Goal: Task Accomplishment & Management: Manage account settings

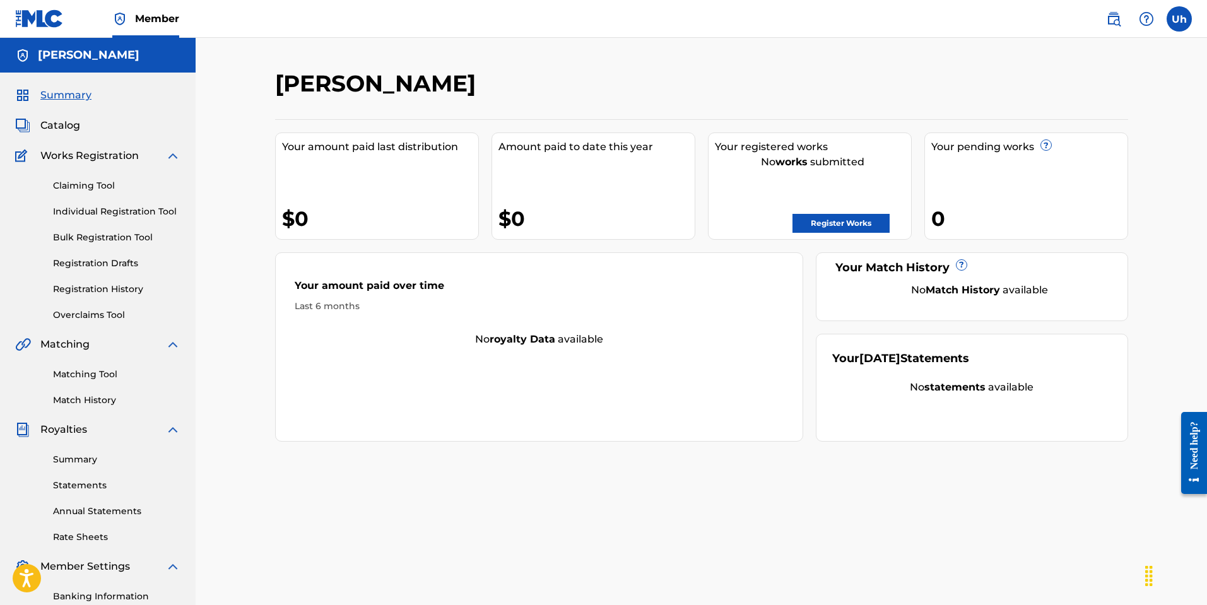
click at [822, 225] on link "Register Works" at bounding box center [840, 223] width 97 height 19
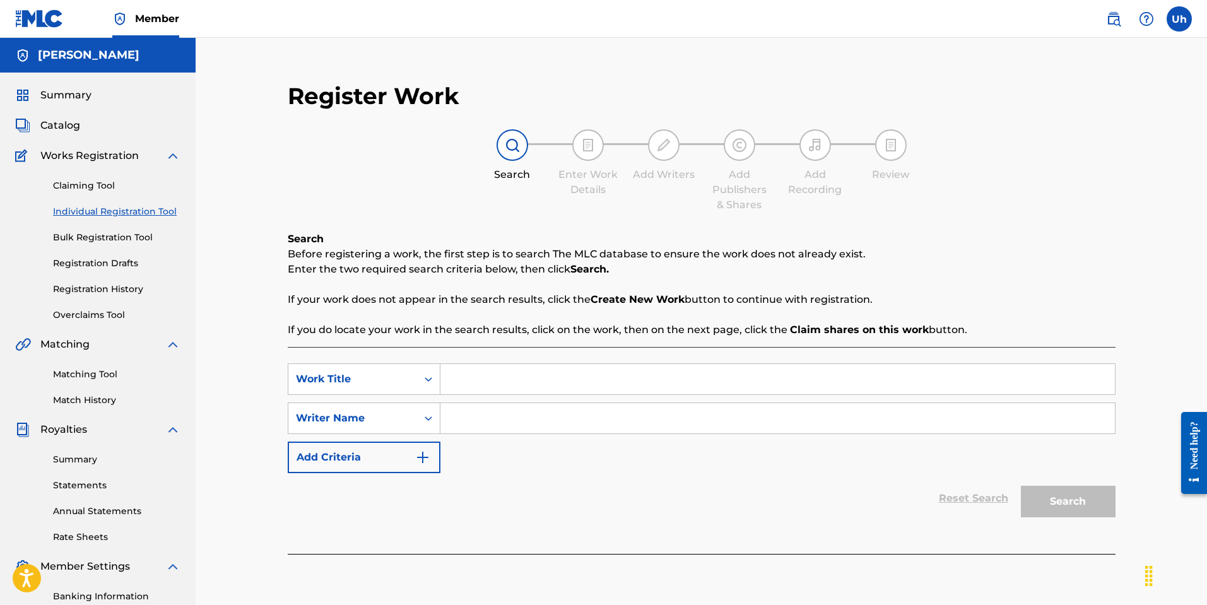
click at [478, 384] on input "Search Form" at bounding box center [777, 379] width 674 height 30
type input "m"
type input "Macarena"
click at [470, 438] on div "SearchWithCriteria047c687e-08ce-4104-9020-79a7c5e2d51c Work Title Macarena Sear…" at bounding box center [702, 418] width 828 height 110
click at [481, 422] on input "Search Form" at bounding box center [777, 418] width 674 height 30
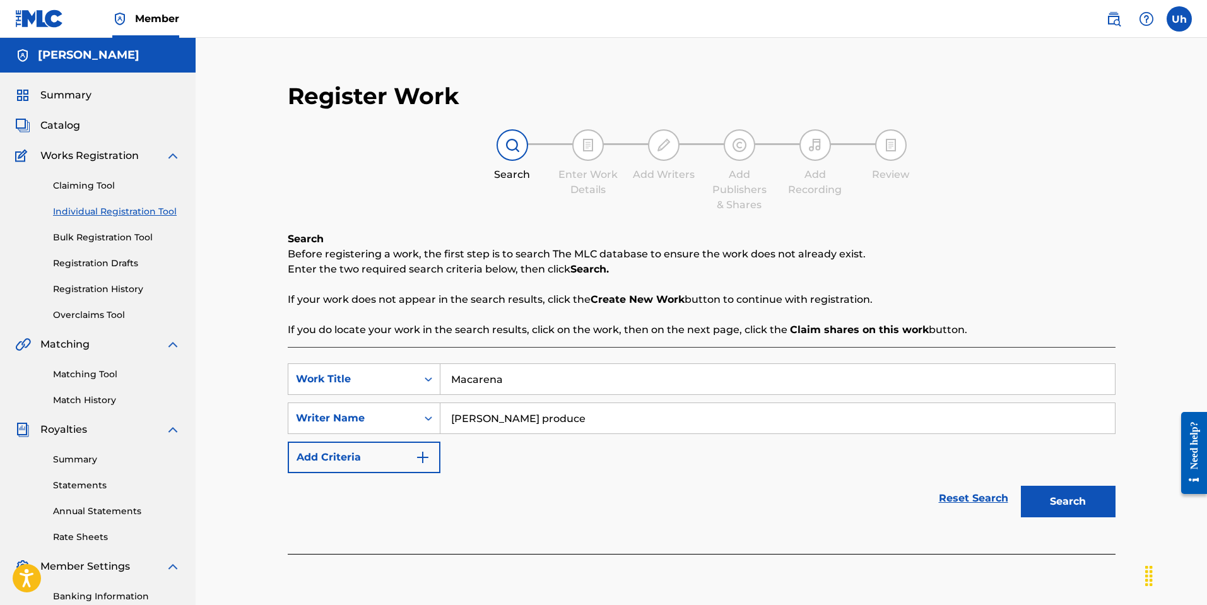
click at [1053, 508] on button "Search" at bounding box center [1068, 502] width 95 height 32
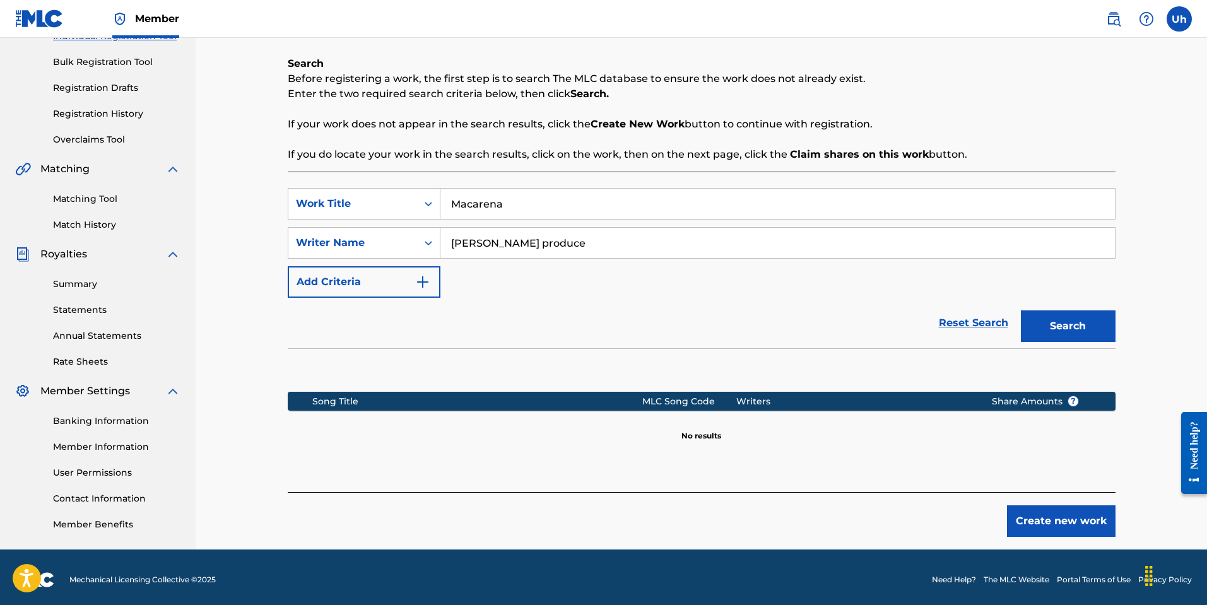
scroll to position [180, 0]
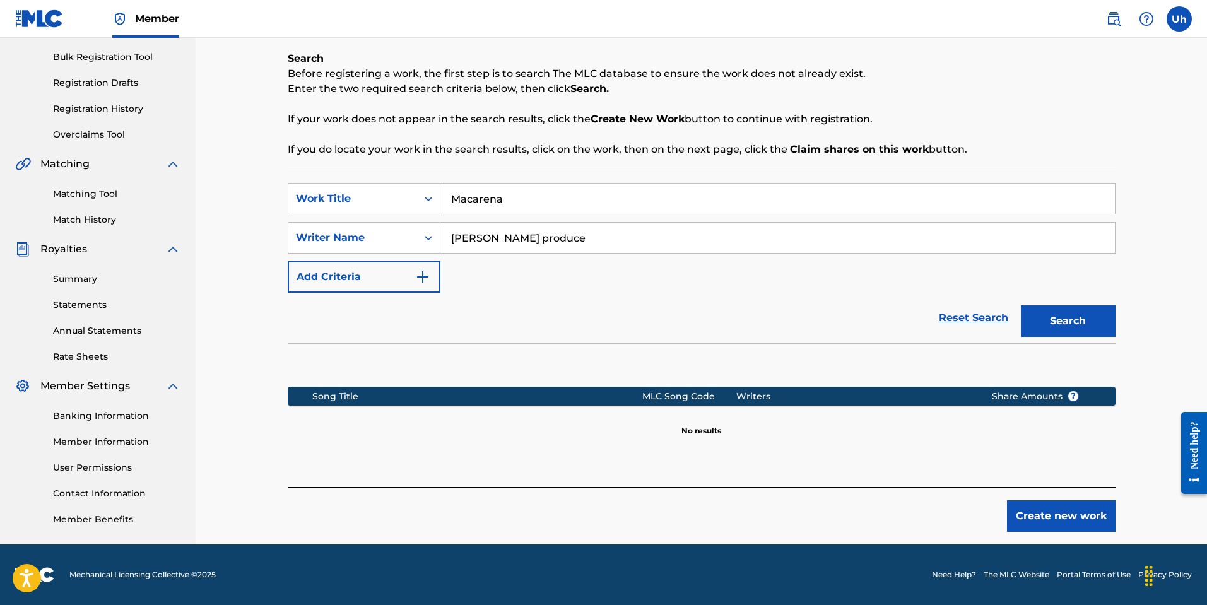
click at [527, 238] on input "[PERSON_NAME] produce" at bounding box center [777, 238] width 674 height 30
click at [477, 233] on input "[PERSON_NAME] produce" at bounding box center [777, 238] width 674 height 30
type input "urielproduce"
click at [1060, 320] on button "Search" at bounding box center [1068, 321] width 95 height 32
click at [1083, 313] on button "Search" at bounding box center [1068, 321] width 95 height 32
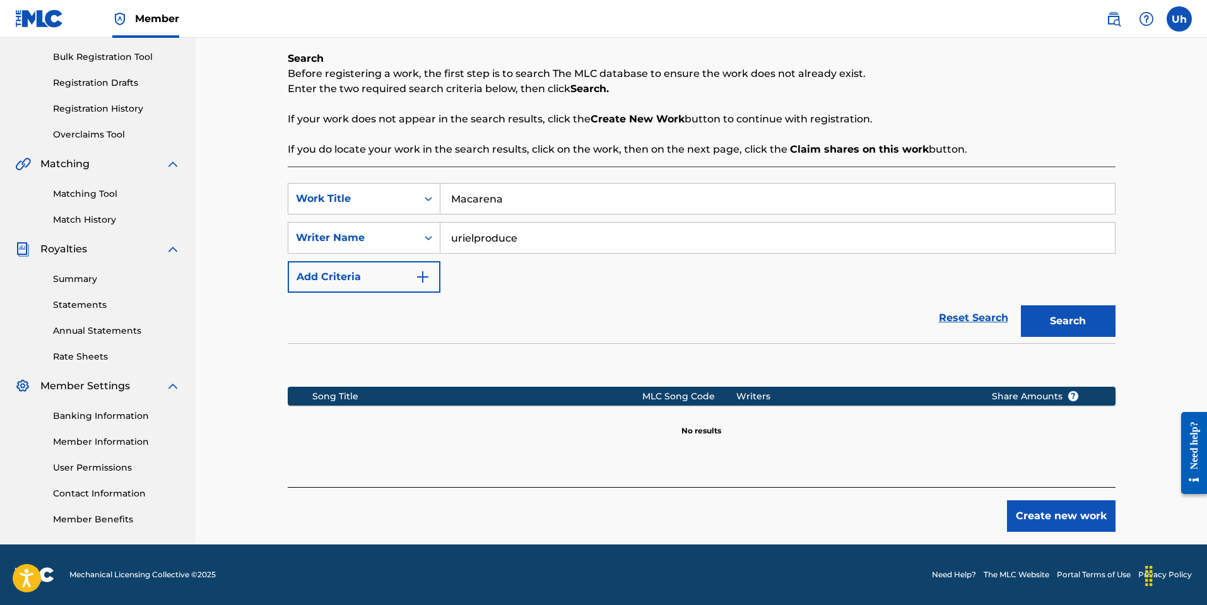
click at [1083, 313] on button "Search" at bounding box center [1068, 321] width 95 height 32
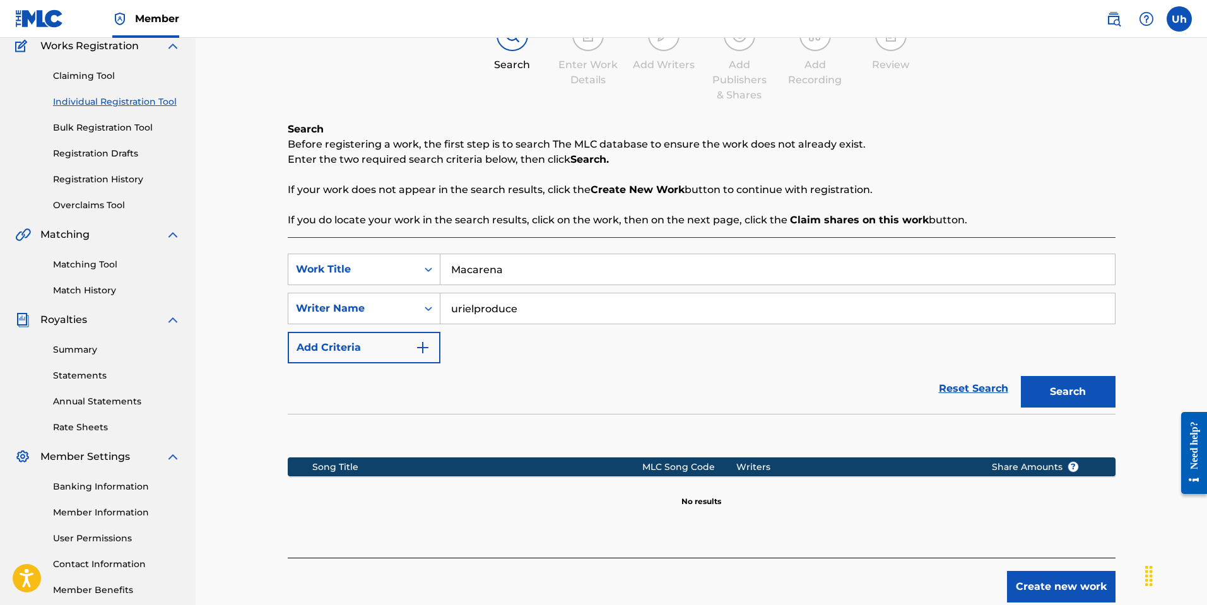
scroll to position [0, 0]
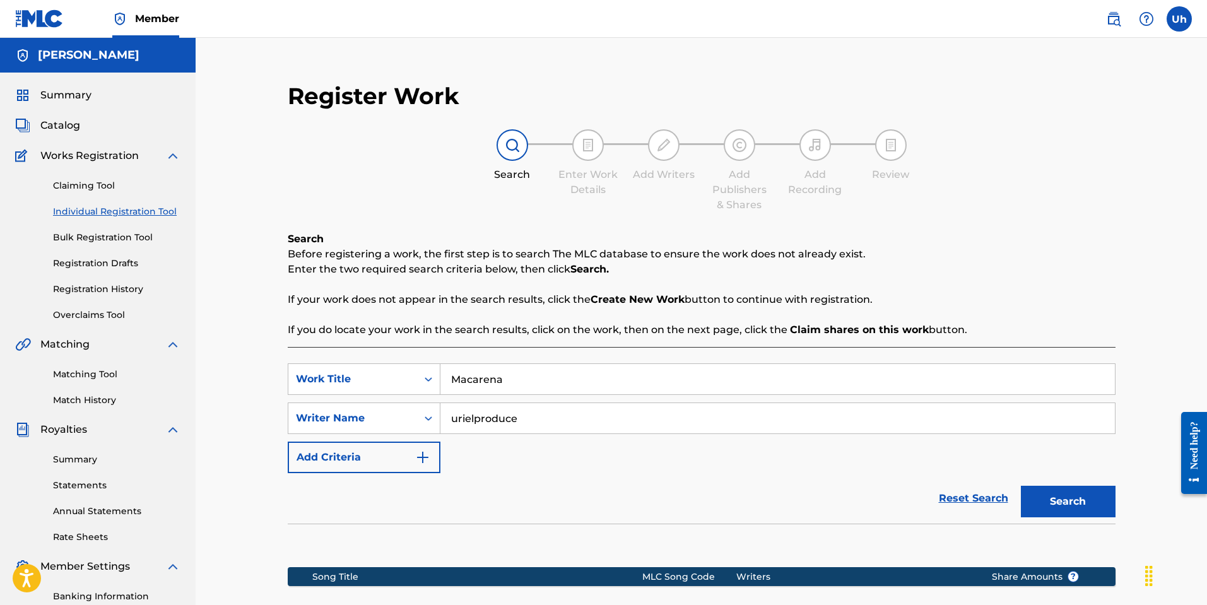
click at [591, 143] on img at bounding box center [587, 145] width 15 height 15
drag, startPoint x: 529, startPoint y: 410, endPoint x: 429, endPoint y: 415, distance: 99.8
click at [423, 421] on div "SearchWithCriteriada5ea761-1b3b-4a87-82bf-167257d7152a Writer Name urielproduce" at bounding box center [702, 418] width 828 height 32
click at [503, 436] on div "SearchWithCriteria047c687e-08ce-4104-9020-79a7c5e2d51c Work Title Macarena Sear…" at bounding box center [702, 418] width 828 height 110
click at [688, 471] on div "SearchWithCriteria047c687e-08ce-4104-9020-79a7c5e2d51c Work Title Macarena Sear…" at bounding box center [702, 418] width 828 height 110
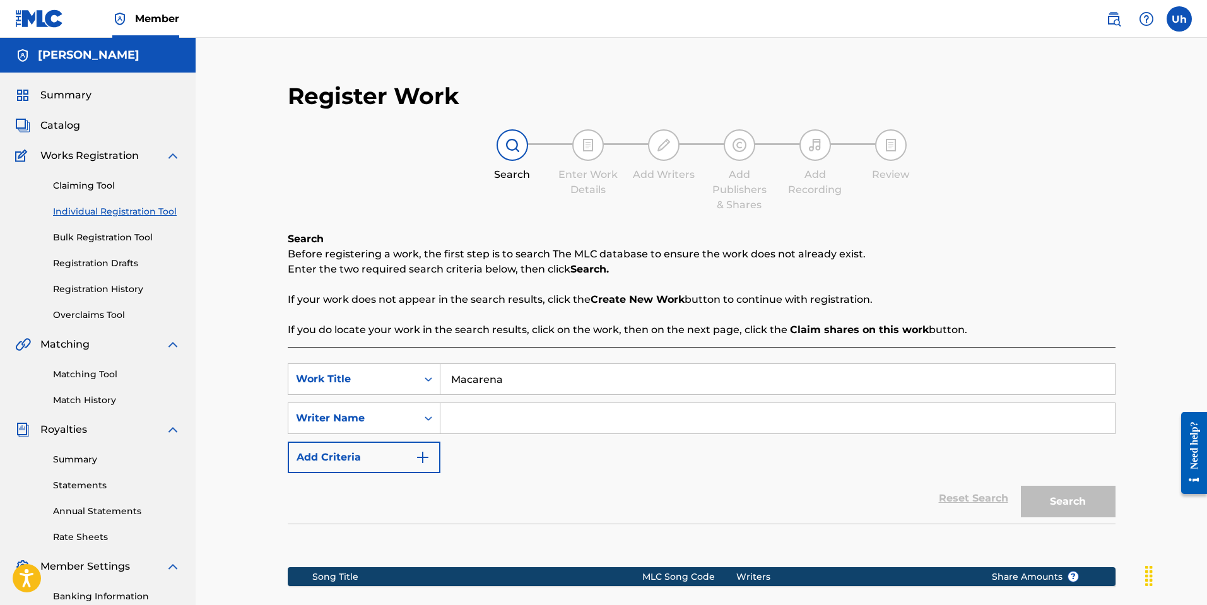
click at [1083, 512] on div "Search" at bounding box center [1064, 498] width 101 height 50
click at [1077, 500] on div "Search" at bounding box center [1064, 498] width 101 height 50
click at [962, 498] on div "Reset Search Search" at bounding box center [702, 498] width 828 height 50
click at [520, 423] on input "Search Form" at bounding box center [777, 418] width 674 height 30
click at [530, 384] on input "Macarena" at bounding box center [777, 379] width 674 height 30
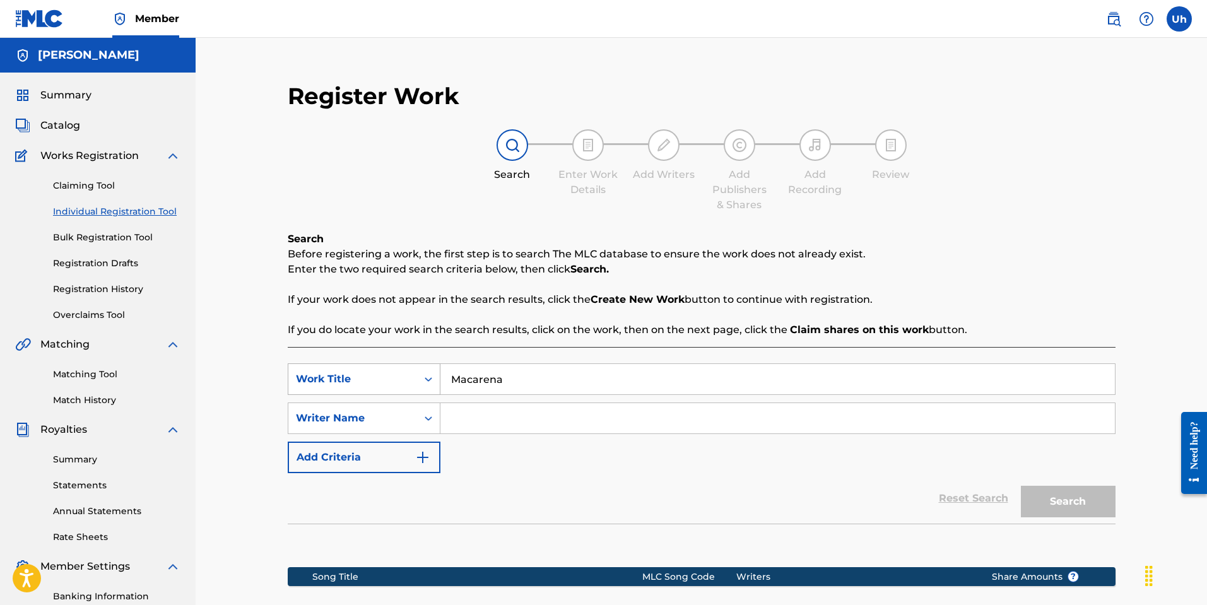
drag, startPoint x: 524, startPoint y: 377, endPoint x: 387, endPoint y: 374, distance: 137.5
click at [387, 374] on div "SearchWithCriteria047c687e-08ce-4104-9020-79a7c5e2d51c Work Title Macarena" at bounding box center [702, 379] width 828 height 32
click at [362, 425] on div "Writer Name" at bounding box center [353, 418] width 114 height 15
click at [520, 513] on div "Reset Search Search" at bounding box center [702, 498] width 828 height 50
click at [482, 421] on input "Search Form" at bounding box center [777, 418] width 674 height 30
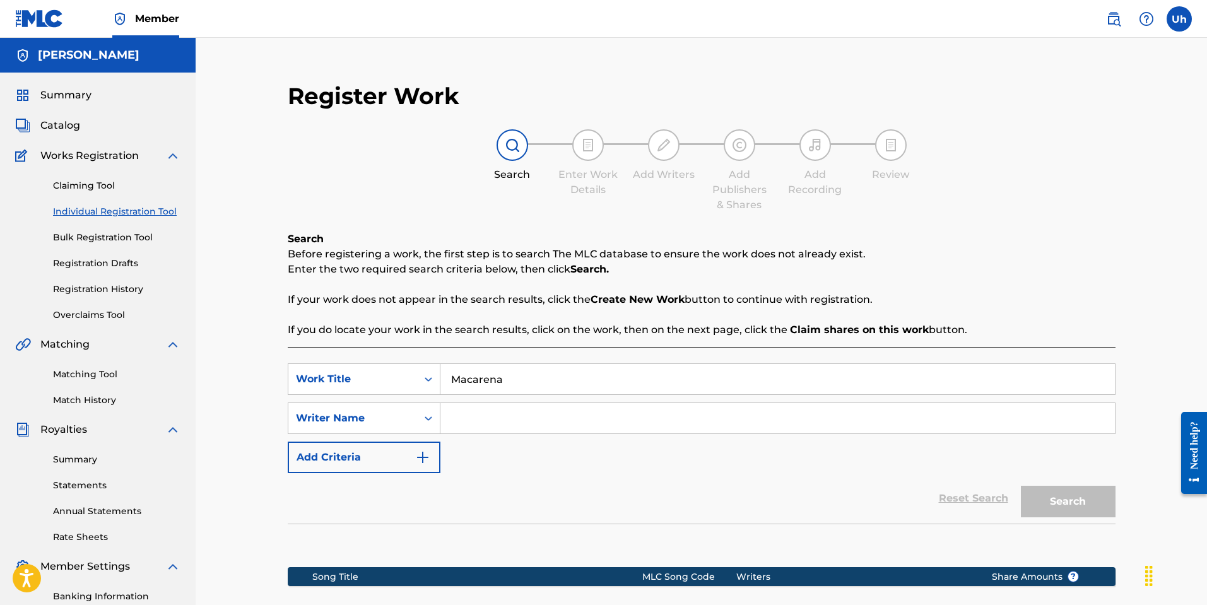
type input "[PERSON_NAME]"
click at [1055, 507] on button "Search" at bounding box center [1068, 502] width 95 height 32
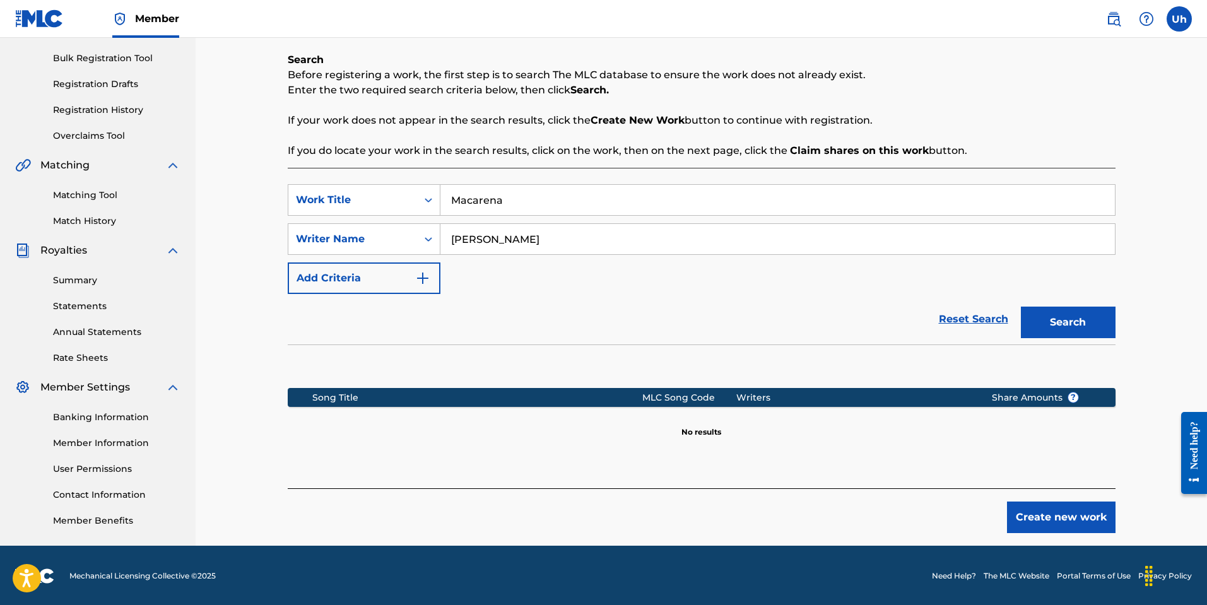
scroll to position [180, 0]
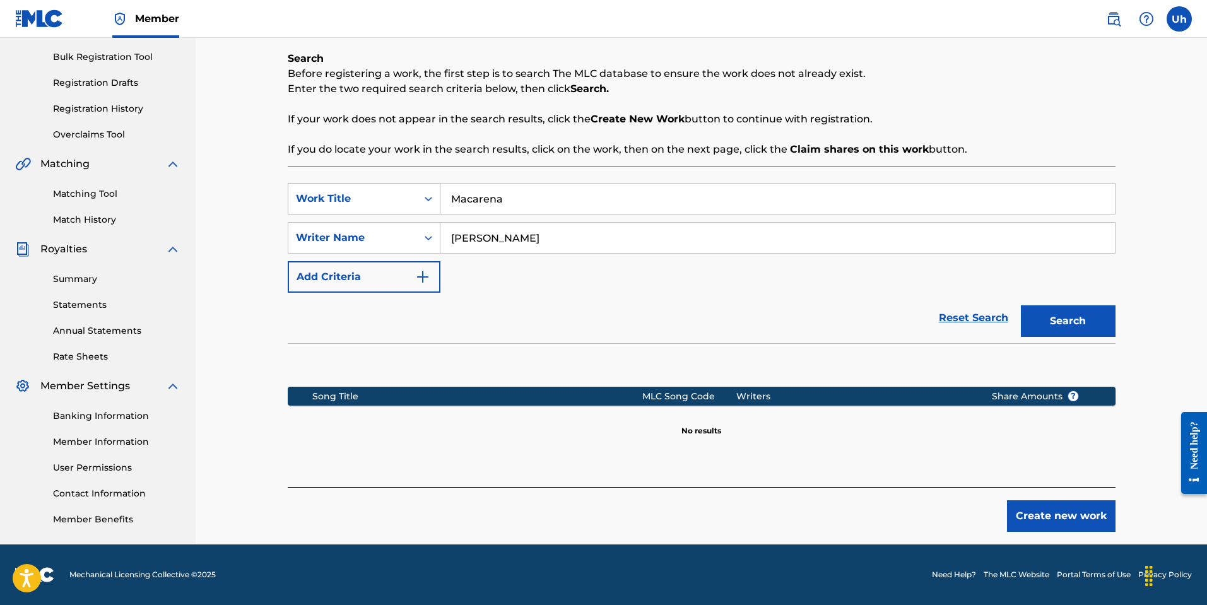
drag, startPoint x: 535, startPoint y: 192, endPoint x: 382, endPoint y: 201, distance: 152.9
click at [370, 202] on div "SearchWithCriteria047c687e-08ce-4104-9020-79a7c5e2d51c Work Title Macarena" at bounding box center [702, 199] width 828 height 32
drag, startPoint x: 1068, startPoint y: 327, endPoint x: 816, endPoint y: 299, distance: 253.8
click at [1057, 325] on div "Search" at bounding box center [1064, 318] width 101 height 50
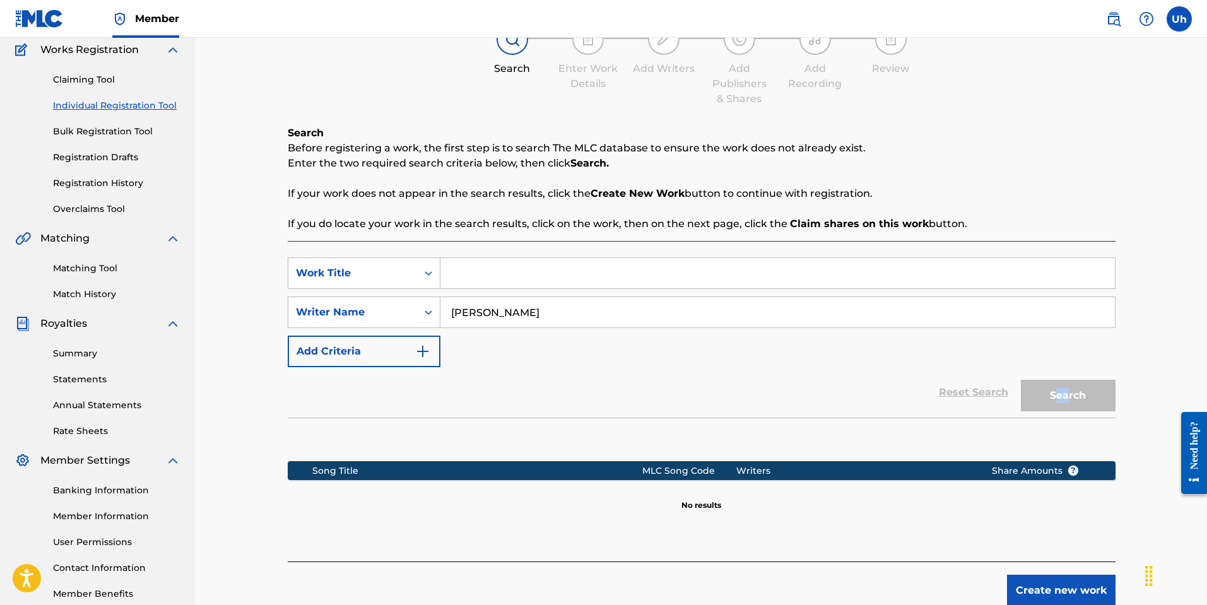
scroll to position [0, 0]
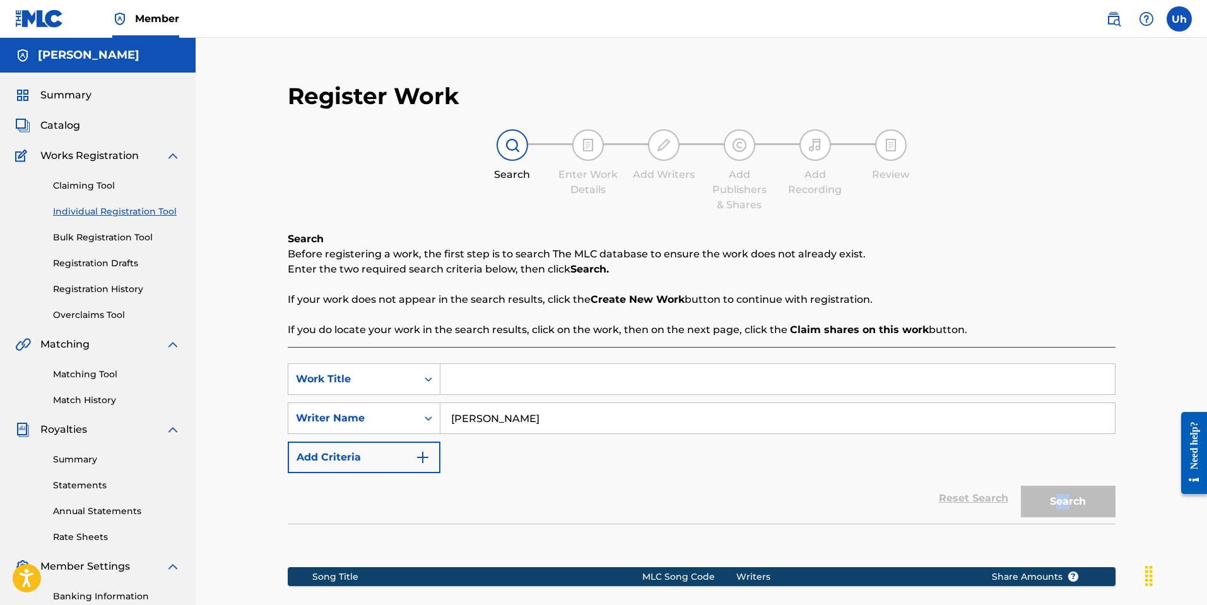
click at [107, 291] on link "Registration History" at bounding box center [116, 289] width 127 height 13
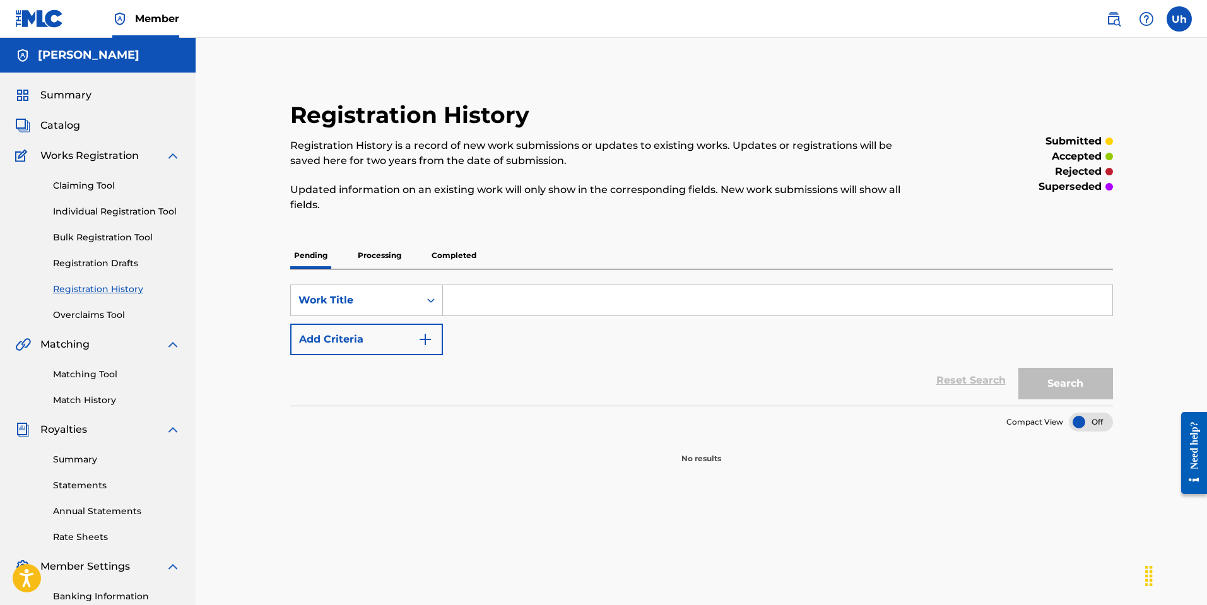
click at [371, 261] on p "Processing" at bounding box center [379, 255] width 51 height 26
click at [459, 255] on p "Completed" at bounding box center [454, 255] width 52 height 26
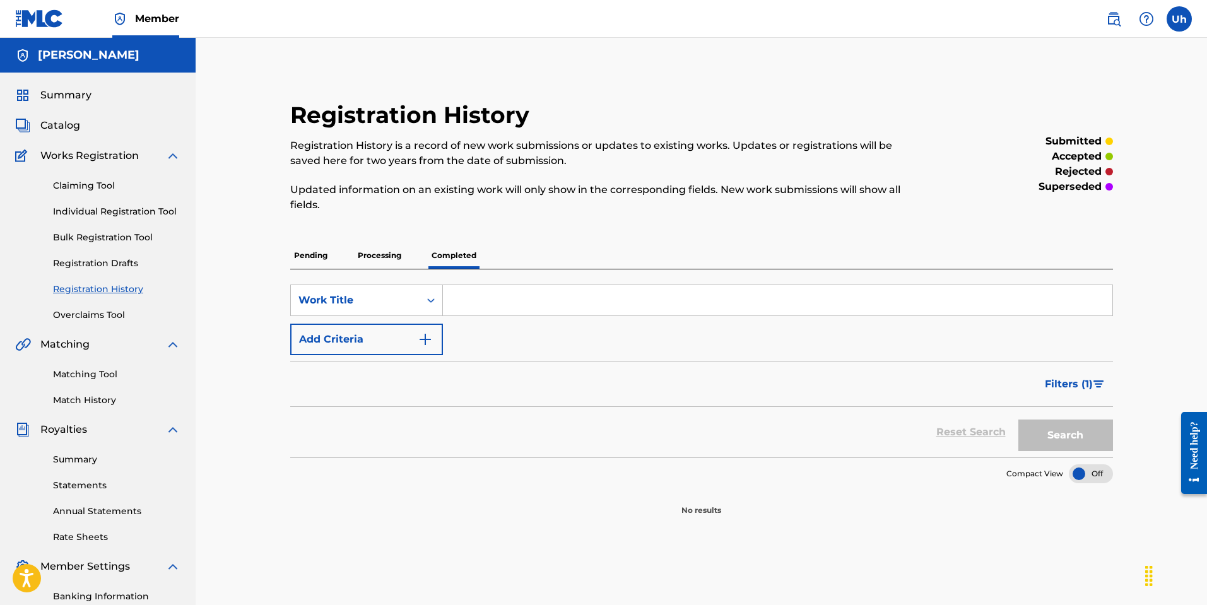
click at [308, 259] on p "Pending" at bounding box center [310, 255] width 41 height 26
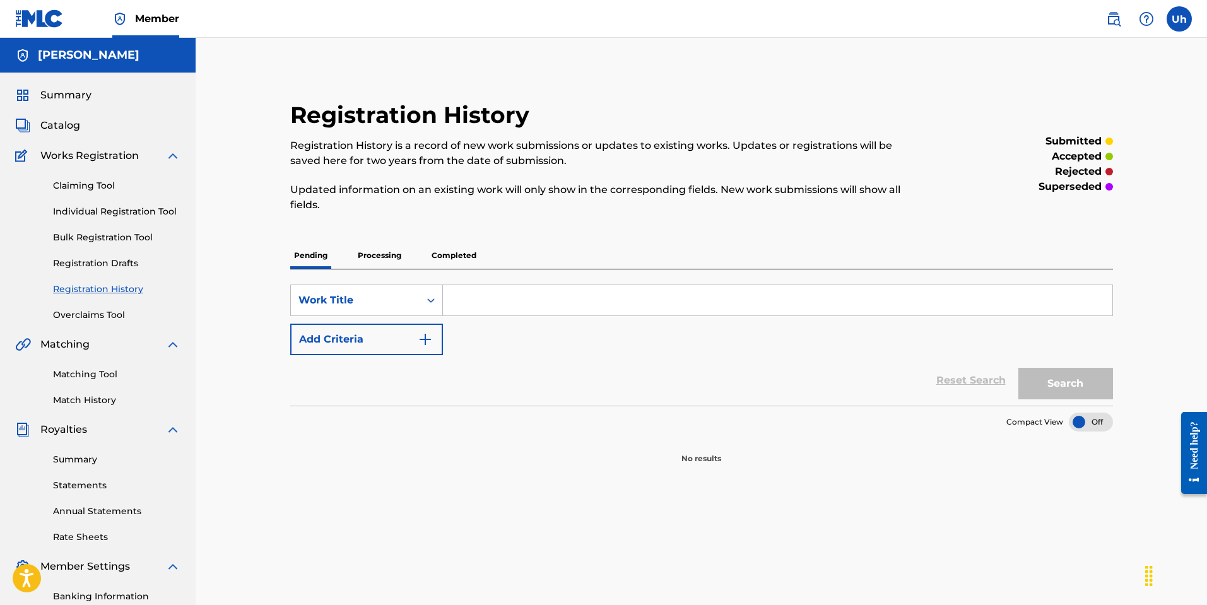
click at [83, 238] on link "Bulk Registration Tool" at bounding box center [116, 237] width 127 height 13
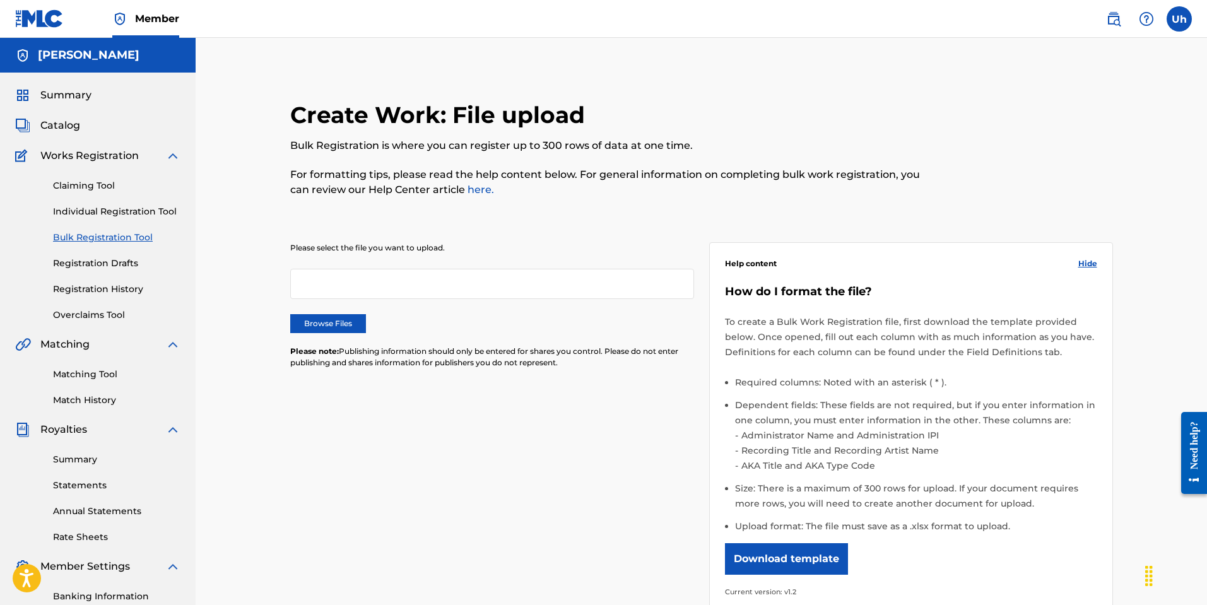
click at [86, 214] on link "Individual Registration Tool" at bounding box center [116, 211] width 127 height 13
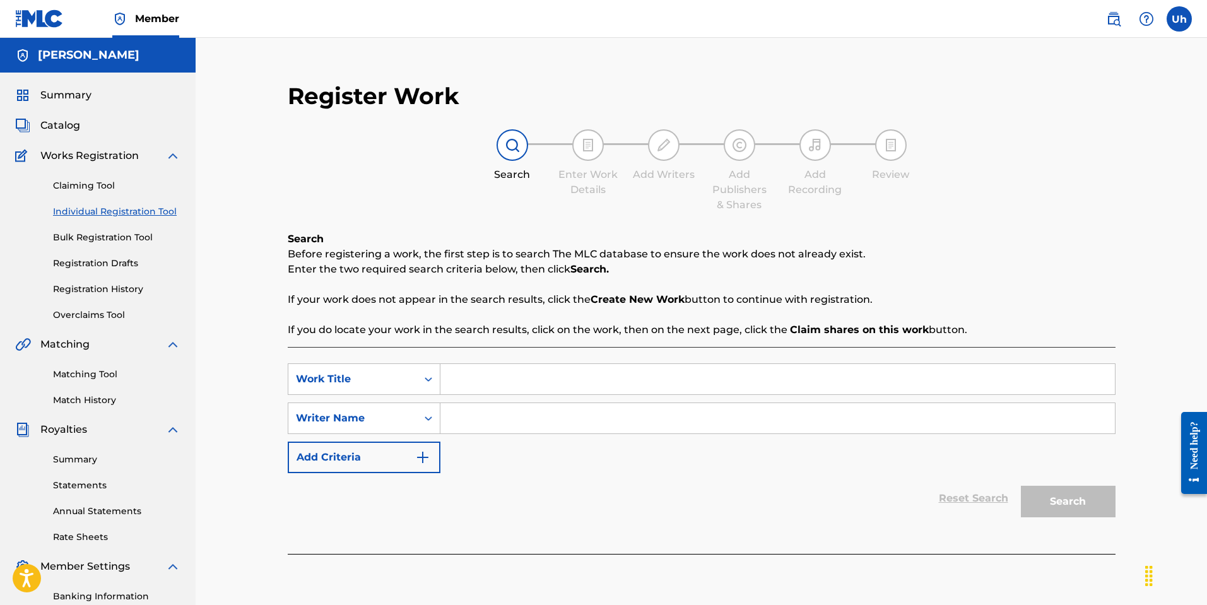
click at [85, 184] on link "Claiming Tool" at bounding box center [116, 185] width 127 height 13
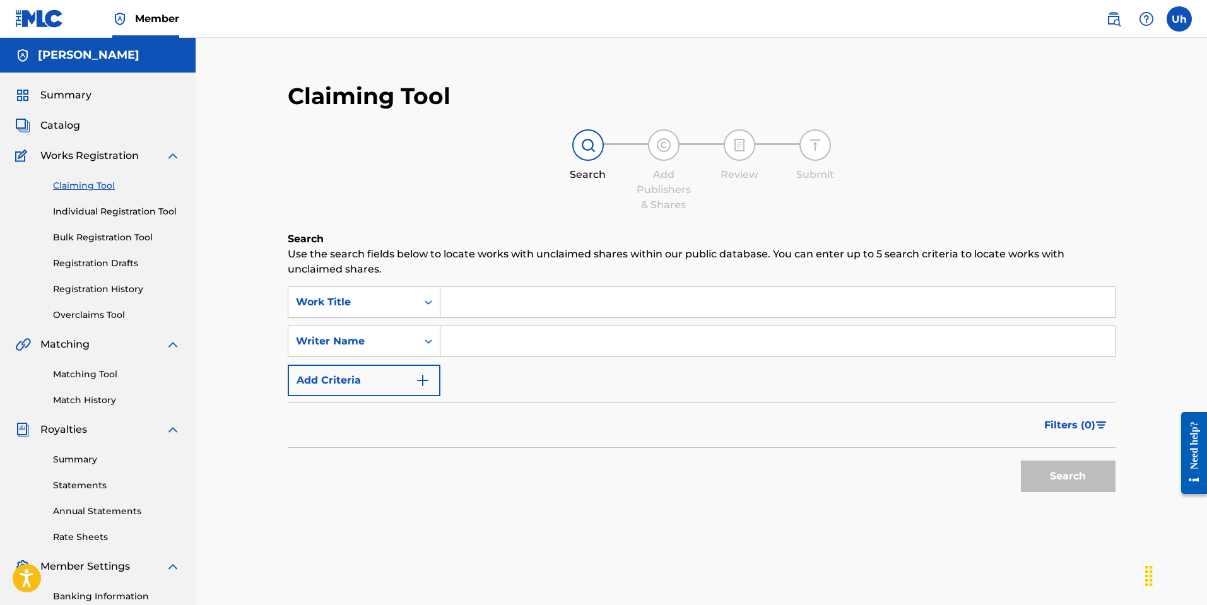
click at [94, 206] on link "Individual Registration Tool" at bounding box center [116, 211] width 127 height 13
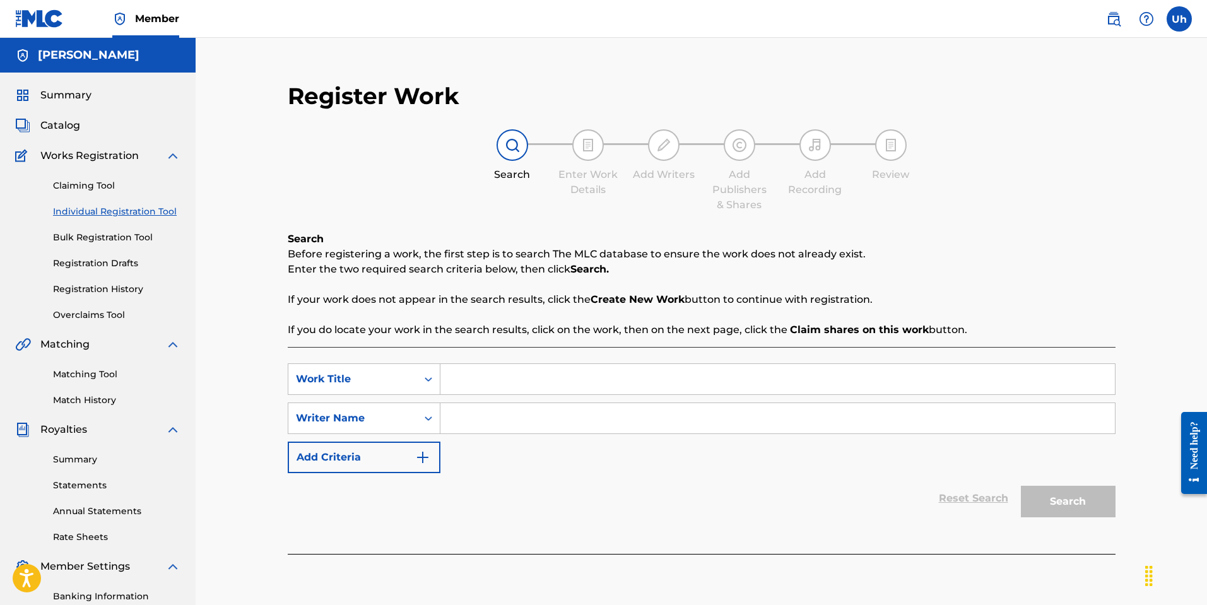
click at [489, 386] on input "Search Form" at bounding box center [777, 379] width 674 height 30
click at [361, 457] on button "Add Criteria" at bounding box center [364, 458] width 153 height 32
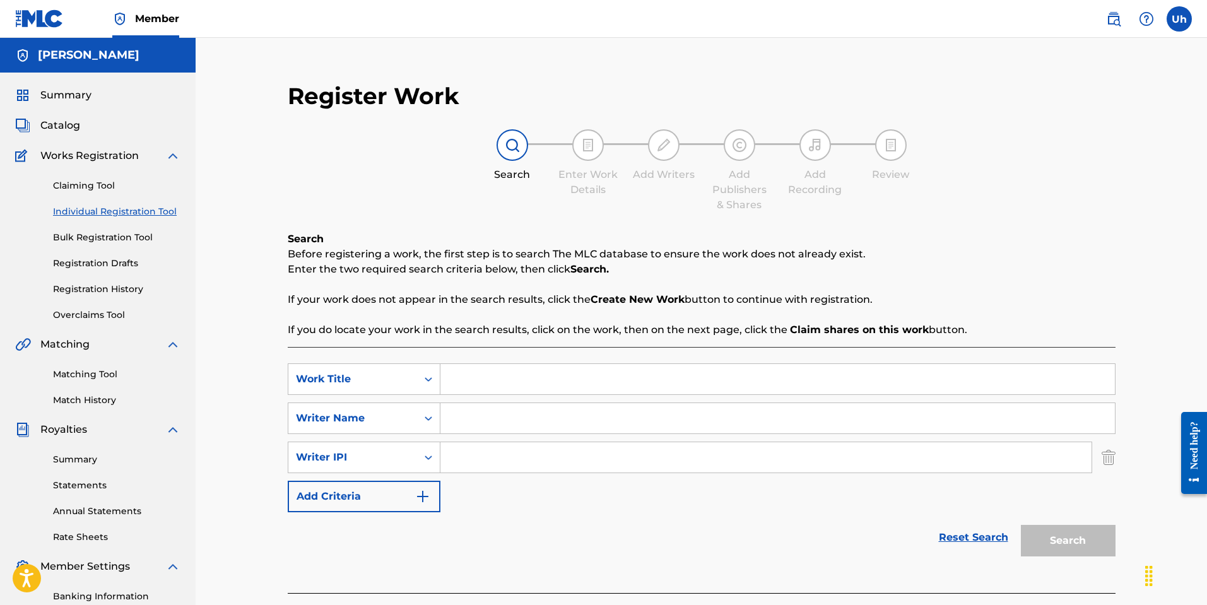
click at [423, 494] on img "Search Form" at bounding box center [422, 496] width 15 height 15
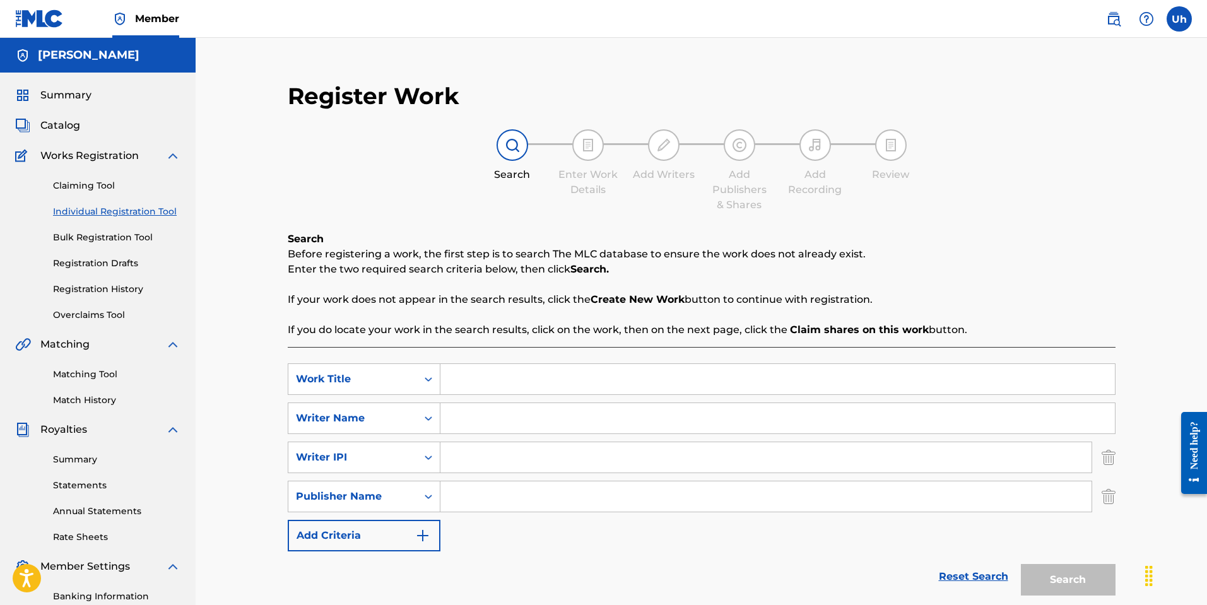
click at [1103, 505] on img "Search Form" at bounding box center [1108, 497] width 14 height 32
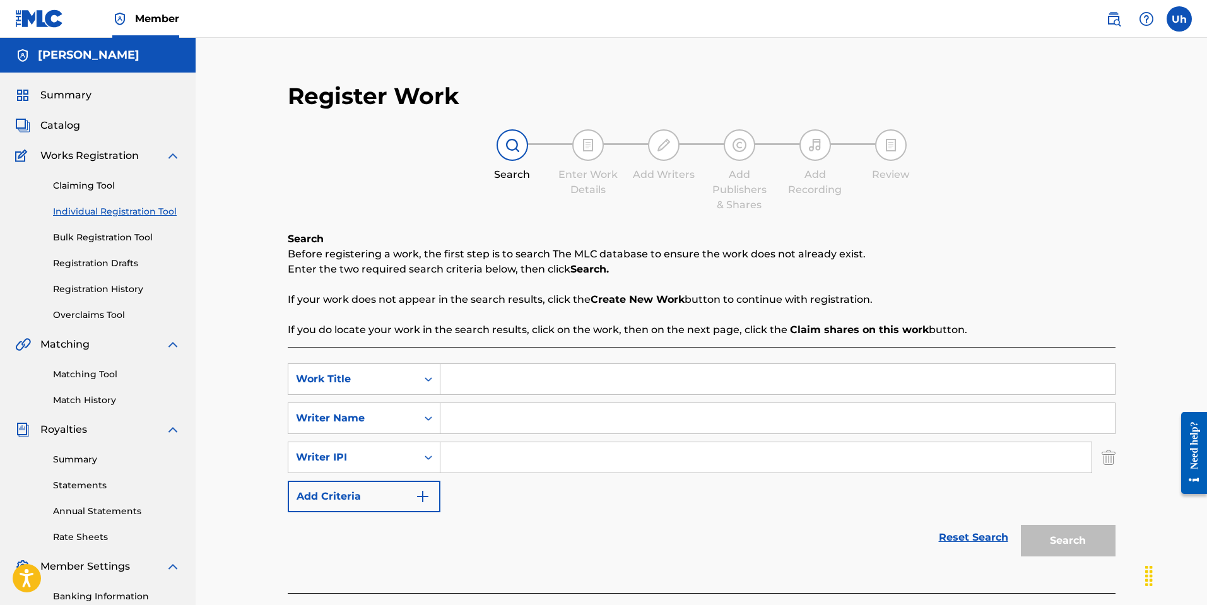
click at [1096, 450] on div "SearchWithCriteria159fc491-7bbb-47ae-8ef0-112c3ffa359c Writer IPI" at bounding box center [702, 458] width 828 height 32
click at [1116, 459] on div "Register Work Search Enter Work Details Add Writers Add Publishers & Shares Add…" at bounding box center [701, 343] width 853 height 549
click at [505, 385] on input "Search Form" at bounding box center [777, 379] width 674 height 30
click at [471, 418] on input "Search Form" at bounding box center [777, 418] width 674 height 30
type input "[PERSON_NAME]"
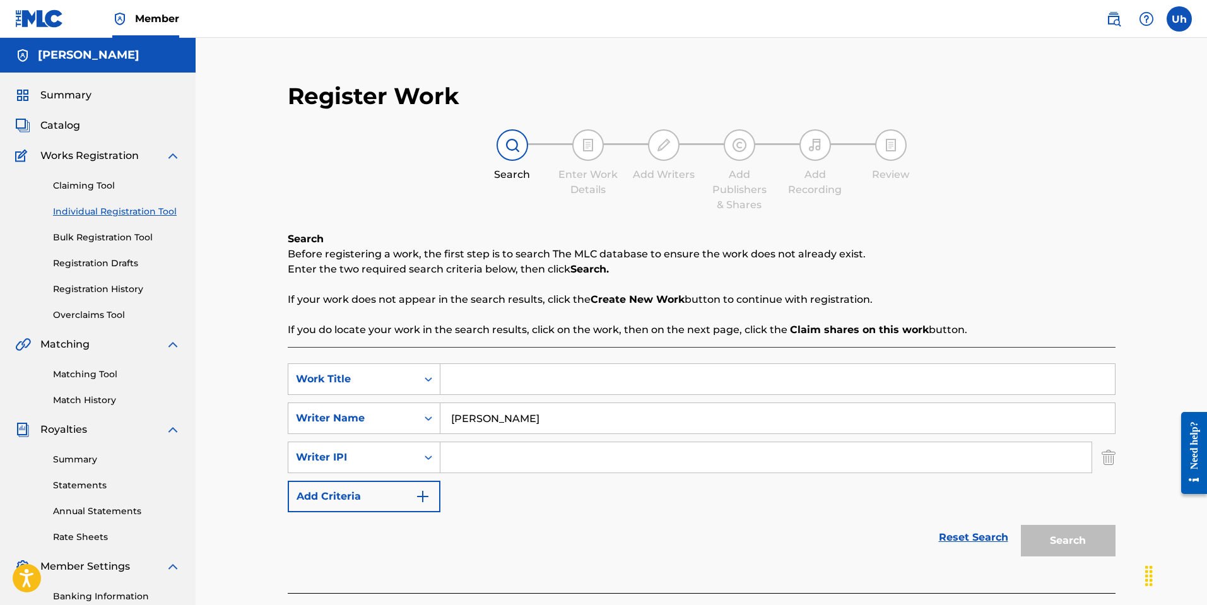
click at [1081, 546] on div "Search" at bounding box center [1064, 537] width 101 height 50
click at [504, 368] on input "Search Form" at bounding box center [777, 379] width 674 height 30
type input "macarena"
click at [532, 522] on div "Reset Search Search" at bounding box center [702, 537] width 828 height 50
click at [1106, 466] on img "Search Form" at bounding box center [1108, 458] width 14 height 32
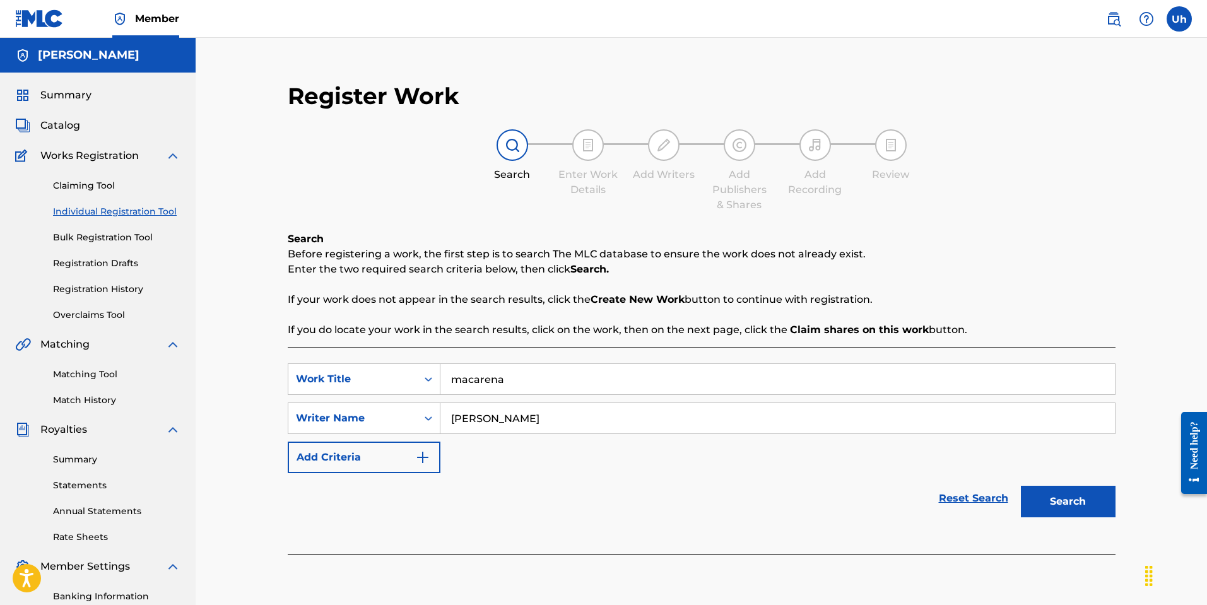
click at [1054, 482] on div "Search" at bounding box center [1064, 498] width 101 height 50
click at [1068, 498] on button "Search" at bounding box center [1068, 502] width 95 height 32
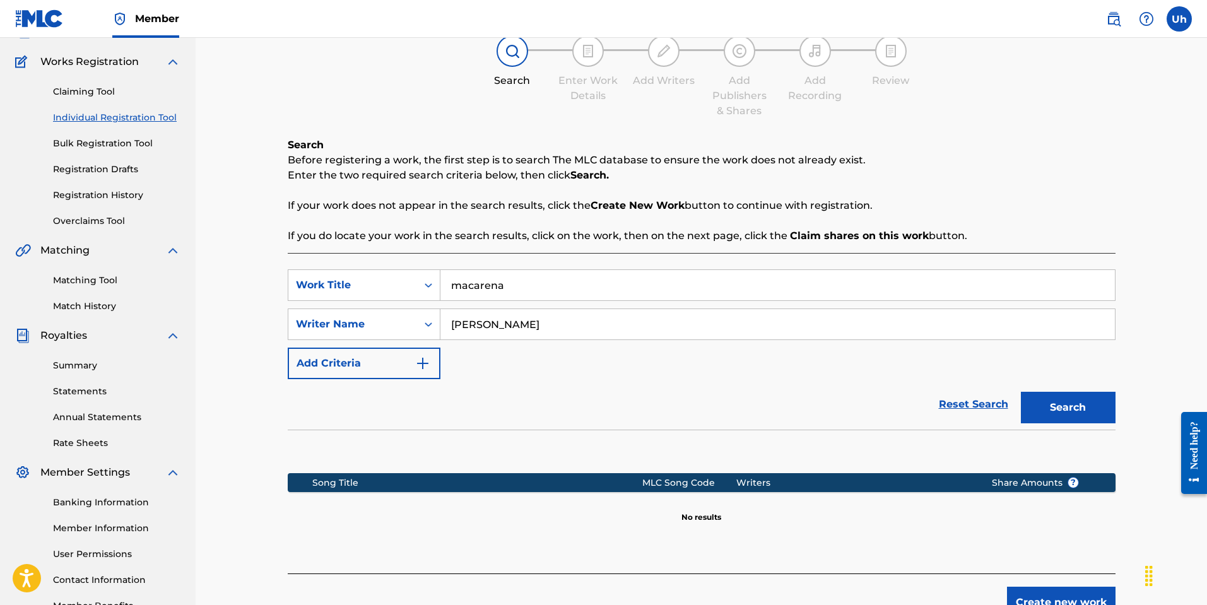
scroll to position [180, 0]
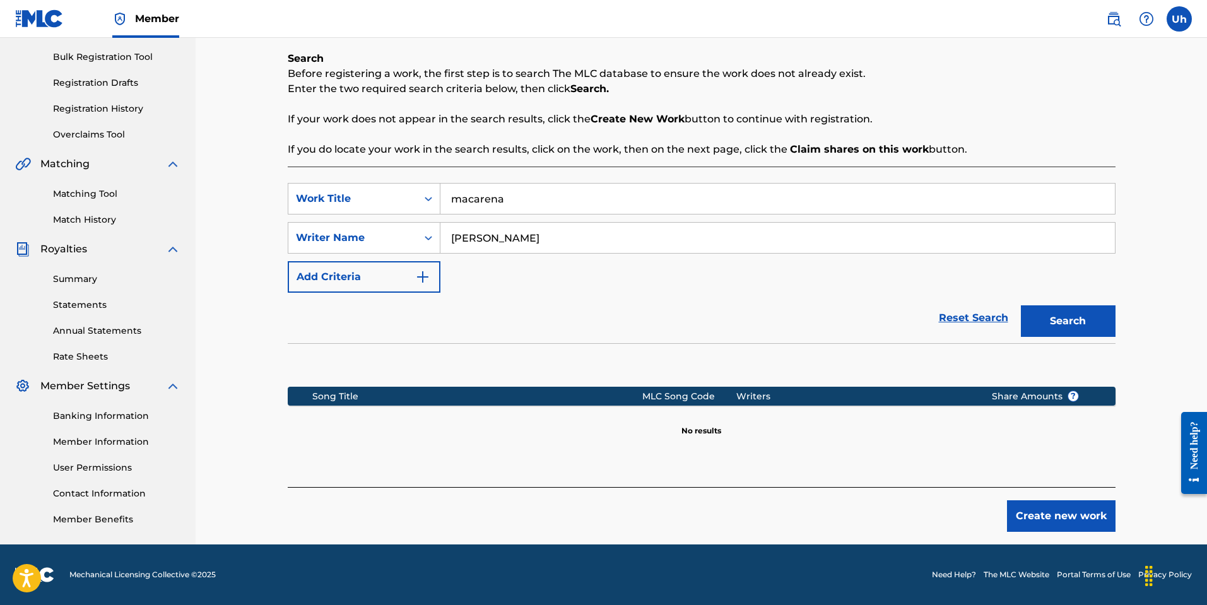
click at [1106, 513] on button "Create new work" at bounding box center [1061, 516] width 108 height 32
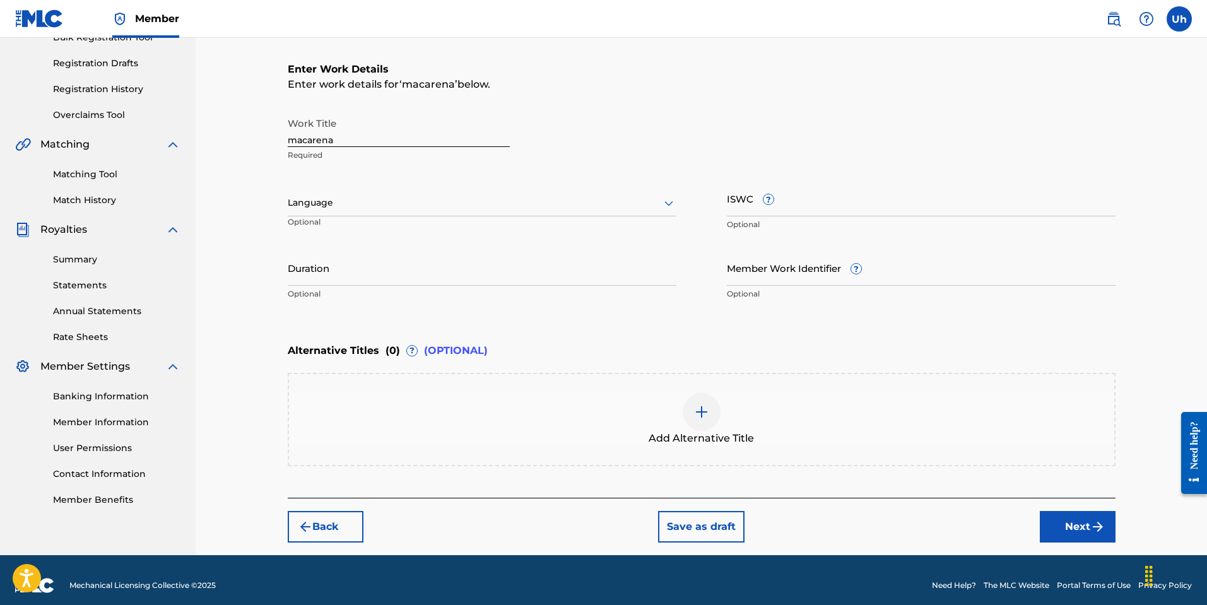
scroll to position [211, 0]
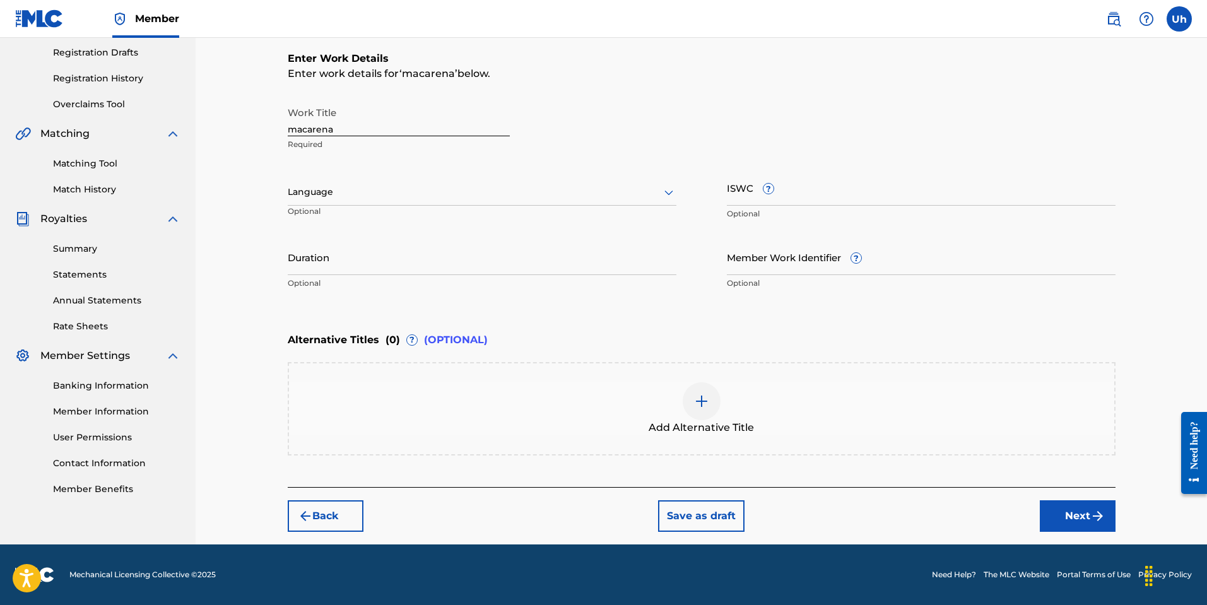
click at [751, 194] on input "ISWC ?" at bounding box center [921, 188] width 389 height 36
click at [382, 194] on div at bounding box center [482, 192] width 389 height 16
drag, startPoint x: 357, startPoint y: 253, endPoint x: 357, endPoint y: 237, distance: 16.4
click at [357, 252] on div "Spanish" at bounding box center [481, 248] width 387 height 28
click at [1086, 509] on button "Next" at bounding box center [1078, 516] width 76 height 32
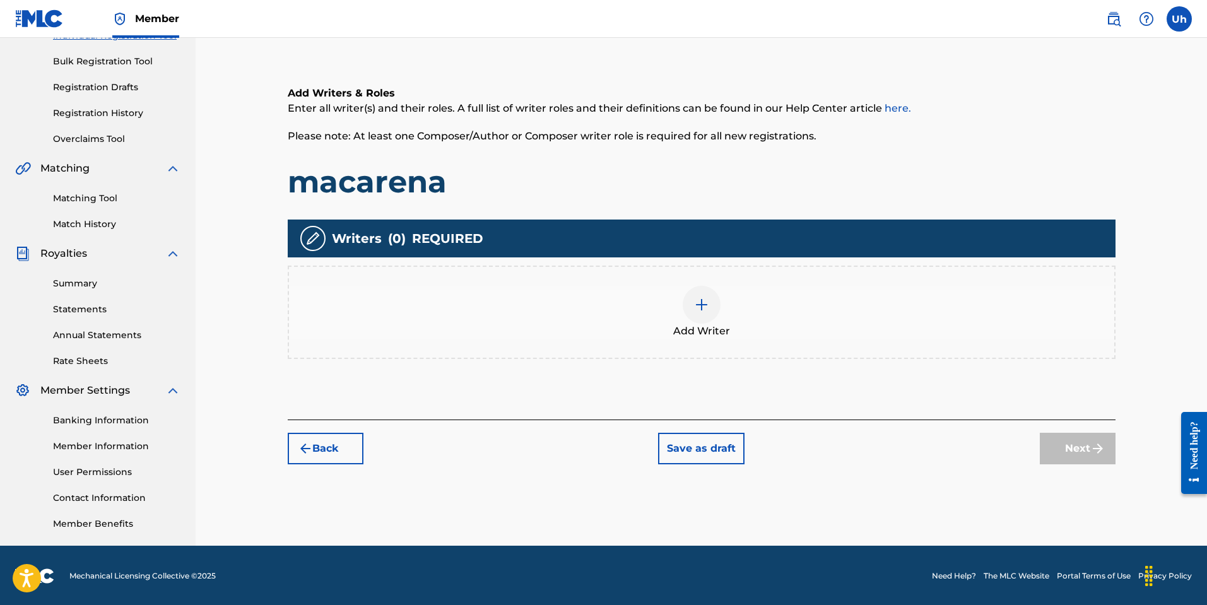
scroll to position [177, 0]
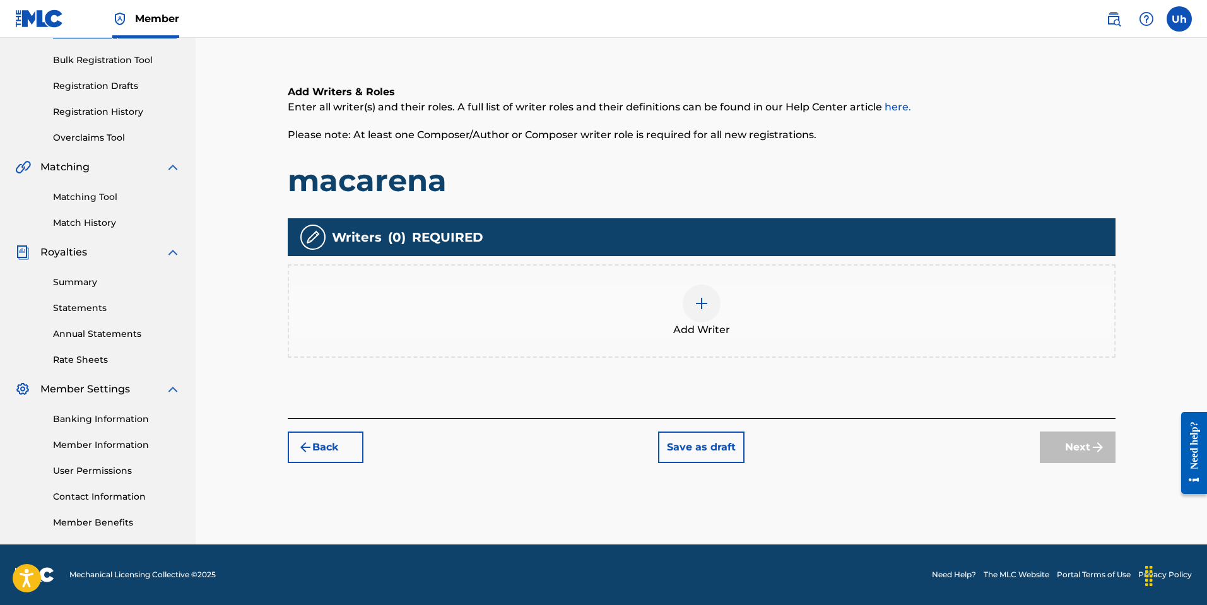
click at [692, 308] on div at bounding box center [702, 303] width 38 height 38
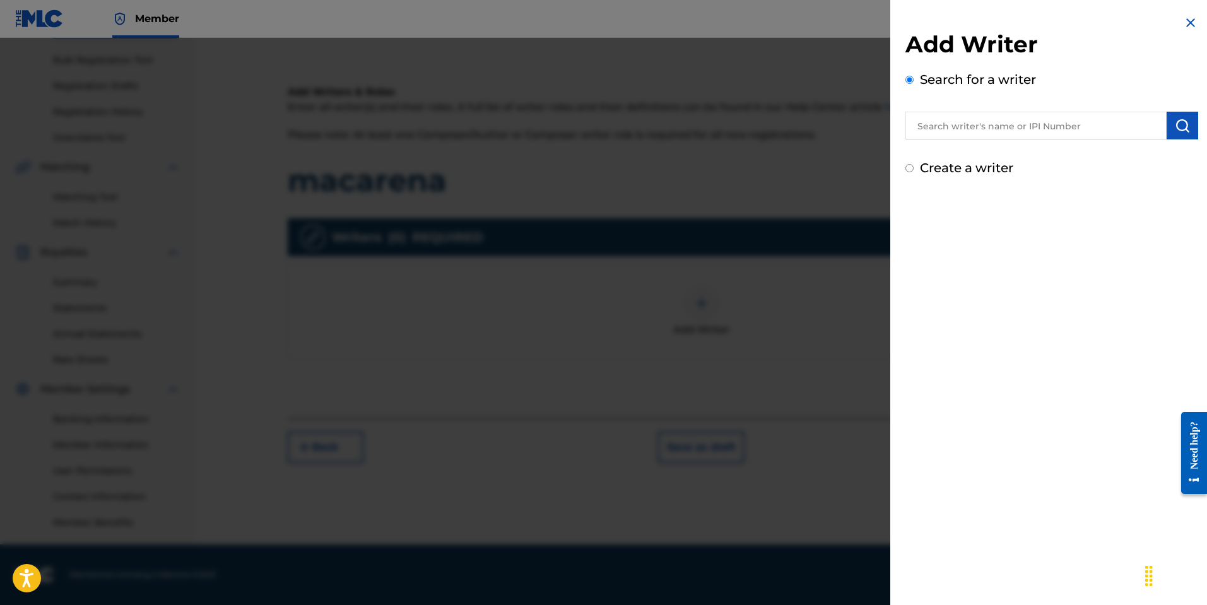
click at [937, 175] on div "Create a writer" at bounding box center [1051, 167] width 293 height 19
click at [975, 130] on input "text" at bounding box center [1035, 126] width 261 height 28
type input "[PERSON_NAME]"
click at [1175, 126] on img "submit" at bounding box center [1182, 125] width 15 height 15
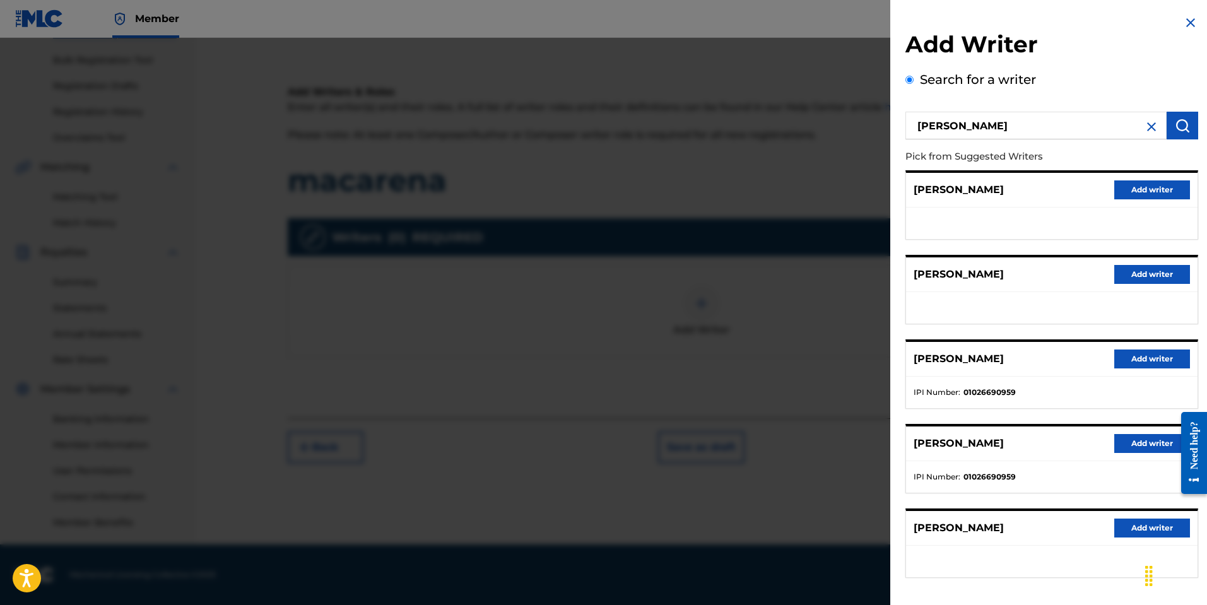
click at [1137, 443] on button "Add writer" at bounding box center [1152, 443] width 76 height 19
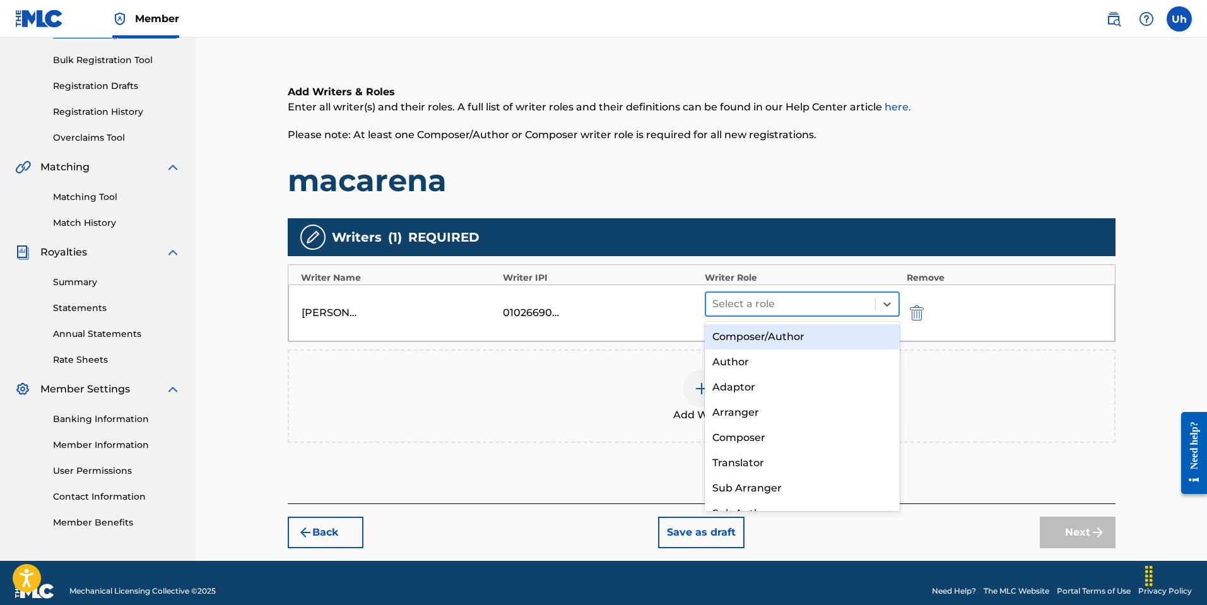
click at [809, 307] on div at bounding box center [790, 304] width 157 height 18
click at [788, 340] on div "Composer/Author" at bounding box center [803, 336] width 196 height 25
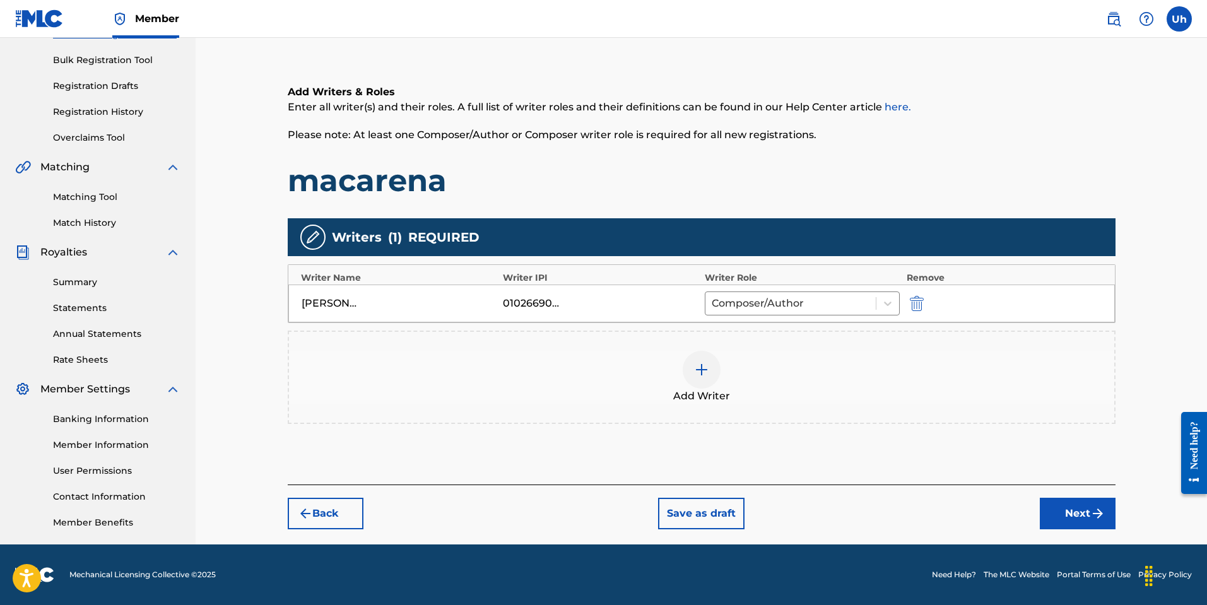
click at [1068, 513] on button "Next" at bounding box center [1078, 514] width 76 height 32
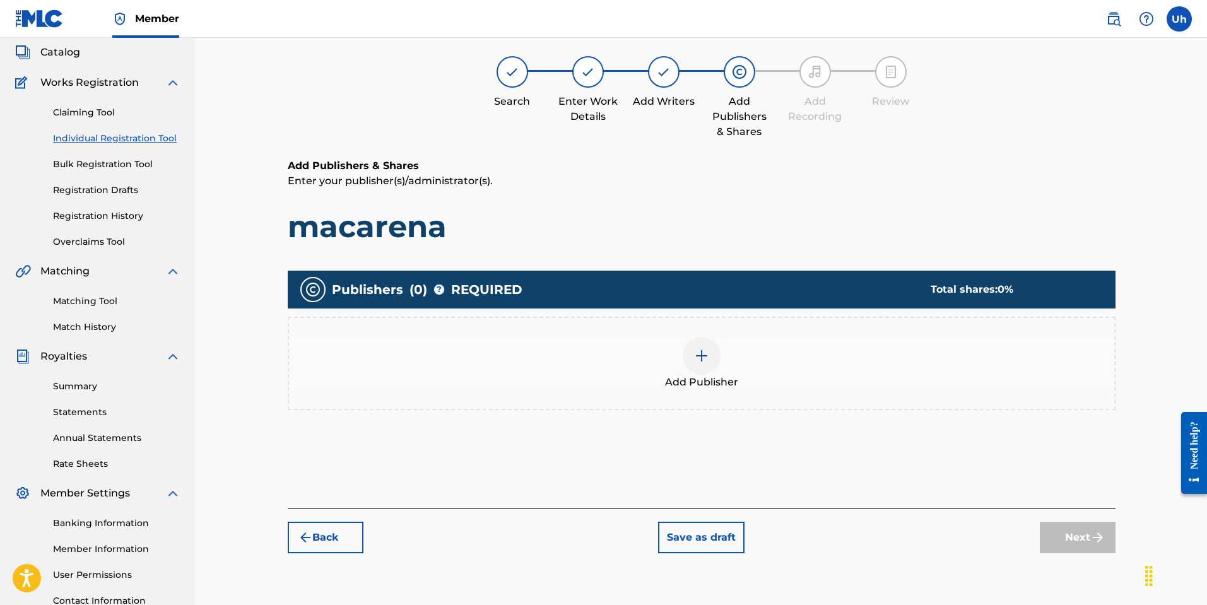
scroll to position [57, 0]
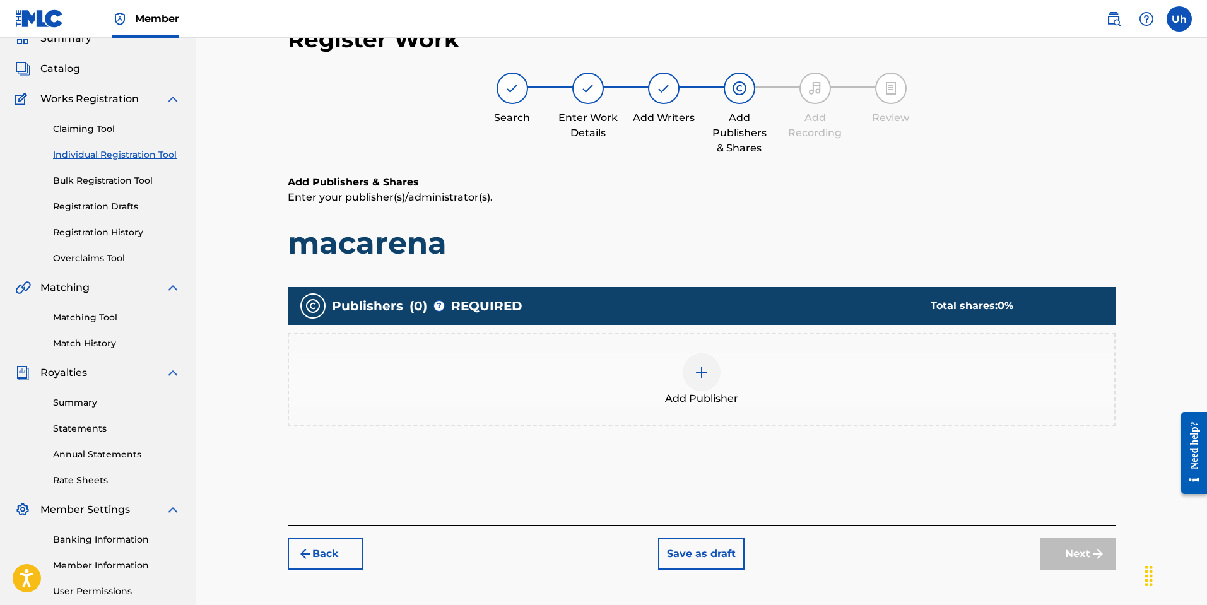
click at [693, 385] on div at bounding box center [702, 372] width 38 height 38
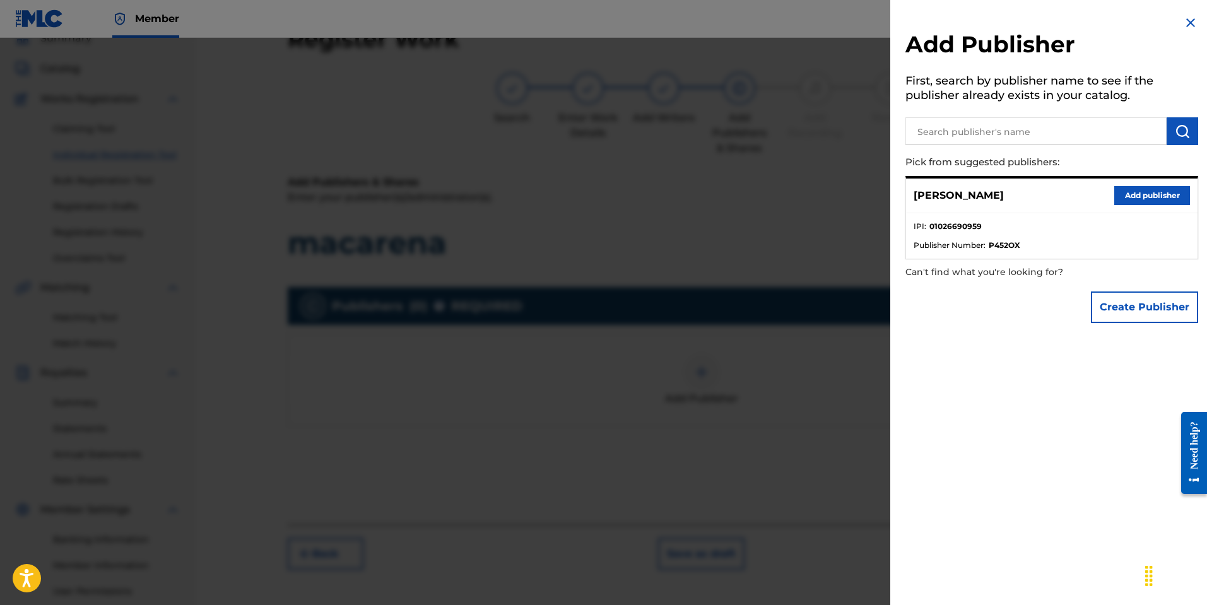
click at [1005, 130] on input "text" at bounding box center [1035, 131] width 261 height 28
type input "f"
type input "sentric"
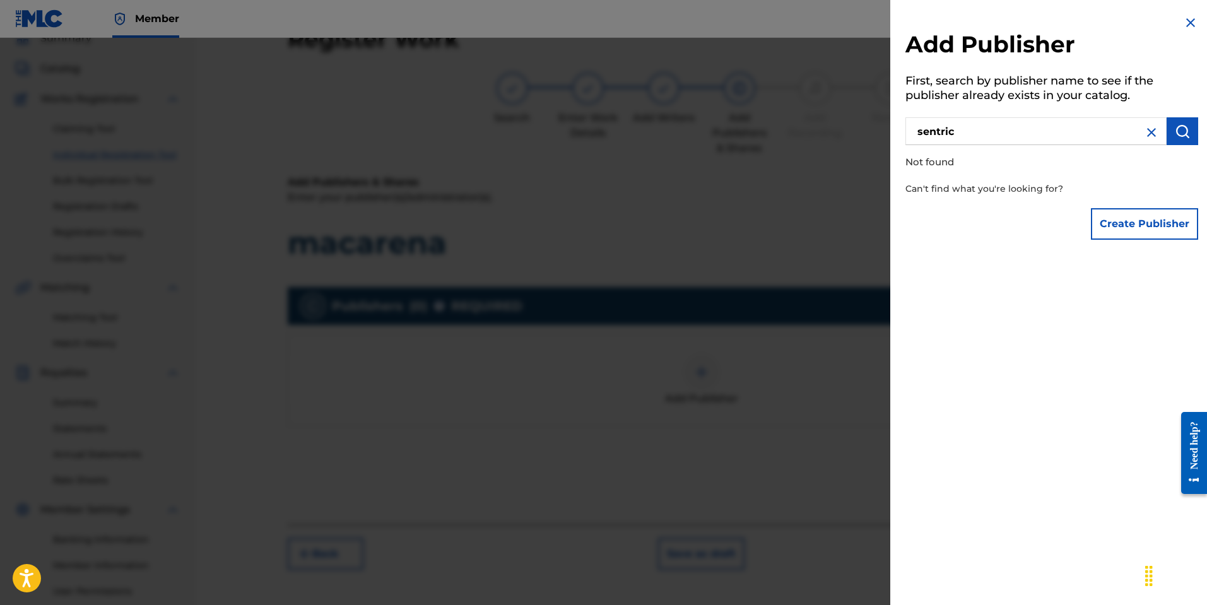
click at [1147, 136] on img at bounding box center [1151, 132] width 15 height 15
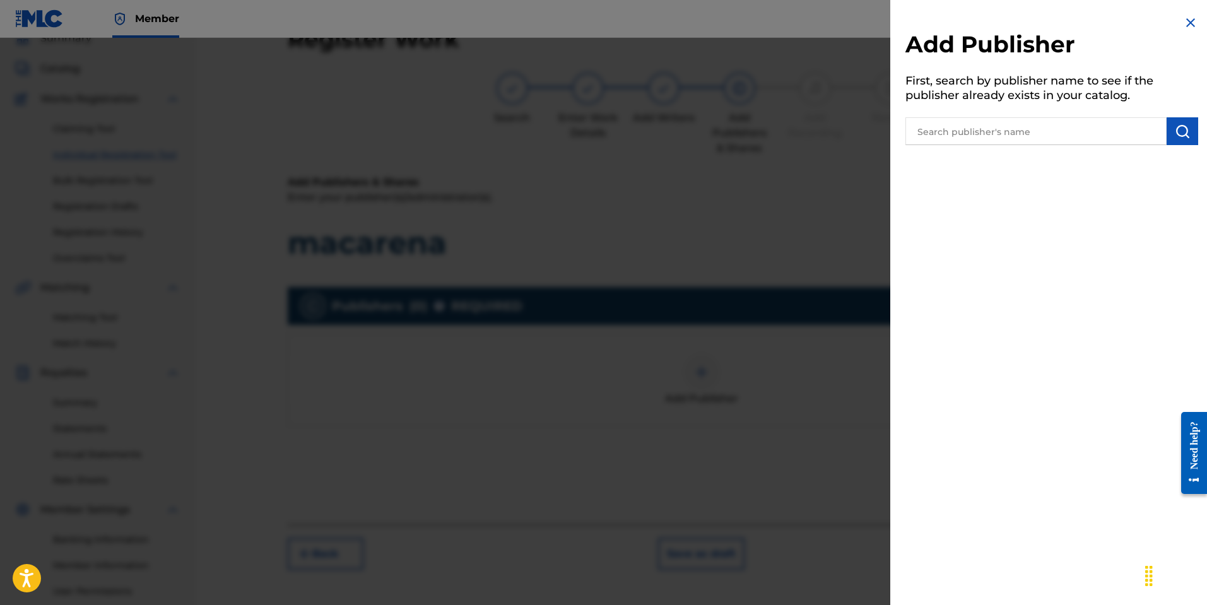
drag, startPoint x: 991, startPoint y: 238, endPoint x: 985, endPoint y: 226, distance: 13.3
click at [991, 238] on div "Add Publisher First, search by publisher name to see if the publisher already e…" at bounding box center [1051, 302] width 323 height 605
click at [1011, 141] on input "text" at bounding box center [1035, 131] width 261 height 28
click at [1192, 15] on div "Add Publisher First, search by publisher name to see if the publisher already e…" at bounding box center [1051, 82] width 323 height 164
click at [1187, 20] on img at bounding box center [1190, 22] width 15 height 15
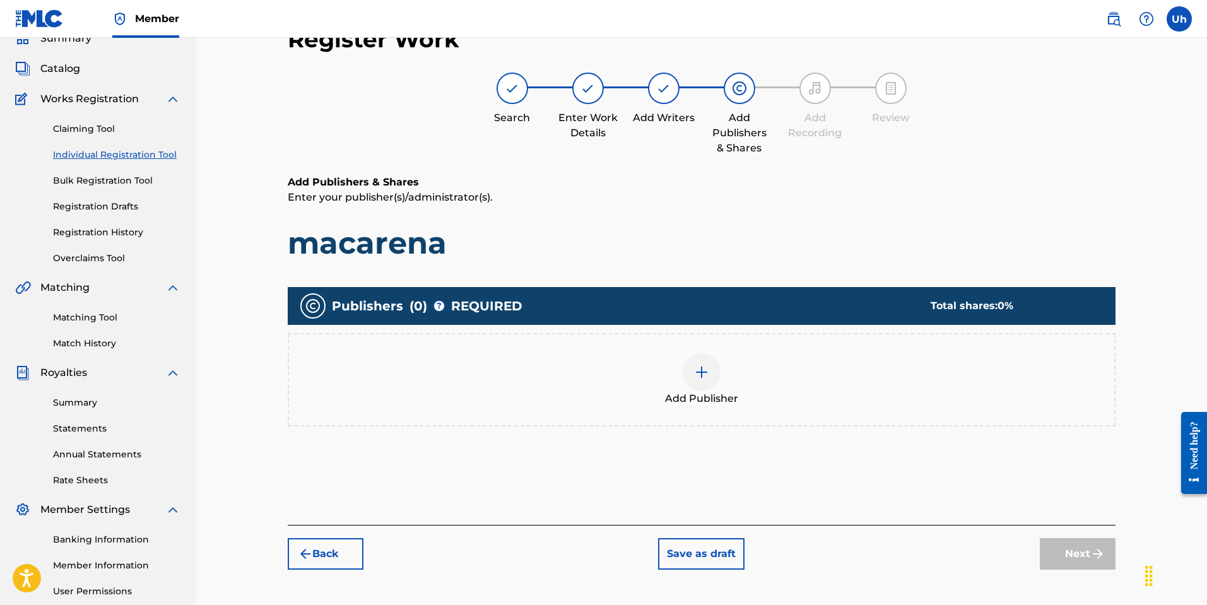
scroll to position [120, 0]
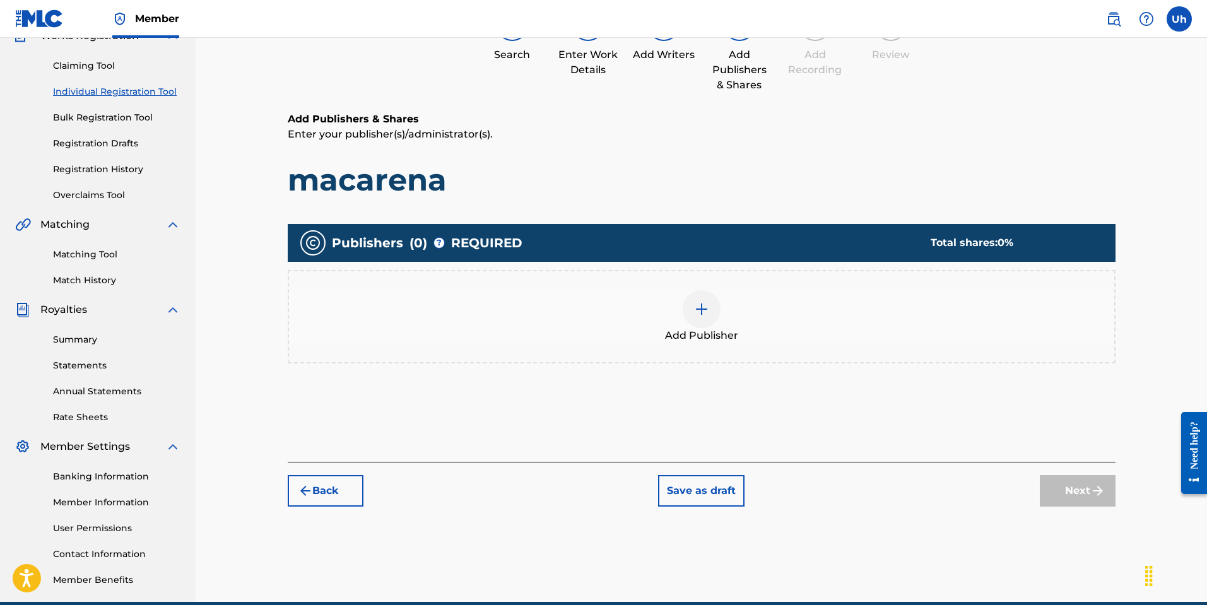
click at [709, 496] on button "Save as draft" at bounding box center [701, 491] width 86 height 32
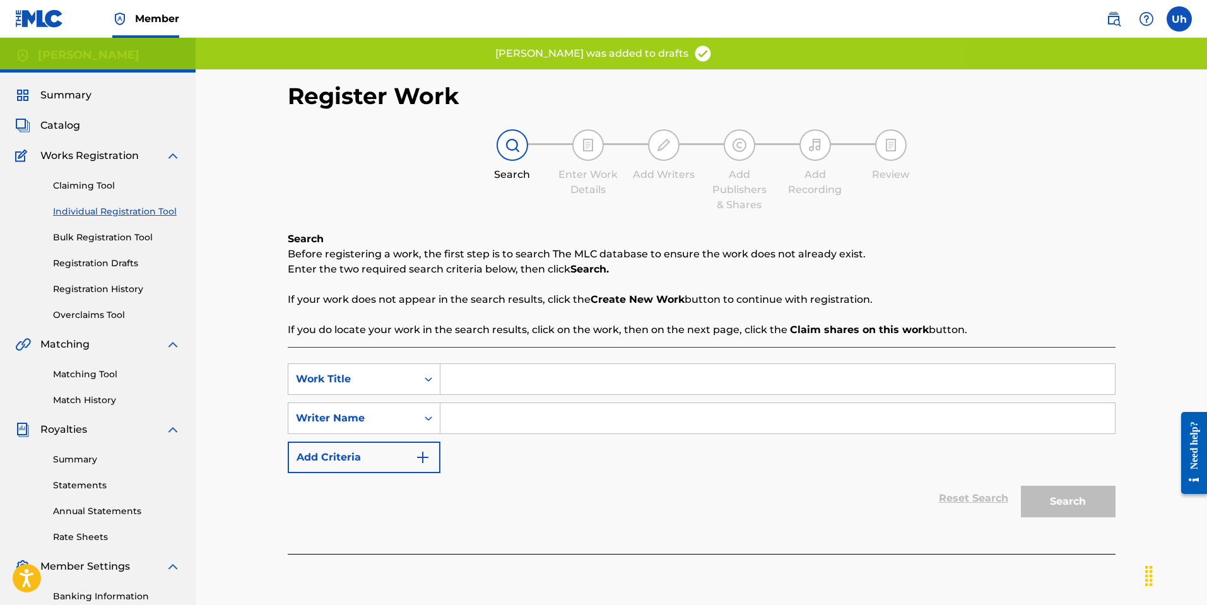
scroll to position [120, 0]
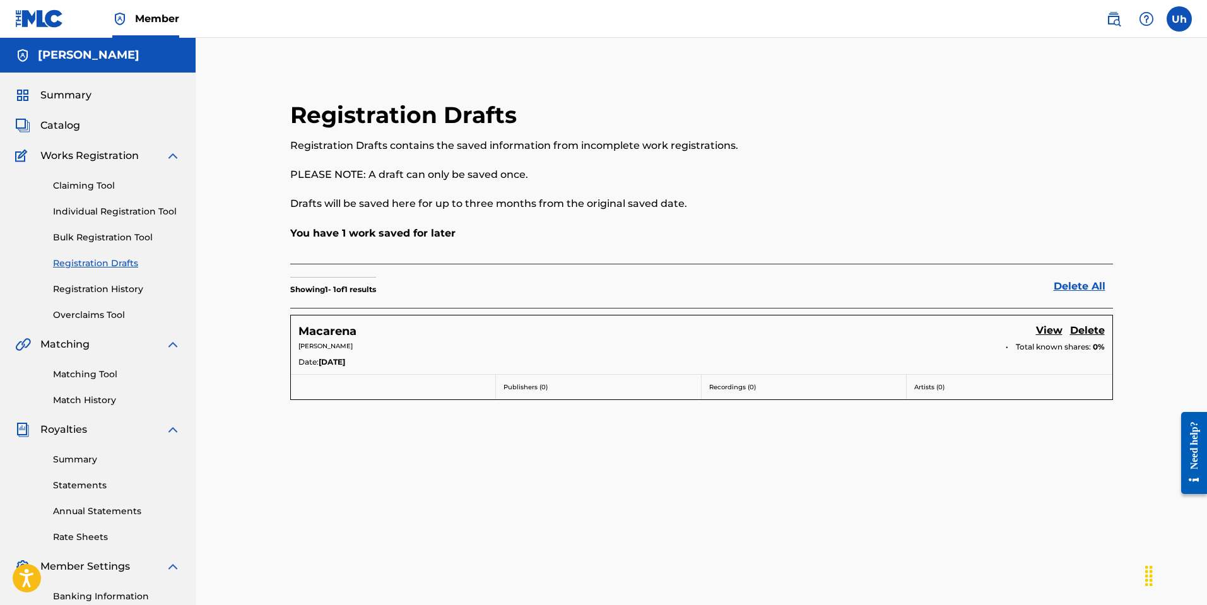
click at [336, 364] on span "[DATE]" at bounding box center [332, 361] width 26 height 11
click at [554, 385] on p "Publishers ( 0 )" at bounding box center [598, 386] width 190 height 9
click at [531, 390] on p "Publishers ( 0 )" at bounding box center [598, 386] width 190 height 9
click at [747, 394] on div "Recordings ( 0 )" at bounding box center [804, 387] width 206 height 25
click at [970, 391] on p "Artists ( 0 )" at bounding box center [1009, 386] width 190 height 9
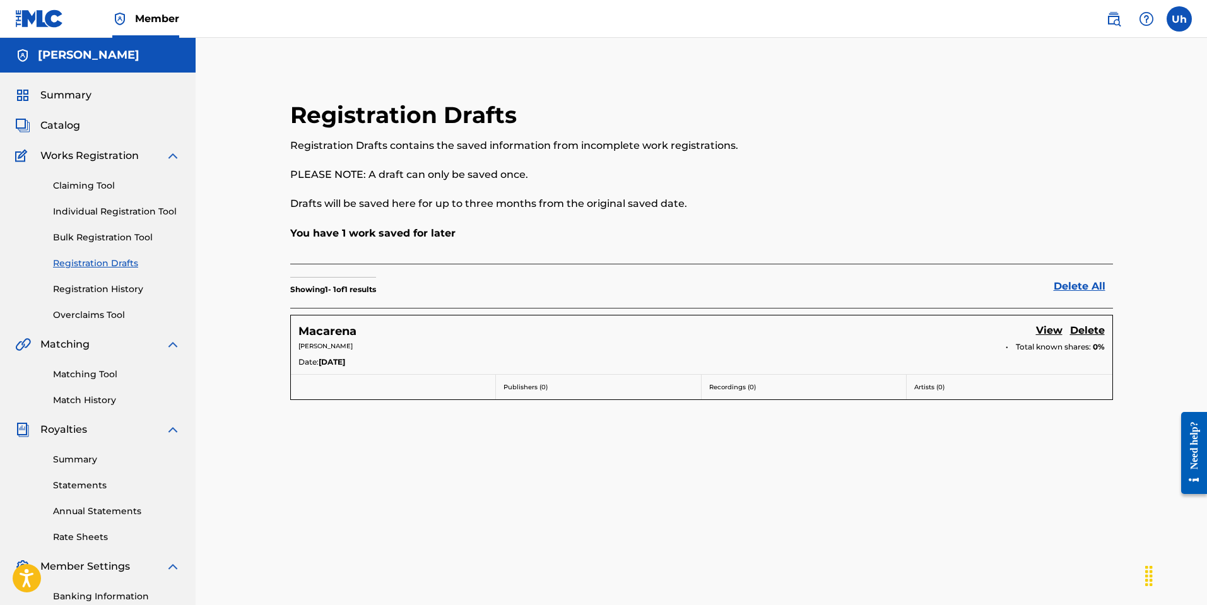
click at [995, 394] on div "Artists ( 0 )" at bounding box center [1009, 387] width 206 height 25
click at [1040, 329] on link "View" at bounding box center [1049, 331] width 26 height 17
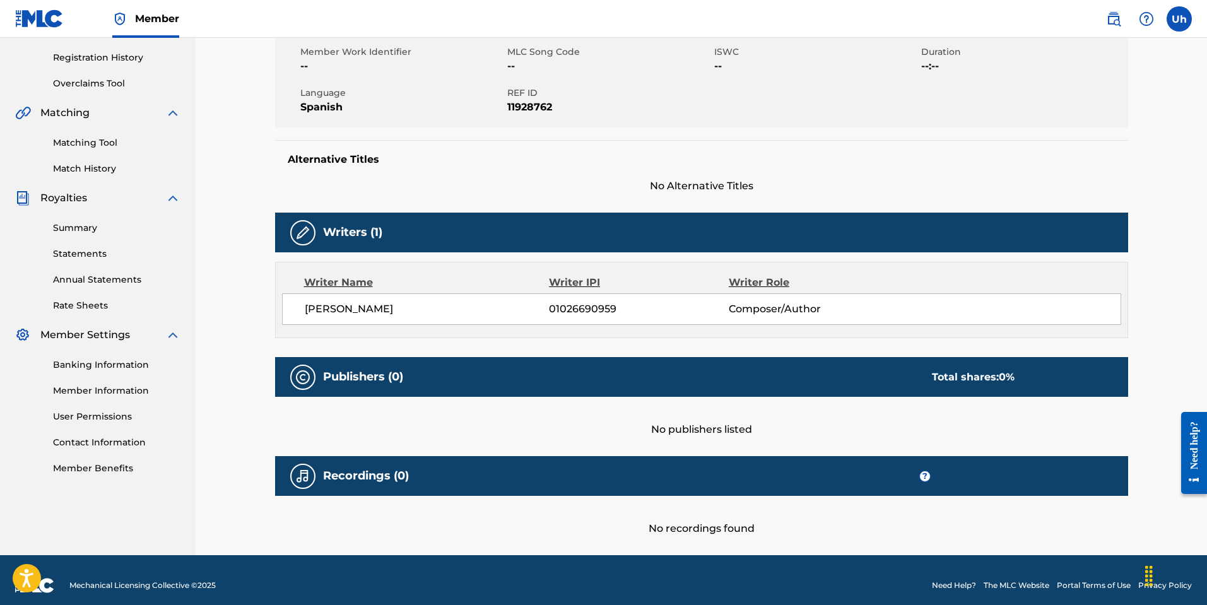
scroll to position [242, 0]
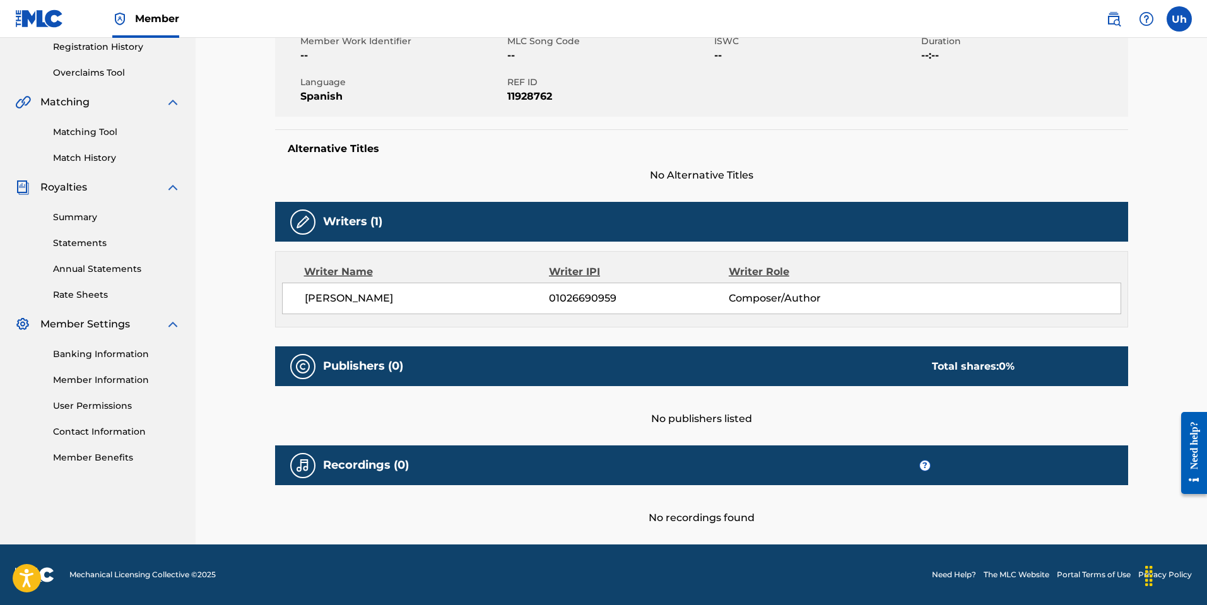
click at [732, 413] on div "No publishers listed" at bounding box center [701, 406] width 853 height 40
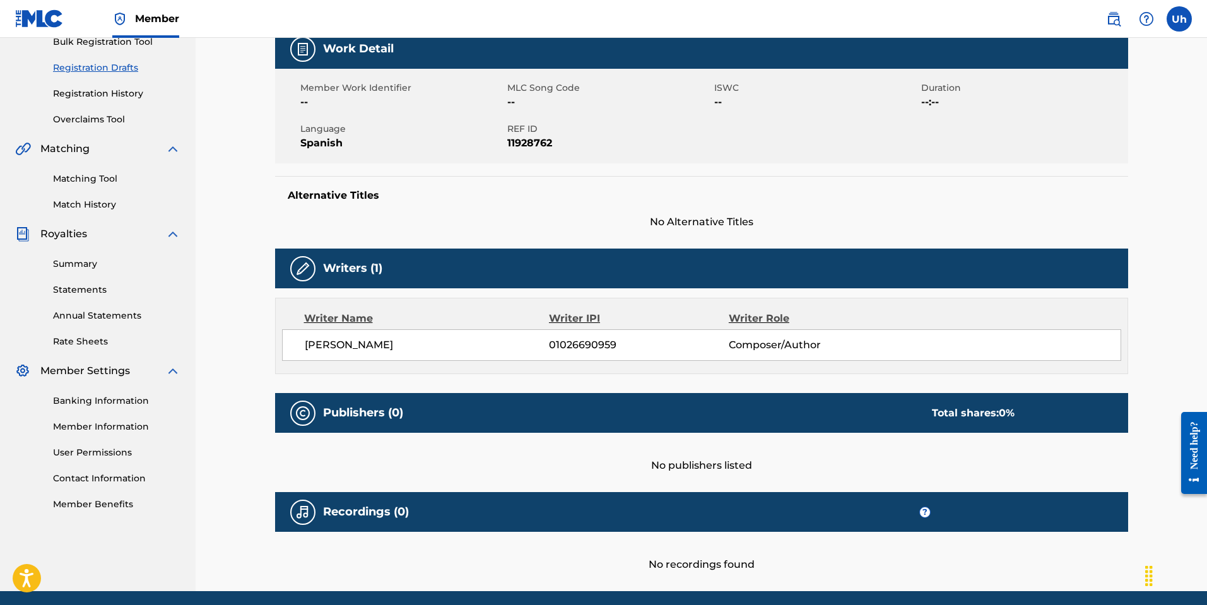
scroll to position [0, 0]
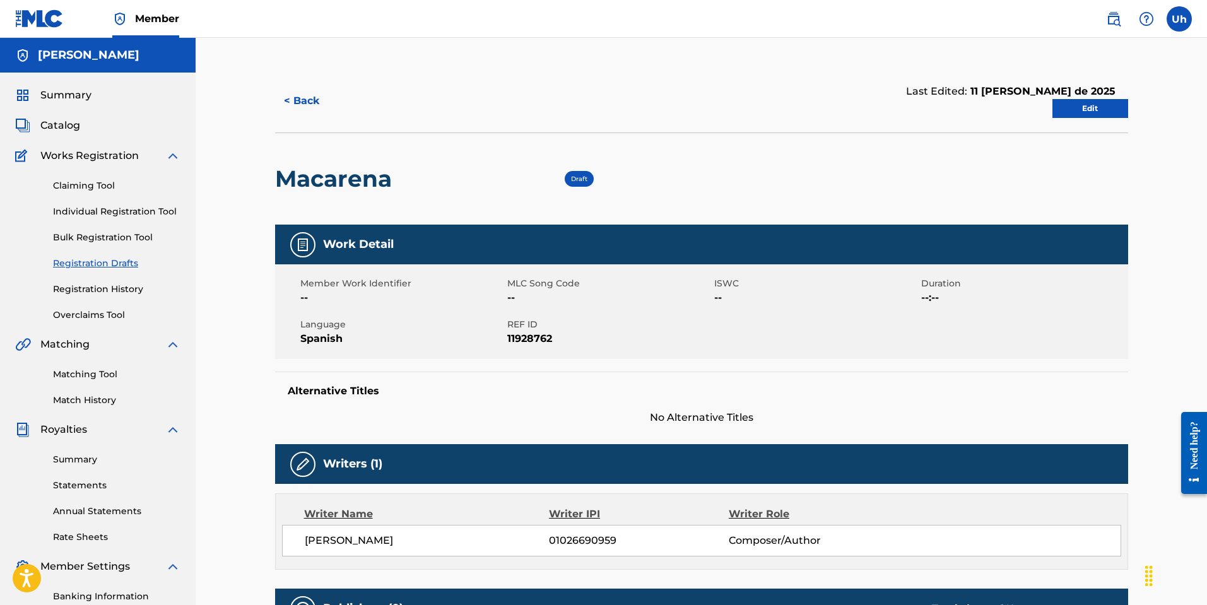
click at [95, 188] on link "Claiming Tool" at bounding box center [116, 185] width 127 height 13
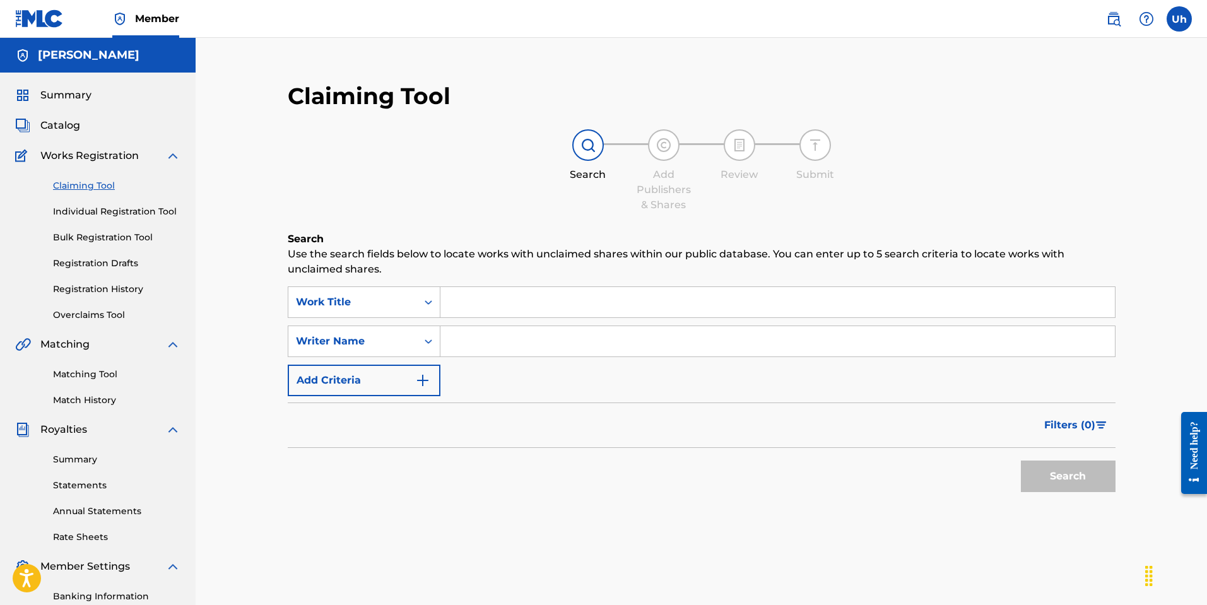
click at [506, 307] on input "Search Form" at bounding box center [777, 302] width 674 height 30
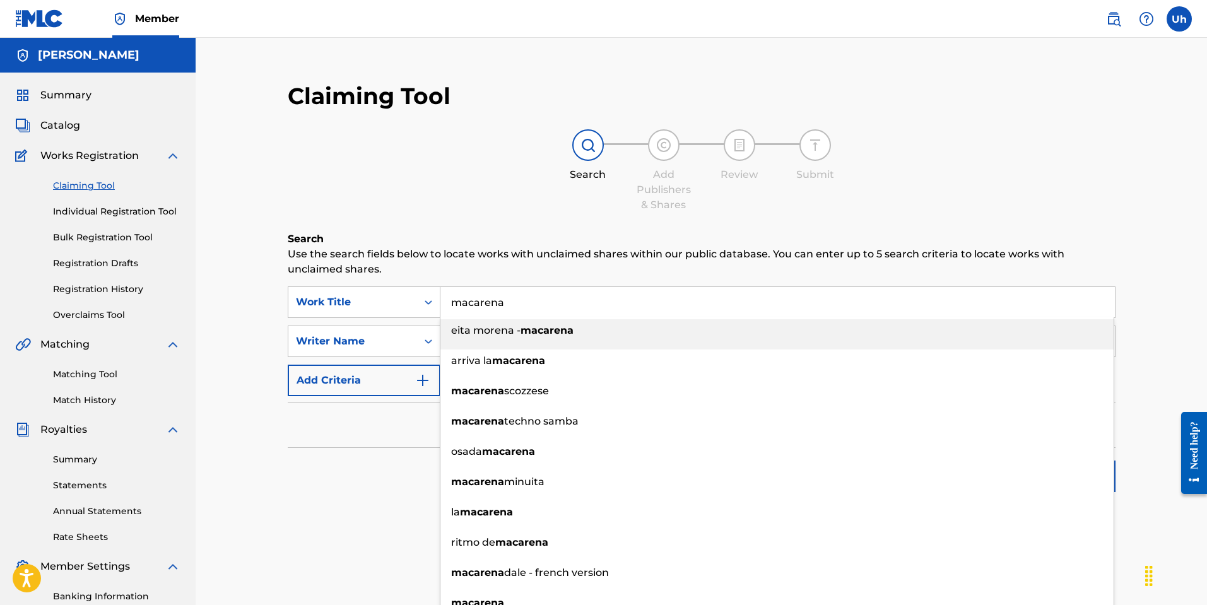
type input "macarena"
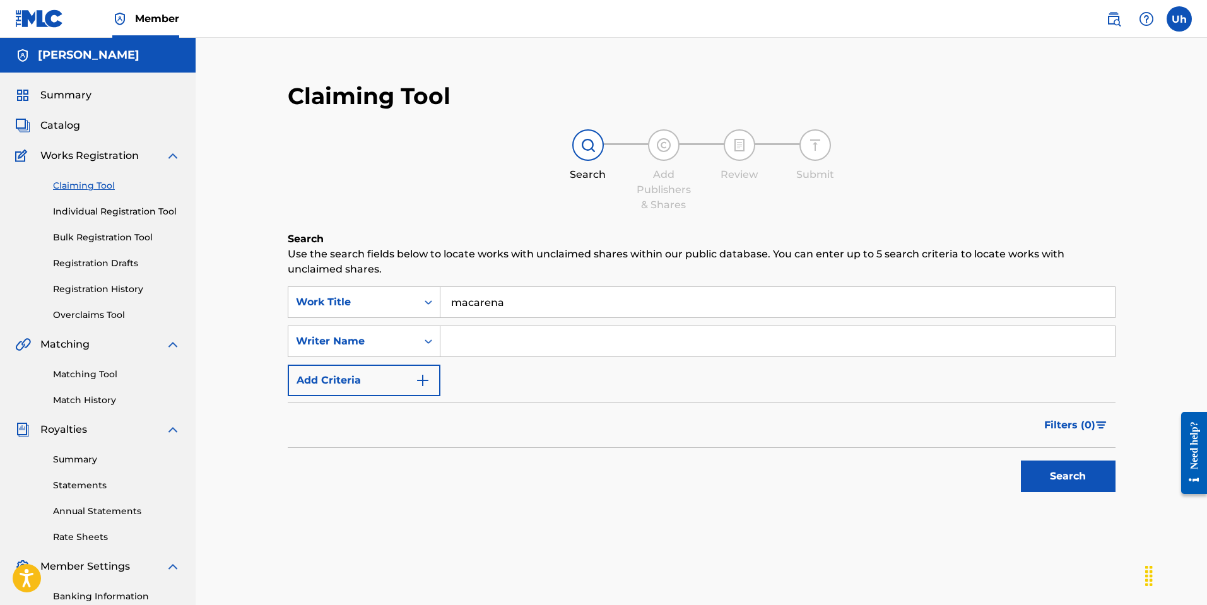
click at [306, 483] on div "Search" at bounding box center [702, 473] width 828 height 50
click at [1060, 486] on button "Search" at bounding box center [1068, 476] width 95 height 32
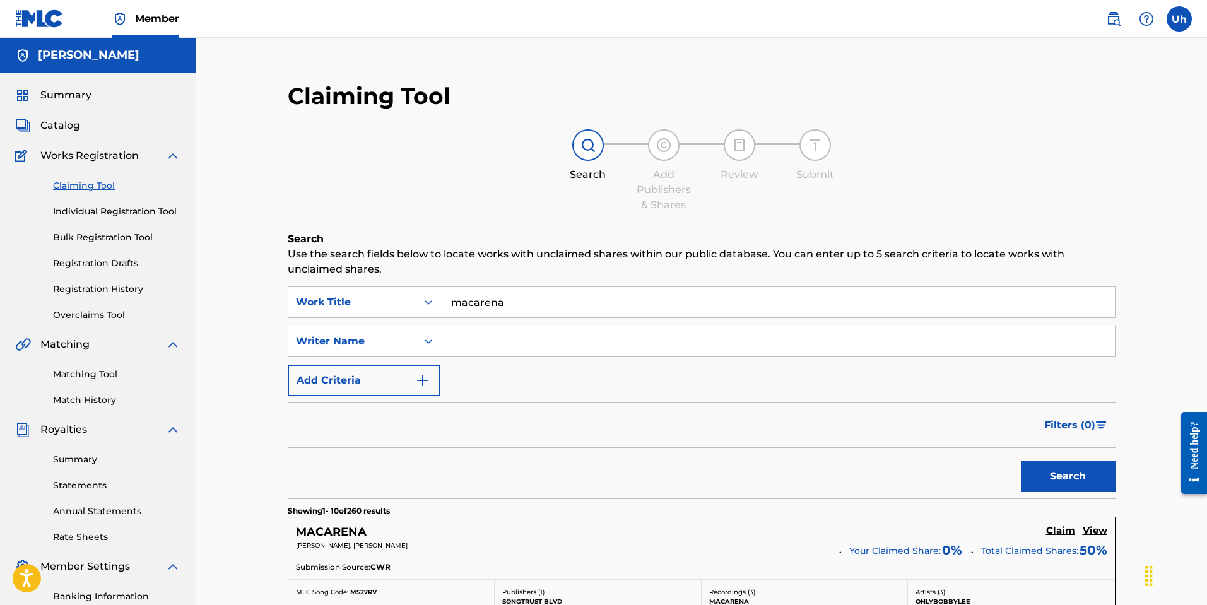
click at [492, 342] on input "Search Form" at bounding box center [777, 341] width 674 height 30
type input "[PERSON_NAME] produce"
click at [1058, 479] on button "Search" at bounding box center [1068, 476] width 95 height 32
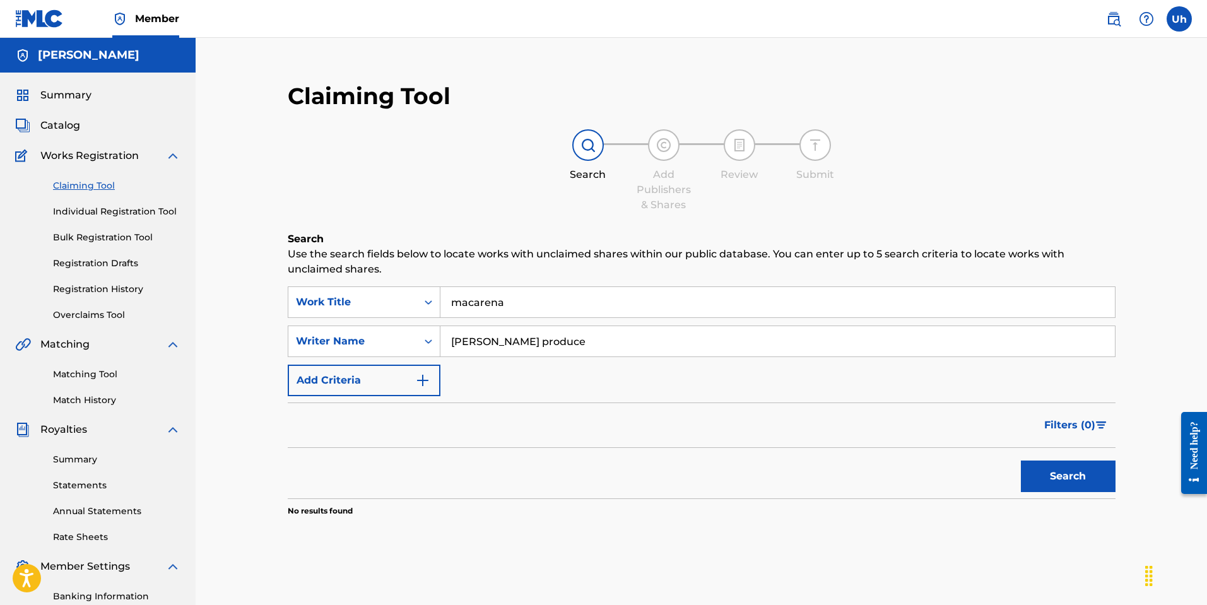
click at [546, 355] on input "[PERSON_NAME] produce" at bounding box center [777, 341] width 674 height 30
drag, startPoint x: 534, startPoint y: 344, endPoint x: 396, endPoint y: 348, distance: 138.2
click at [396, 348] on div "SearchWithCriteriada5ea761-1b3b-4a87-82bf-167257d7152a Writer Name [PERSON_NAME…" at bounding box center [702, 341] width 828 height 32
type input "la melsina"
click at [1021, 460] on button "Search" at bounding box center [1068, 476] width 95 height 32
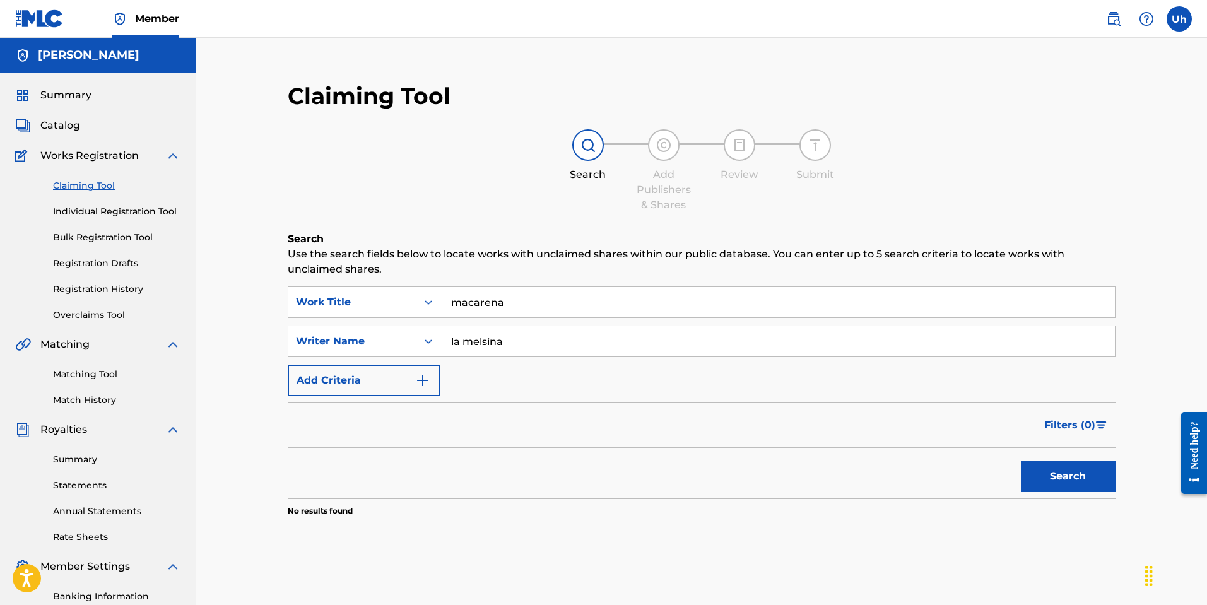
drag, startPoint x: 530, startPoint y: 336, endPoint x: 518, endPoint y: 368, distance: 34.3
click at [424, 355] on div "SearchWithCriteriada5ea761-1b3b-4a87-82bf-167257d7152a Writer Name la melsina" at bounding box center [702, 341] width 828 height 32
drag, startPoint x: 1089, startPoint y: 480, endPoint x: 1082, endPoint y: 481, distance: 7.0
click at [1089, 480] on button "Search" at bounding box center [1068, 476] width 95 height 32
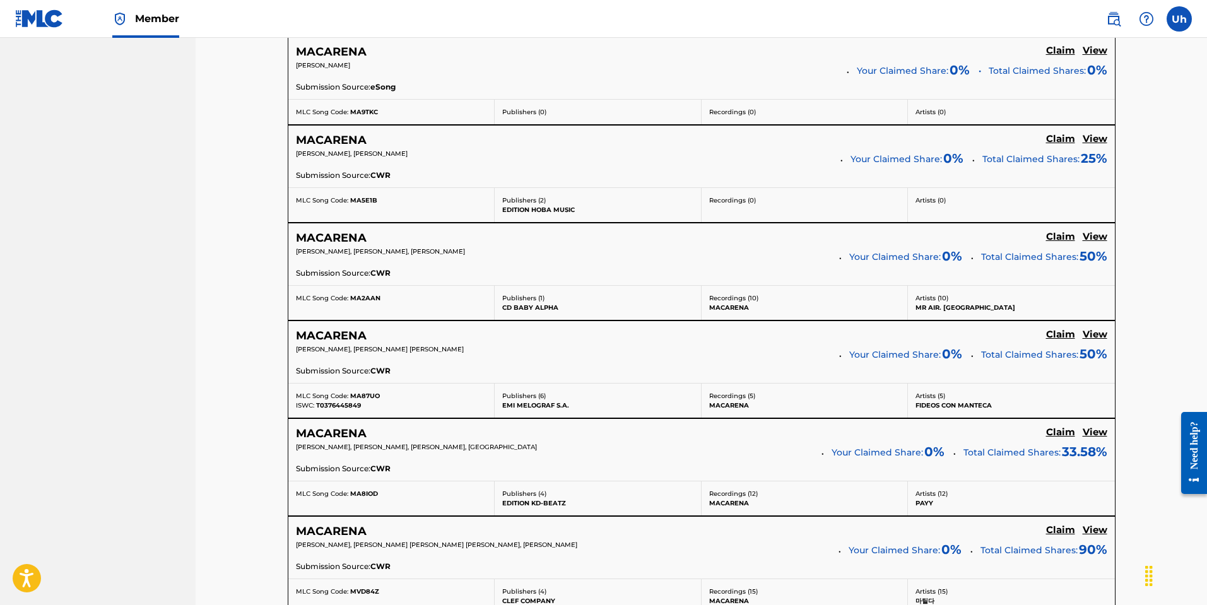
scroll to position [946, 0]
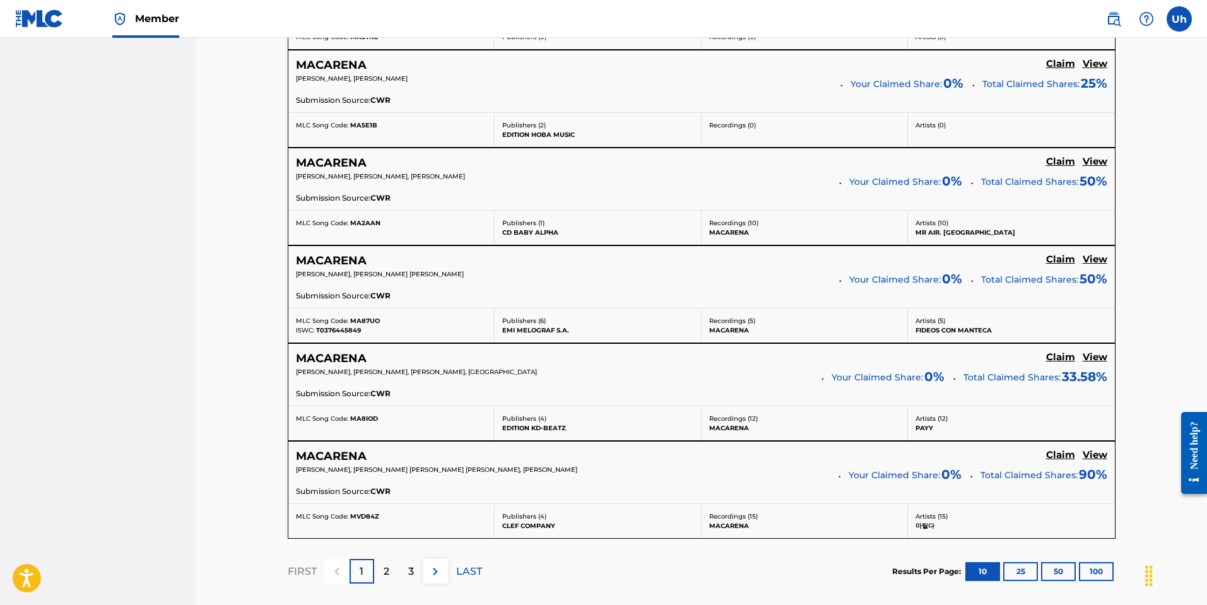
click at [384, 575] on p "2" at bounding box center [387, 571] width 6 height 15
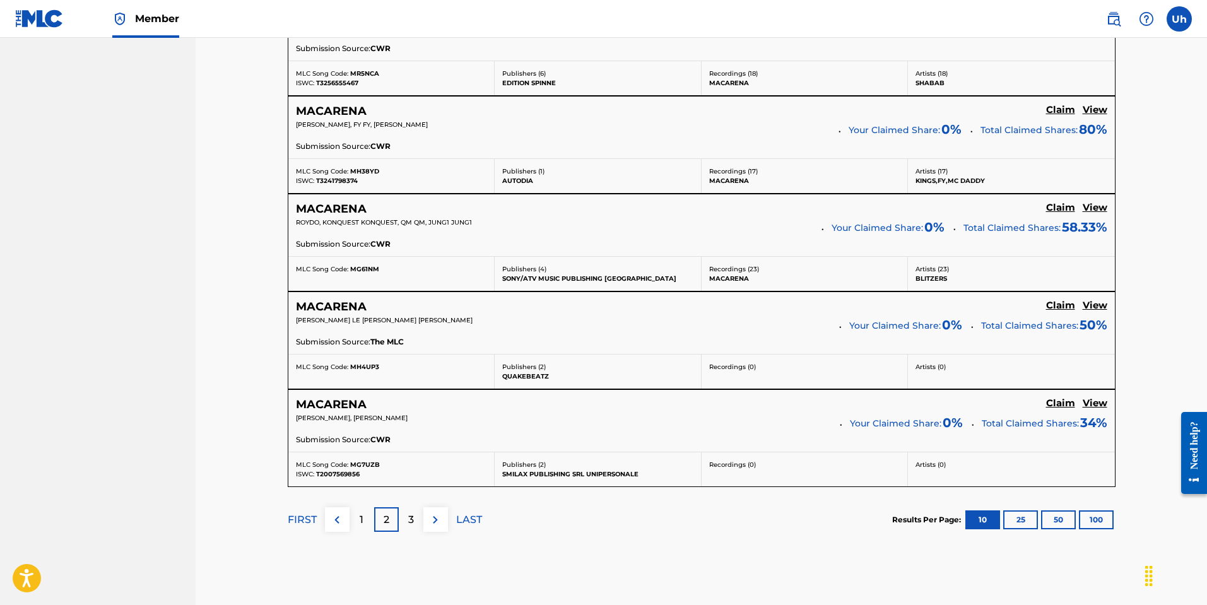
scroll to position [1009, 0]
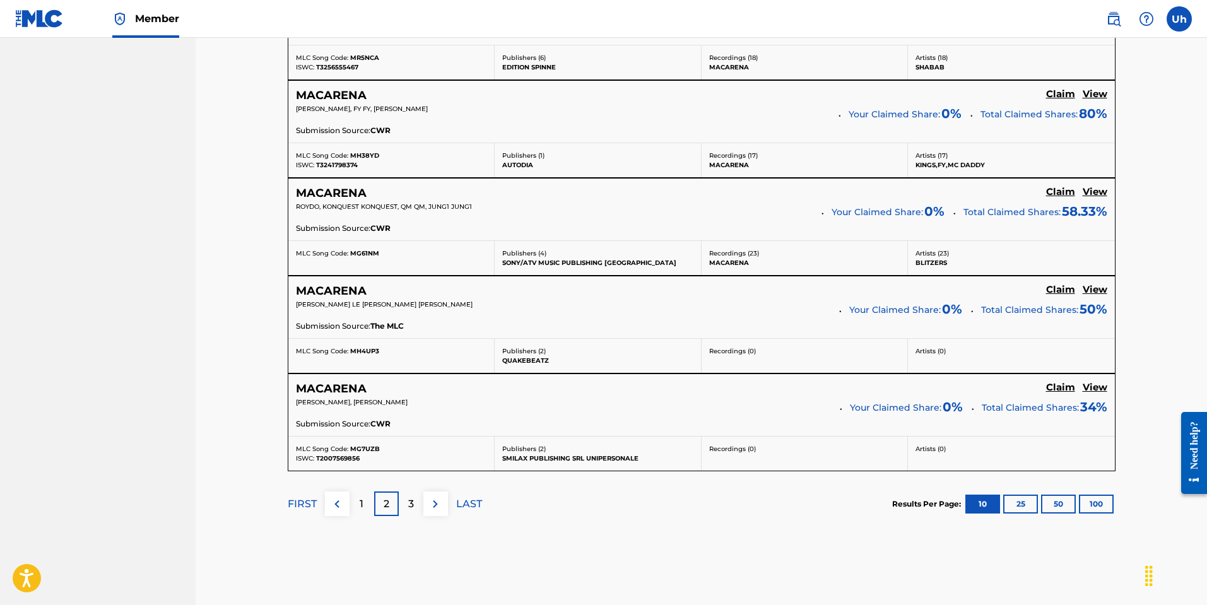
click at [404, 502] on div "3" at bounding box center [411, 503] width 25 height 25
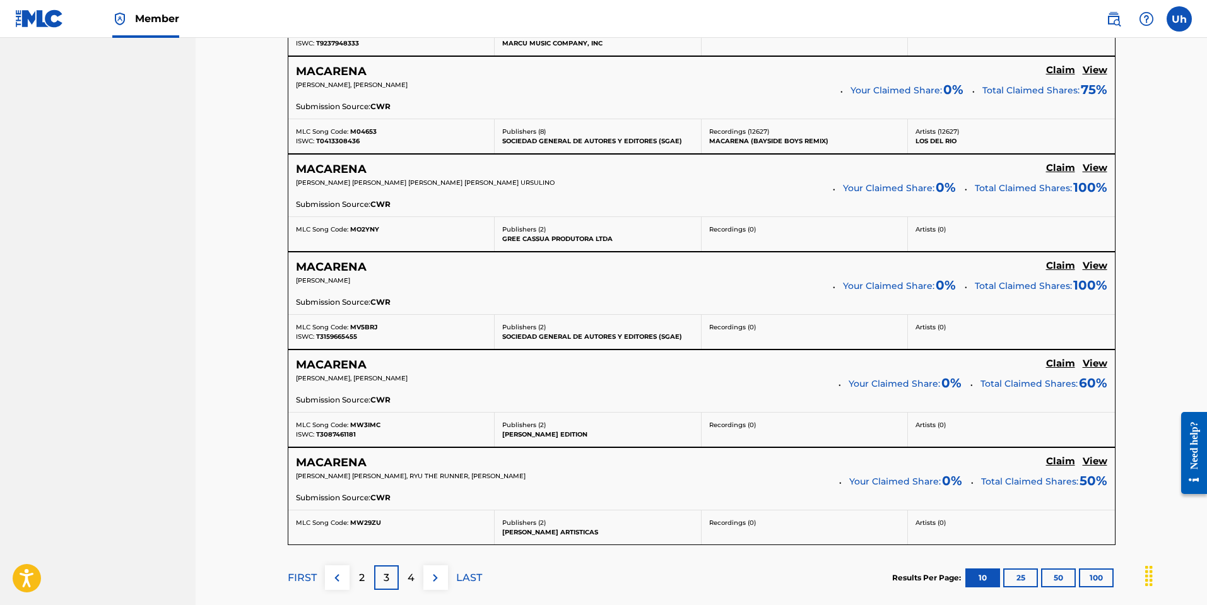
scroll to position [946, 0]
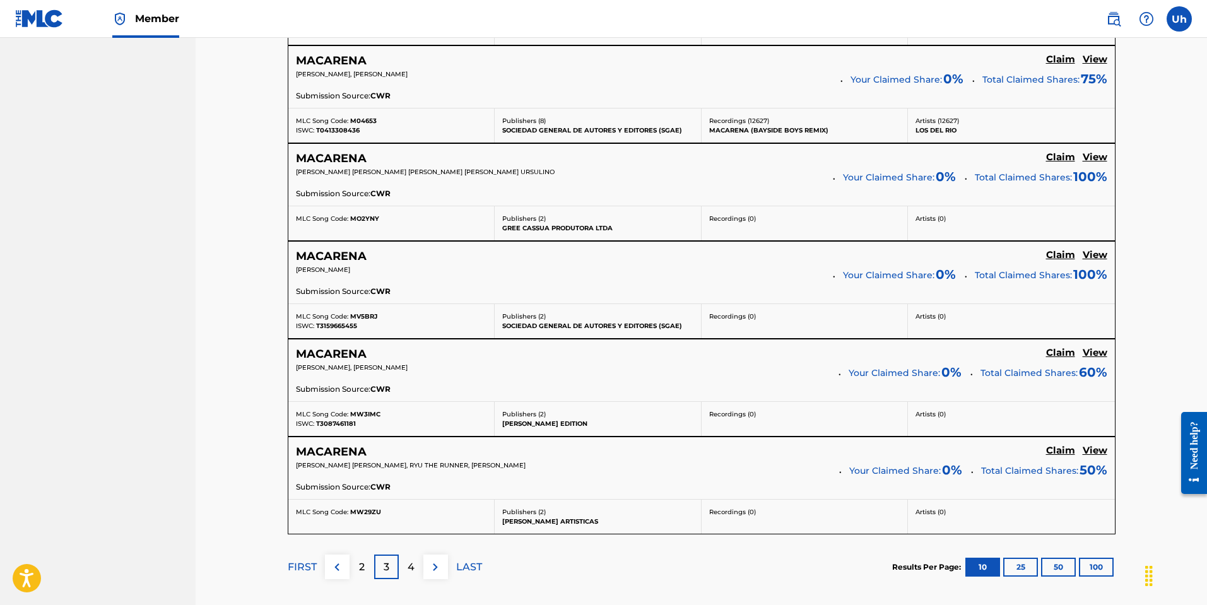
click at [414, 573] on p "4" at bounding box center [410, 567] width 7 height 15
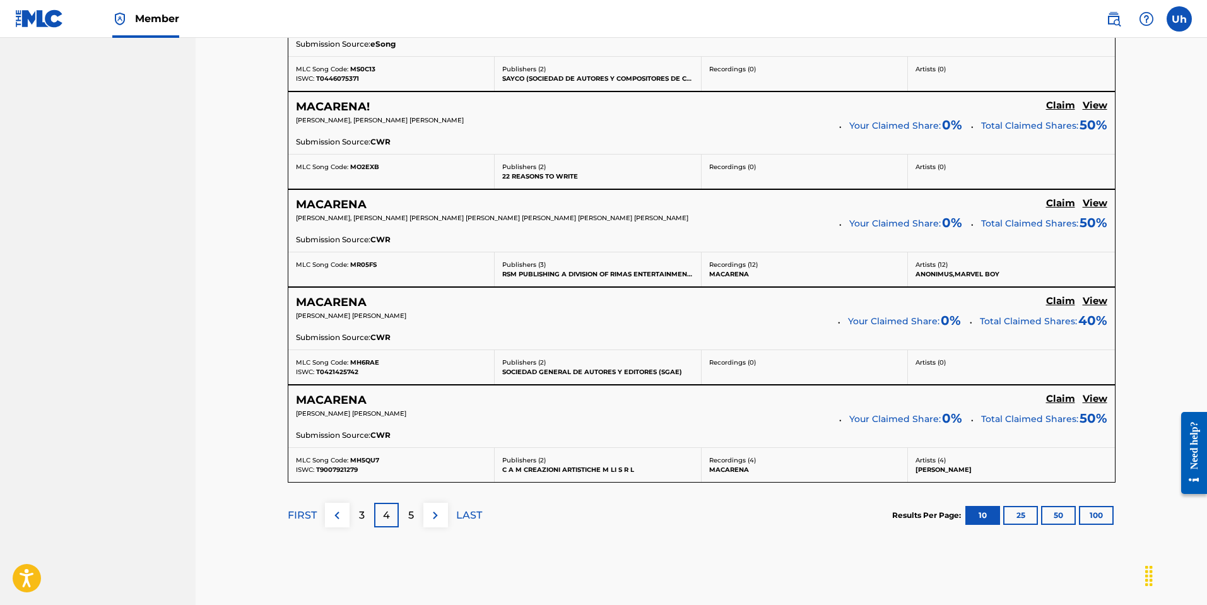
scroll to position [1091, 0]
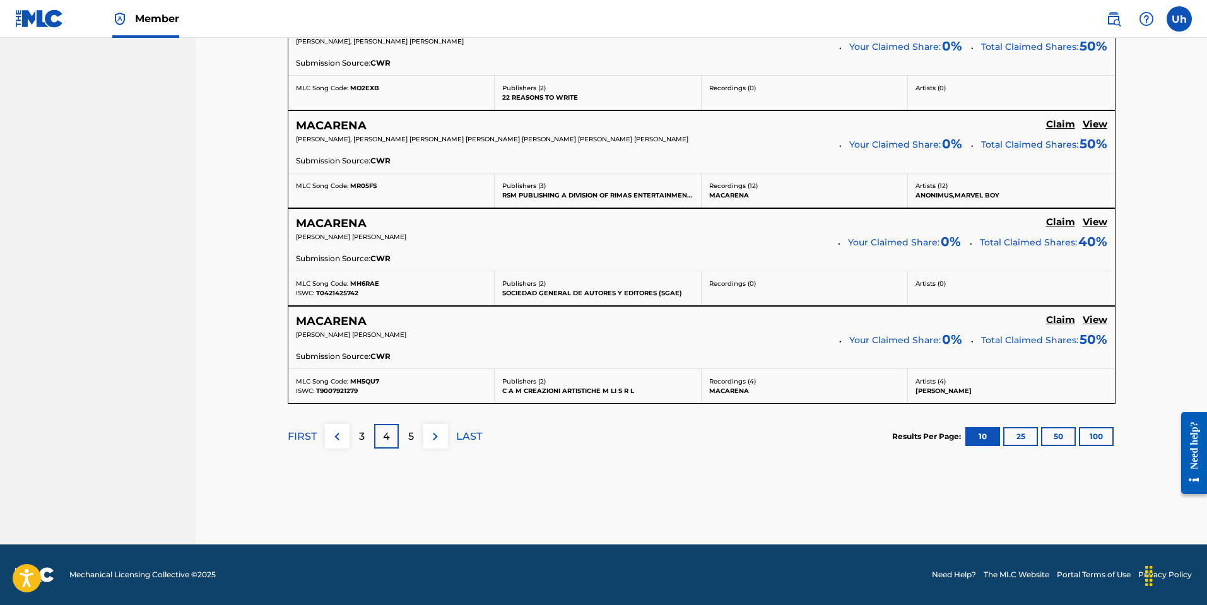
click at [408, 433] on p "5" at bounding box center [411, 436] width 6 height 15
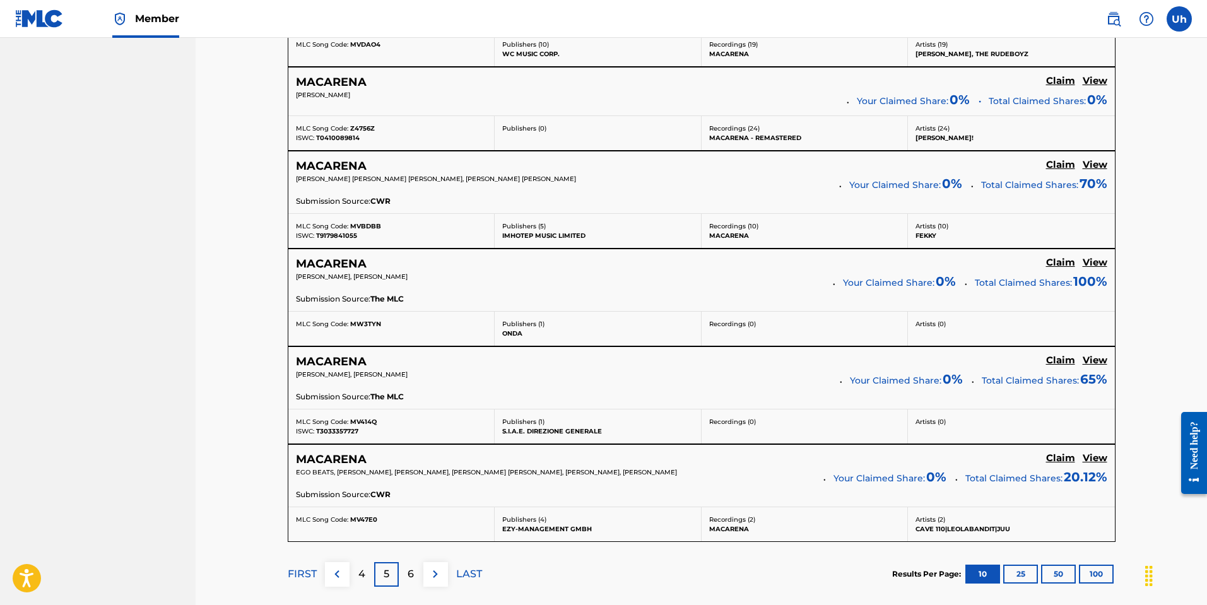
scroll to position [1069, 0]
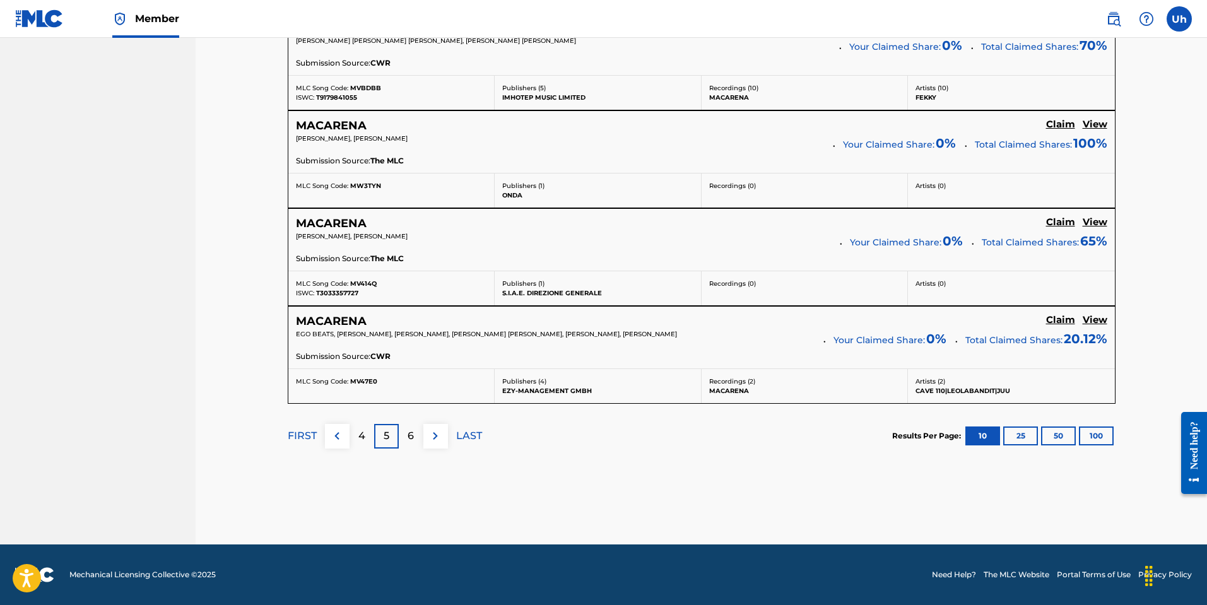
click at [413, 440] on p "6" at bounding box center [410, 435] width 6 height 15
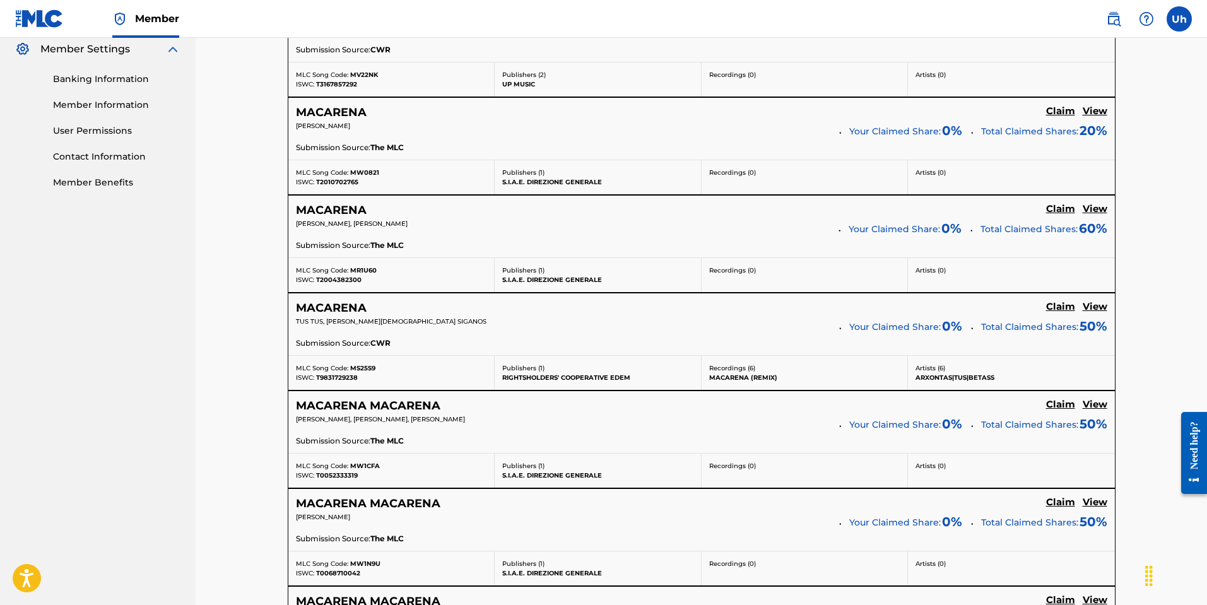
scroll to position [501, 0]
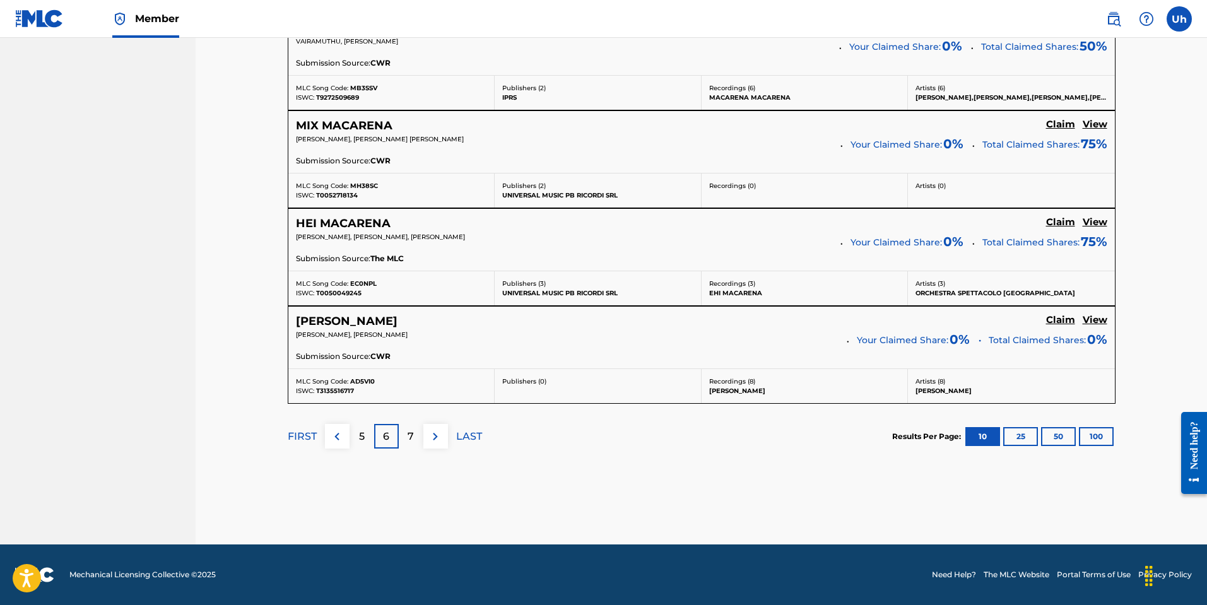
click at [409, 435] on p "7" at bounding box center [410, 436] width 6 height 15
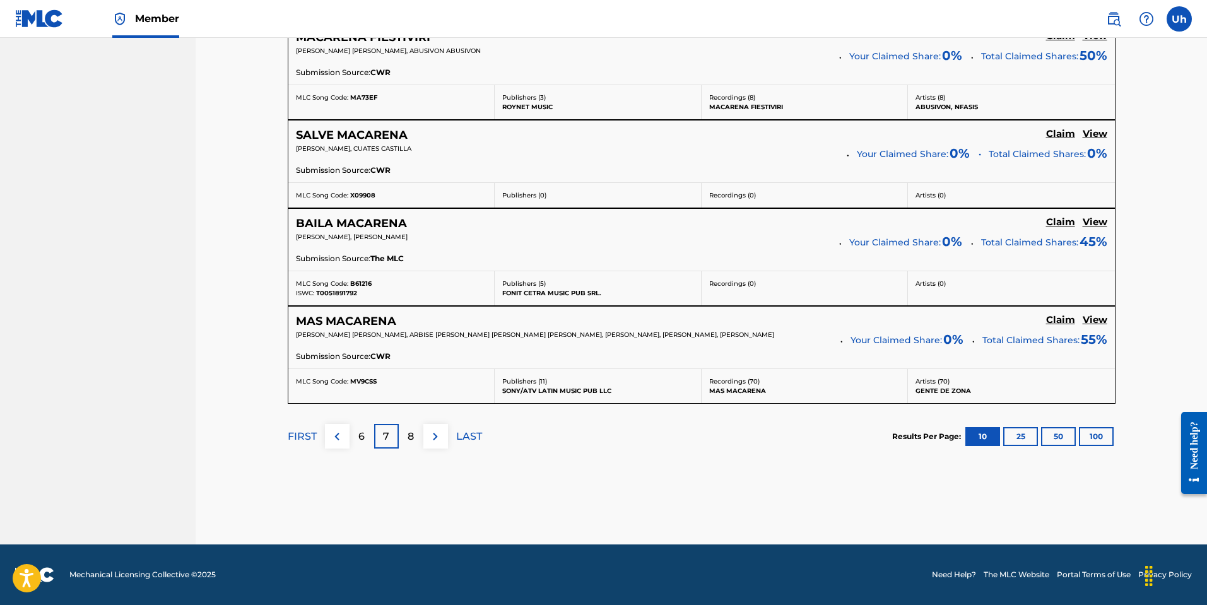
click at [466, 430] on p "LAST" at bounding box center [469, 436] width 26 height 15
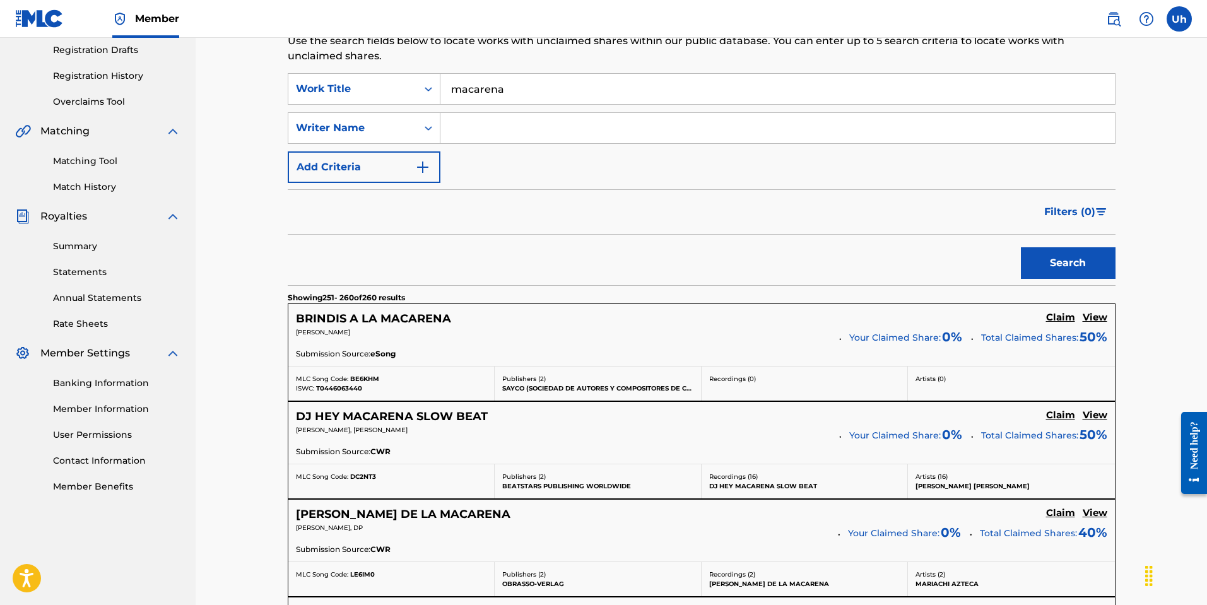
scroll to position [0, 0]
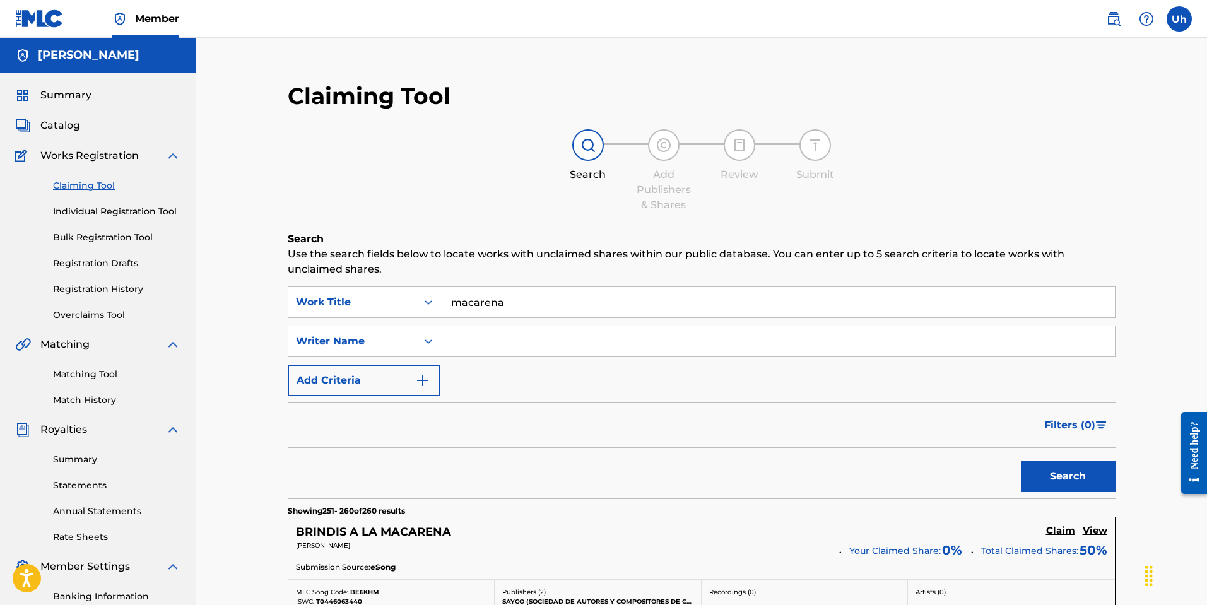
click at [474, 343] on input "Search Form" at bounding box center [777, 341] width 674 height 30
type input "la melcina"
click at [1045, 470] on button "Search" at bounding box center [1068, 476] width 95 height 32
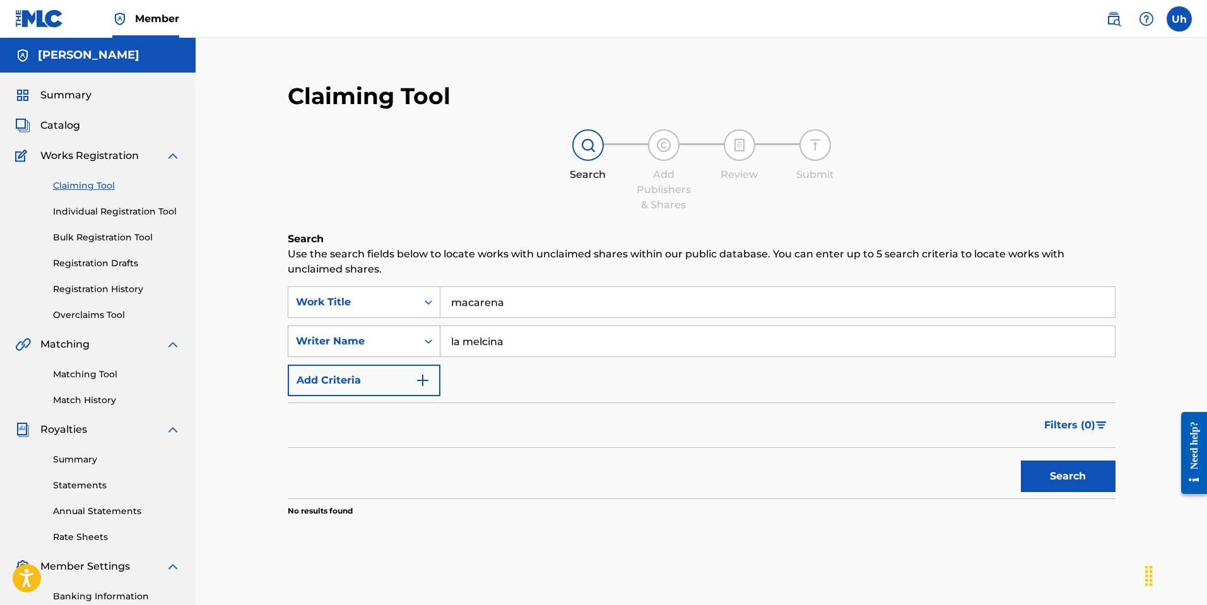
drag, startPoint x: 519, startPoint y: 346, endPoint x: 423, endPoint y: 351, distance: 95.4
click at [424, 350] on div "SearchWithCriteriada5ea761-1b3b-4a87-82bf-167257d7152a Writer Name la melcina" at bounding box center [702, 341] width 828 height 32
click at [507, 351] on input "Search Form" at bounding box center [777, 341] width 674 height 30
click at [479, 337] on input "[PERSON_NAME] produce" at bounding box center [777, 341] width 674 height 30
click at [1053, 477] on button "Search" at bounding box center [1068, 476] width 95 height 32
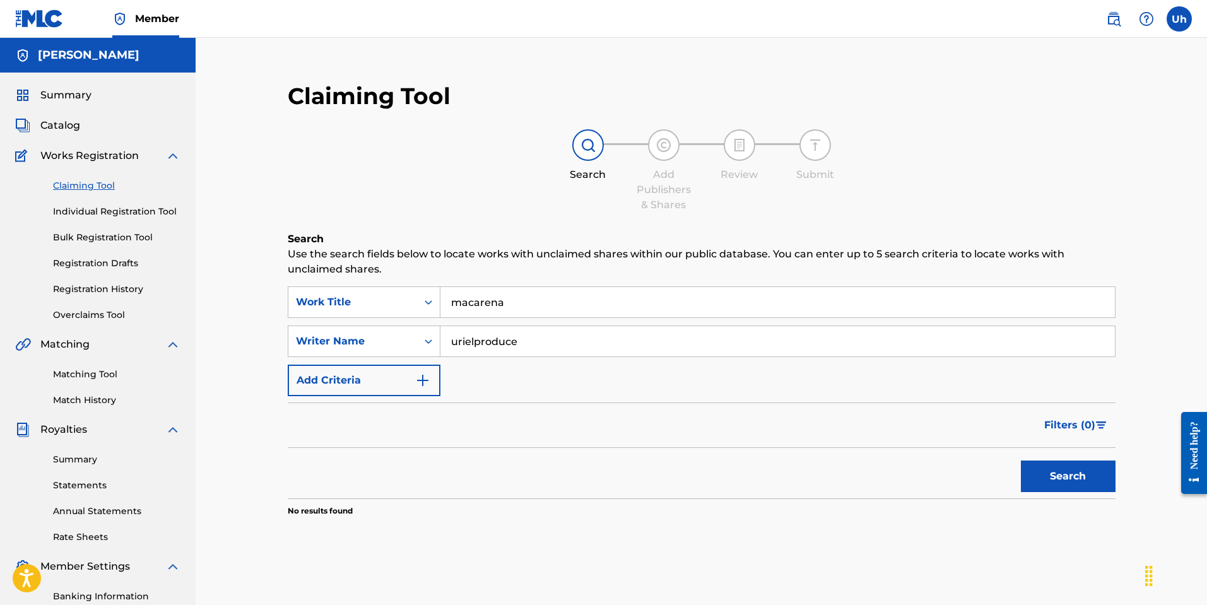
click at [554, 346] on input "urielproduce" at bounding box center [777, 341] width 674 height 30
type input "u"
click at [507, 339] on input "Search Form" at bounding box center [777, 341] width 674 height 30
click at [1021, 460] on button "Search" at bounding box center [1068, 476] width 95 height 32
click at [507, 340] on input "[PERSON_NAME]" at bounding box center [777, 341] width 674 height 30
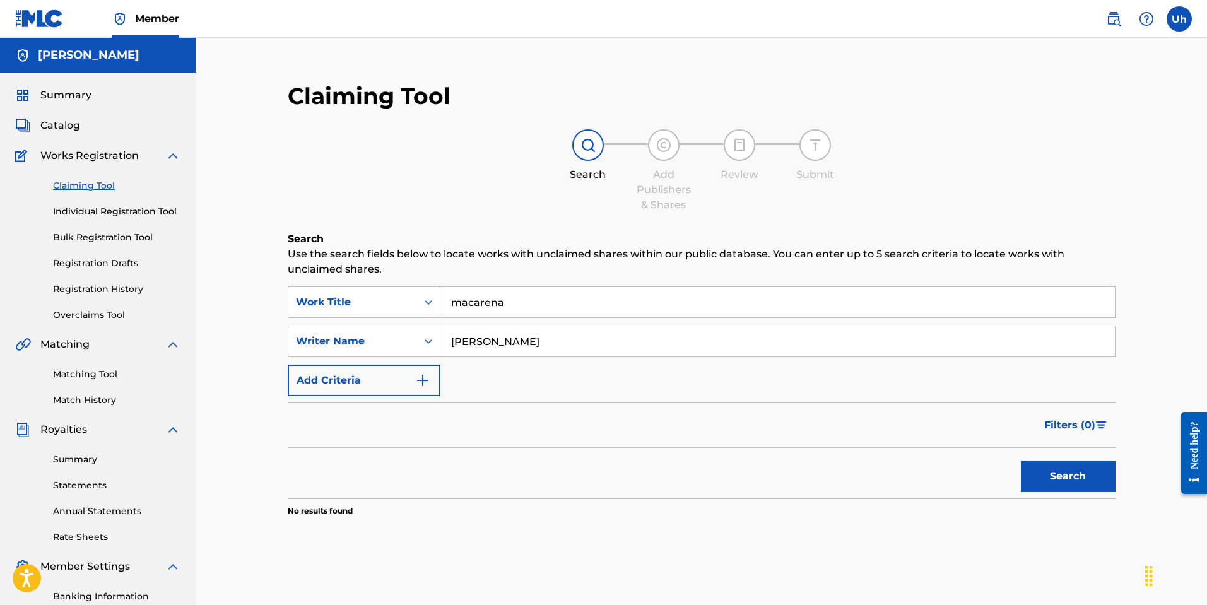
click at [1087, 469] on button "Search" at bounding box center [1068, 476] width 95 height 32
click at [1086, 469] on button "Search" at bounding box center [1068, 476] width 95 height 32
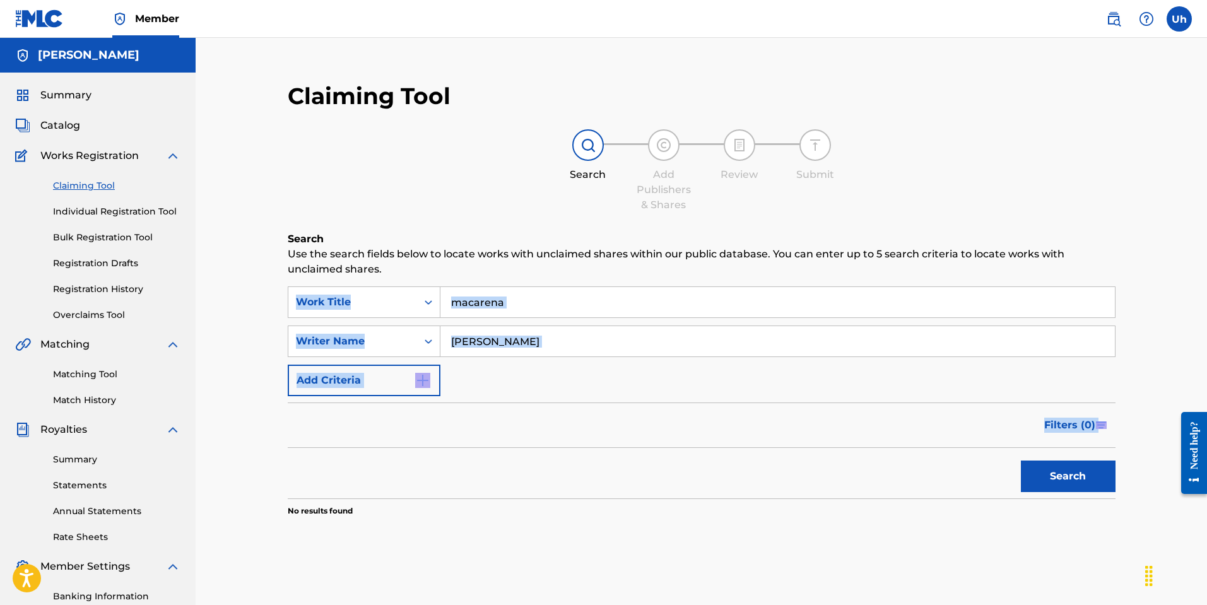
click at [1086, 469] on div "Search" at bounding box center [1064, 473] width 101 height 50
click at [1086, 469] on button "Search" at bounding box center [1068, 476] width 95 height 32
click at [1086, 469] on div "Search" at bounding box center [1064, 473] width 101 height 50
drag, startPoint x: 1086, startPoint y: 469, endPoint x: 1070, endPoint y: 474, distance: 15.8
click at [1071, 474] on button "Search" at bounding box center [1068, 476] width 95 height 32
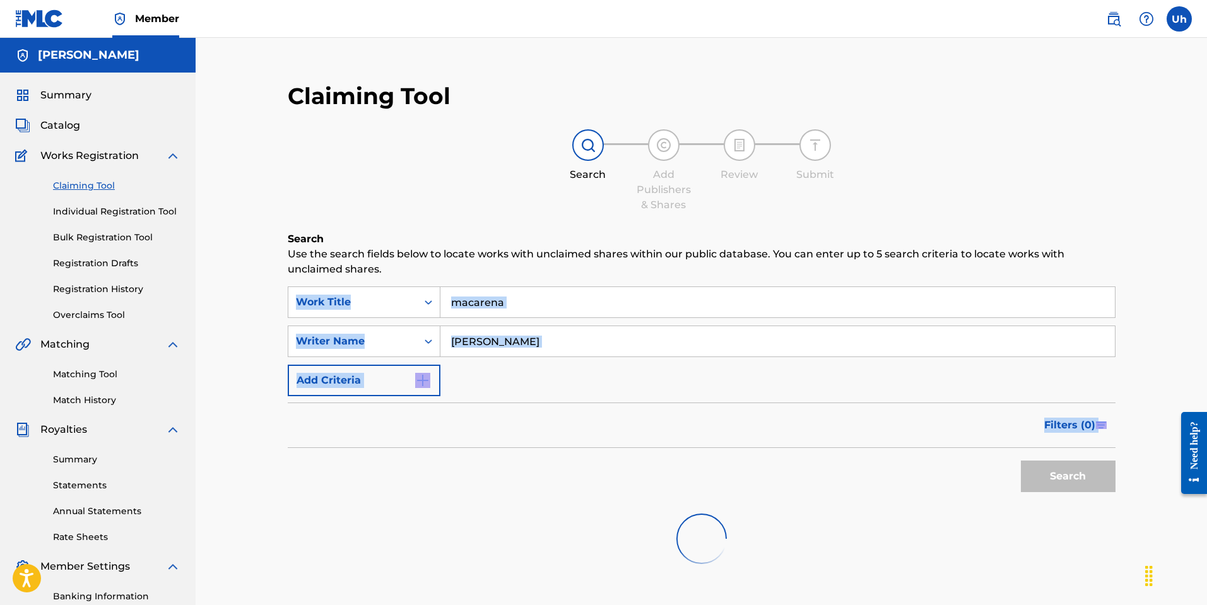
click at [1070, 473] on button "Search" at bounding box center [1068, 476] width 95 height 32
click at [1070, 473] on div "Search" at bounding box center [1064, 473] width 101 height 50
click at [1070, 473] on button "Search" at bounding box center [1068, 476] width 95 height 32
click at [1070, 473] on div "Search" at bounding box center [1064, 473] width 101 height 50
click at [1071, 473] on button "Search" at bounding box center [1068, 476] width 95 height 32
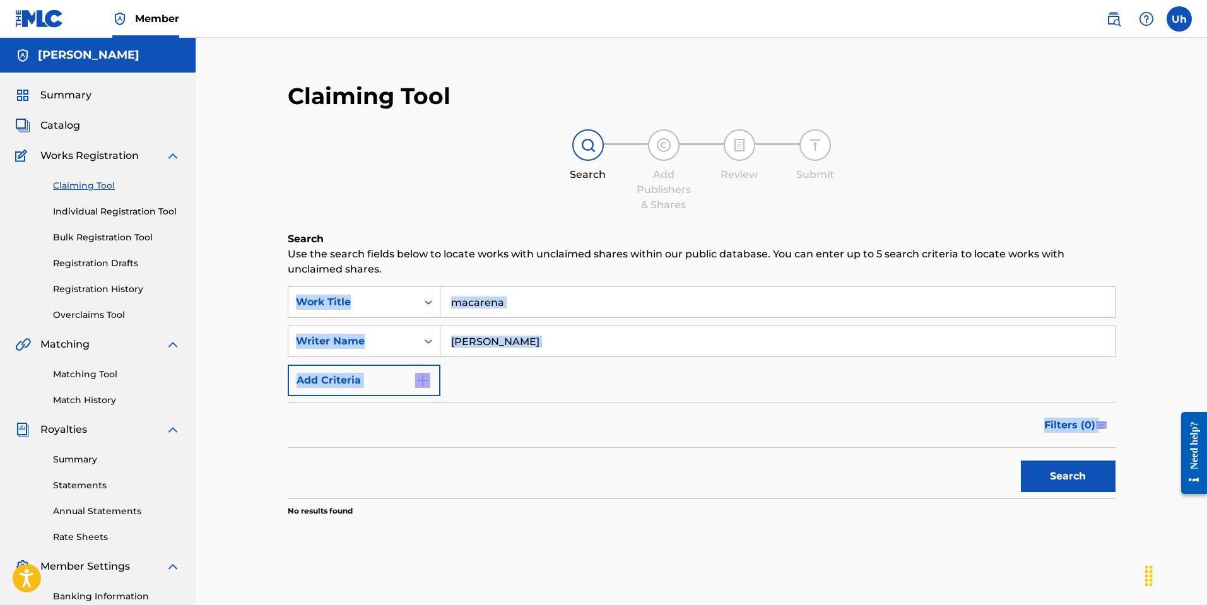
click at [1070, 472] on div "Search" at bounding box center [1064, 473] width 101 height 50
click at [1087, 478] on button "Search" at bounding box center [1068, 476] width 95 height 32
click at [1087, 478] on div "Search" at bounding box center [1064, 473] width 101 height 50
click at [1087, 478] on button "Search" at bounding box center [1068, 476] width 95 height 32
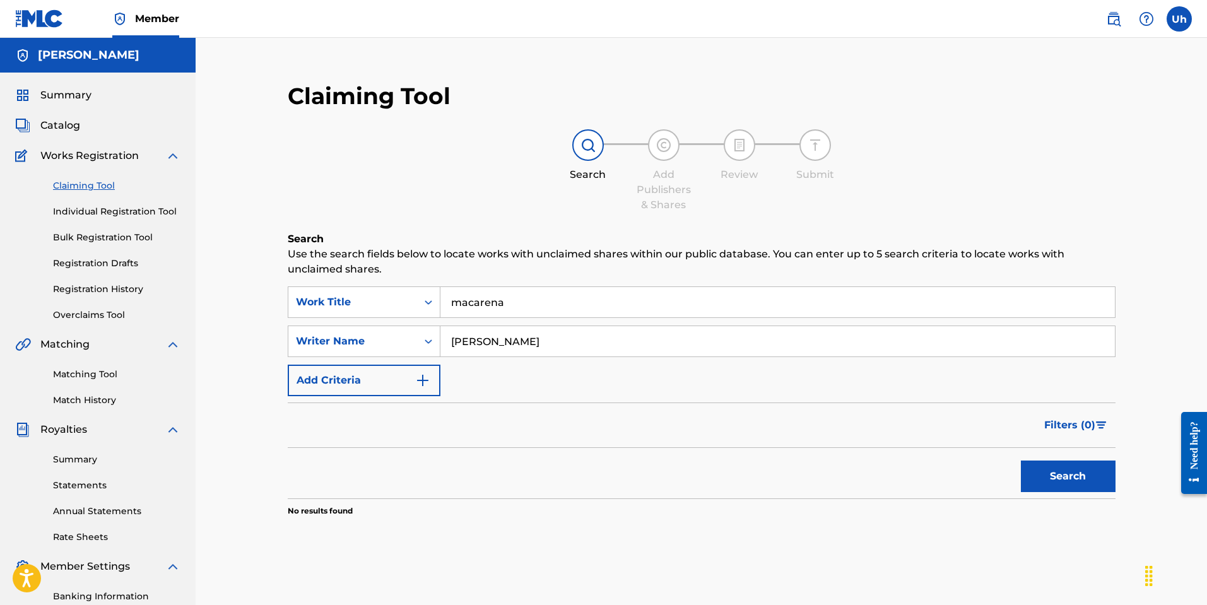
click at [506, 328] on input "[PERSON_NAME]" at bounding box center [777, 341] width 674 height 30
type input "[PERSON_NAME]"
click at [1076, 472] on button "Search" at bounding box center [1068, 476] width 95 height 32
click at [1082, 481] on button "Search" at bounding box center [1068, 476] width 95 height 32
click at [1081, 481] on button "Search" at bounding box center [1068, 476] width 95 height 32
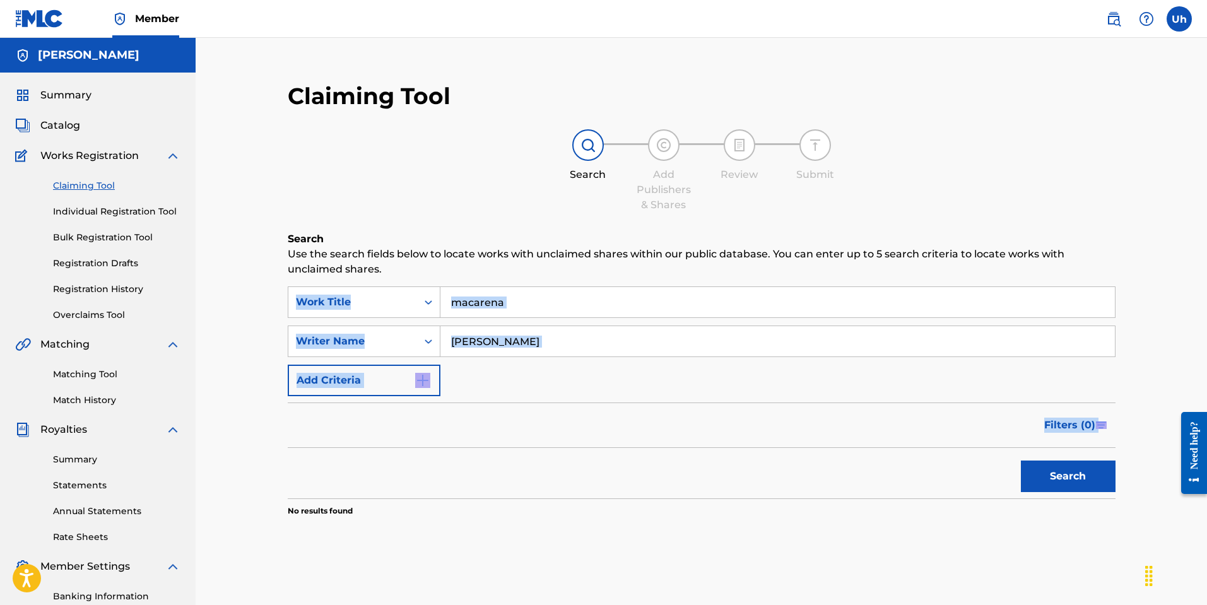
click at [1081, 481] on div "Search" at bounding box center [1064, 473] width 101 height 50
click at [1081, 481] on button "Search" at bounding box center [1068, 476] width 95 height 32
click at [1081, 481] on div "Search" at bounding box center [1064, 473] width 101 height 50
click at [1081, 481] on button "Search" at bounding box center [1068, 476] width 95 height 32
click at [1081, 481] on div "Search" at bounding box center [1064, 473] width 101 height 50
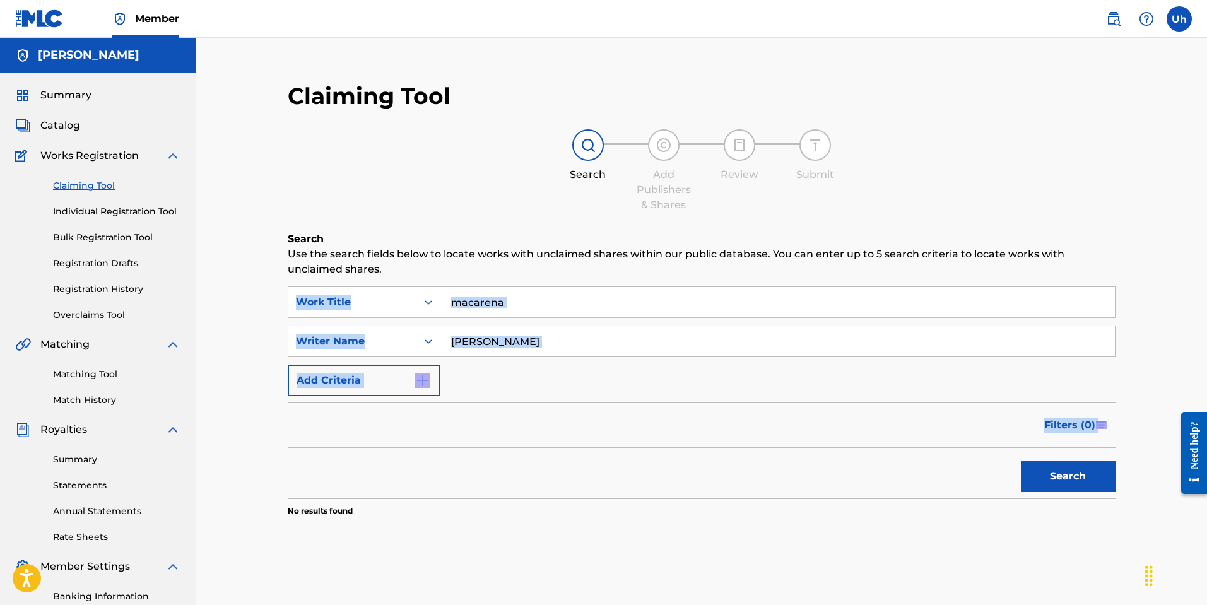
click at [1081, 481] on button "Search" at bounding box center [1068, 476] width 95 height 32
drag, startPoint x: 952, startPoint y: 472, endPoint x: 970, endPoint y: 467, distance: 18.8
click at [952, 471] on div "Search" at bounding box center [702, 473] width 828 height 50
click at [967, 469] on div "Search" at bounding box center [702, 473] width 828 height 50
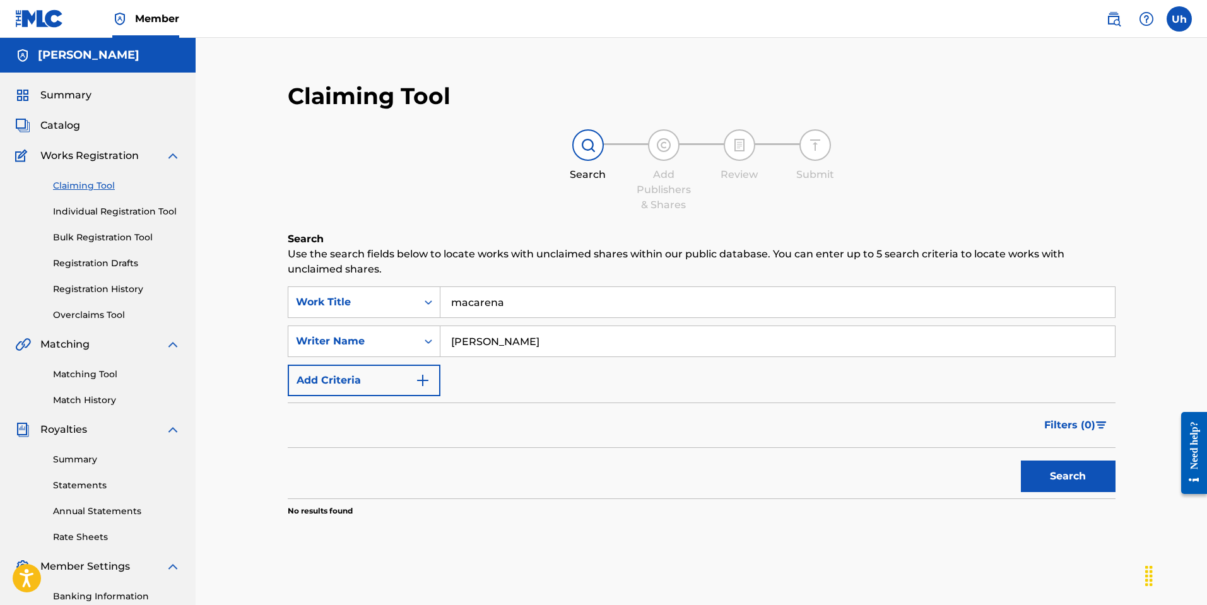
click at [1065, 479] on button "Search" at bounding box center [1068, 476] width 95 height 32
click at [1064, 478] on div "Search" at bounding box center [1064, 473] width 101 height 50
click at [1064, 478] on button "Search" at bounding box center [1068, 476] width 95 height 32
click at [1064, 478] on div "Search" at bounding box center [1064, 473] width 101 height 50
click at [1064, 478] on button "Search" at bounding box center [1068, 476] width 95 height 32
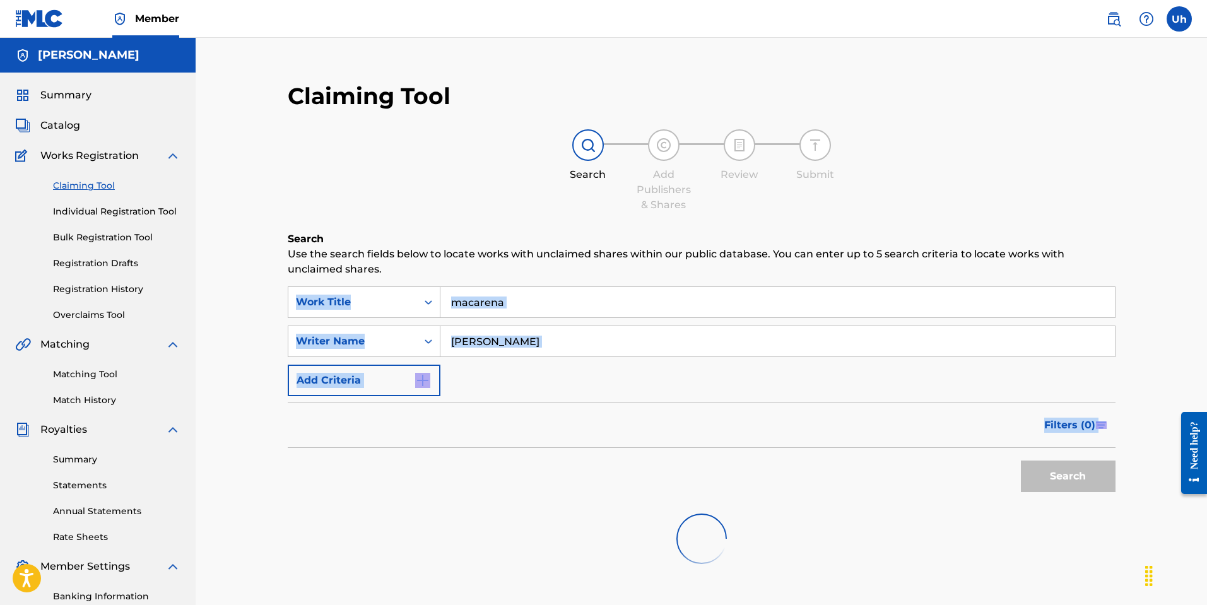
click at [1064, 478] on div "Search" at bounding box center [1064, 473] width 101 height 50
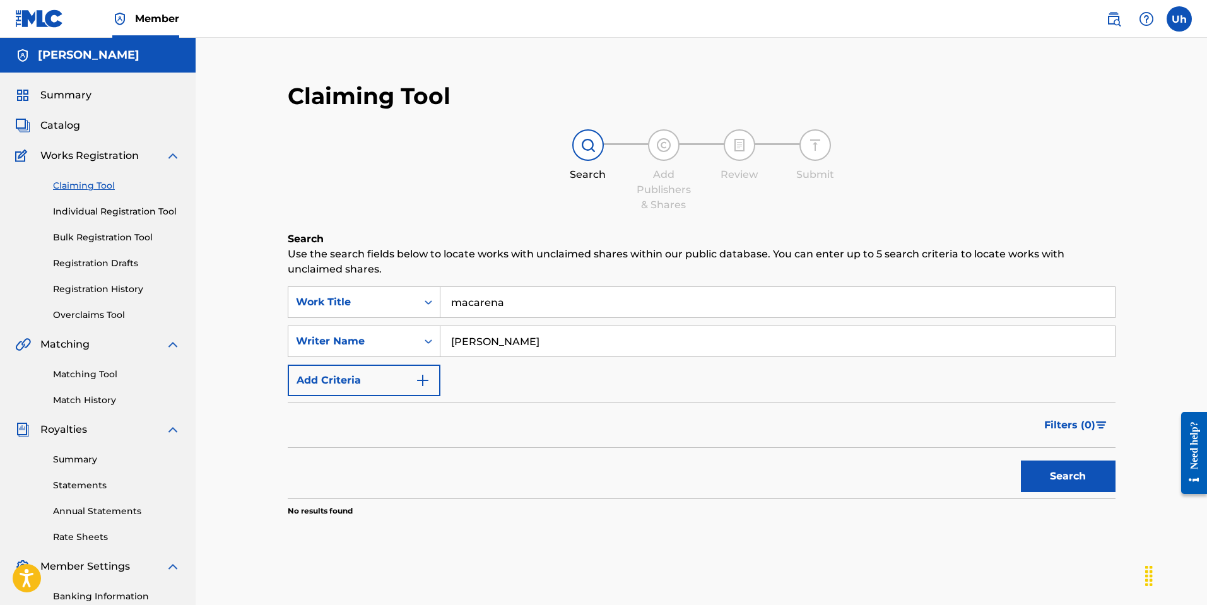
click at [577, 335] on input "[PERSON_NAME]" at bounding box center [777, 341] width 674 height 30
drag, startPoint x: 384, startPoint y: 354, endPoint x: 304, endPoint y: 355, distance: 80.1
click at [306, 355] on div "SearchWithCriteriada5ea761-1b3b-4a87-82bf-167257d7152a Writer Name [PERSON_NAME]" at bounding box center [702, 341] width 828 height 32
click at [477, 336] on input "Search Form" at bounding box center [777, 341] width 674 height 30
type input "[PERSON_NAME] produce"
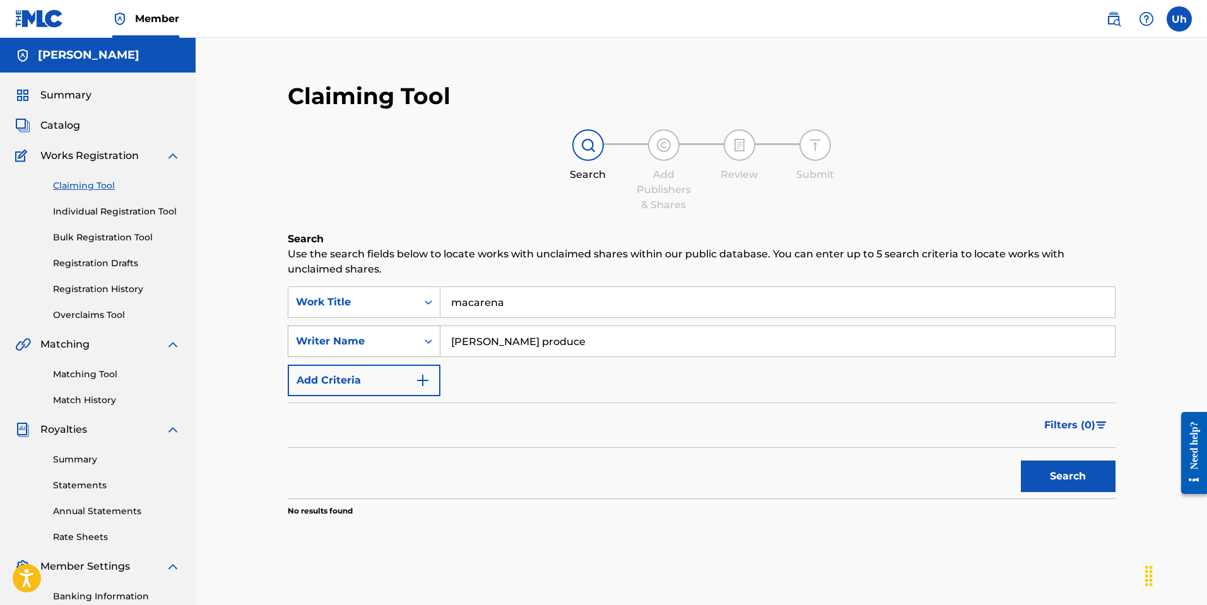
drag, startPoint x: 549, startPoint y: 340, endPoint x: 430, endPoint y: 345, distance: 120.0
click at [392, 343] on div "SearchWithCriteriada5ea761-1b3b-4a87-82bf-167257d7152a Writer Name [PERSON_NAME…" at bounding box center [702, 341] width 828 height 32
click at [561, 310] on input "macarena" at bounding box center [777, 302] width 674 height 30
click at [1021, 460] on button "Search" at bounding box center [1068, 476] width 95 height 32
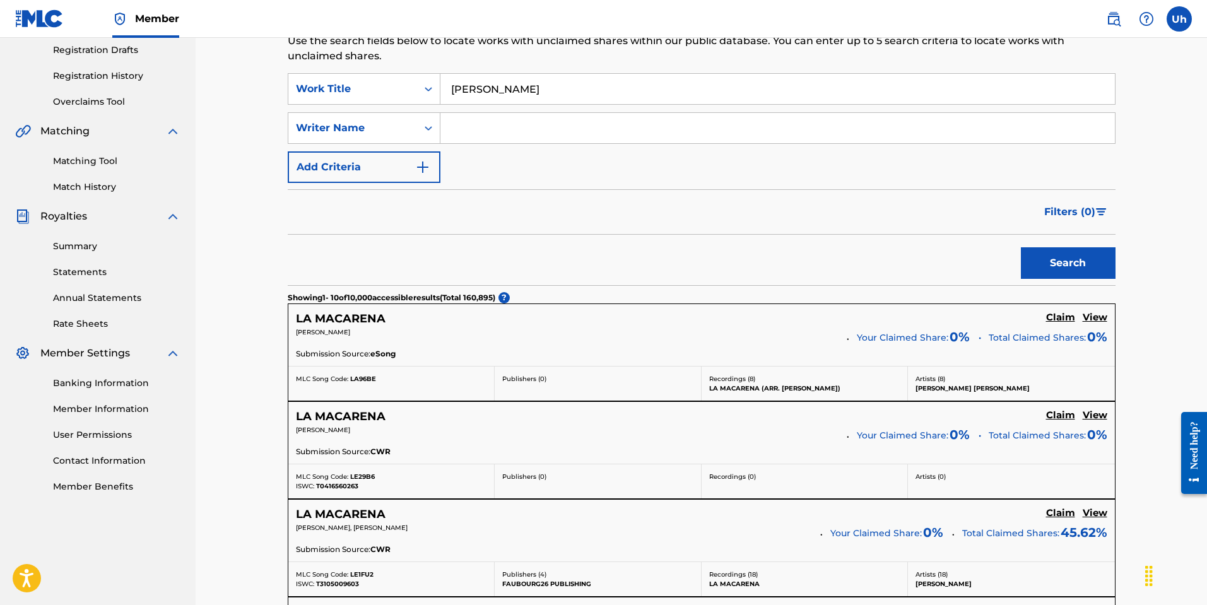
scroll to position [144, 0]
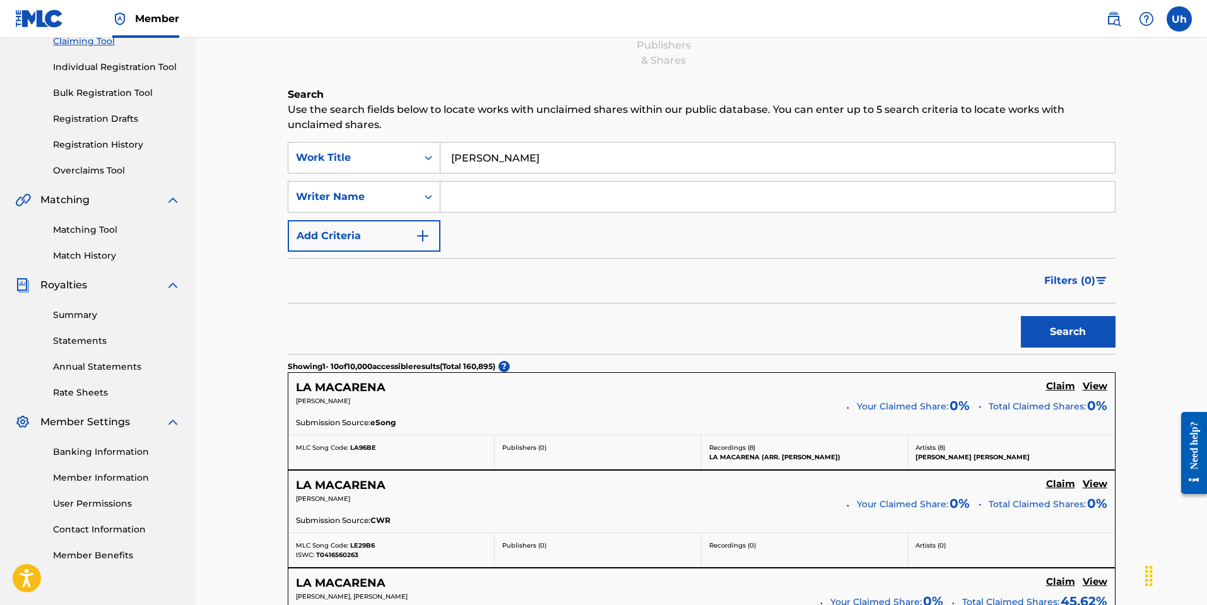
drag, startPoint x: 584, startPoint y: 156, endPoint x: 505, endPoint y: 161, distance: 79.6
click at [505, 161] on input "[PERSON_NAME]" at bounding box center [777, 158] width 674 height 30
drag, startPoint x: 607, startPoint y: 154, endPoint x: 602, endPoint y: 160, distance: 7.6
click at [607, 154] on input "[PERSON_NAME]" at bounding box center [777, 158] width 674 height 30
drag, startPoint x: 582, startPoint y: 156, endPoint x: 394, endPoint y: 160, distance: 188.0
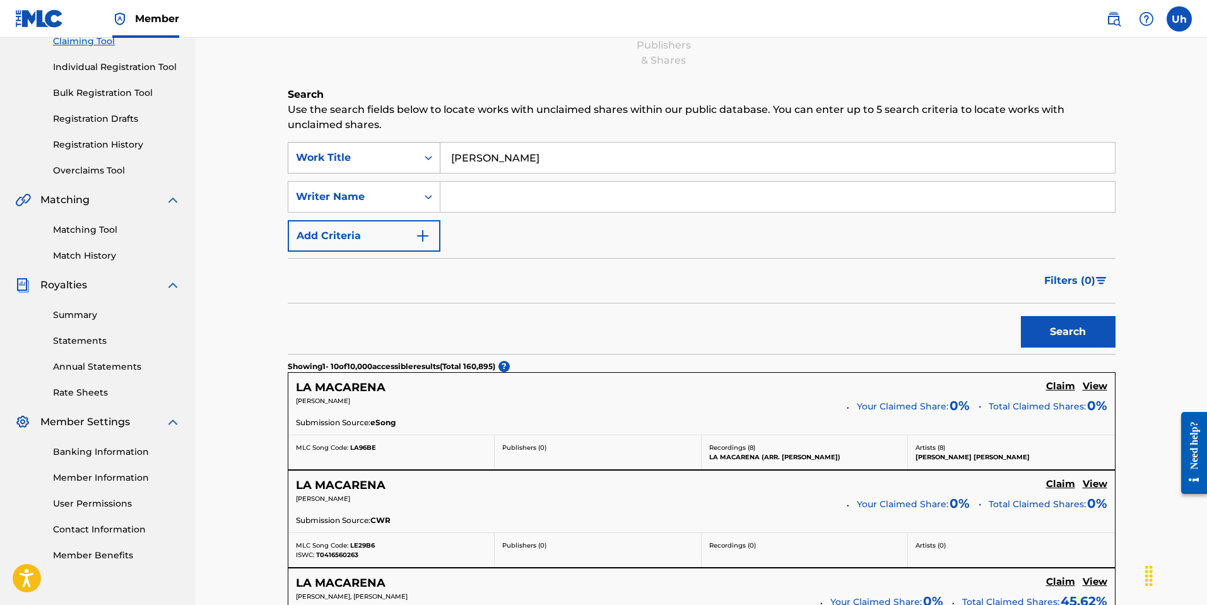
click at [389, 167] on div "SearchWithCriteria047c687e-08ce-4104-9020-79a7c5e2d51c Work Title [PERSON_NAME]" at bounding box center [702, 158] width 828 height 32
click at [616, 154] on input "[PERSON_NAME]" at bounding box center [777, 158] width 674 height 30
click at [581, 161] on input "[PERSON_NAME]" at bounding box center [777, 158] width 674 height 30
drag, startPoint x: 575, startPoint y: 161, endPoint x: 506, endPoint y: 173, distance: 70.4
click at [506, 173] on div "[PERSON_NAME]" at bounding box center [777, 158] width 675 height 32
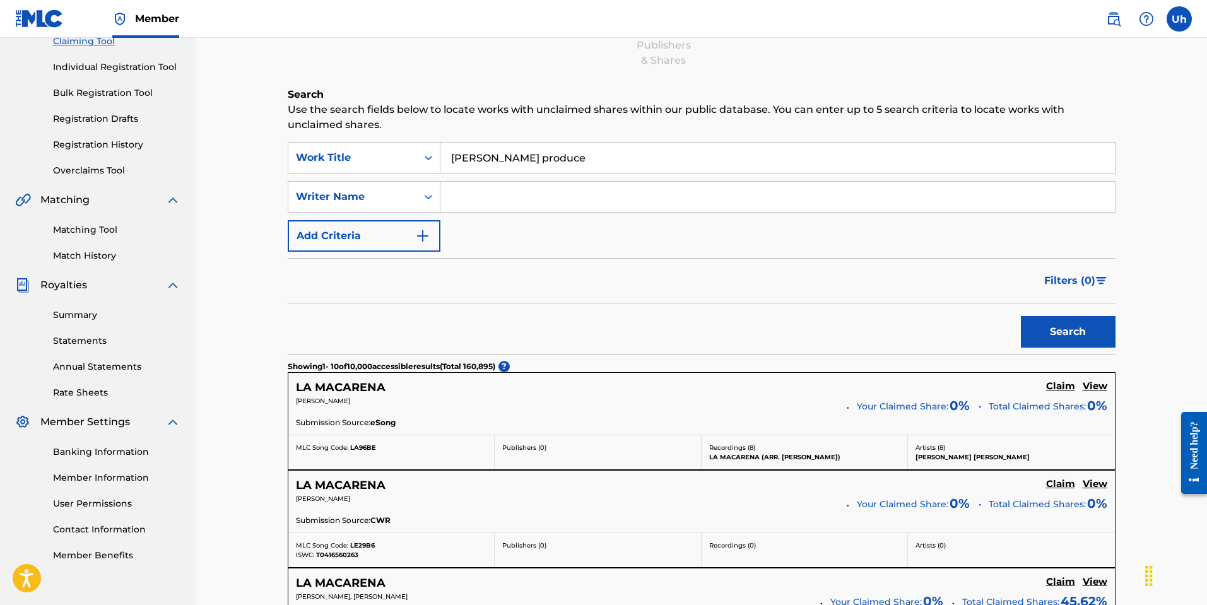
type input "[PERSON_NAME] produce"
click at [1021, 316] on button "Search" at bounding box center [1068, 332] width 95 height 32
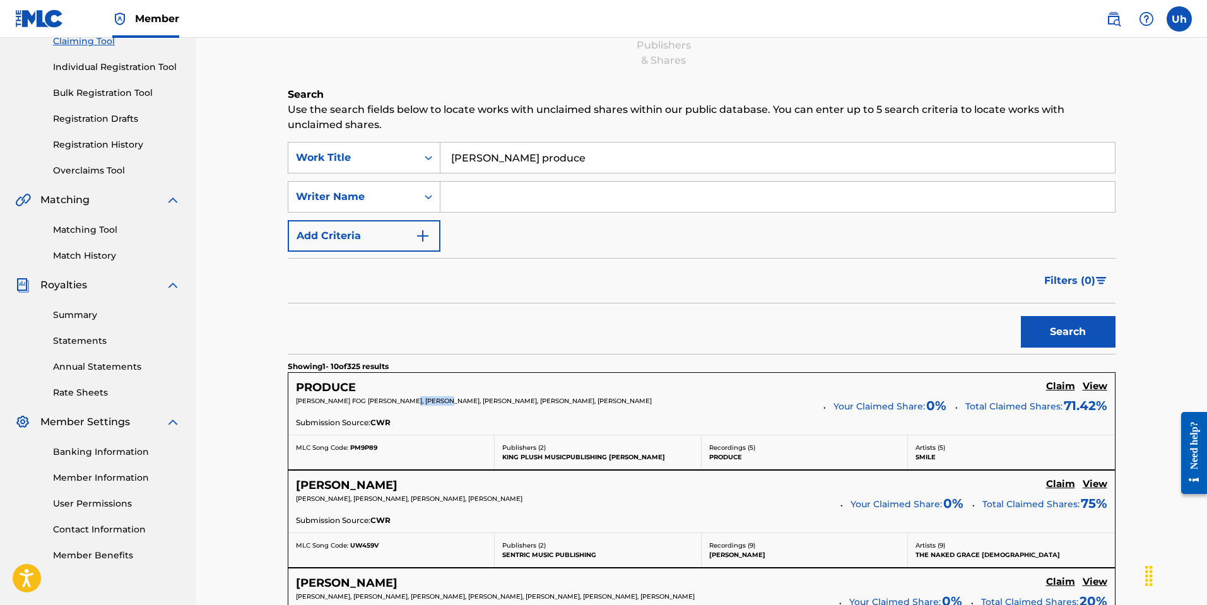
drag, startPoint x: 414, startPoint y: 405, endPoint x: 452, endPoint y: 402, distance: 38.0
click at [452, 402] on p "[PERSON_NAME] FOG [PERSON_NAME], [PERSON_NAME], [PERSON_NAME], [PERSON_NAME], […" at bounding box center [555, 400] width 519 height 9
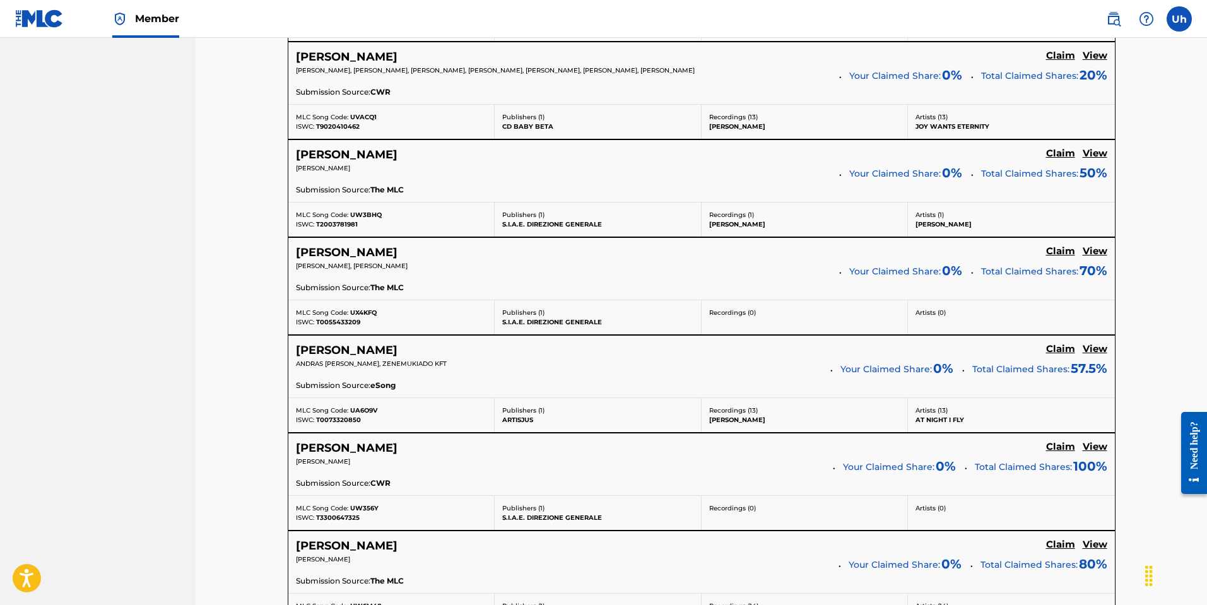
scroll to position [1028, 0]
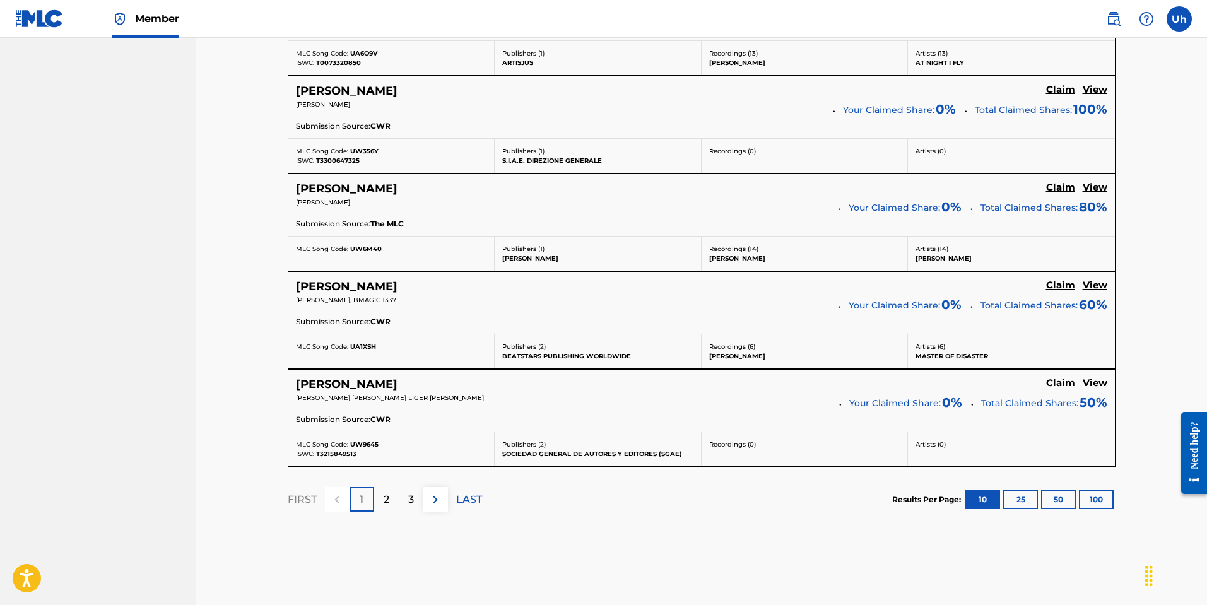
click at [389, 505] on p "2" at bounding box center [387, 499] width 6 height 15
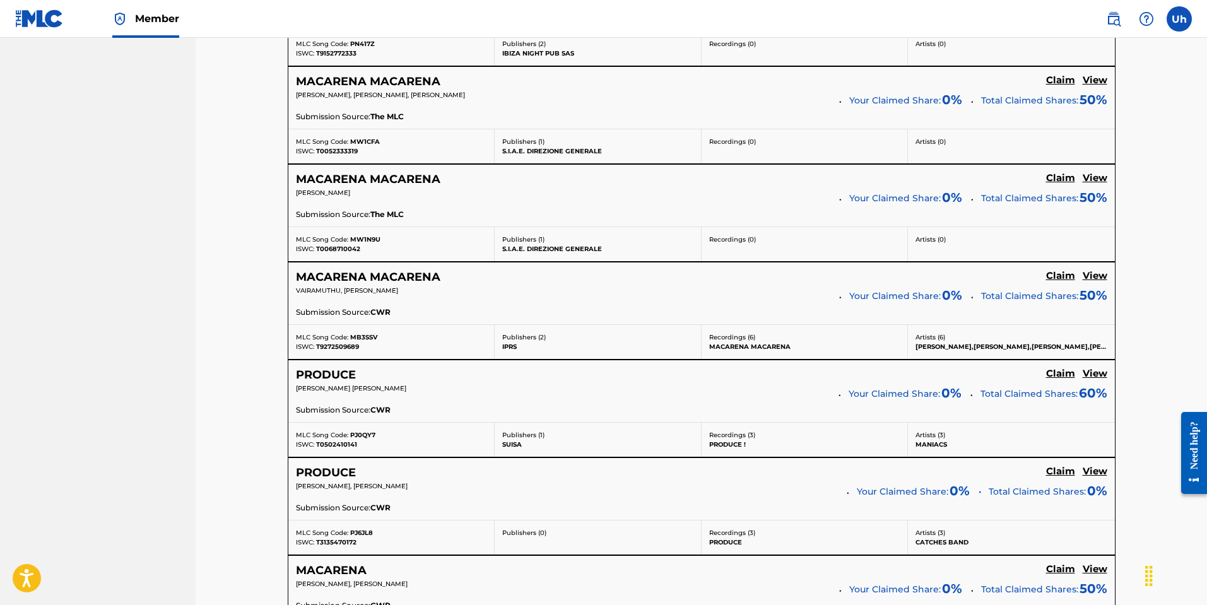
scroll to position [775, 0]
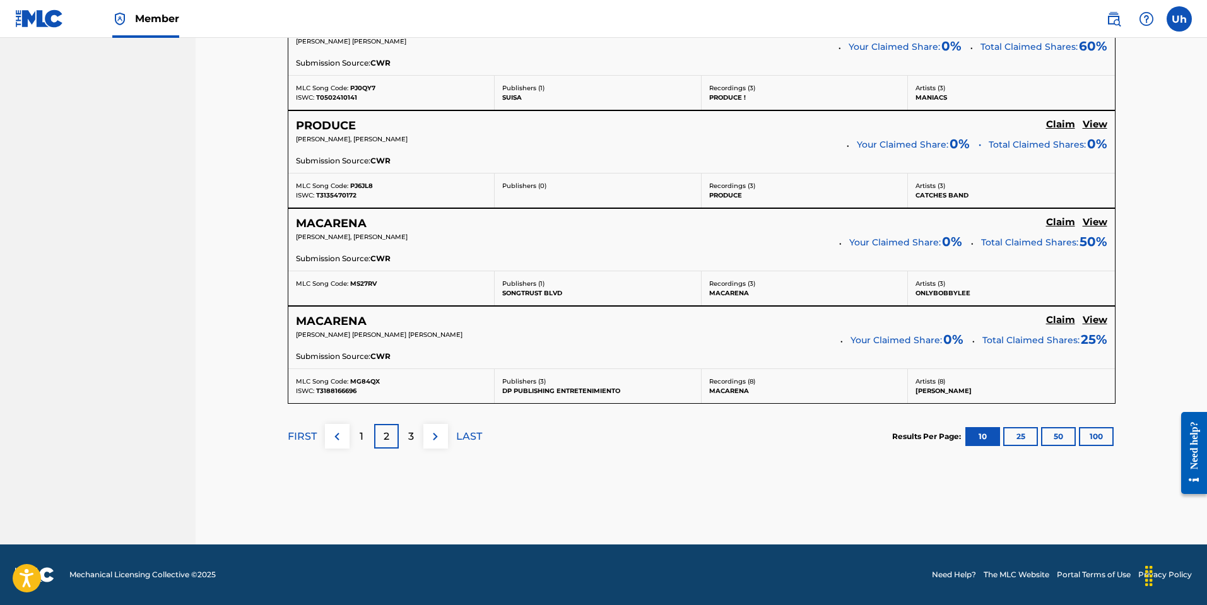
click at [416, 433] on div "3" at bounding box center [411, 436] width 25 height 25
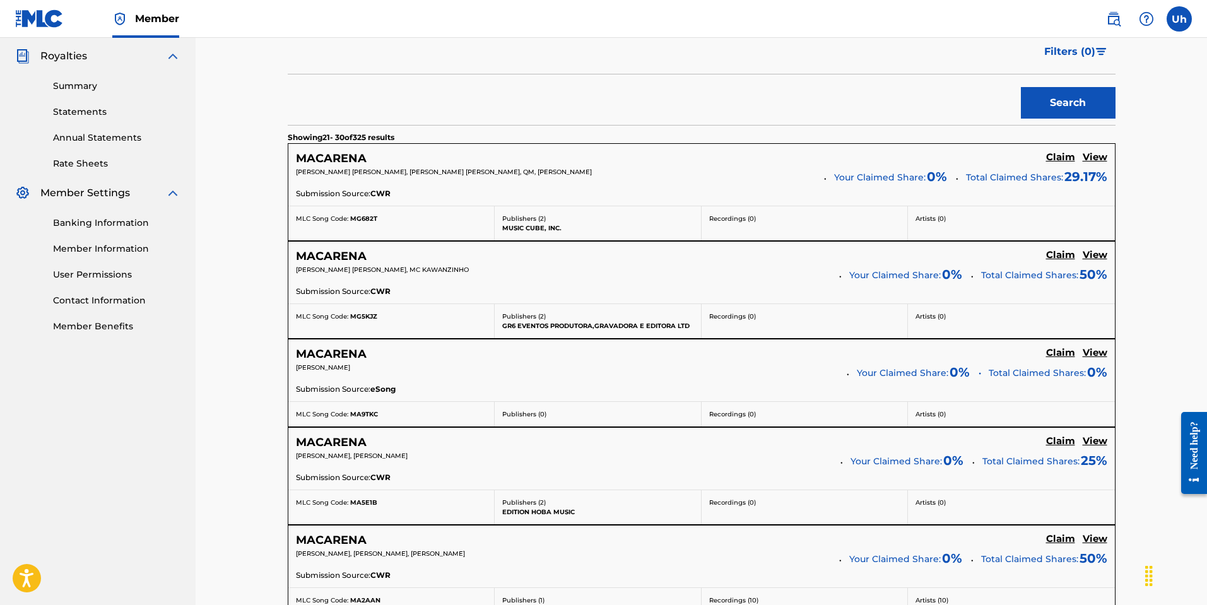
scroll to position [0, 0]
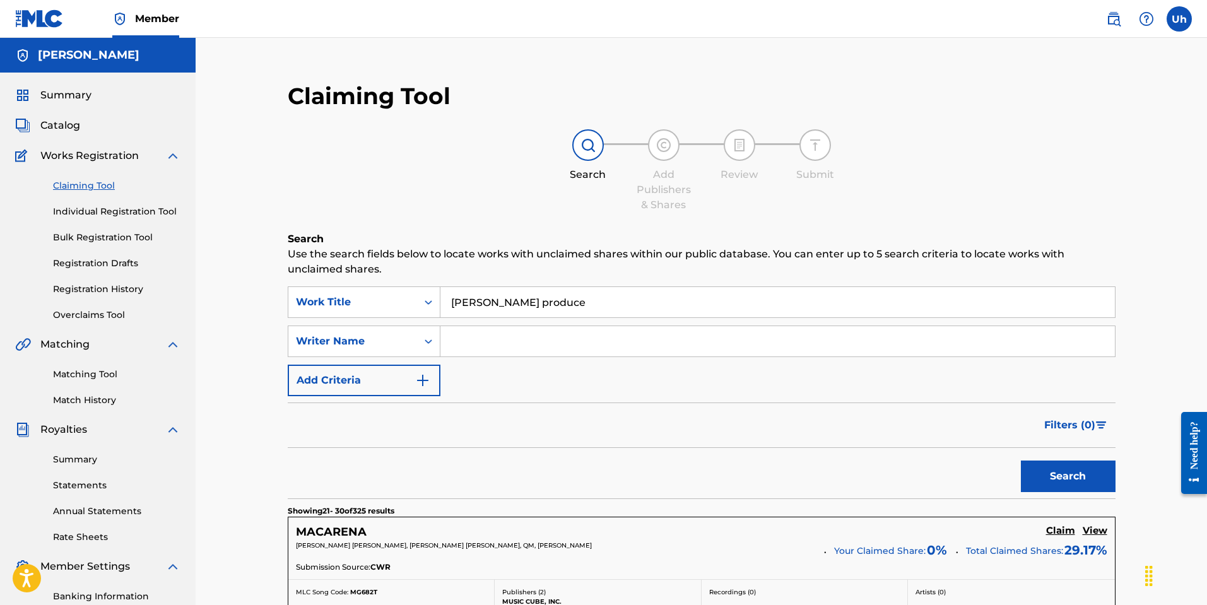
drag, startPoint x: 581, startPoint y: 307, endPoint x: 433, endPoint y: 319, distance: 148.8
click at [433, 318] on div "SearchWithCriteria047c687e-08ce-4104-9020-79a7c5e2d51c Work Title macarena urie…" at bounding box center [702, 341] width 828 height 110
click at [515, 344] on input "Search Form" at bounding box center [777, 341] width 674 height 30
type input "[PERSON_NAME]"
click at [1021, 460] on button "Search" at bounding box center [1068, 476] width 95 height 32
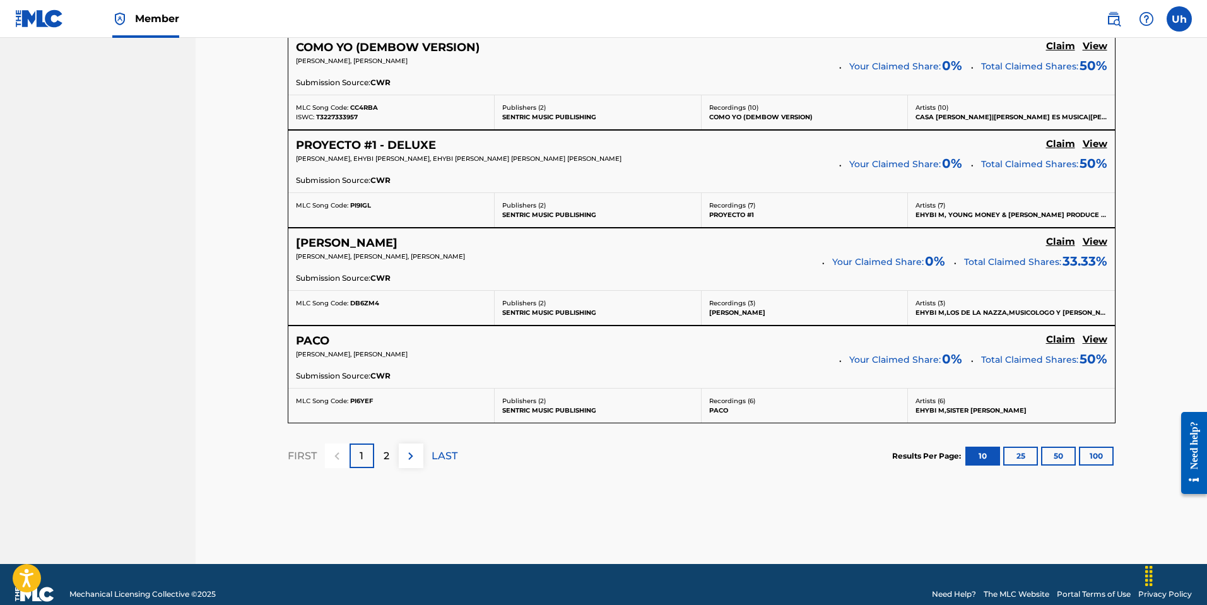
scroll to position [1072, 0]
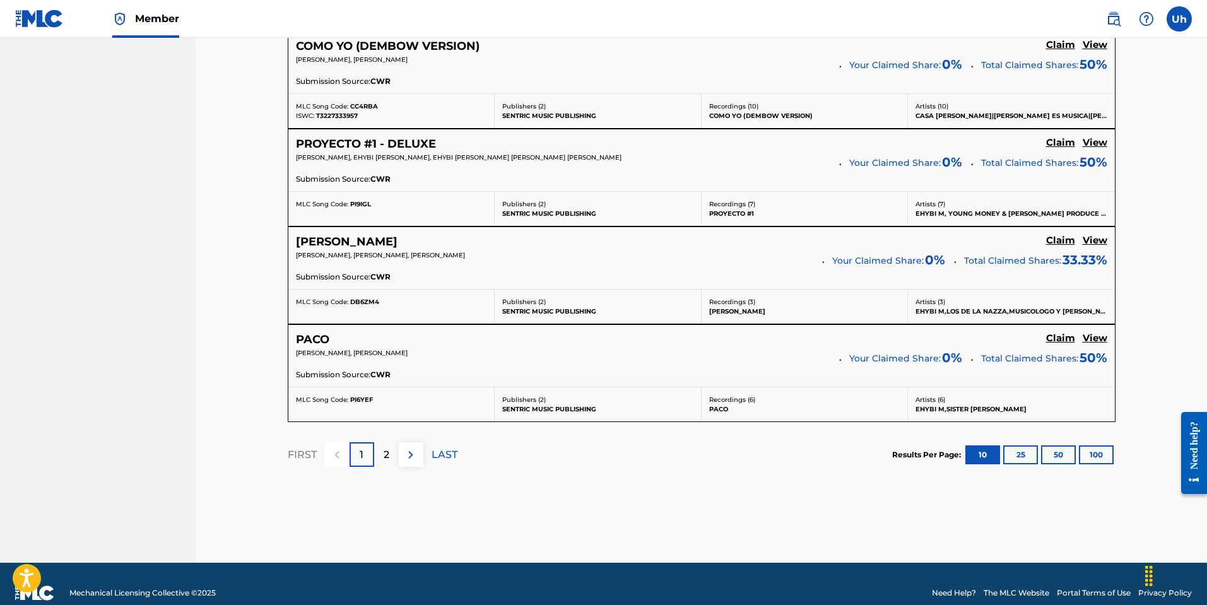
click at [444, 447] on p "LAST" at bounding box center [444, 454] width 26 height 15
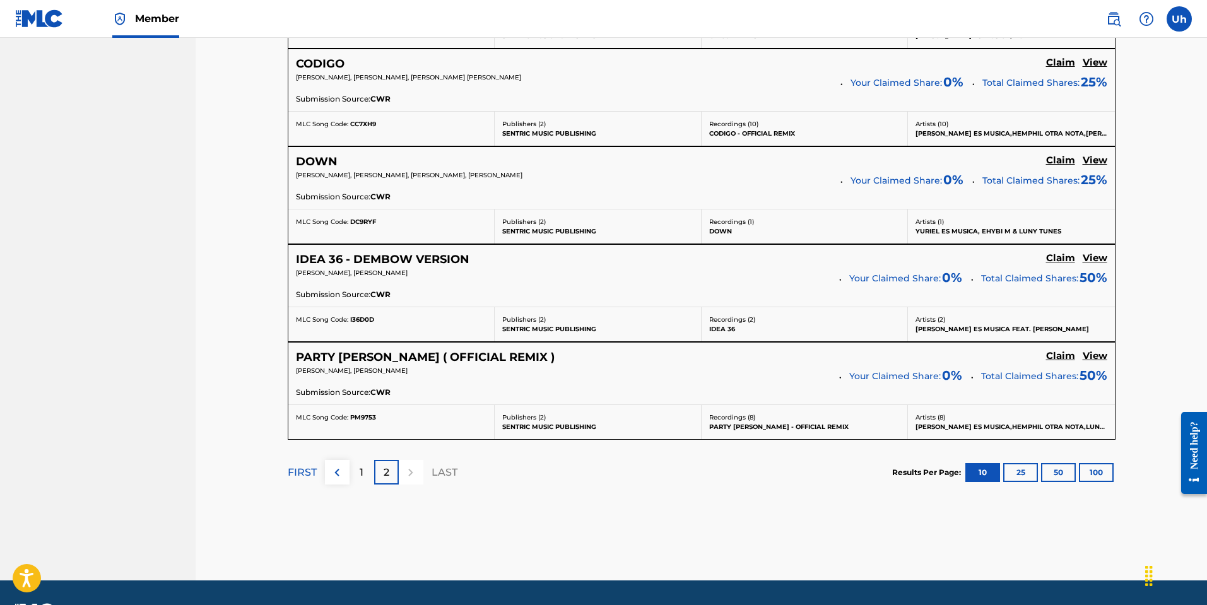
scroll to position [895, 0]
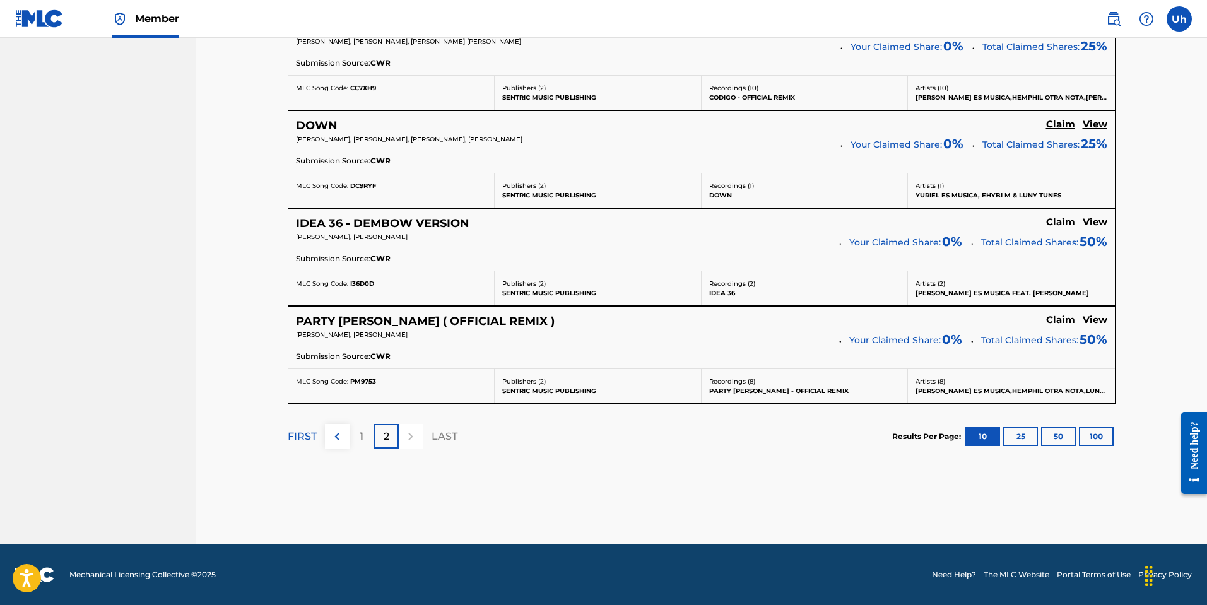
click at [448, 438] on p "LAST" at bounding box center [444, 436] width 26 height 15
click at [1014, 441] on button "25" at bounding box center [1020, 436] width 35 height 19
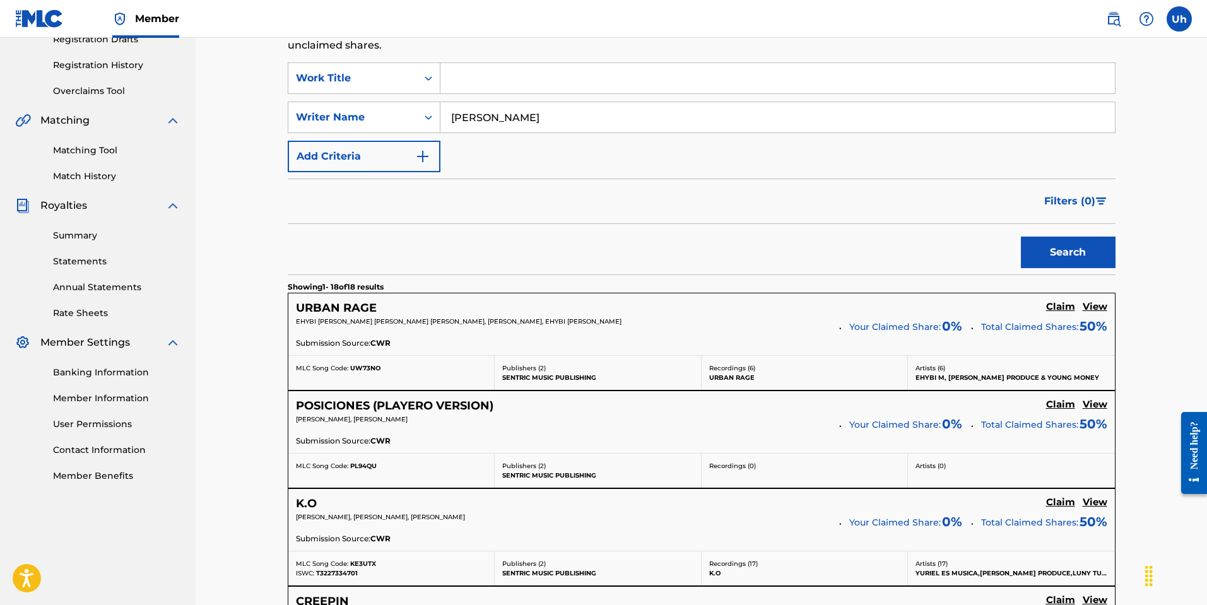
scroll to position [252, 0]
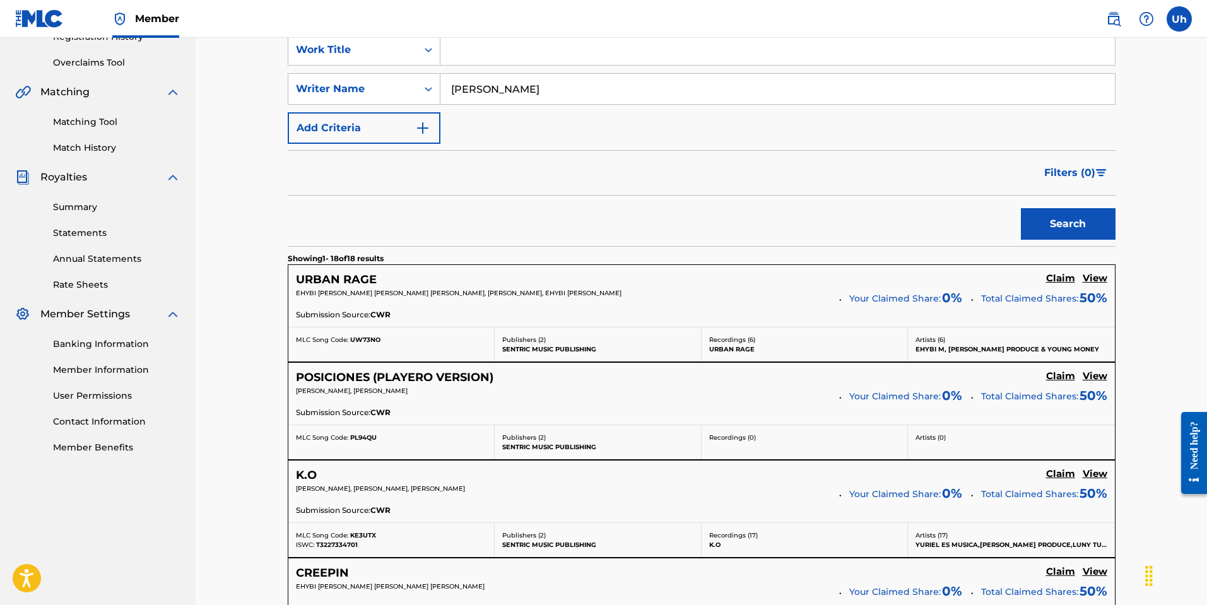
click at [1062, 276] on h5 "Claim" at bounding box center [1060, 279] width 29 height 12
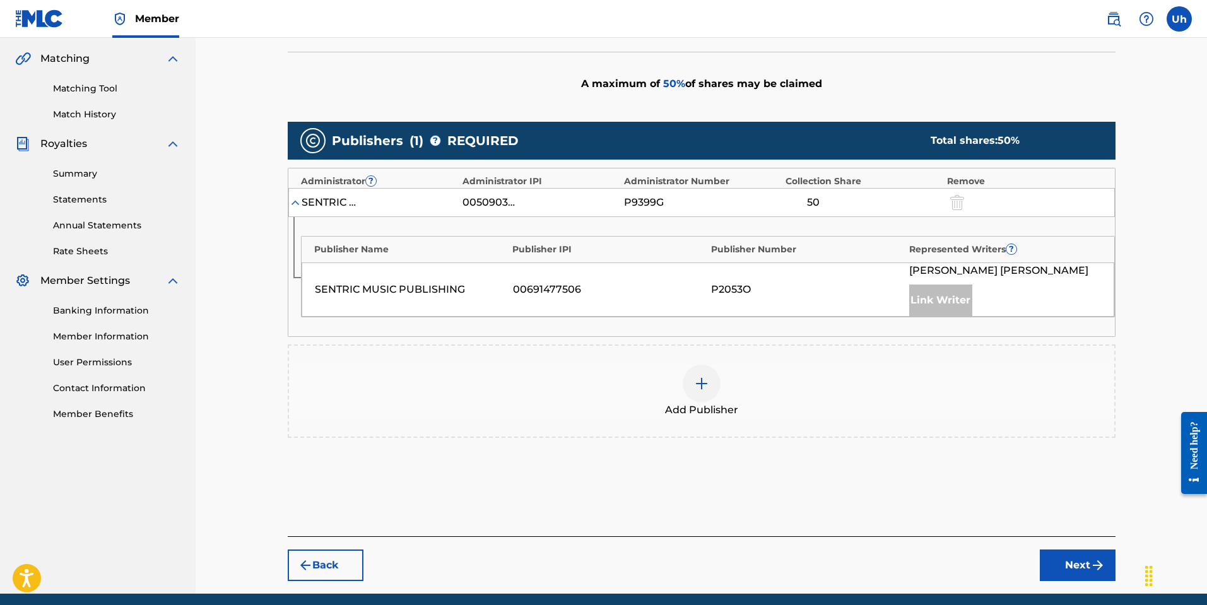
scroll to position [335, 0]
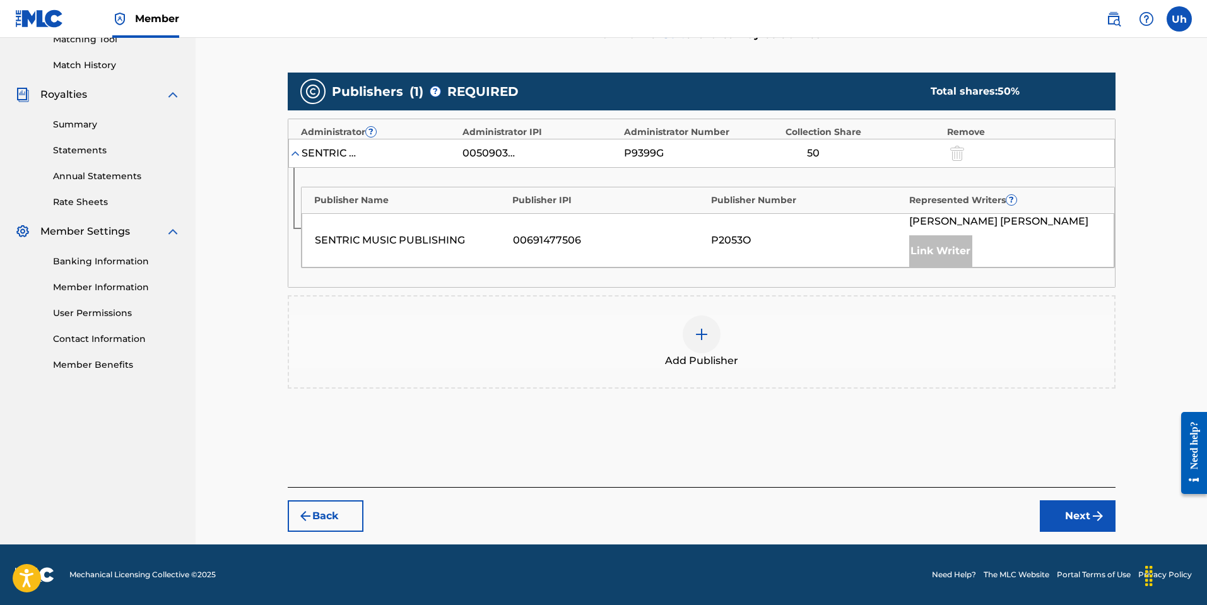
click at [1064, 523] on button "Next" at bounding box center [1078, 516] width 76 height 32
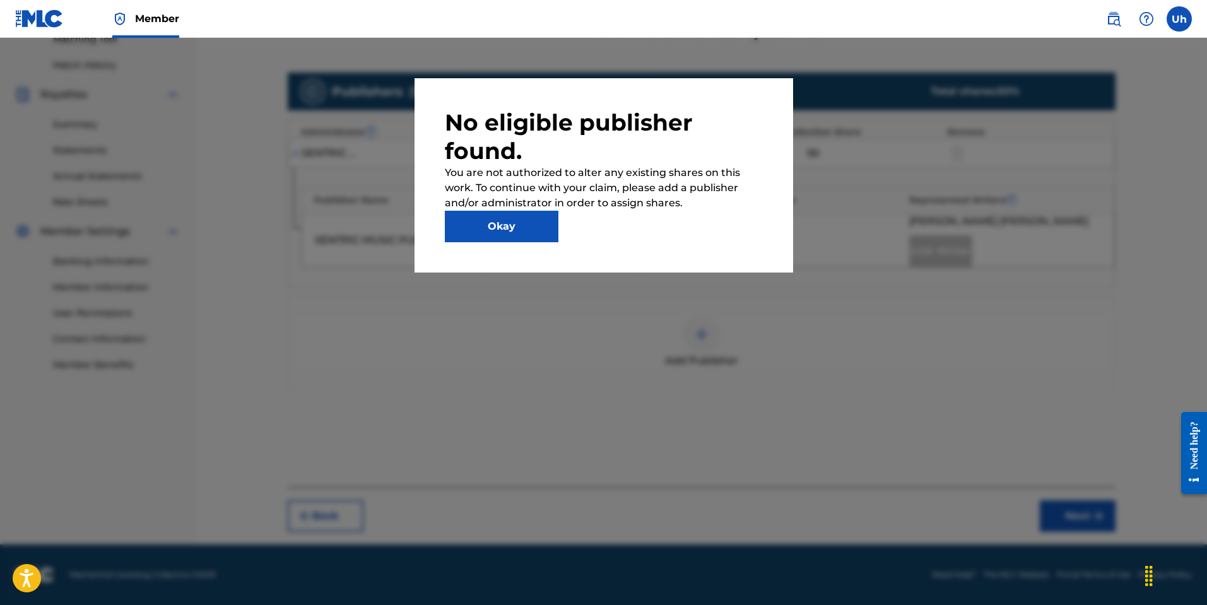
click at [517, 228] on button "Okay" at bounding box center [502, 227] width 114 height 32
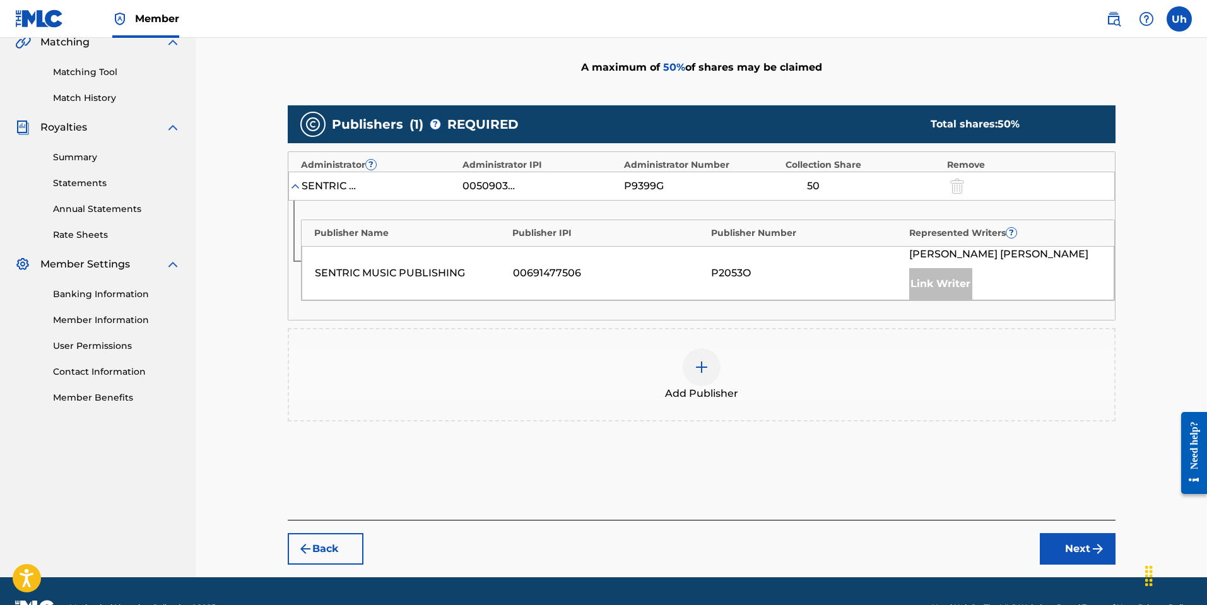
scroll to position [272, 0]
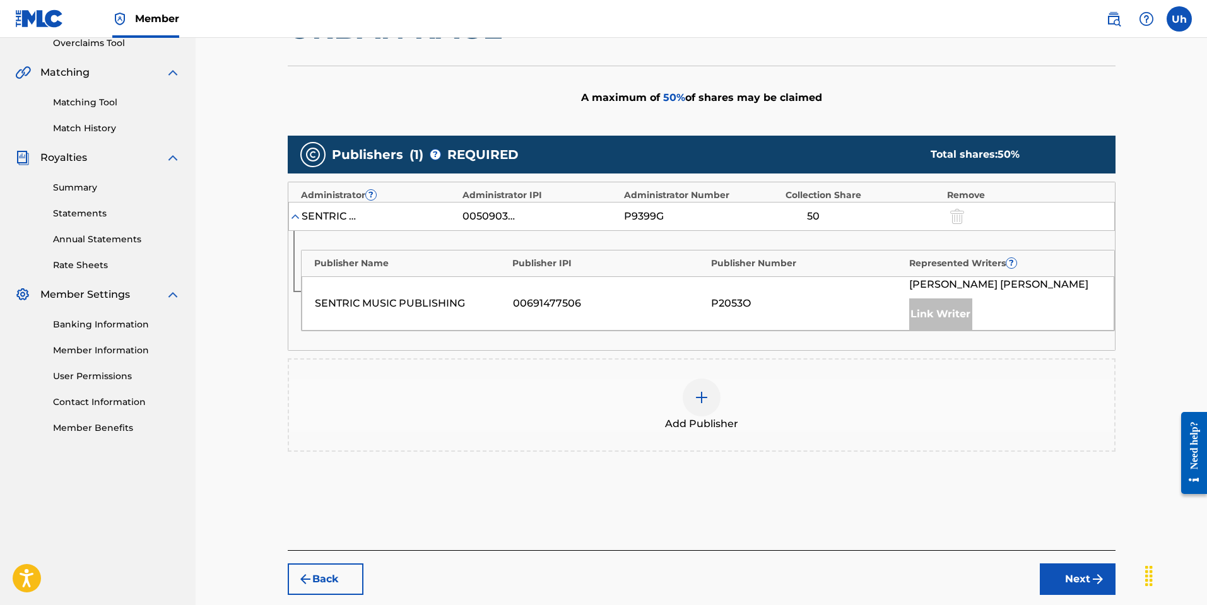
click at [943, 315] on div "Link Writer" at bounding box center [940, 314] width 63 height 32
drag, startPoint x: 825, startPoint y: 214, endPoint x: 544, endPoint y: 212, distance: 281.3
click at [544, 211] on div "SENTRIC MUSIC LIMITED 00509030978 P9399G 50" at bounding box center [701, 216] width 826 height 29
click at [328, 218] on div "SENTRIC MUSIC LIMITED" at bounding box center [330, 216] width 57 height 15
click at [302, 213] on div "SENTRIC MUSIC LIMITED" at bounding box center [330, 216] width 57 height 15
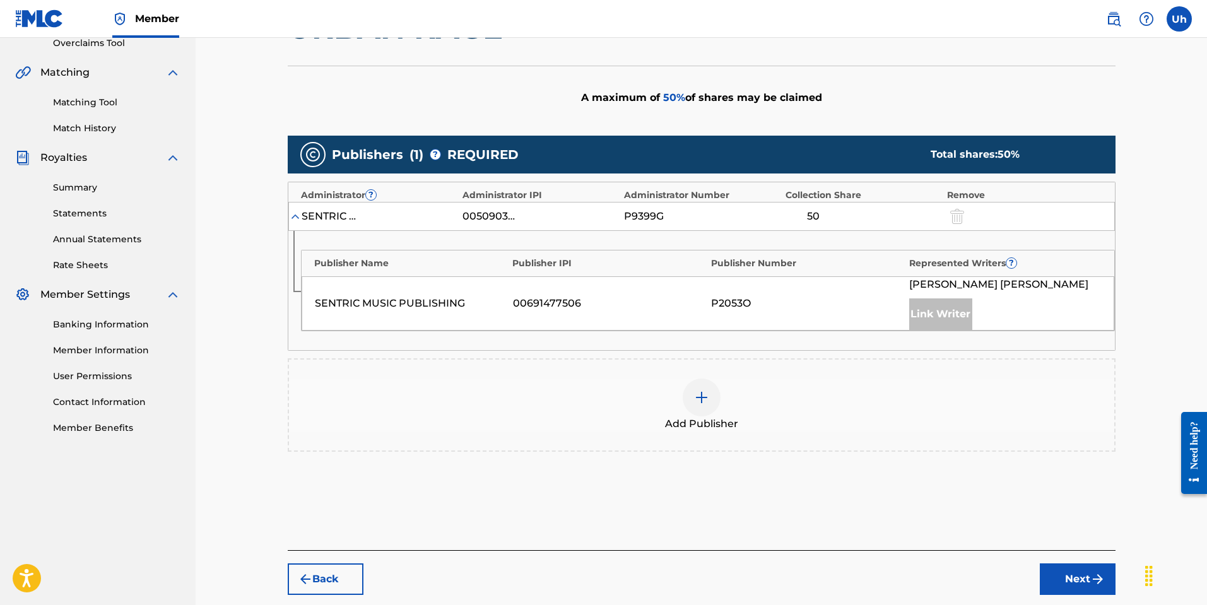
drag, startPoint x: 288, startPoint y: 219, endPoint x: 295, endPoint y: 227, distance: 10.7
click at [288, 219] on div "SENTRIC MUSIC LIMITED 00509030978 P9399G 50" at bounding box center [701, 216] width 826 height 29
click at [633, 407] on div "Add Publisher" at bounding box center [701, 404] width 825 height 53
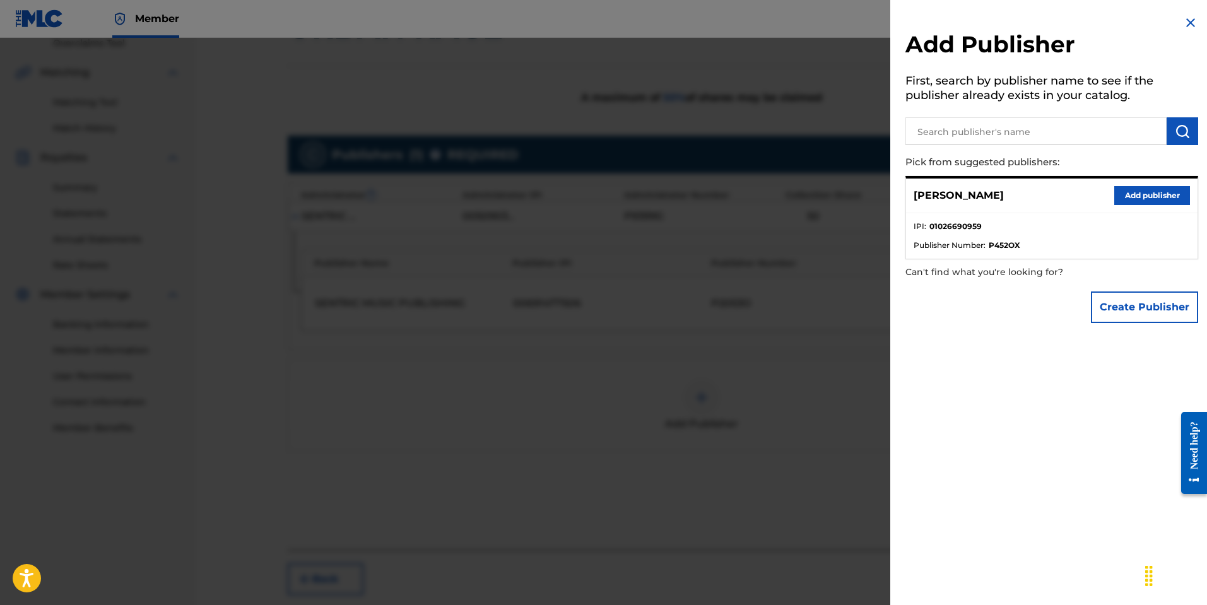
scroll to position [325, 0]
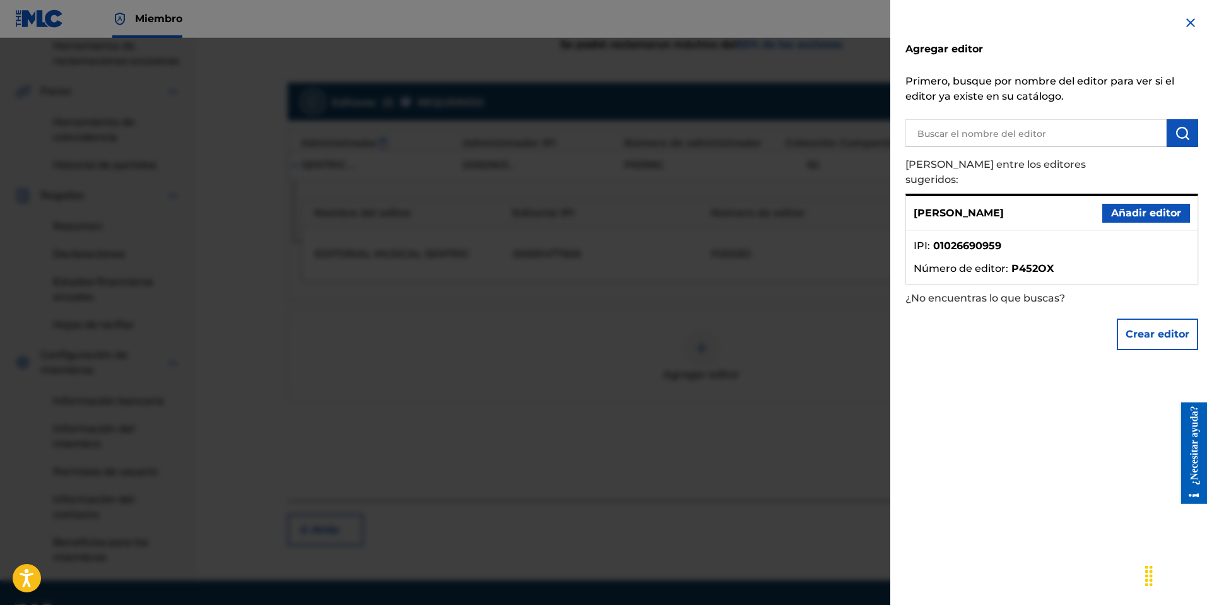
click at [1142, 207] on font "Añadir editor" at bounding box center [1146, 213] width 70 height 12
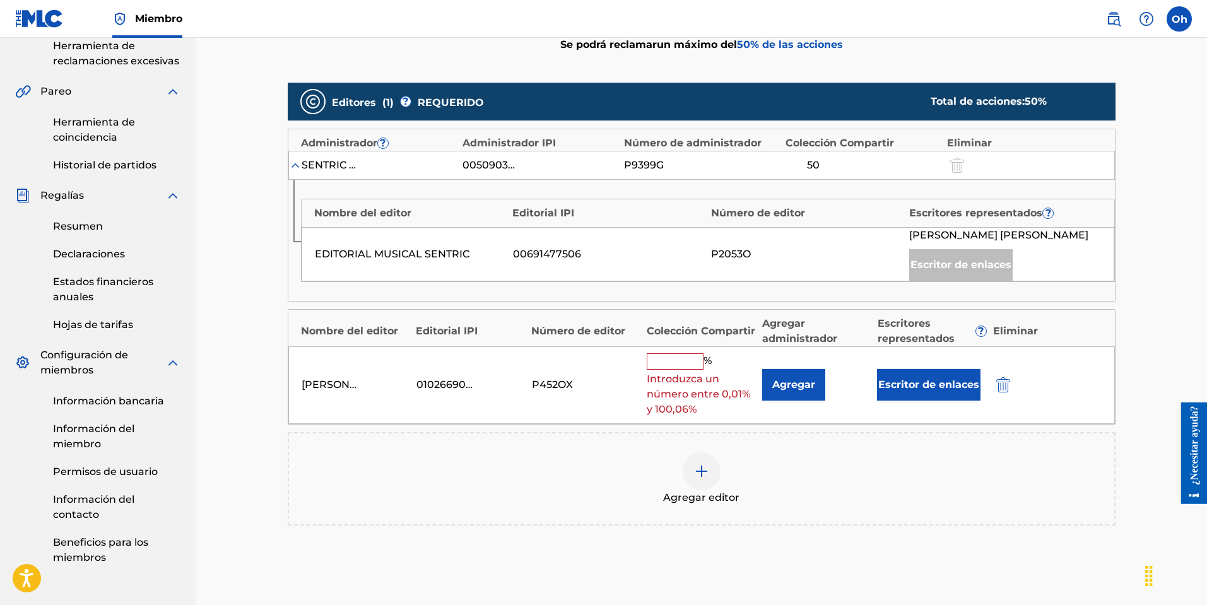
click at [676, 359] on input "text" at bounding box center [675, 361] width 57 height 16
click at [843, 531] on div "Editores ( 1 ) ? REQUERIDO Total de acciones: 50 % Administrador ? Administrado…" at bounding box center [702, 310] width 828 height 455
click at [680, 360] on input "text" at bounding box center [675, 361] width 57 height 16
type input "50"
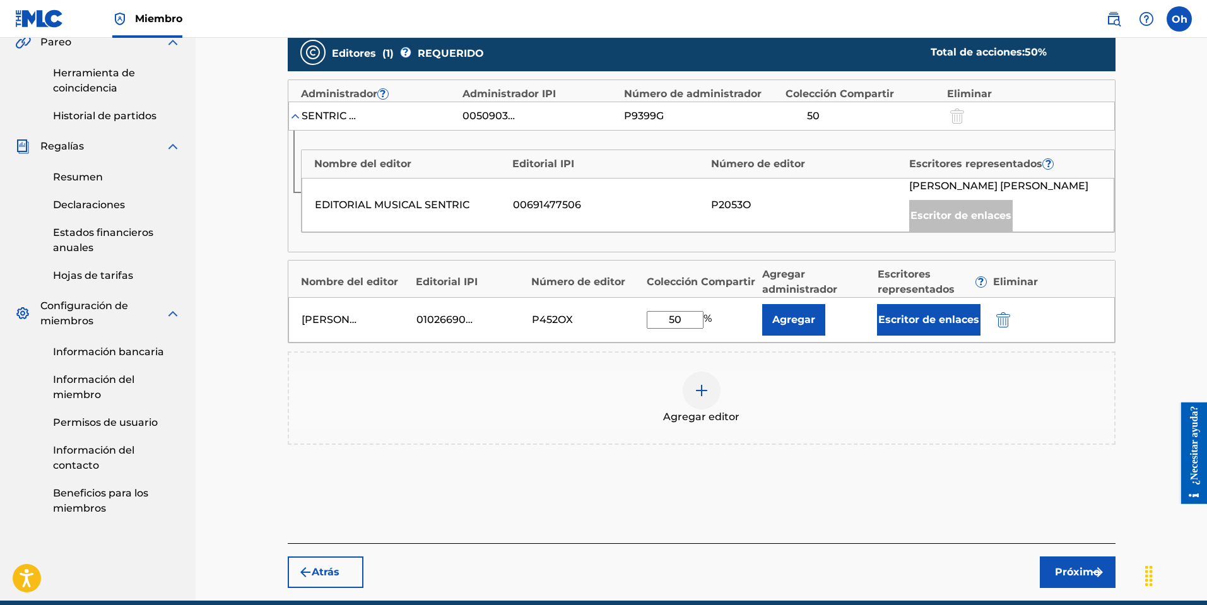
scroll to position [430, 0]
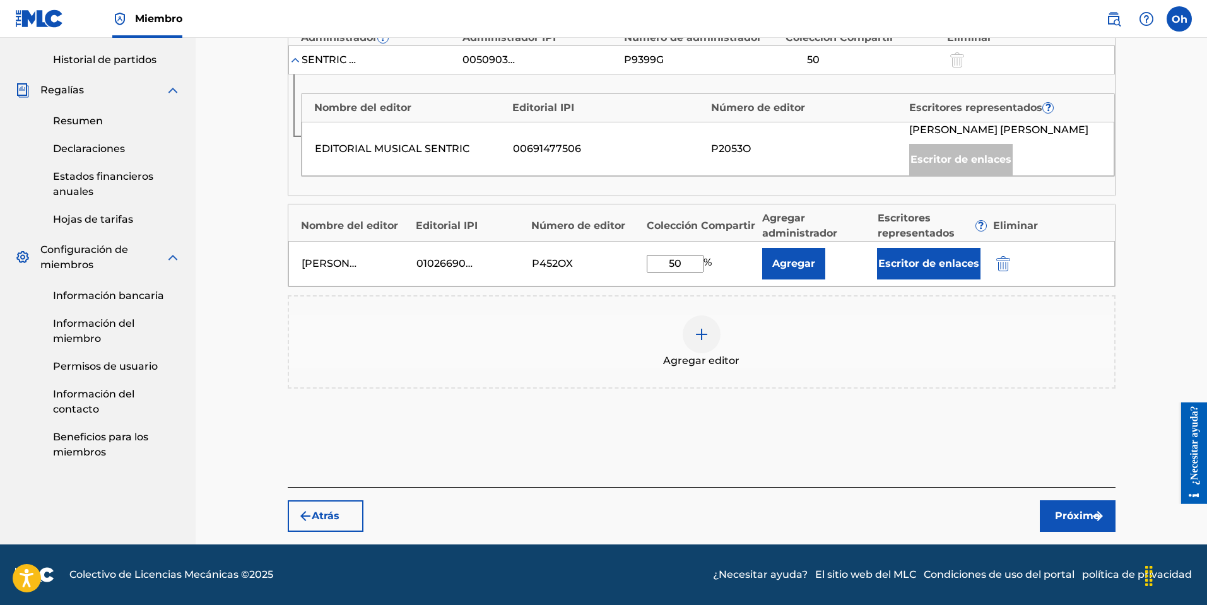
click at [1074, 517] on font "Próximo" at bounding box center [1077, 516] width 45 height 12
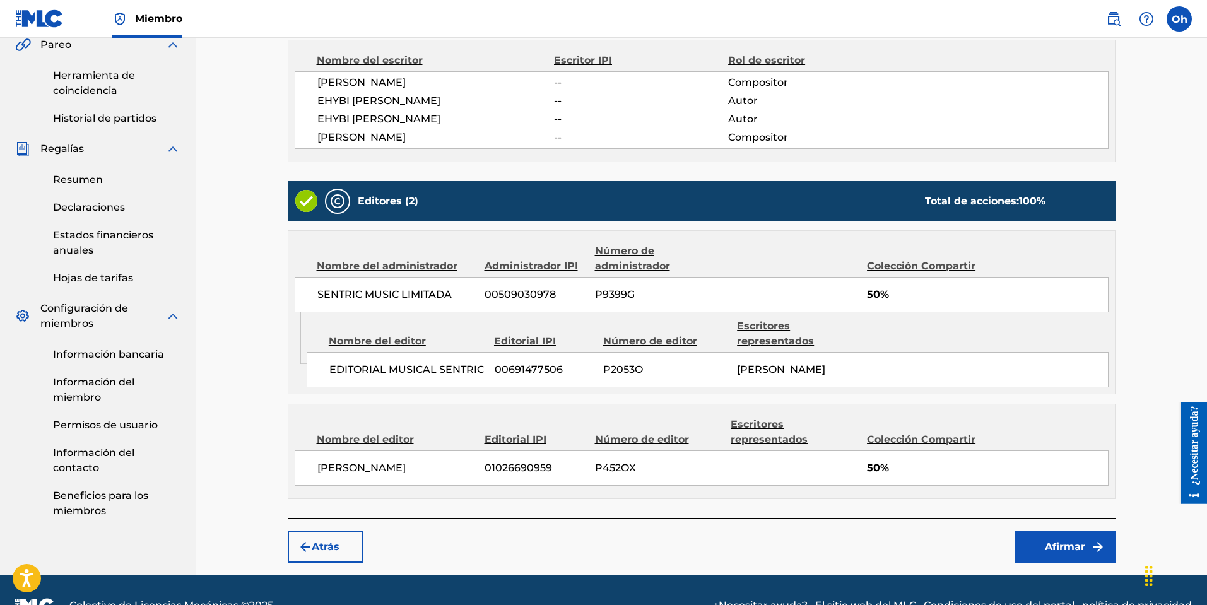
scroll to position [372, 0]
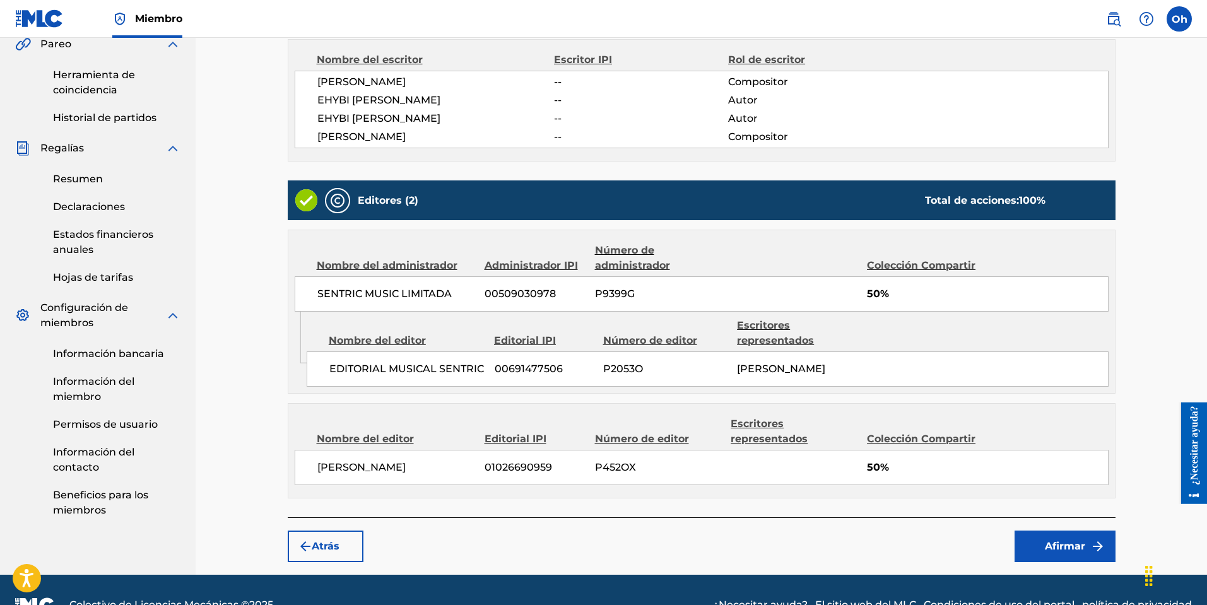
click at [1046, 546] on font "Afirmar" at bounding box center [1065, 546] width 40 height 12
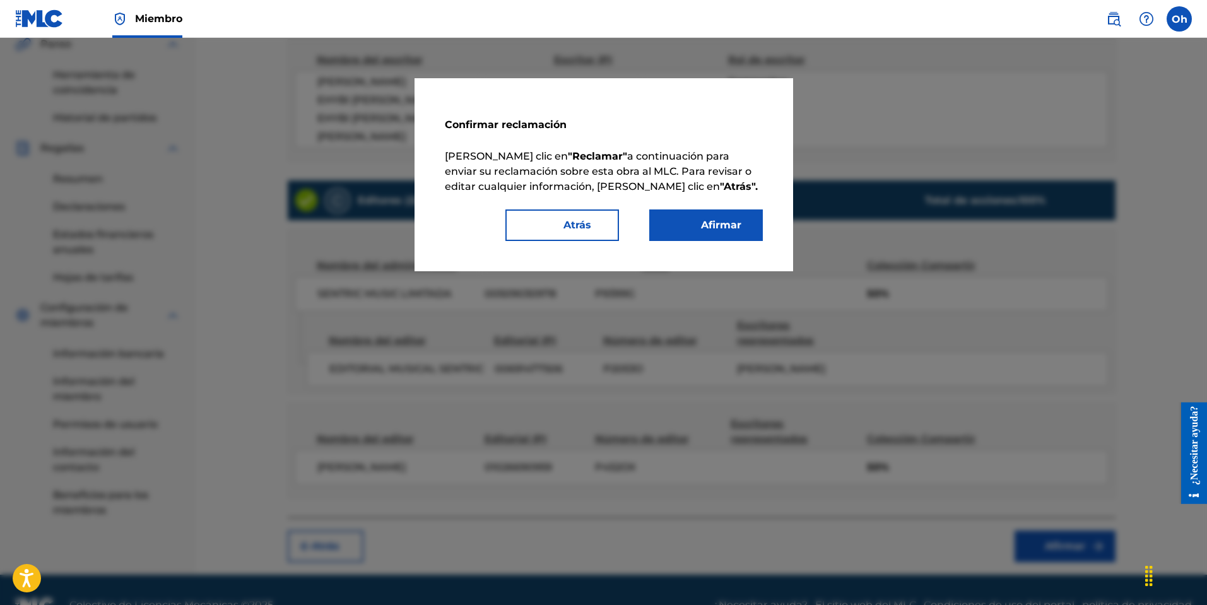
click at [719, 225] on font "Afirmar" at bounding box center [721, 225] width 40 height 12
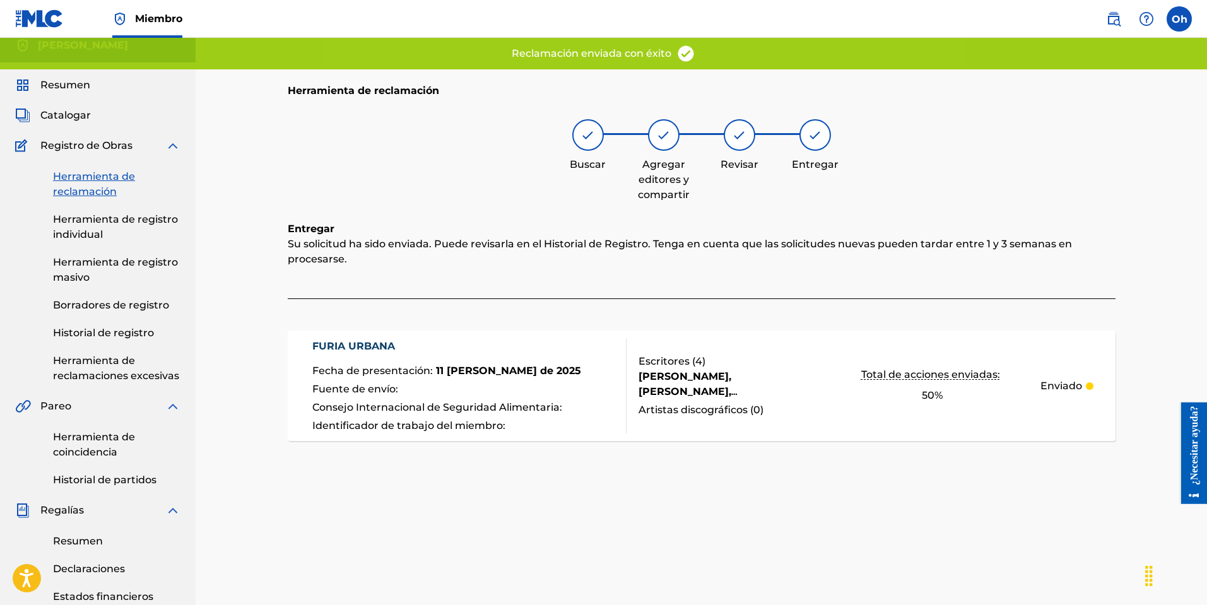
scroll to position [0, 0]
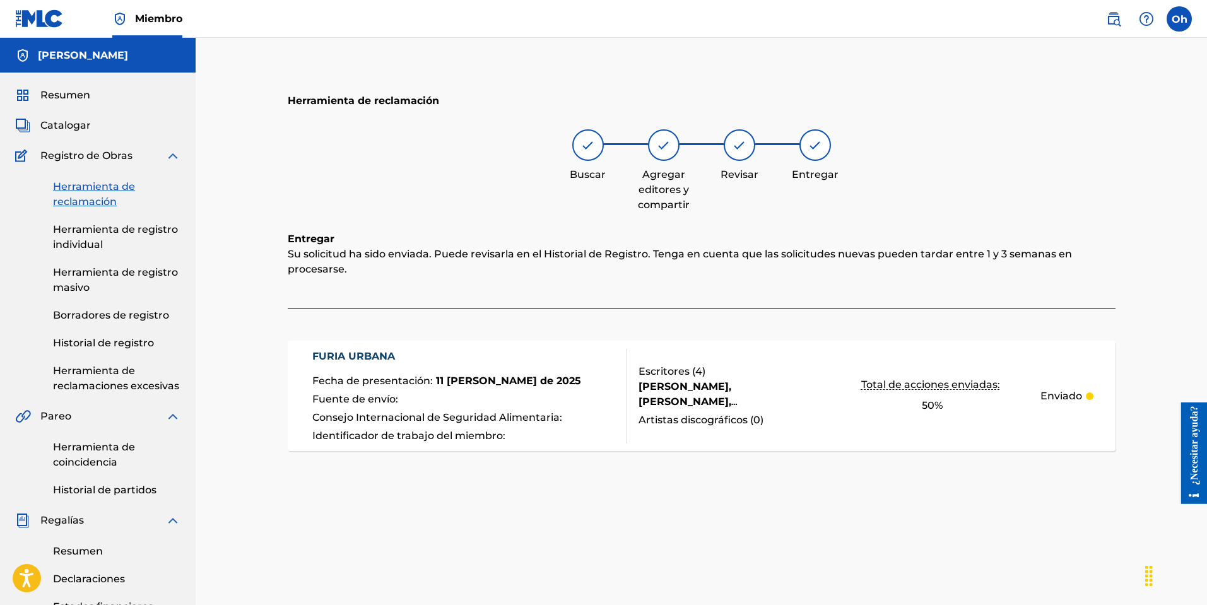
click at [107, 196] on font "Herramienta de reclamación" at bounding box center [94, 193] width 82 height 27
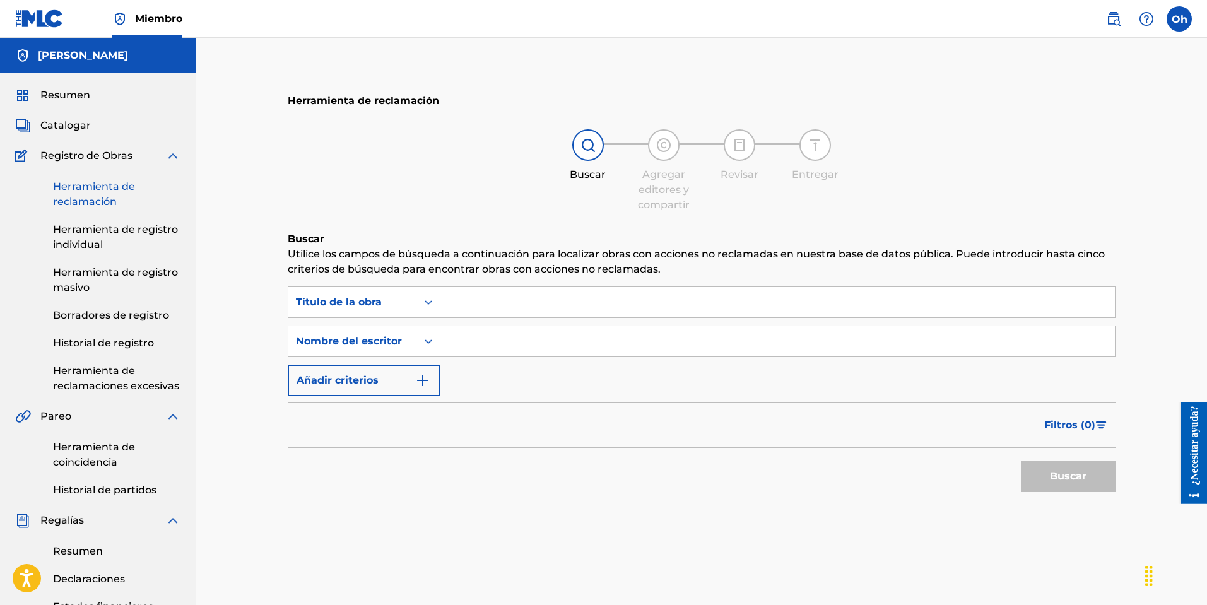
click at [482, 337] on input "Formulario de búsqueda" at bounding box center [777, 341] width 674 height 30
type input "[PERSON_NAME]"
click at [1050, 481] on font "Buscar" at bounding box center [1068, 476] width 37 height 15
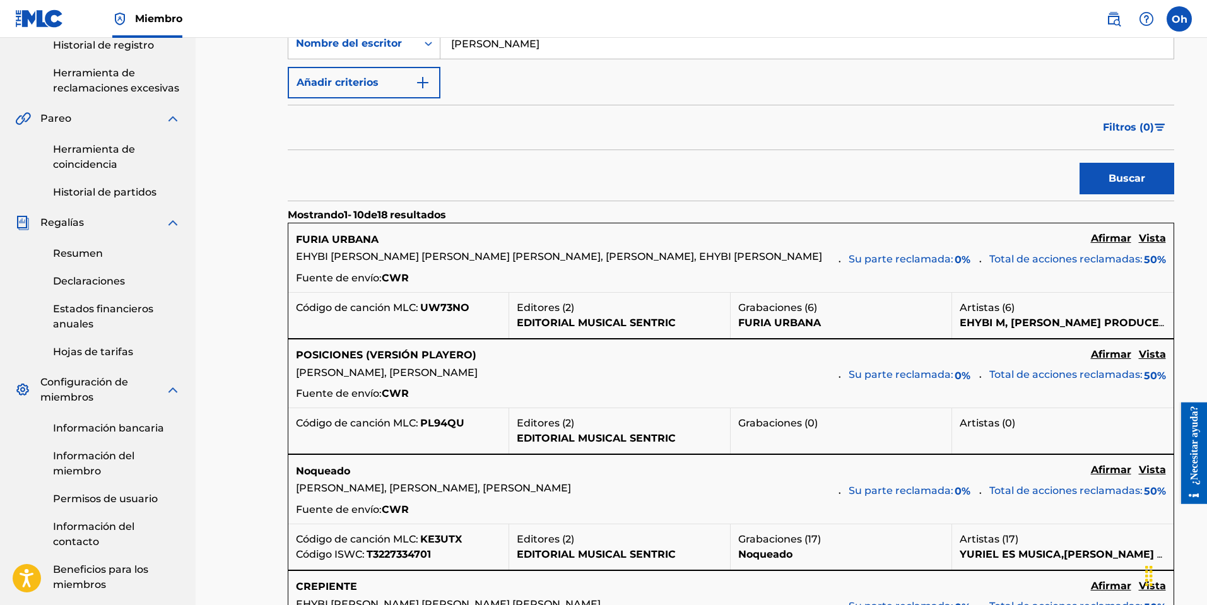
scroll to position [315, 0]
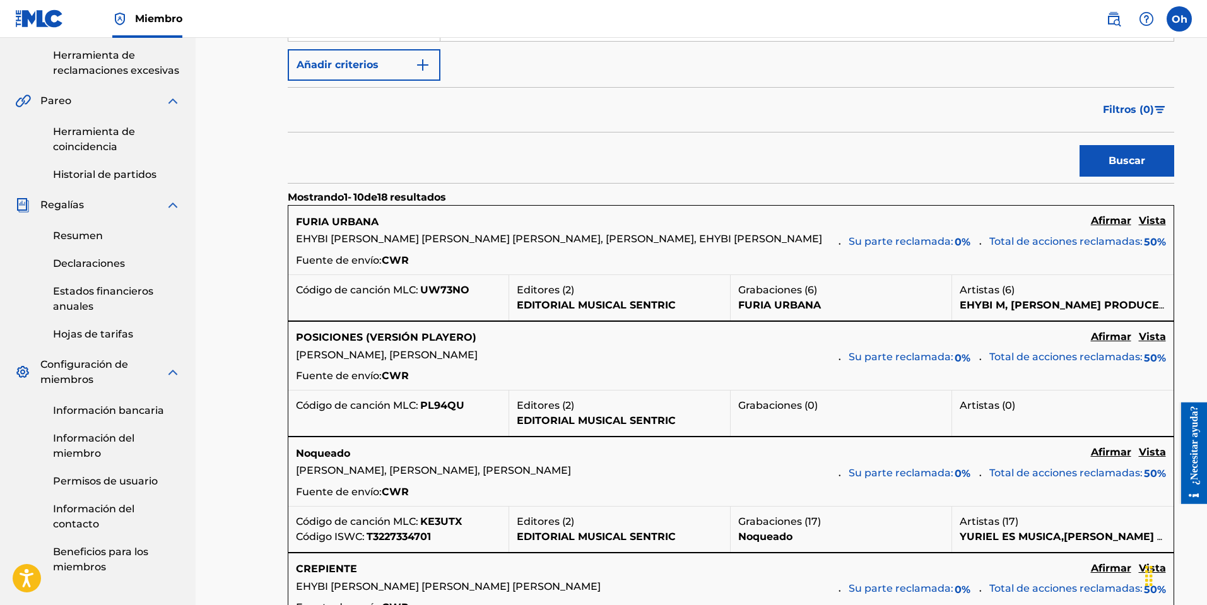
click at [1091, 226] on font "Afirmar" at bounding box center [1111, 220] width 40 height 12
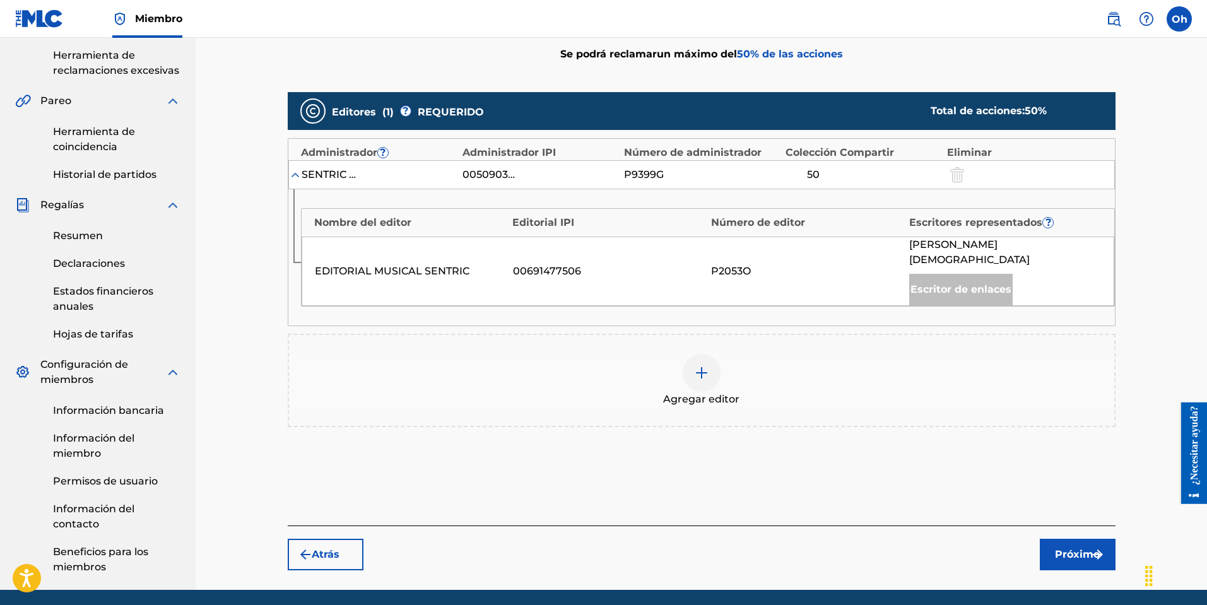
click at [665, 365] on div "Agregar editor" at bounding box center [701, 380] width 825 height 53
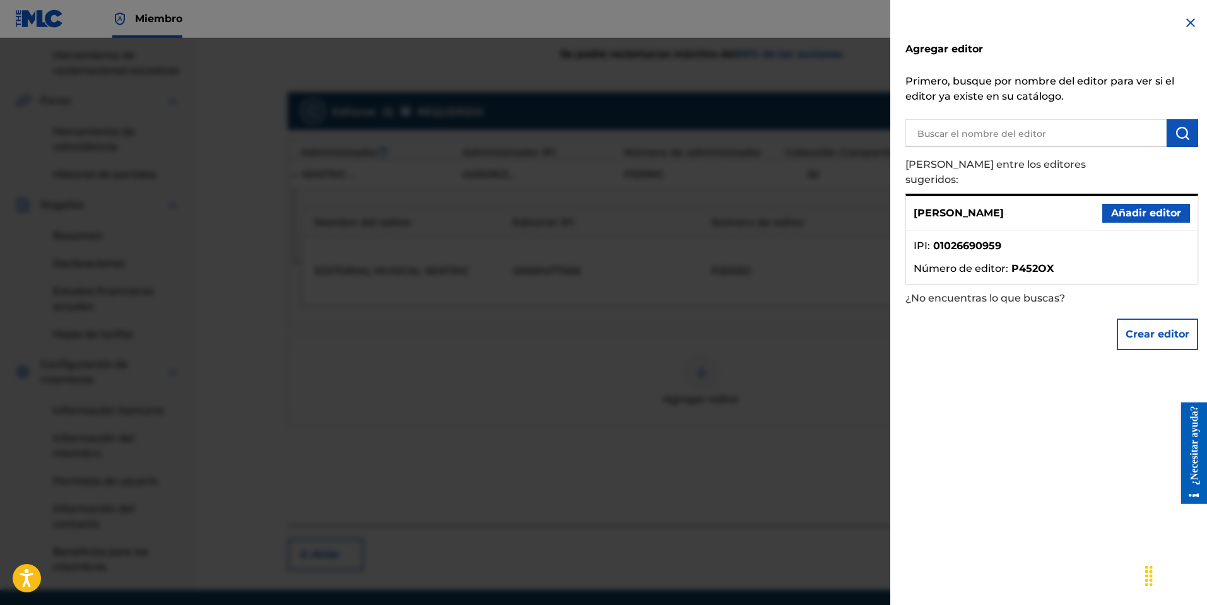
click at [1158, 206] on font "Añadir editor" at bounding box center [1146, 213] width 70 height 15
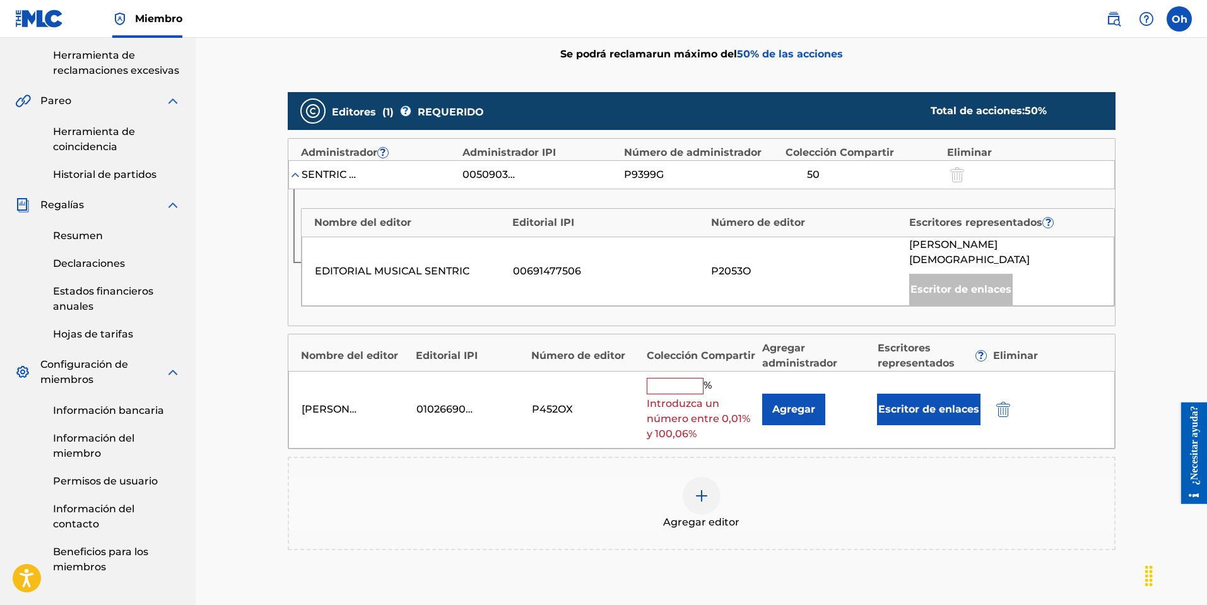
click at [683, 378] on input "text" at bounding box center [675, 386] width 57 height 16
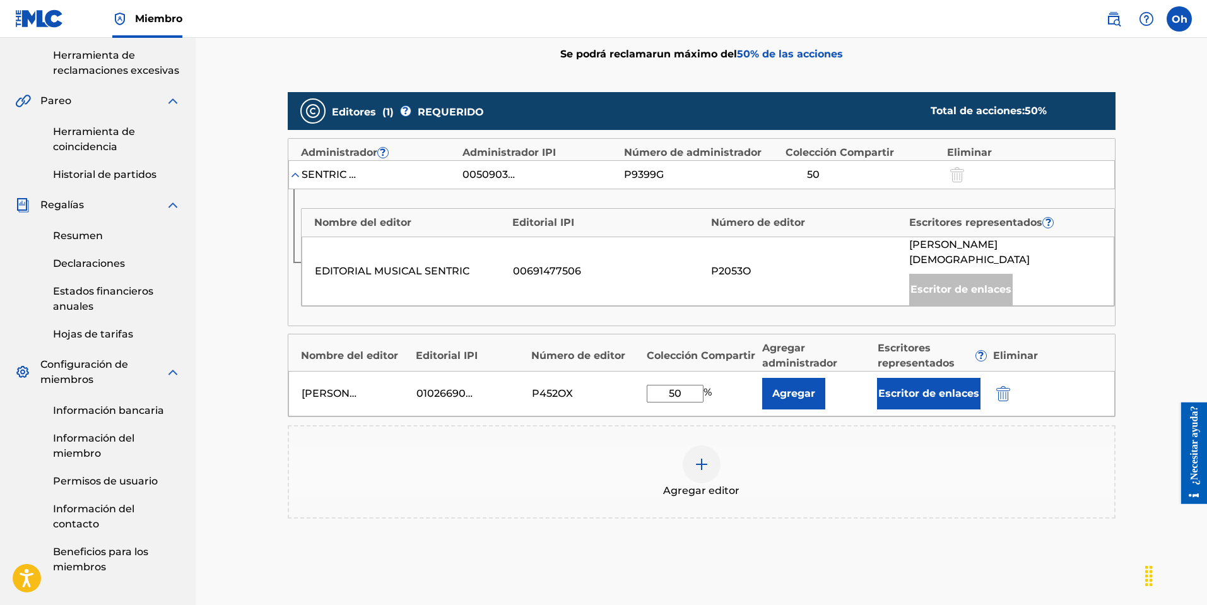
type input "50"
click at [794, 387] on font "Agregar" at bounding box center [793, 393] width 43 height 12
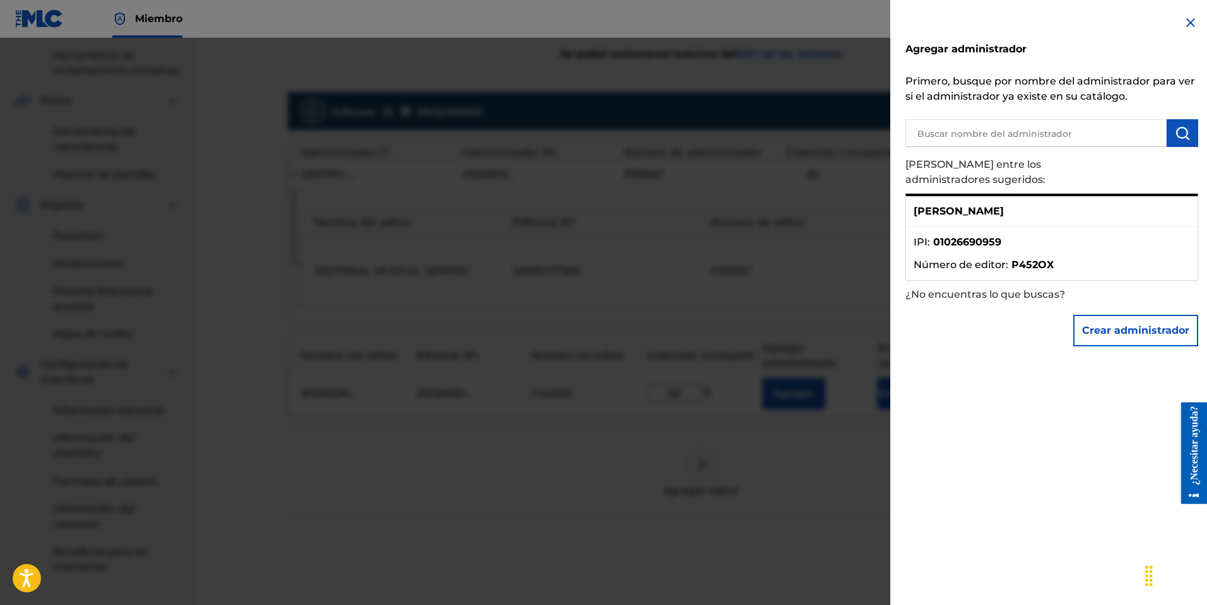
click at [1053, 235] on li "IPI : 01026690959" at bounding box center [1051, 246] width 276 height 23
click at [1014, 396] on div "Agregar administrador Primero, busque por nombre del administrador para ver si …" at bounding box center [1051, 302] width 323 height 605
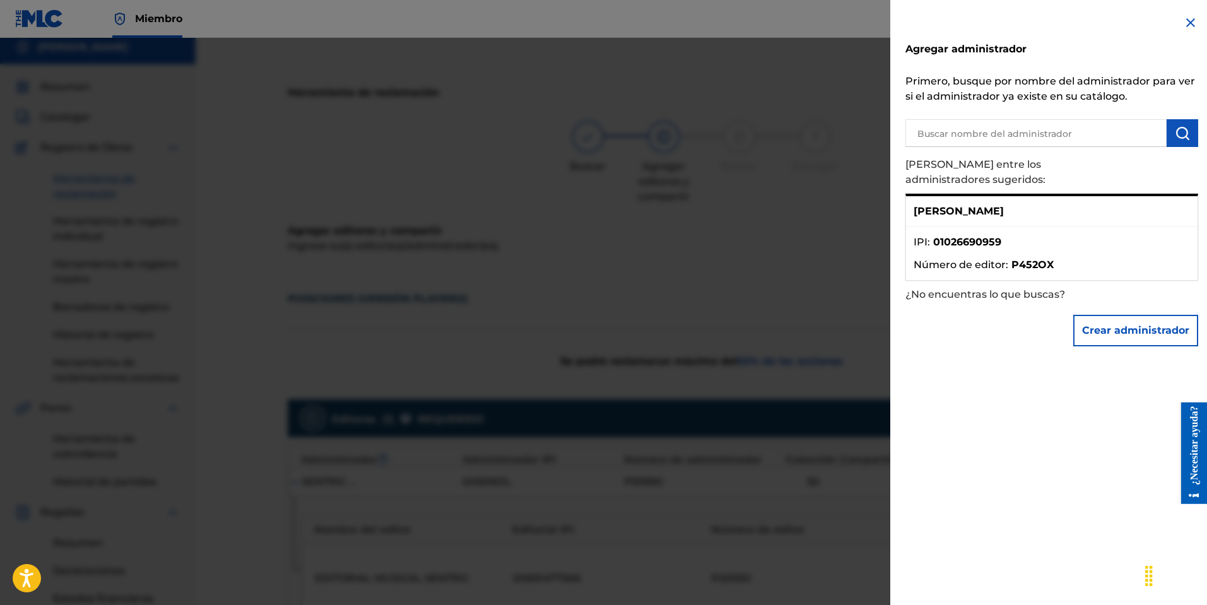
scroll to position [0, 0]
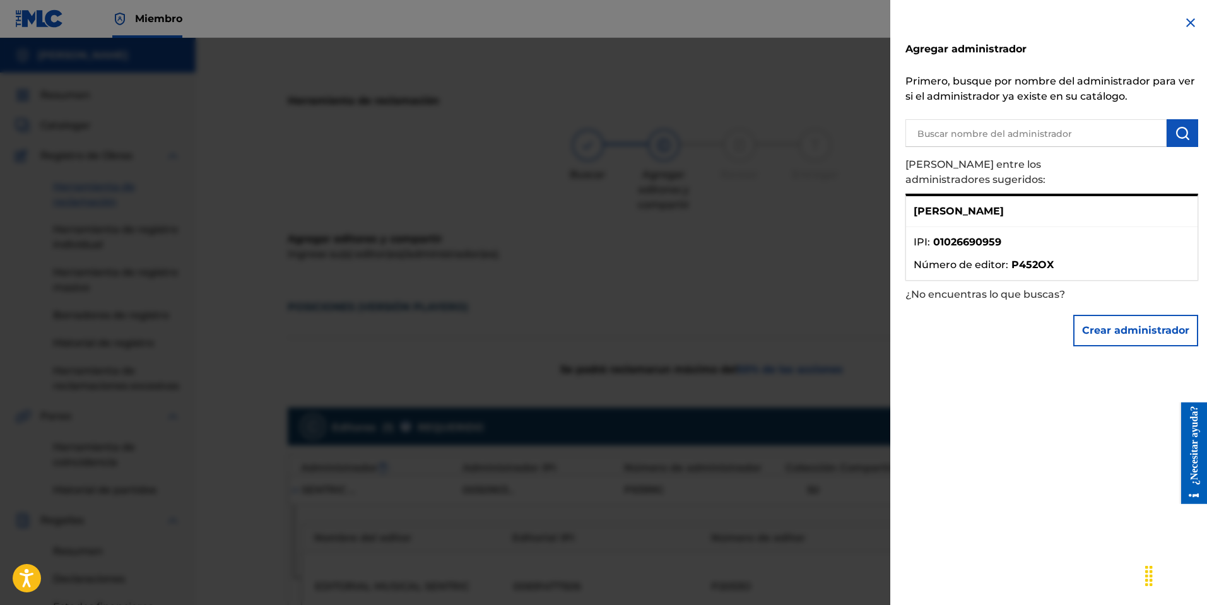
click at [1017, 227] on ul "IPI : 01026690959 Número de editor : P452OX" at bounding box center [1051, 253] width 291 height 53
click at [992, 205] on font "[PERSON_NAME]" at bounding box center [958, 211] width 90 height 12
click at [1080, 135] on input "text" at bounding box center [1035, 133] width 261 height 28
click at [972, 259] on font "Número de editor" at bounding box center [959, 265] width 92 height 12
click at [944, 379] on div "Agregar administrador Primero, busque por nombre del administrador para ver si …" at bounding box center [1051, 302] width 323 height 605
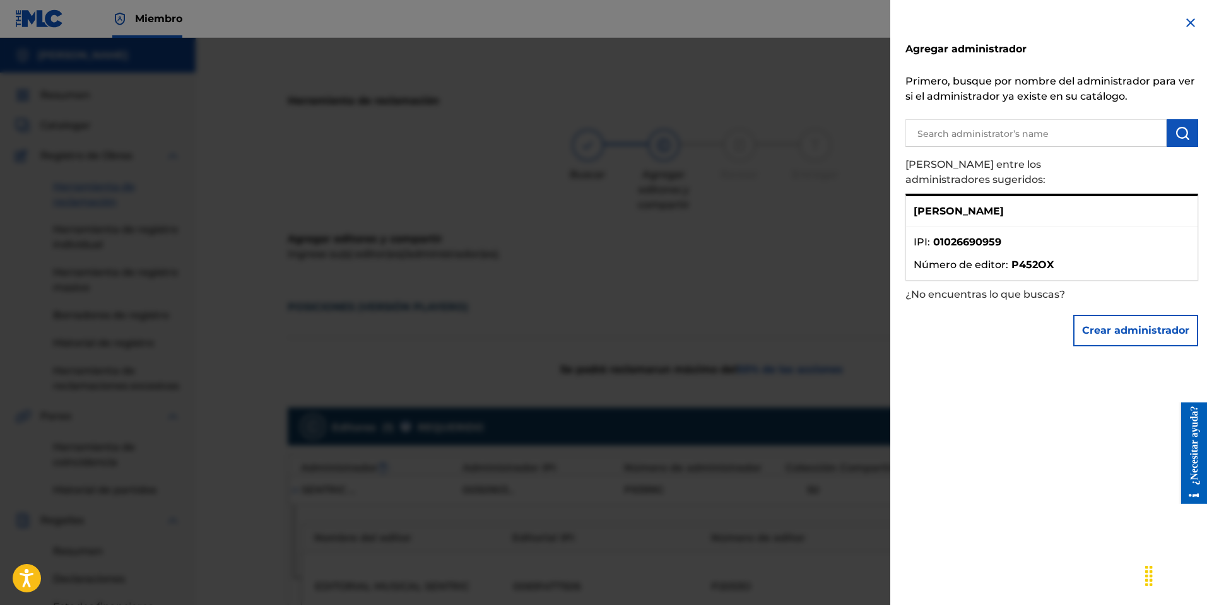
click at [969, 236] on font "01026690959" at bounding box center [967, 242] width 68 height 12
click at [1046, 235] on li "IPI : 01026690959" at bounding box center [1051, 246] width 276 height 23
click at [1032, 238] on li "IPI : 01026690959" at bounding box center [1051, 246] width 276 height 23
click at [980, 376] on div "Agregar administrador Primero, busque por nombre del administrador para ver si …" at bounding box center [1051, 302] width 323 height 605
click at [1120, 324] on font "Crear administrador" at bounding box center [1135, 330] width 107 height 12
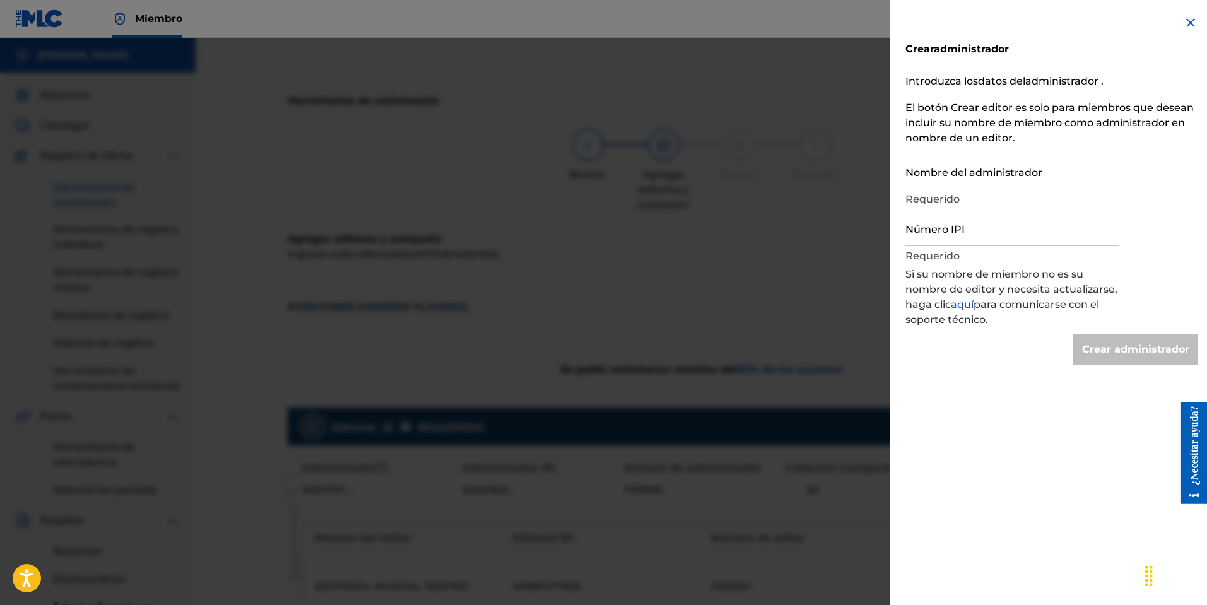
click at [1183, 28] on img at bounding box center [1190, 22] width 15 height 15
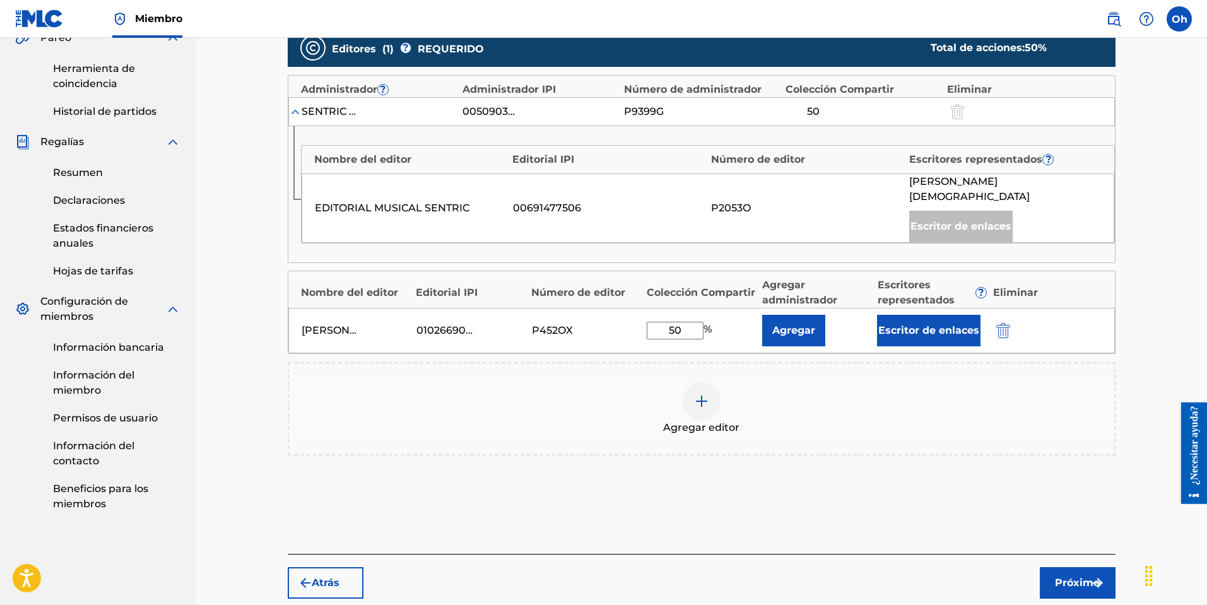
scroll to position [430, 0]
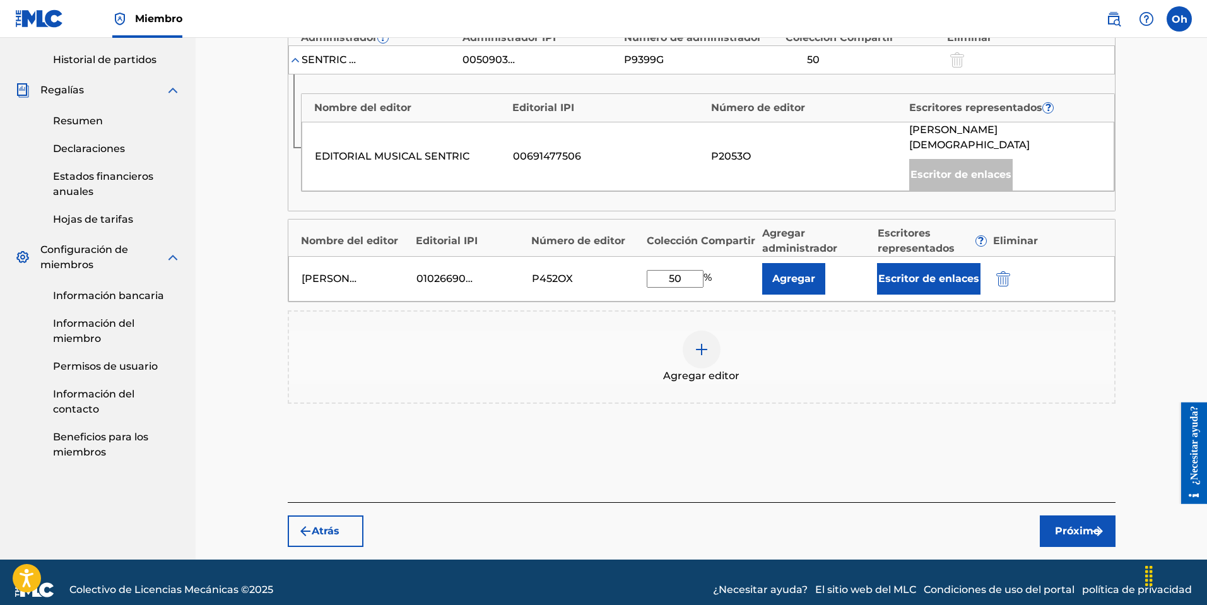
click at [1066, 524] on font "Próximo" at bounding box center [1077, 531] width 45 height 15
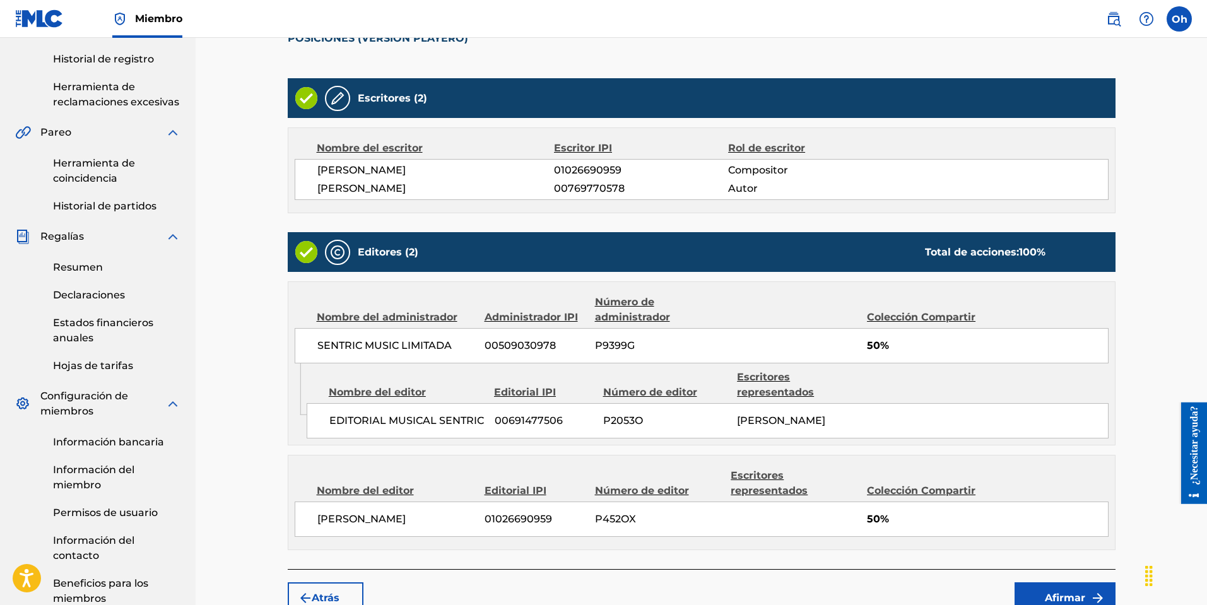
scroll to position [366, 0]
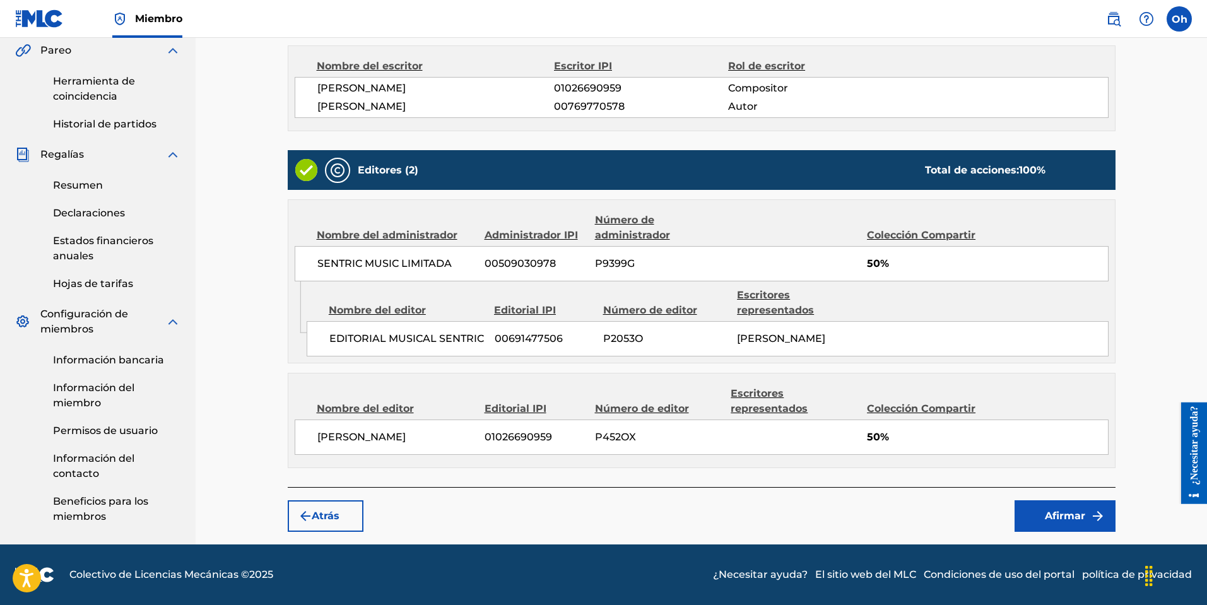
click at [1055, 507] on button "Afirmar" at bounding box center [1064, 516] width 101 height 32
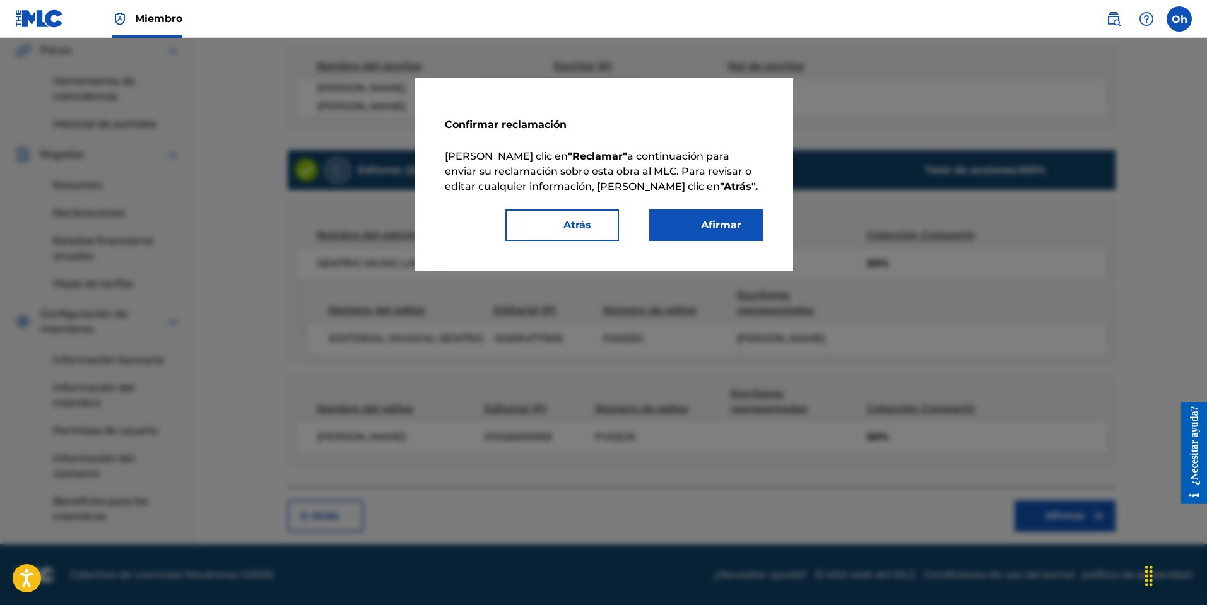
click at [696, 233] on button "Afirmar" at bounding box center [706, 225] width 114 height 32
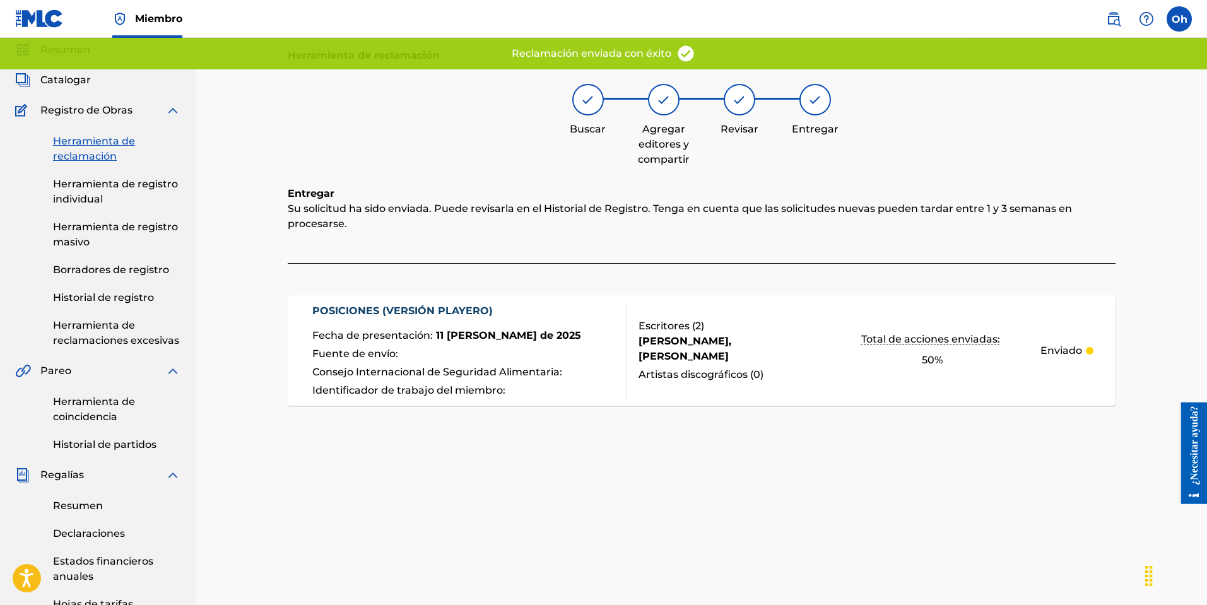
scroll to position [0, 0]
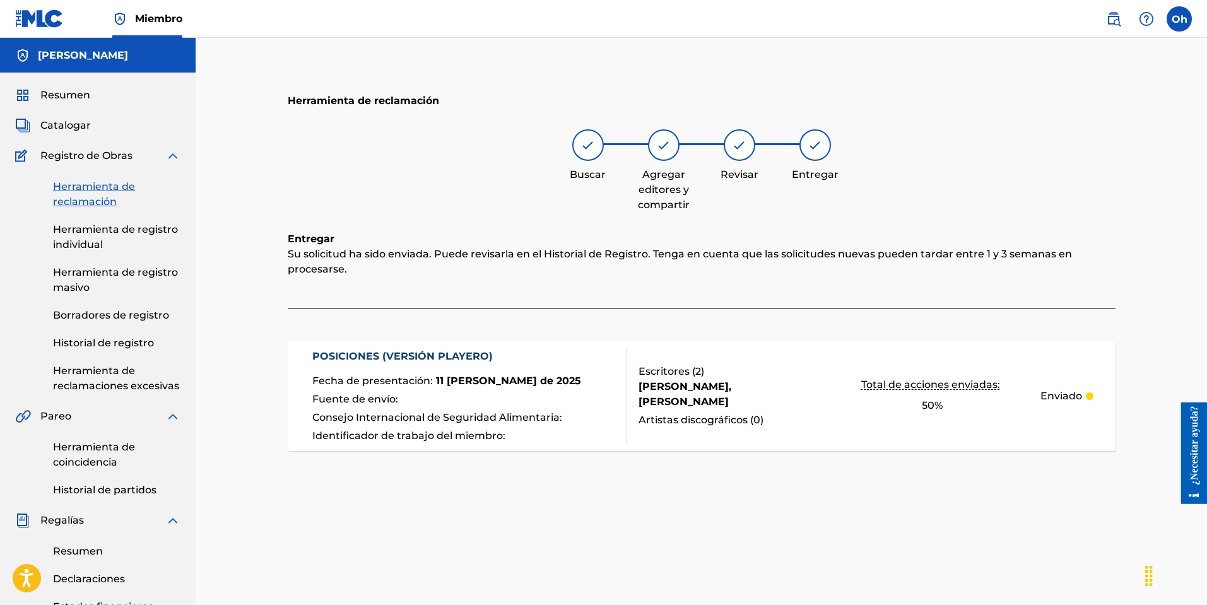
click at [113, 194] on link "Herramienta de reclamación" at bounding box center [116, 194] width 127 height 30
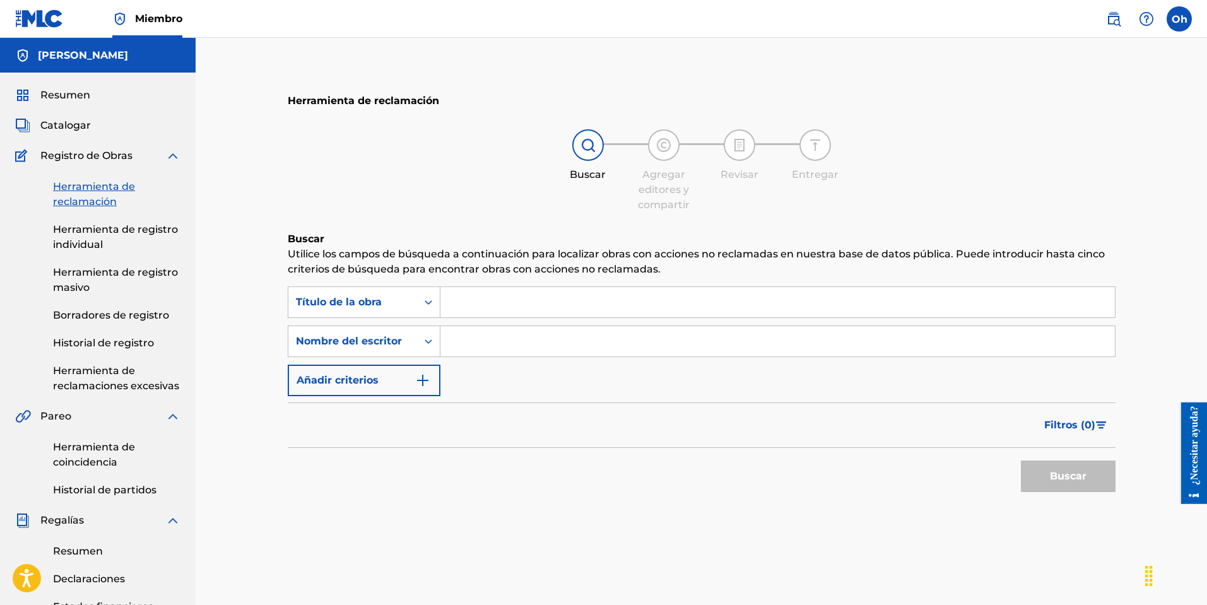
click at [525, 334] on input "Formulario de búsqueda" at bounding box center [777, 341] width 674 height 30
type input "[PERSON_NAME]"
click at [1077, 481] on font "Buscar" at bounding box center [1068, 476] width 37 height 12
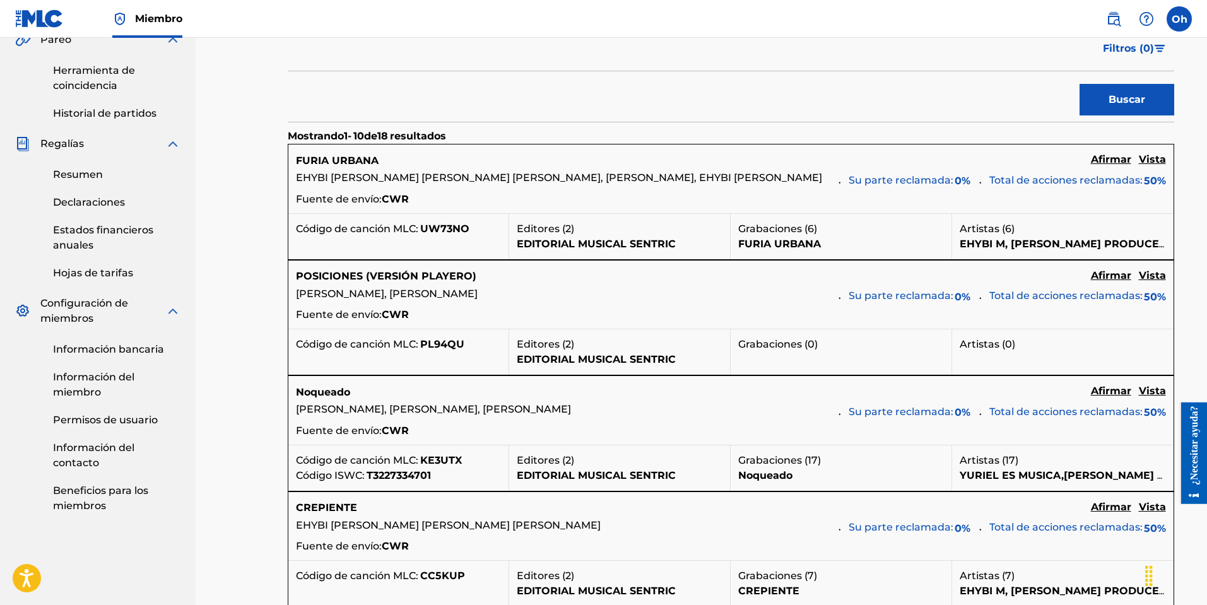
scroll to position [378, 0]
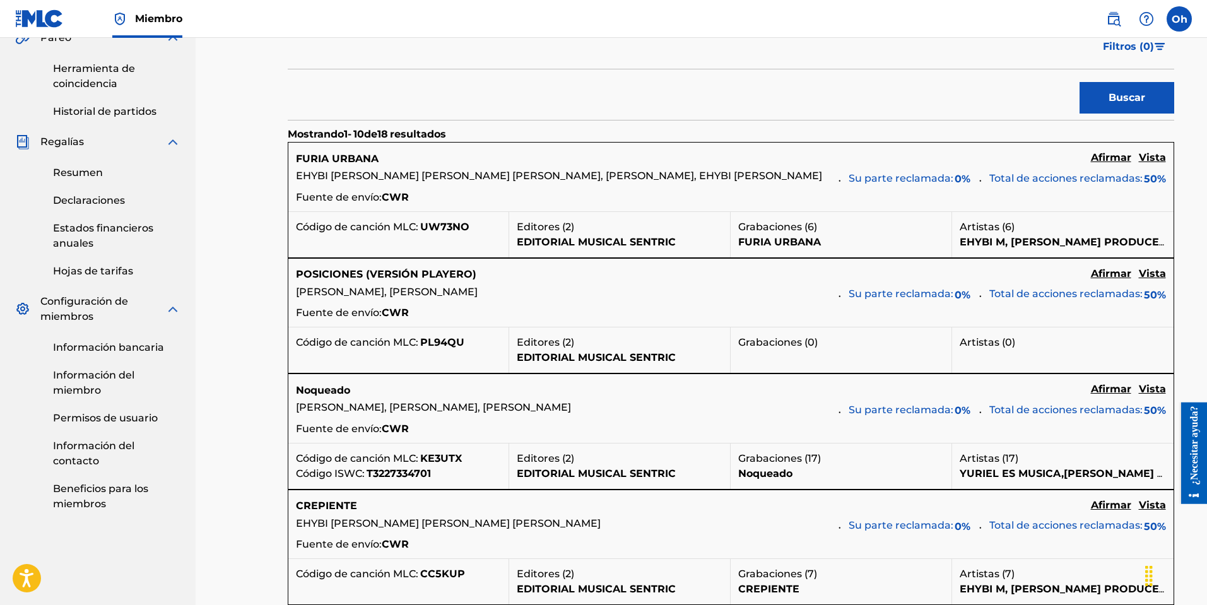
click at [1091, 163] on font "Afirmar" at bounding box center [1111, 157] width 40 height 12
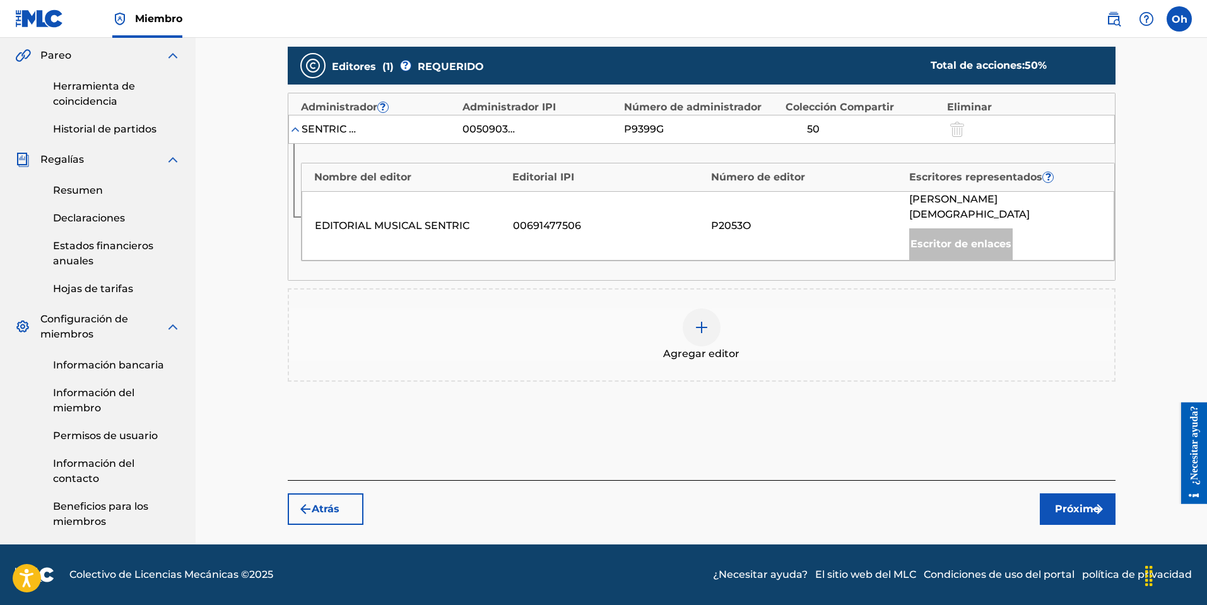
click at [620, 314] on div "Agregar editor" at bounding box center [701, 334] width 825 height 53
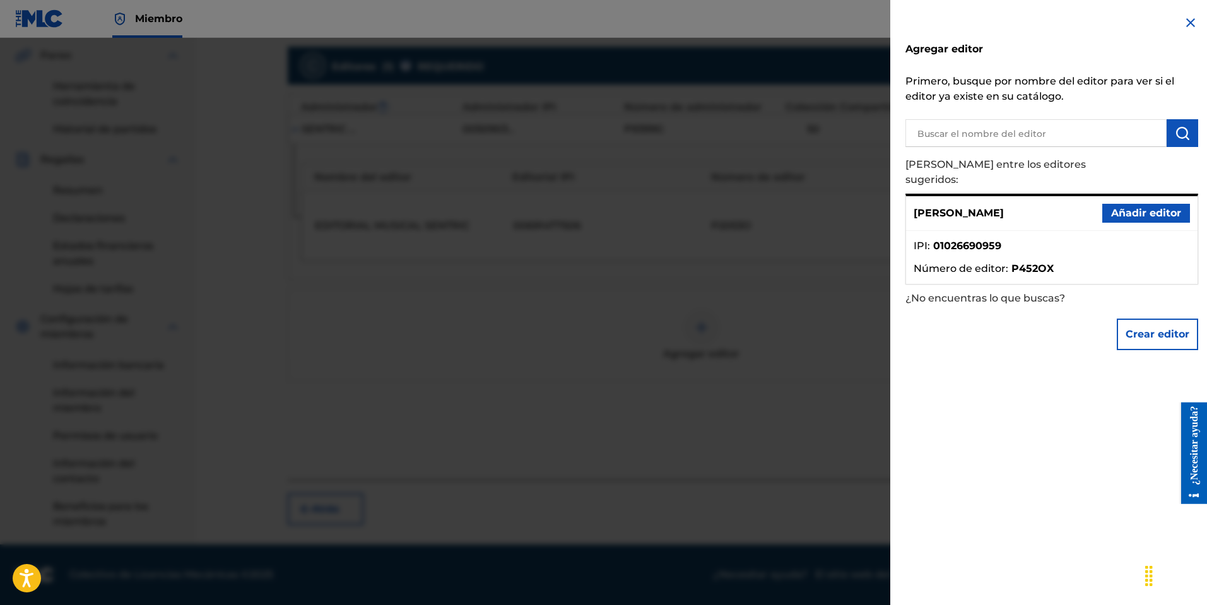
click at [971, 262] on font "Número de editor" at bounding box center [959, 268] width 92 height 12
click at [1114, 207] on font "Añadir editor" at bounding box center [1146, 213] width 70 height 12
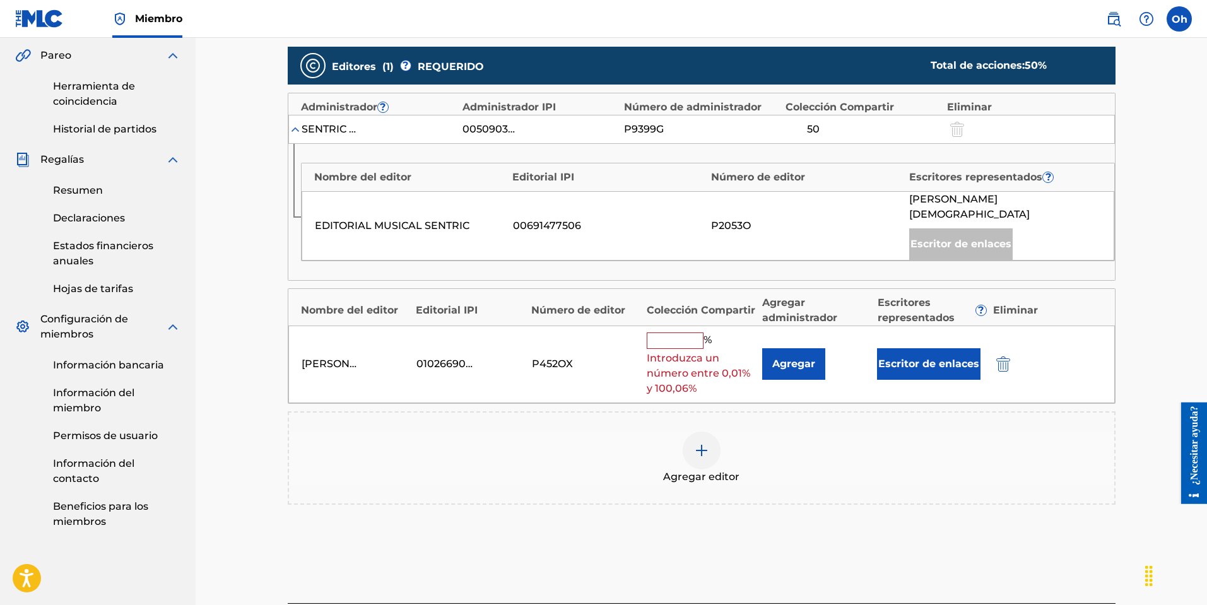
click at [680, 332] on input "text" at bounding box center [675, 340] width 57 height 16
click at [679, 332] on input "text" at bounding box center [675, 340] width 57 height 16
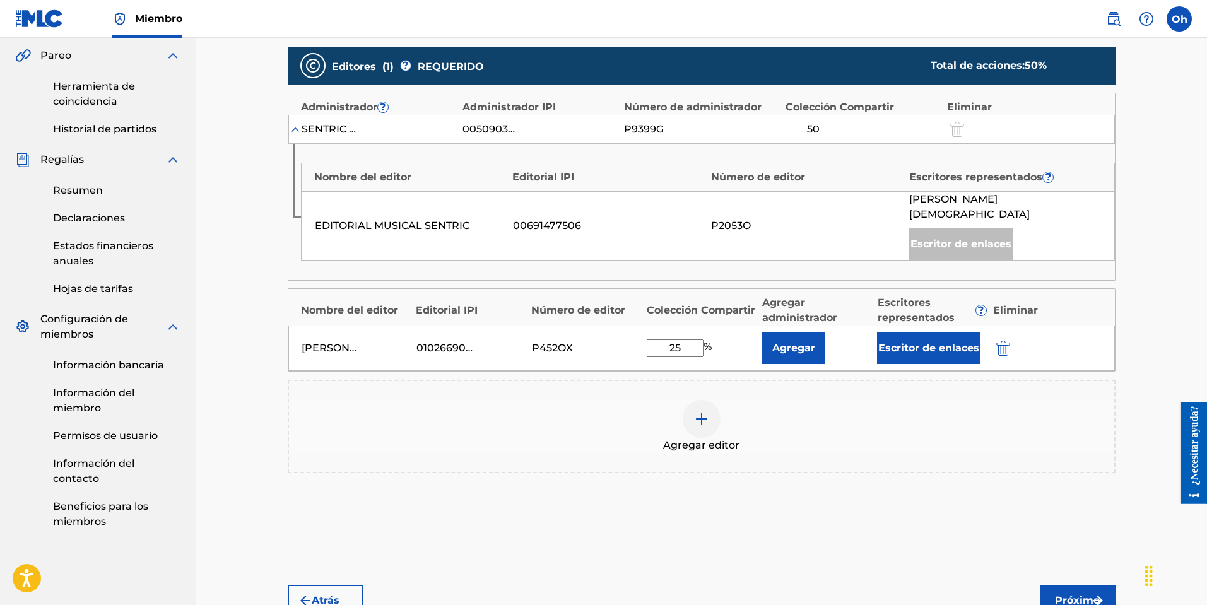
type input "25"
click at [796, 342] on font "Agregar" at bounding box center [793, 348] width 43 height 12
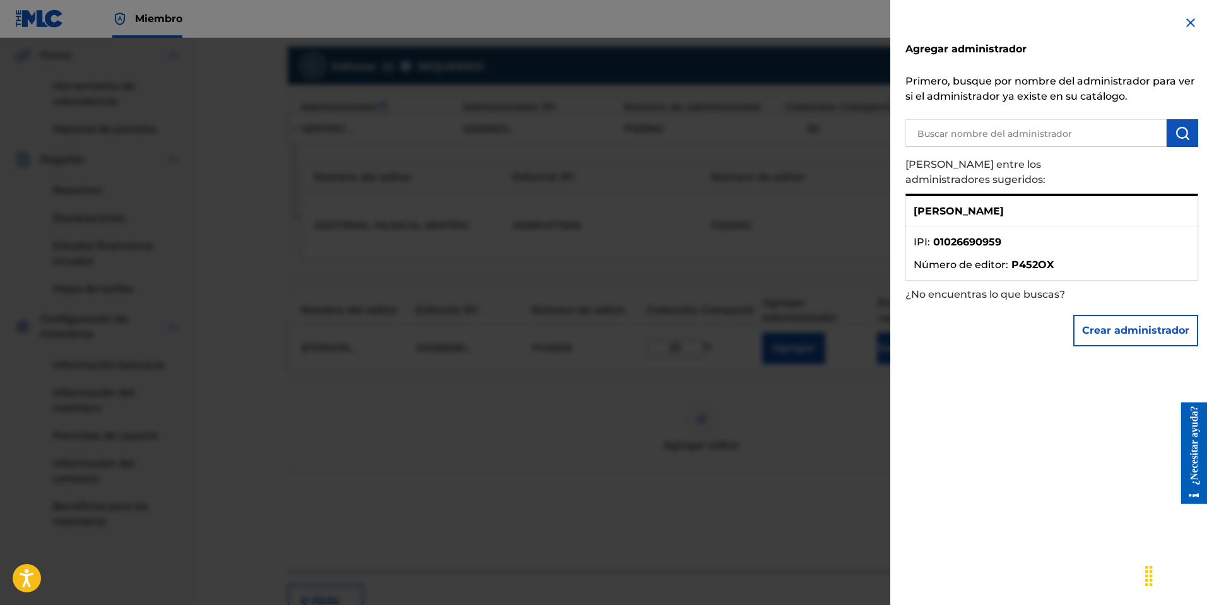
click at [744, 382] on div at bounding box center [603, 340] width 1207 height 605
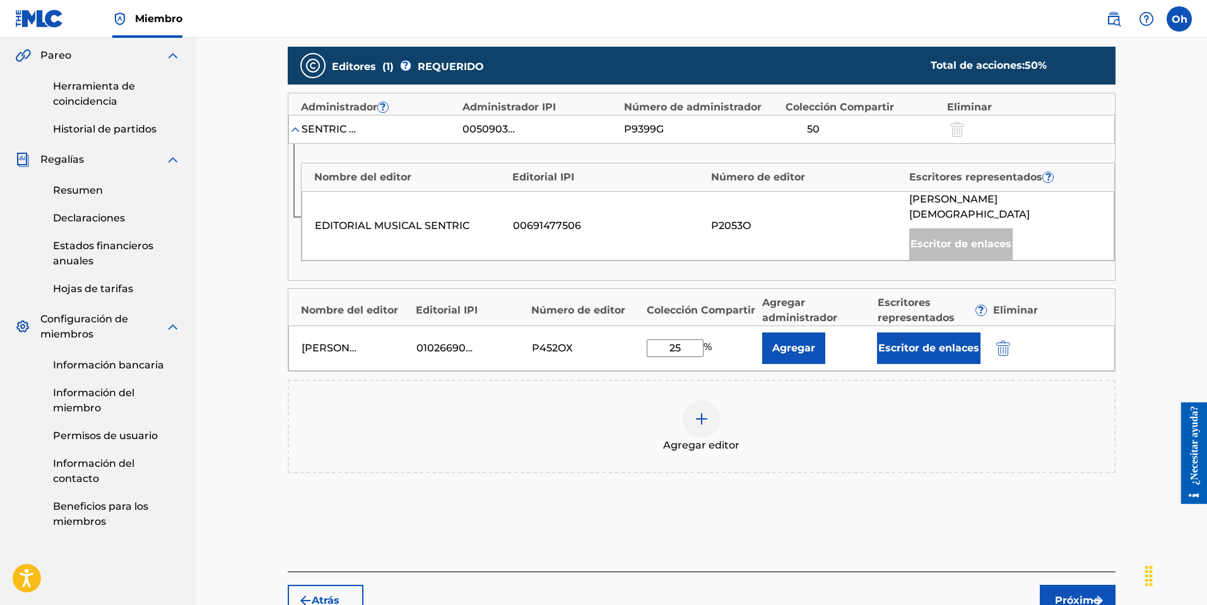
click at [1070, 594] on font "Próximo" at bounding box center [1077, 600] width 45 height 12
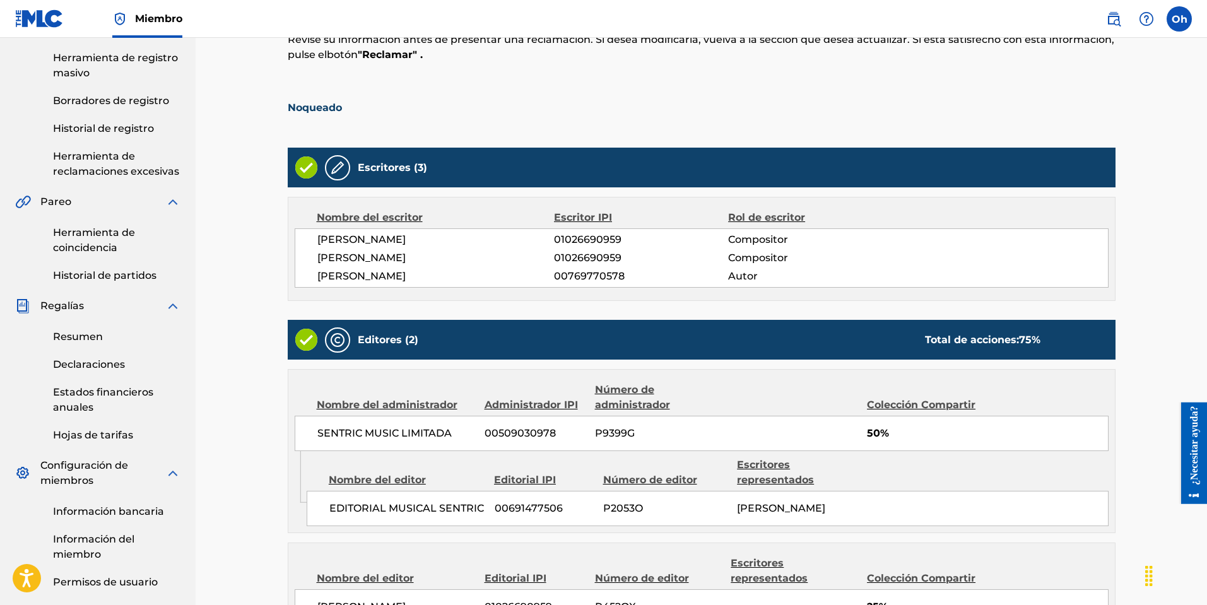
scroll to position [372, 0]
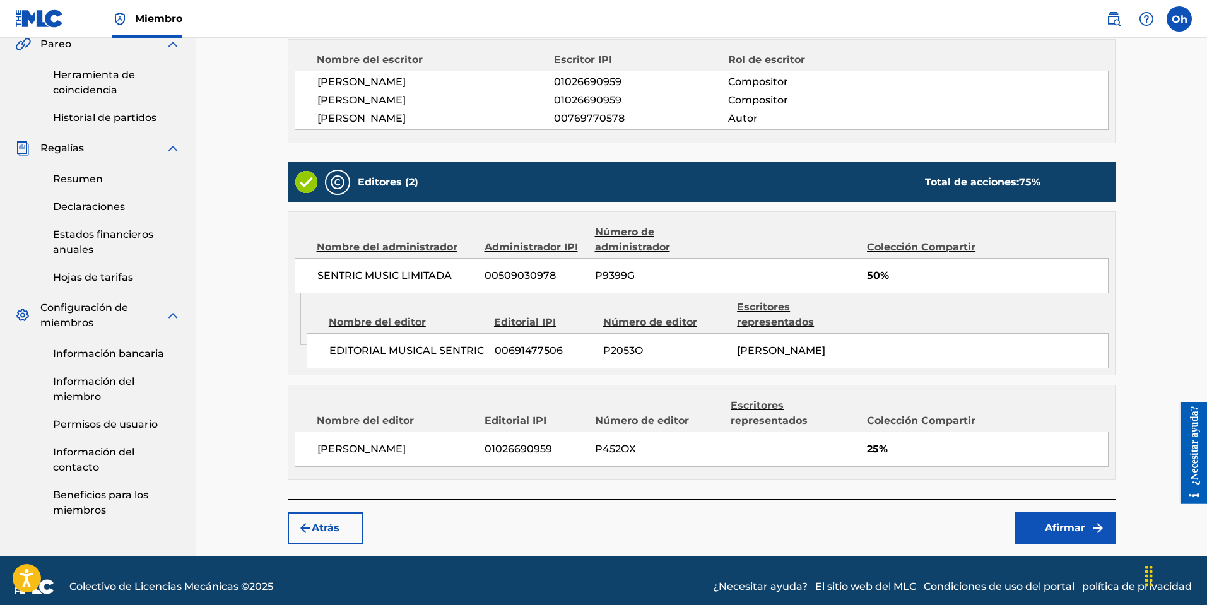
click at [1062, 530] on font "Afirmar" at bounding box center [1065, 528] width 40 height 12
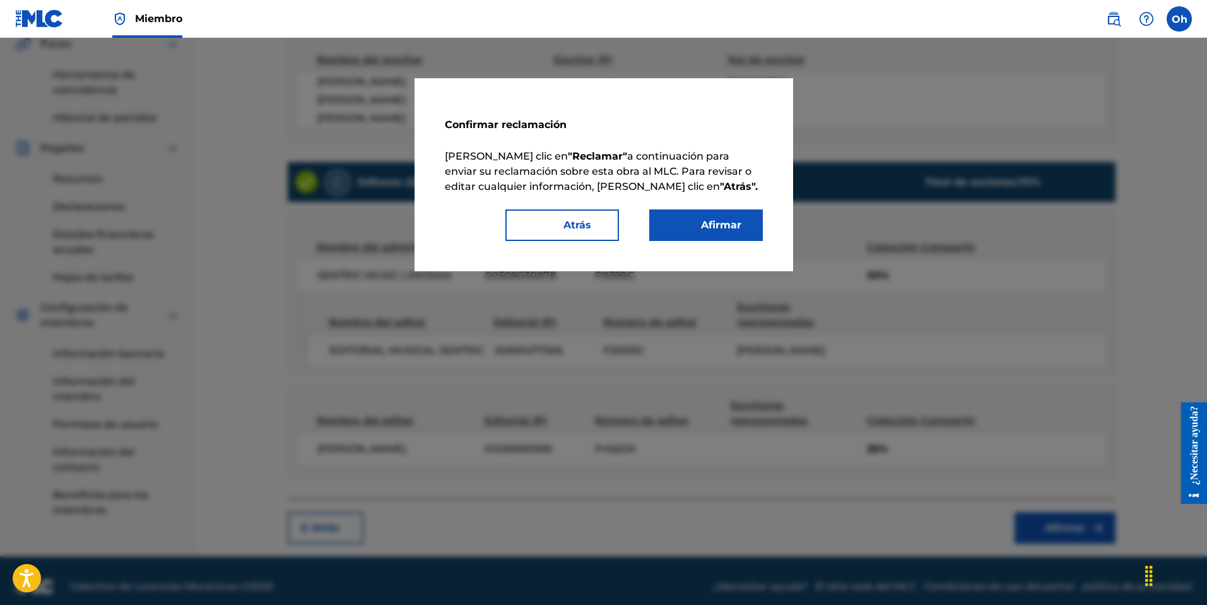
click at [730, 232] on font "Afirmar" at bounding box center [714, 225] width 56 height 15
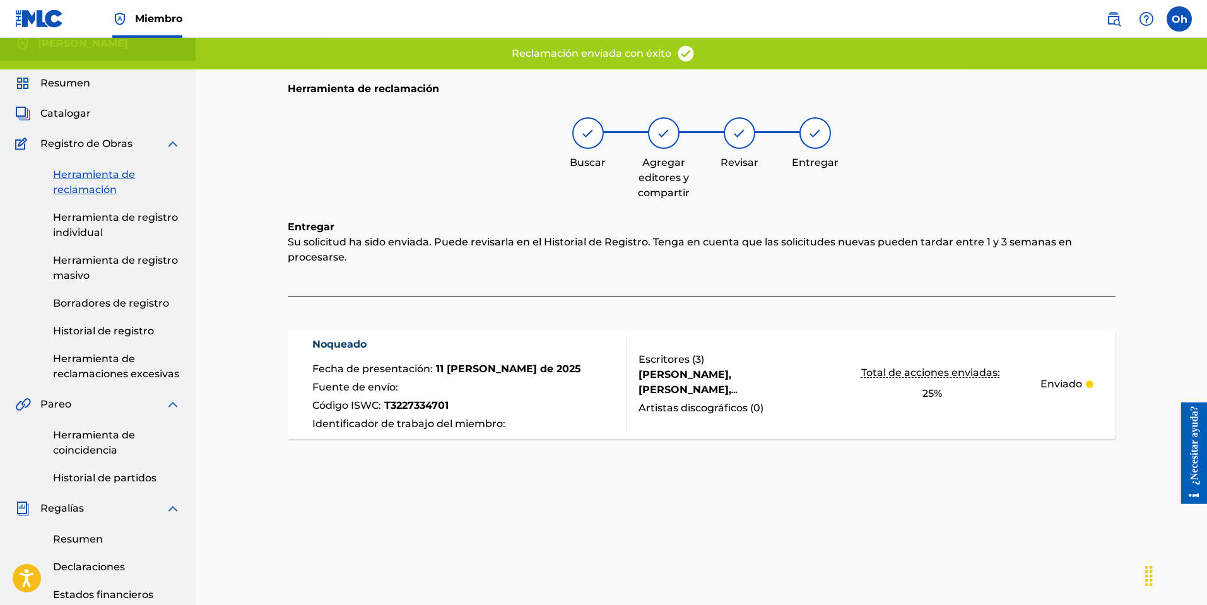
scroll to position [0, 0]
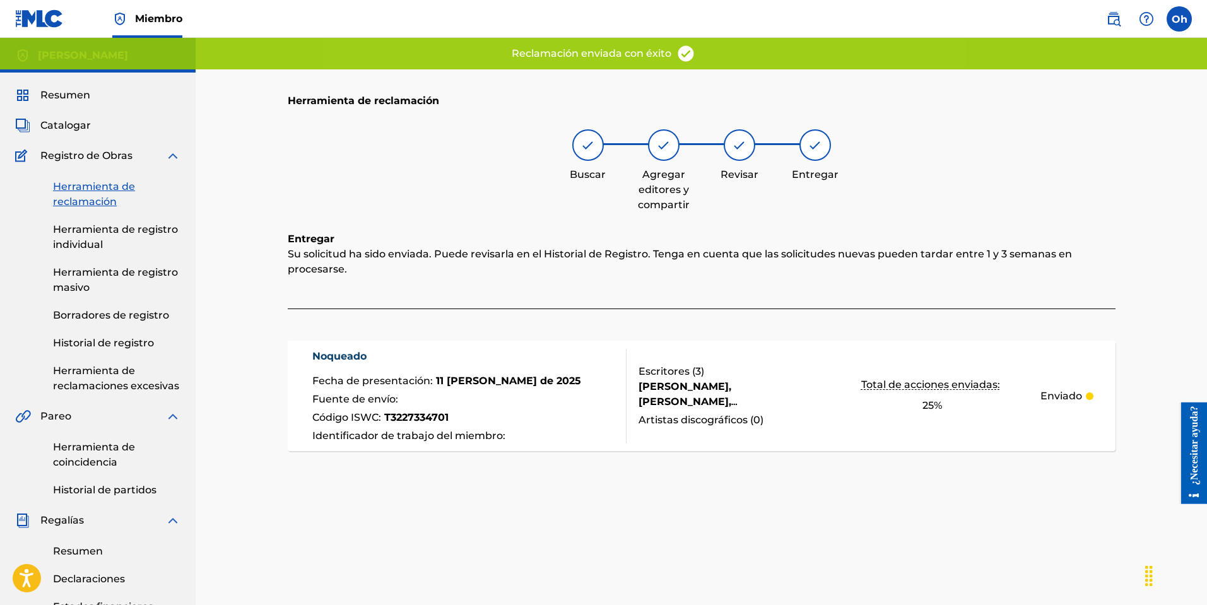
click at [104, 182] on font "Herramienta de reclamación" at bounding box center [94, 193] width 82 height 27
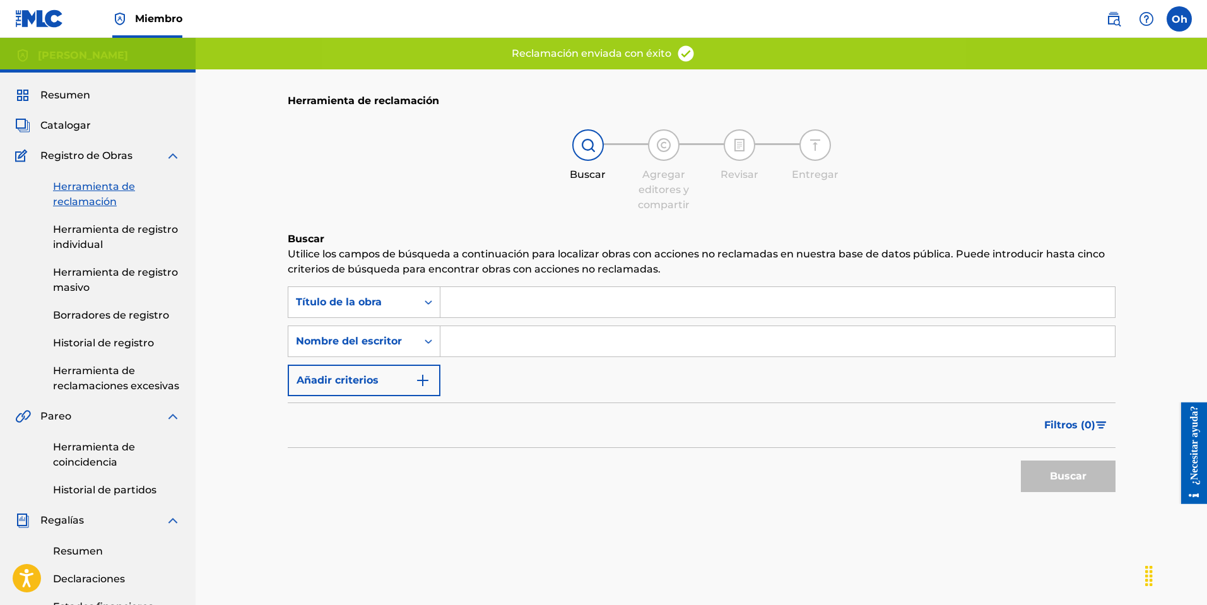
click at [517, 343] on input "Formulario de búsqueda" at bounding box center [777, 341] width 674 height 30
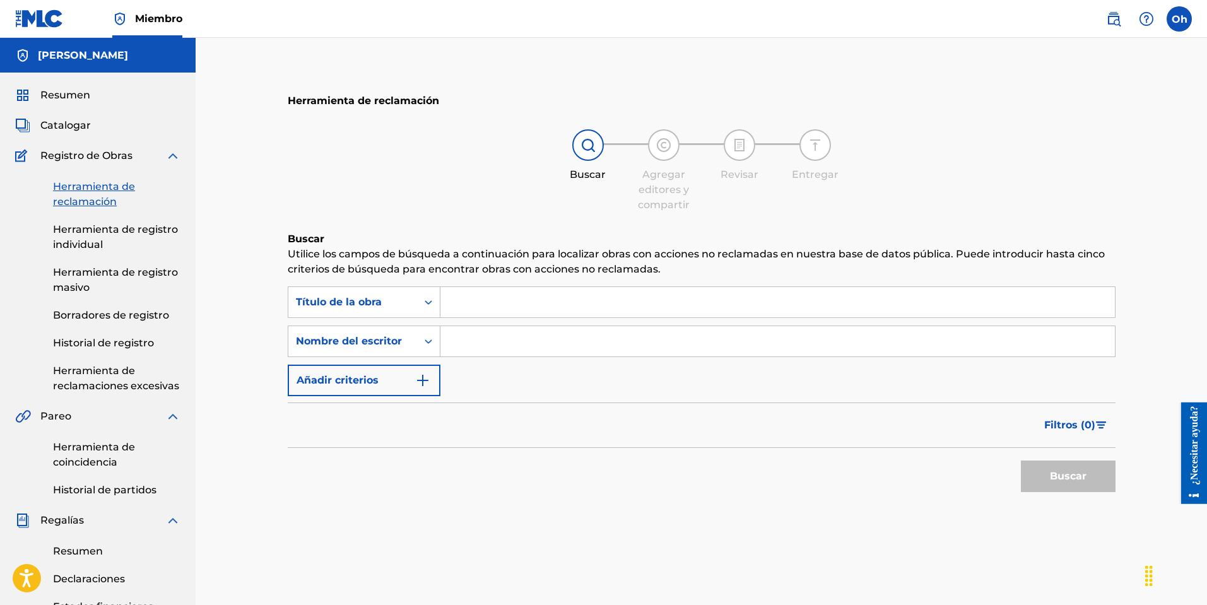
type input "[PERSON_NAME]"
click at [1041, 476] on button "Buscar" at bounding box center [1068, 476] width 95 height 32
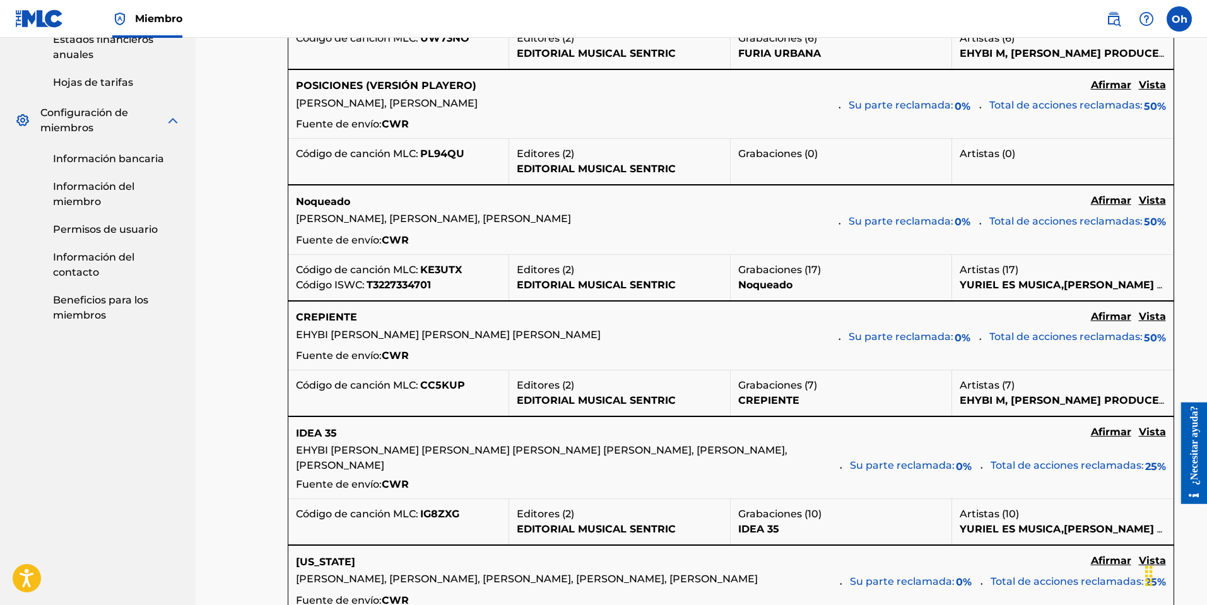
scroll to position [568, 0]
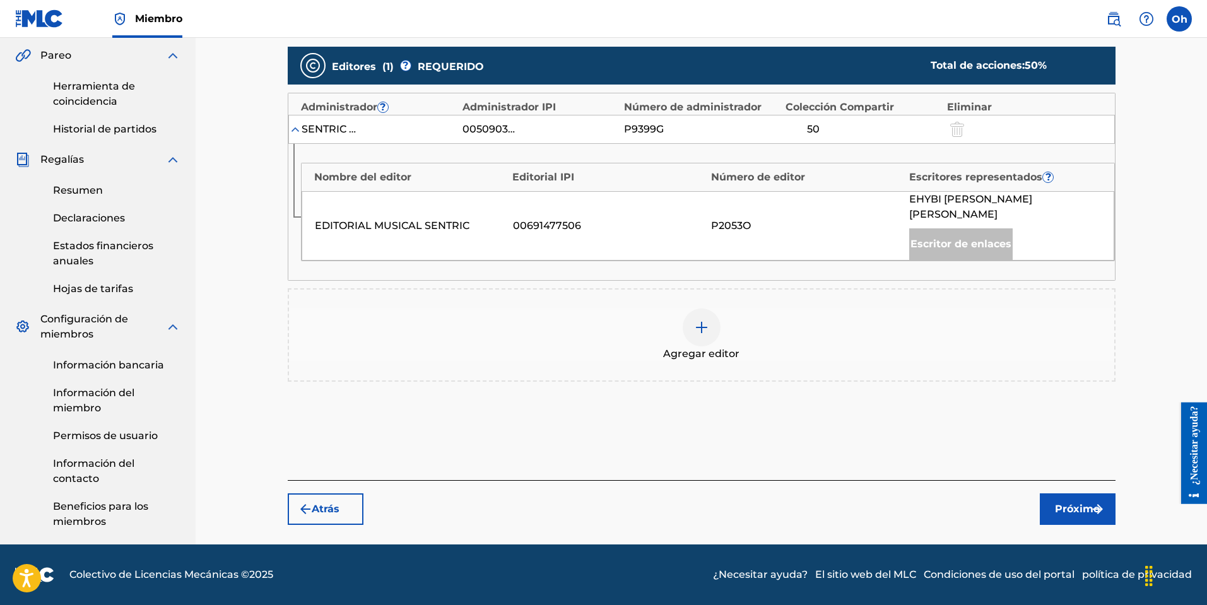
click at [710, 320] on div at bounding box center [702, 327] width 38 height 38
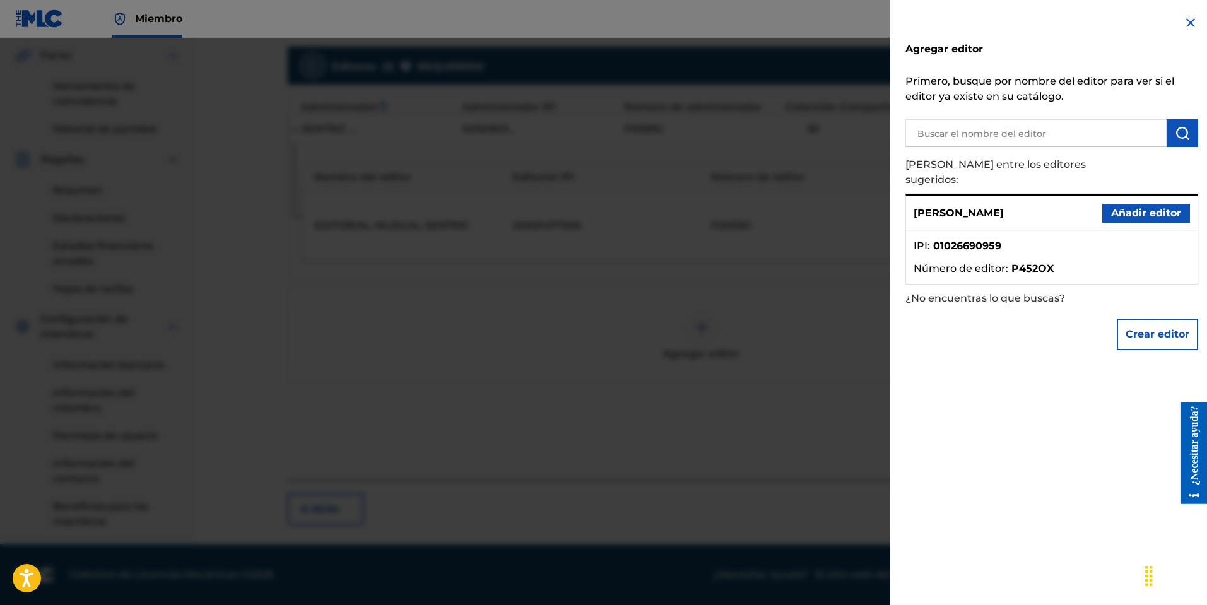
drag, startPoint x: 1145, startPoint y: 197, endPoint x: 1135, endPoint y: 202, distance: 11.0
click at [1145, 207] on font "Añadir editor" at bounding box center [1146, 213] width 70 height 12
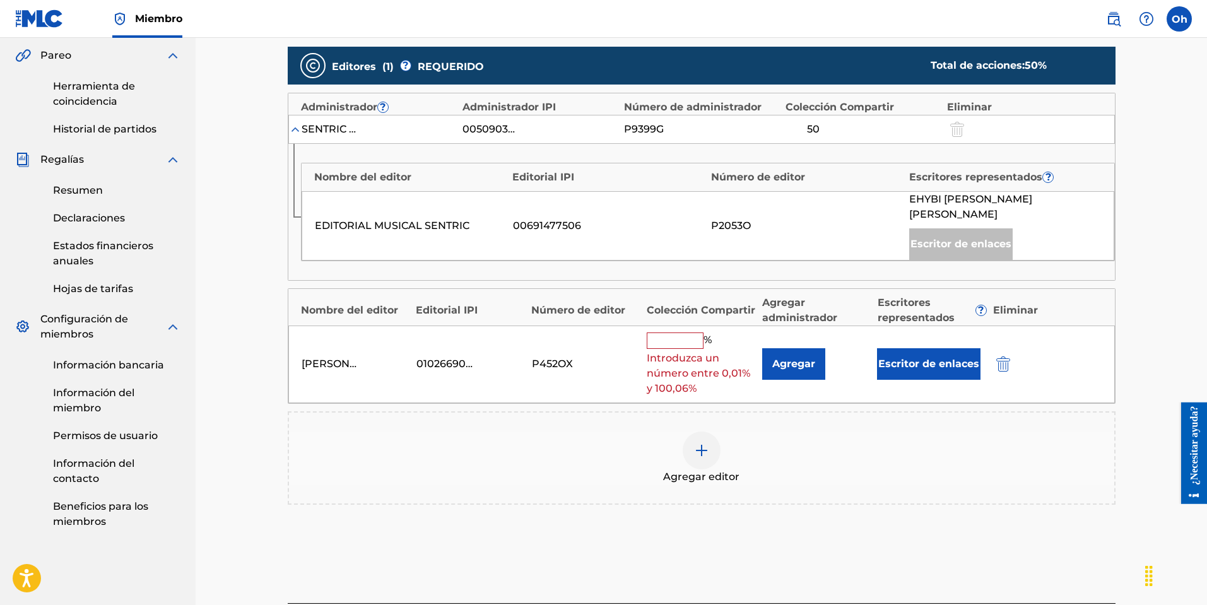
click at [681, 332] on input "text" at bounding box center [675, 340] width 57 height 16
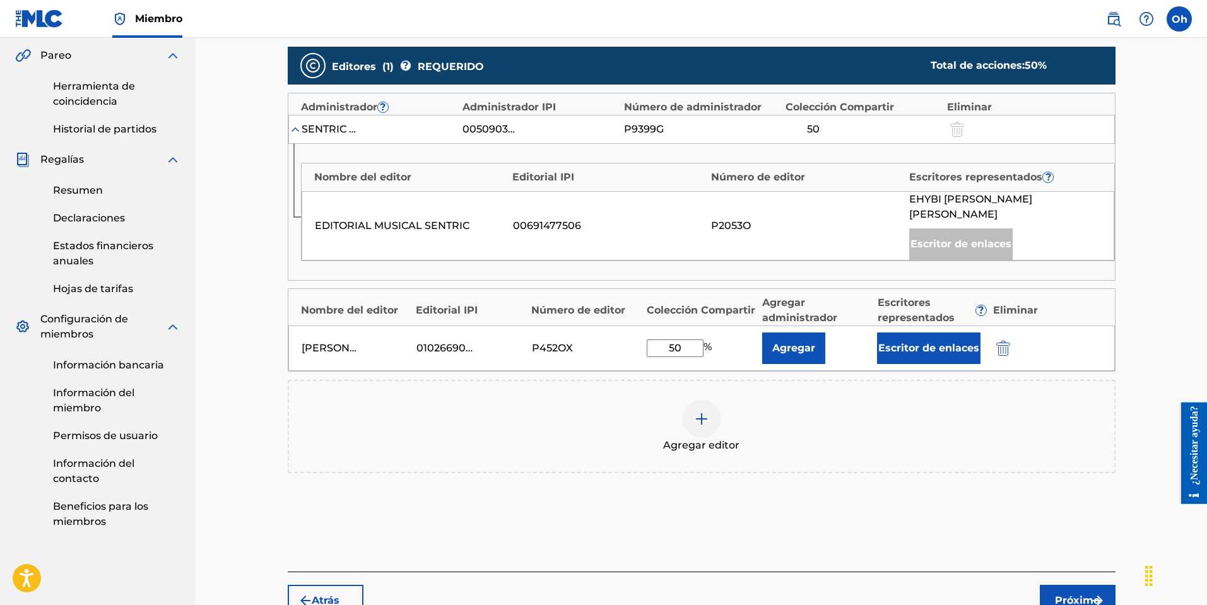
type input "50"
click at [795, 342] on font "Agregar" at bounding box center [793, 348] width 43 height 12
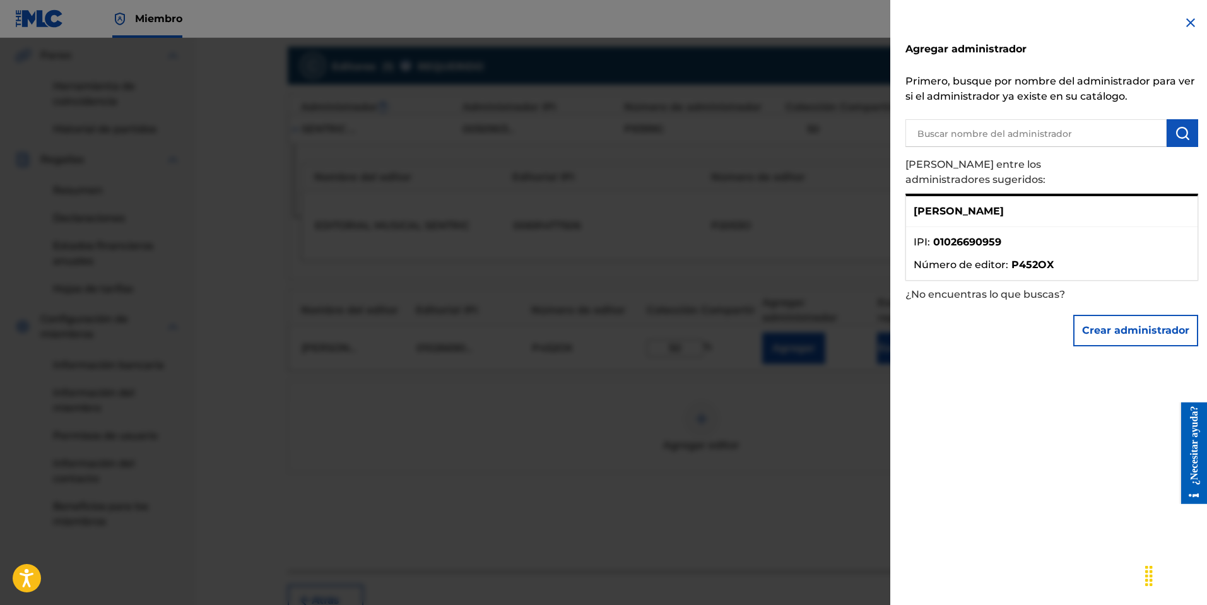
click at [783, 454] on div at bounding box center [603, 340] width 1207 height 605
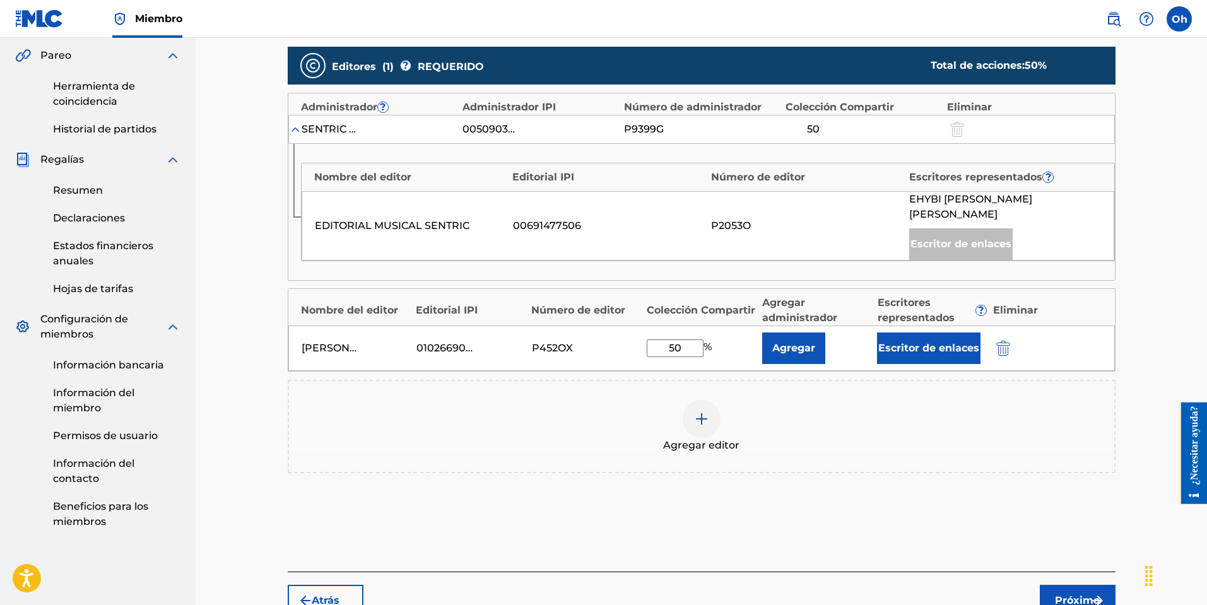
click at [1101, 594] on button "Próximo" at bounding box center [1078, 601] width 76 height 32
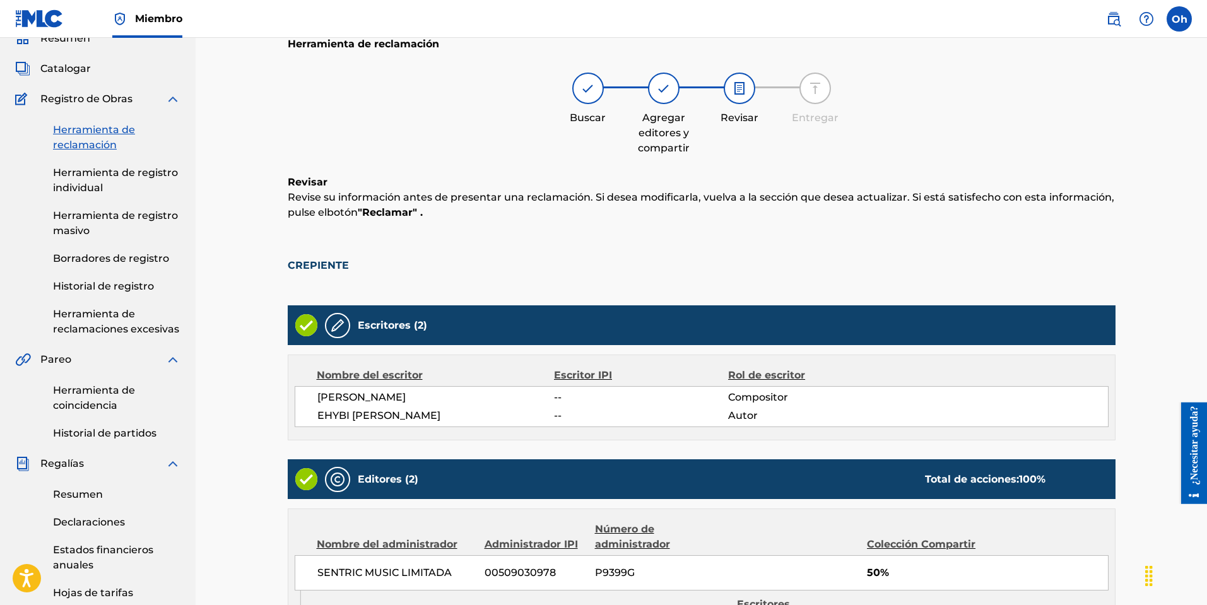
scroll to position [381, 0]
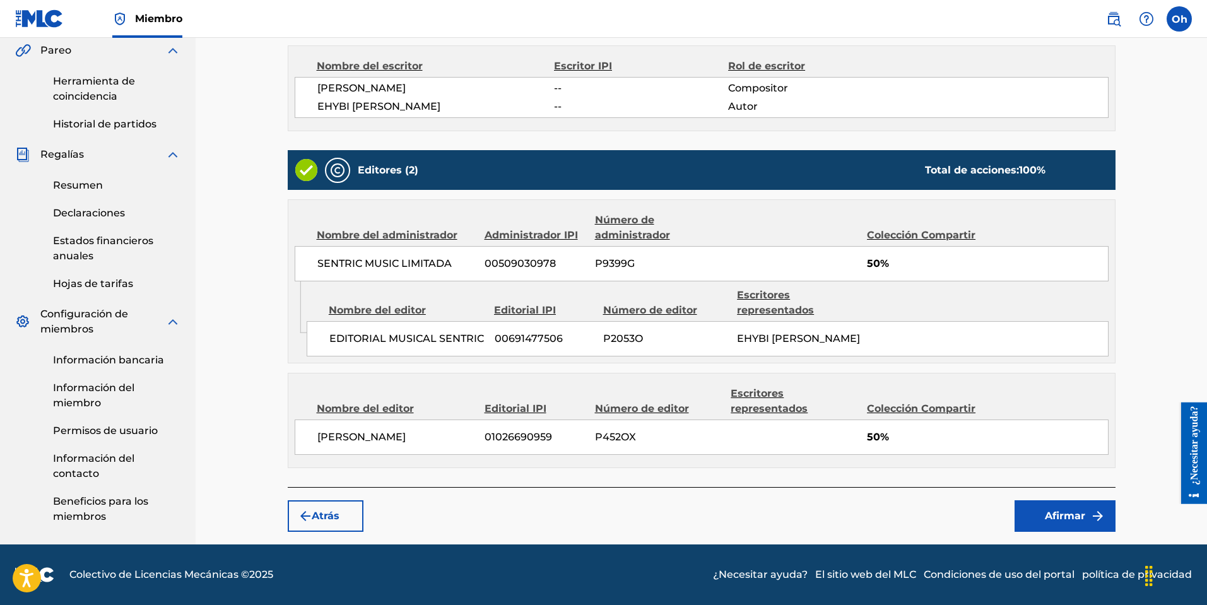
click at [1060, 524] on button "Afirmar" at bounding box center [1064, 516] width 101 height 32
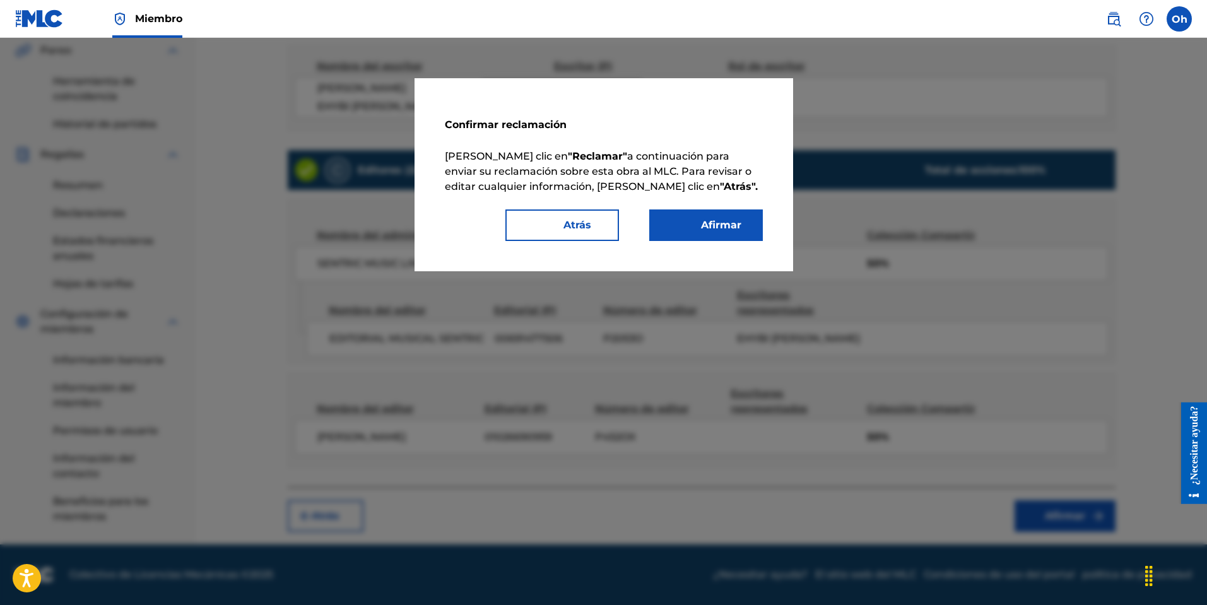
click at [719, 224] on font "Afirmar" at bounding box center [721, 225] width 40 height 12
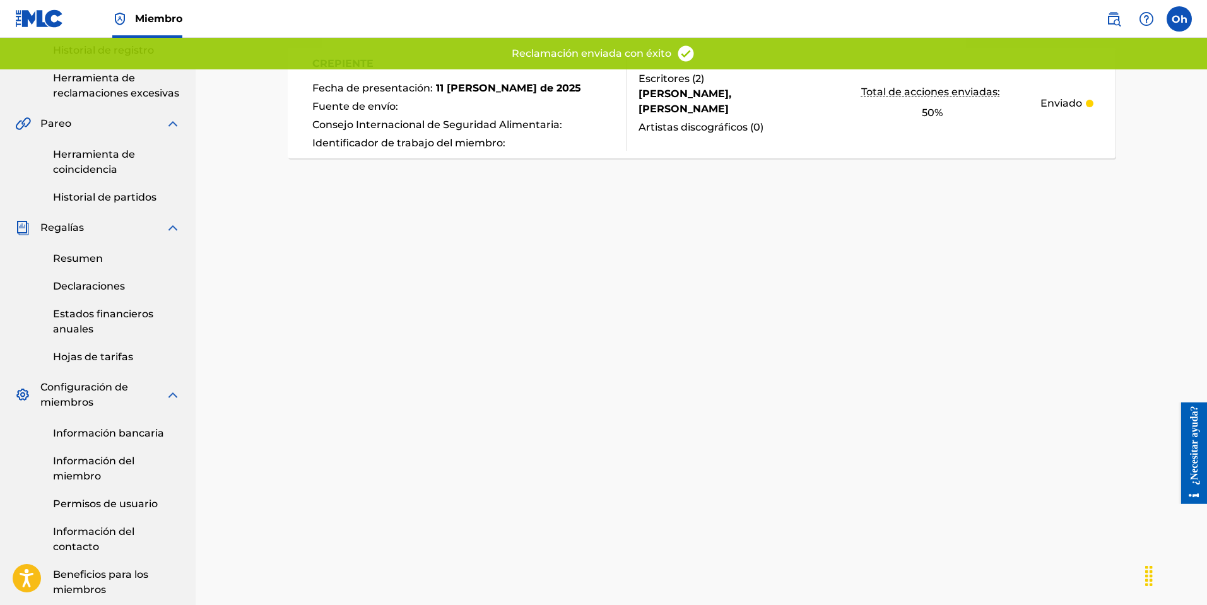
scroll to position [45, 0]
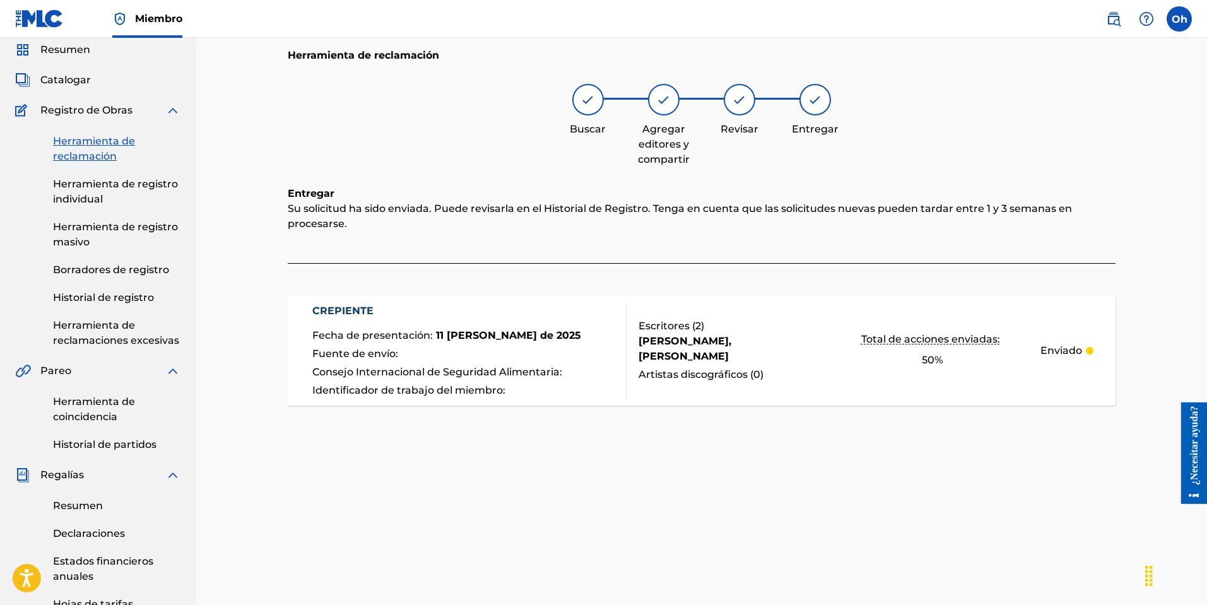
click at [82, 151] on font "Herramienta de reclamación" at bounding box center [94, 148] width 82 height 27
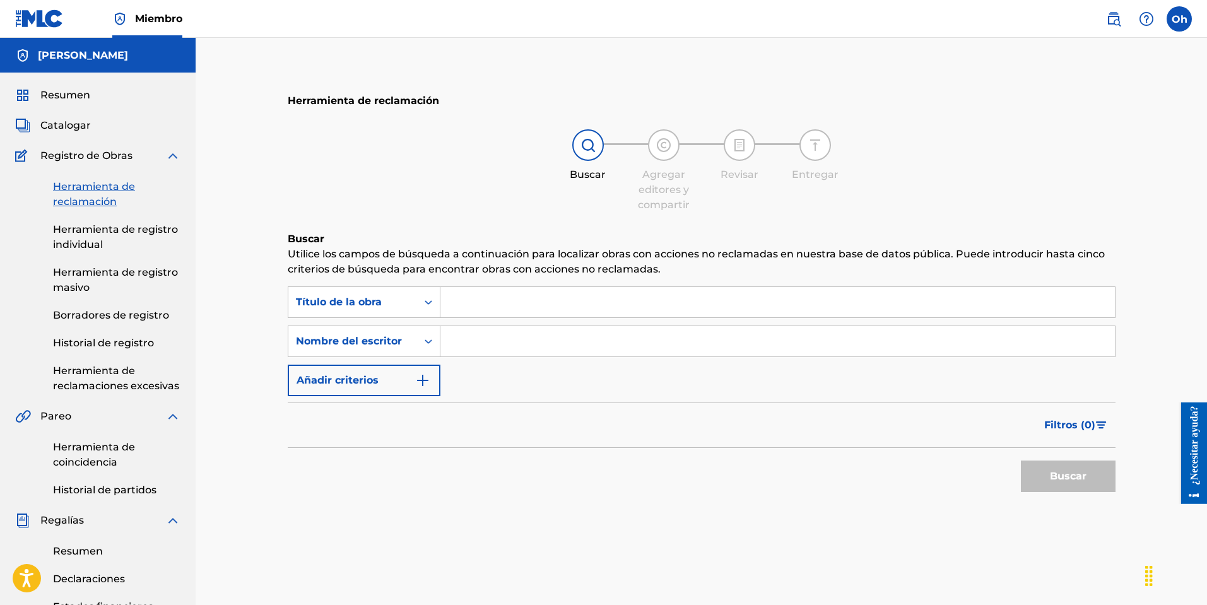
click at [526, 346] on input "Formulario de búsqueda" at bounding box center [777, 341] width 674 height 30
type input "[PERSON_NAME]"
click at [1091, 493] on div "Buscar" at bounding box center [1064, 473] width 101 height 50
click at [1087, 469] on button "Buscar" at bounding box center [1068, 476] width 95 height 32
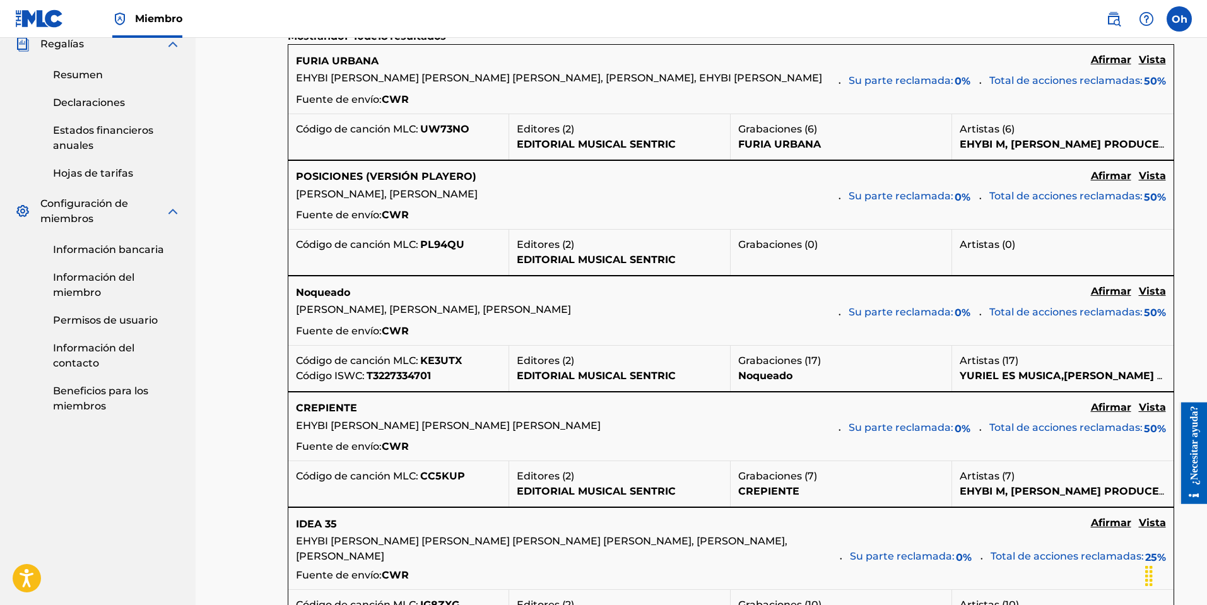
scroll to position [631, 0]
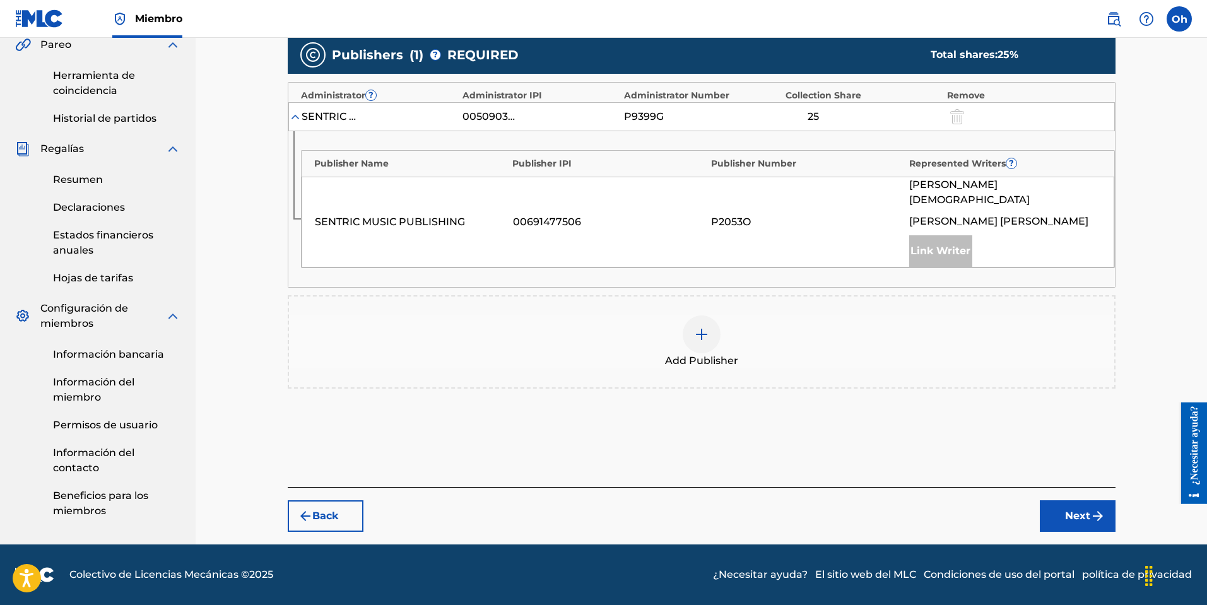
scroll to position [361, 0]
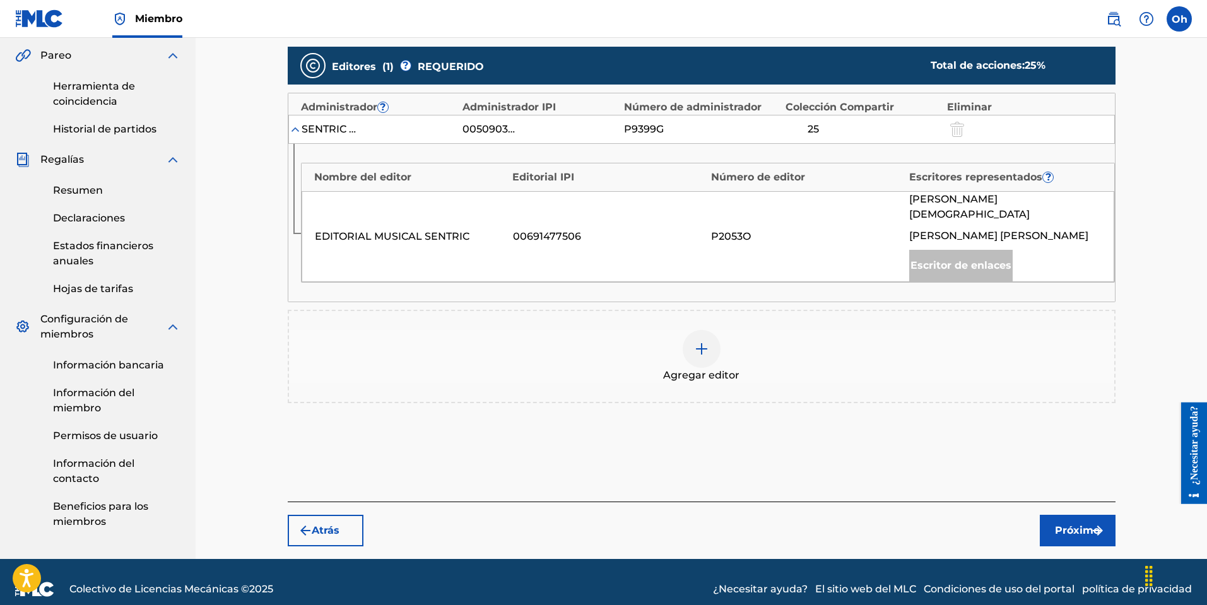
click at [716, 330] on div at bounding box center [702, 349] width 38 height 38
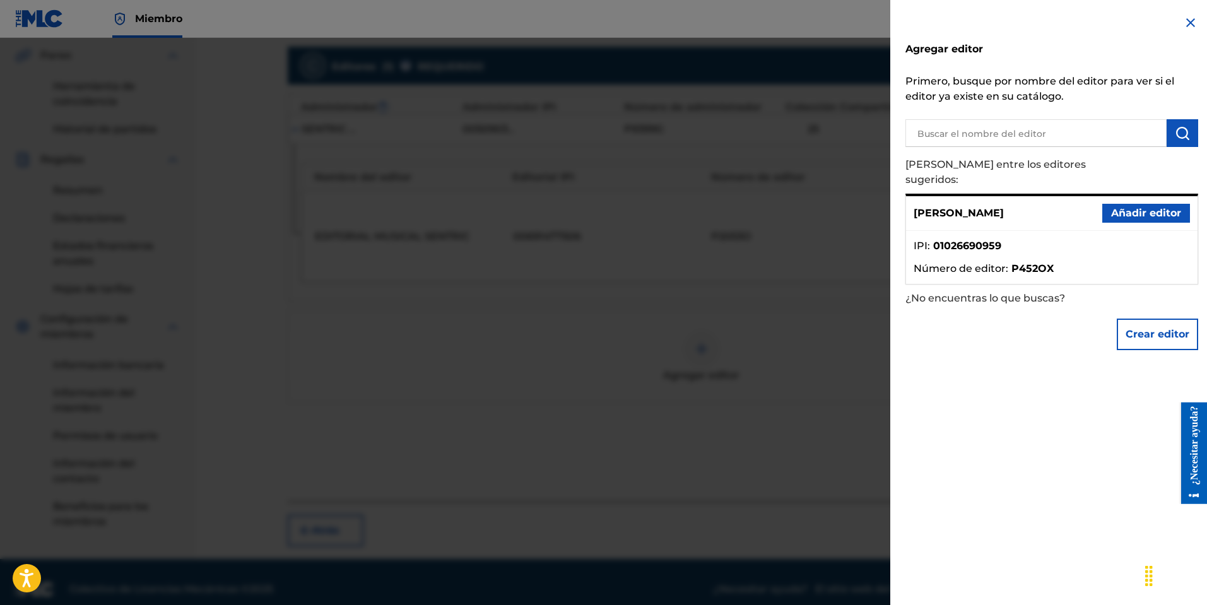
click at [1172, 207] on font "Añadir editor" at bounding box center [1146, 213] width 70 height 12
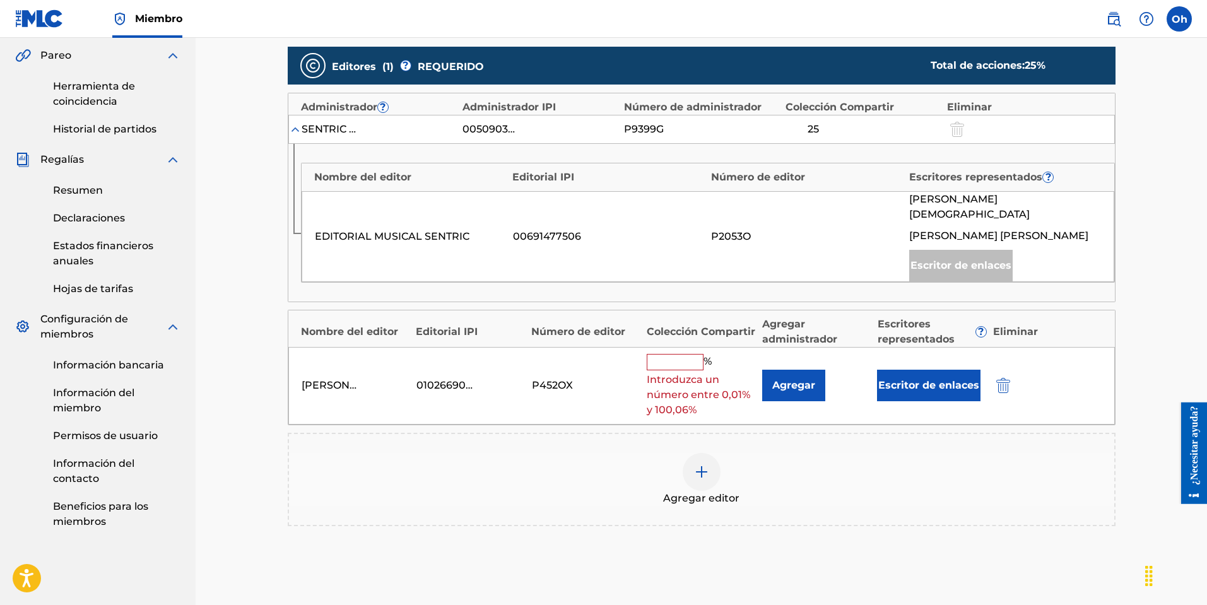
click at [680, 354] on input "text" at bounding box center [675, 362] width 57 height 16
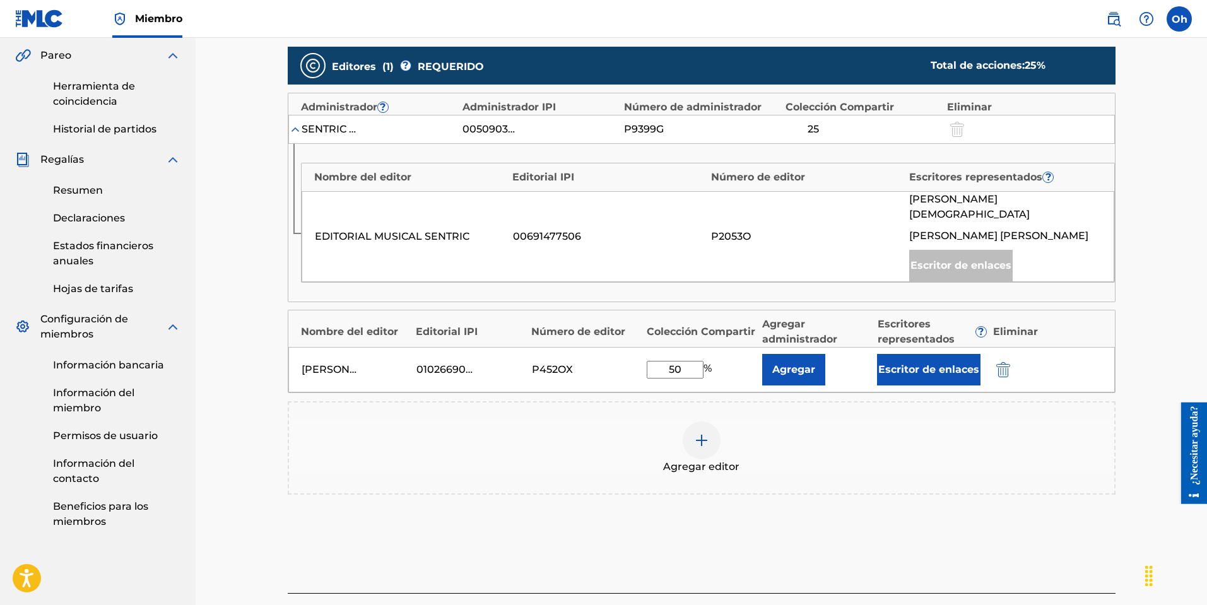
type input "50"
click at [816, 421] on div "Agregar editor" at bounding box center [701, 447] width 825 height 53
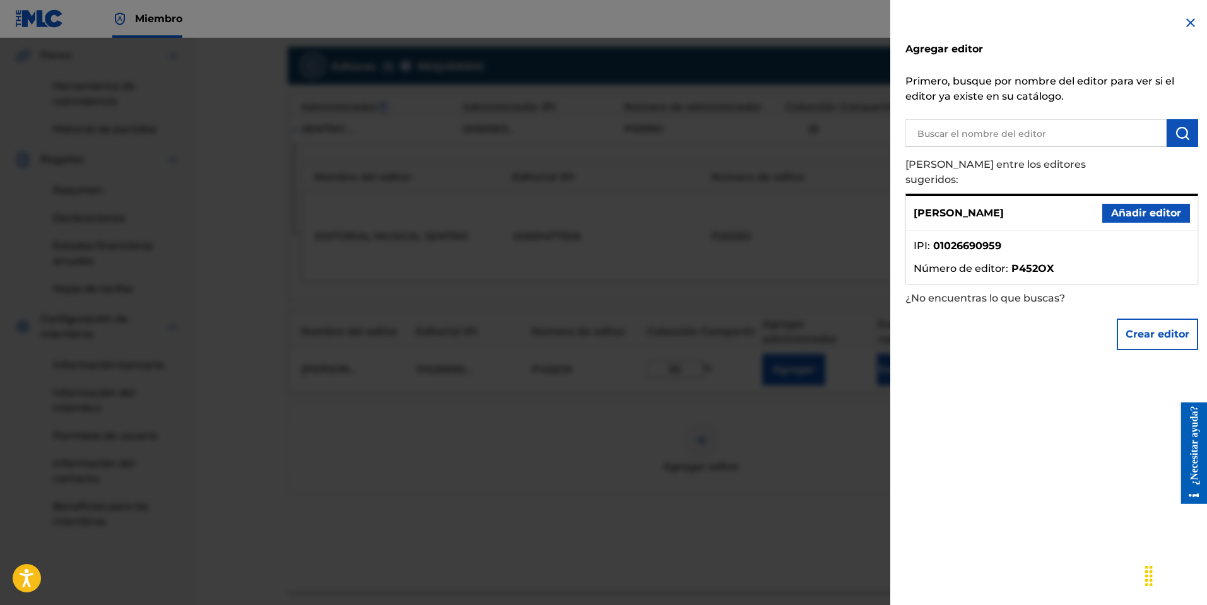
click at [1183, 26] on img at bounding box center [1190, 22] width 15 height 15
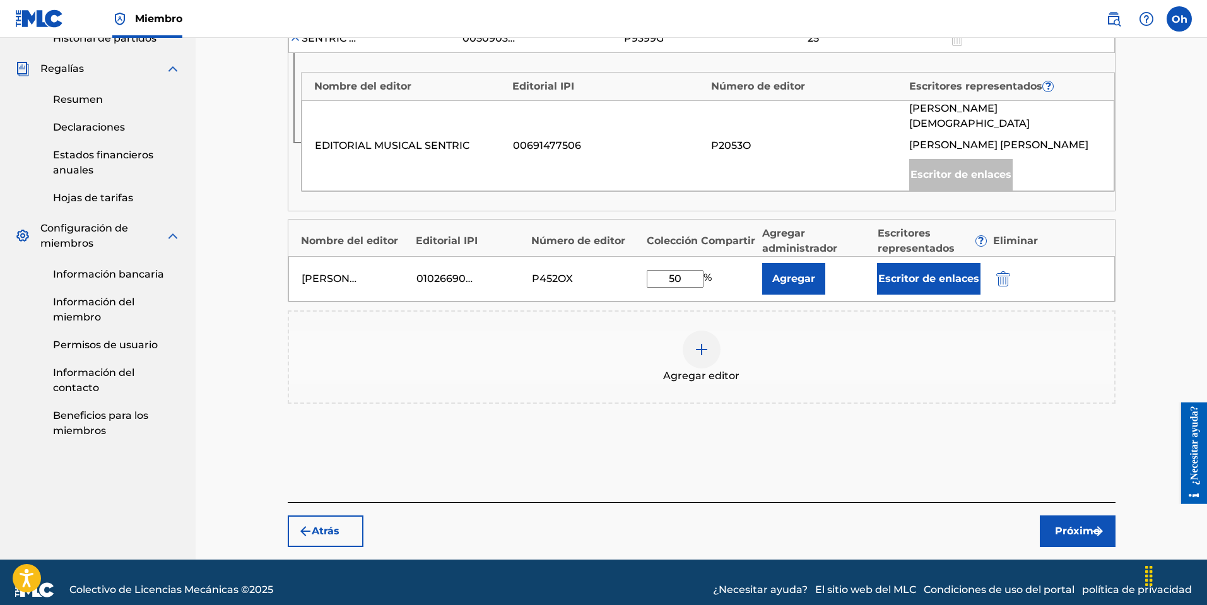
click at [1077, 524] on font "Próximo" at bounding box center [1077, 531] width 45 height 15
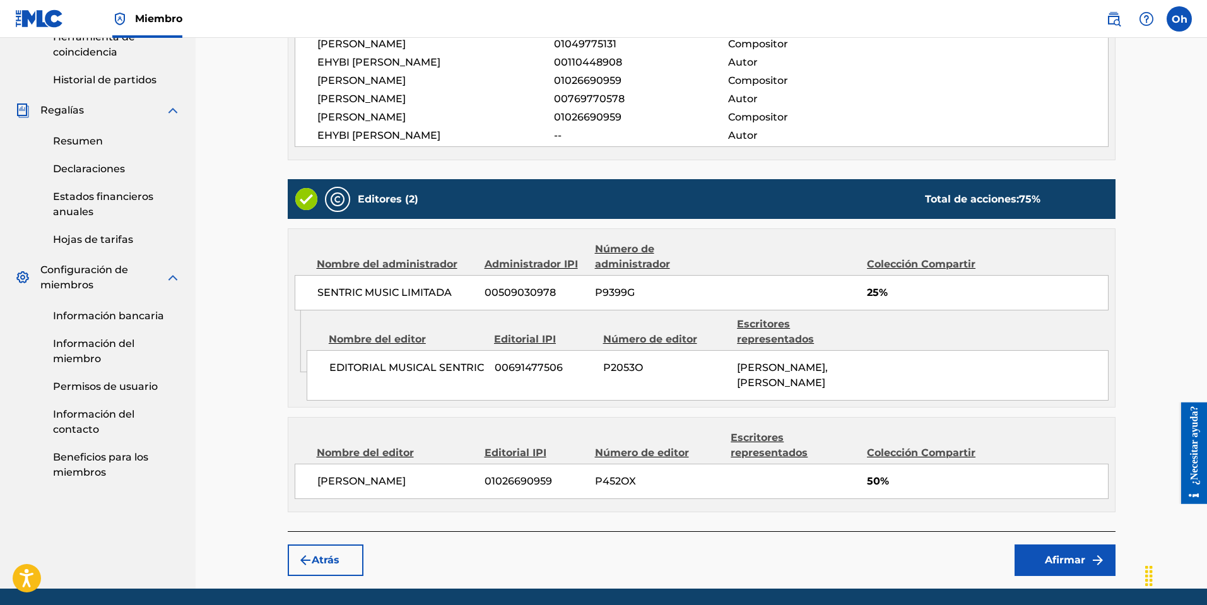
scroll to position [454, 0]
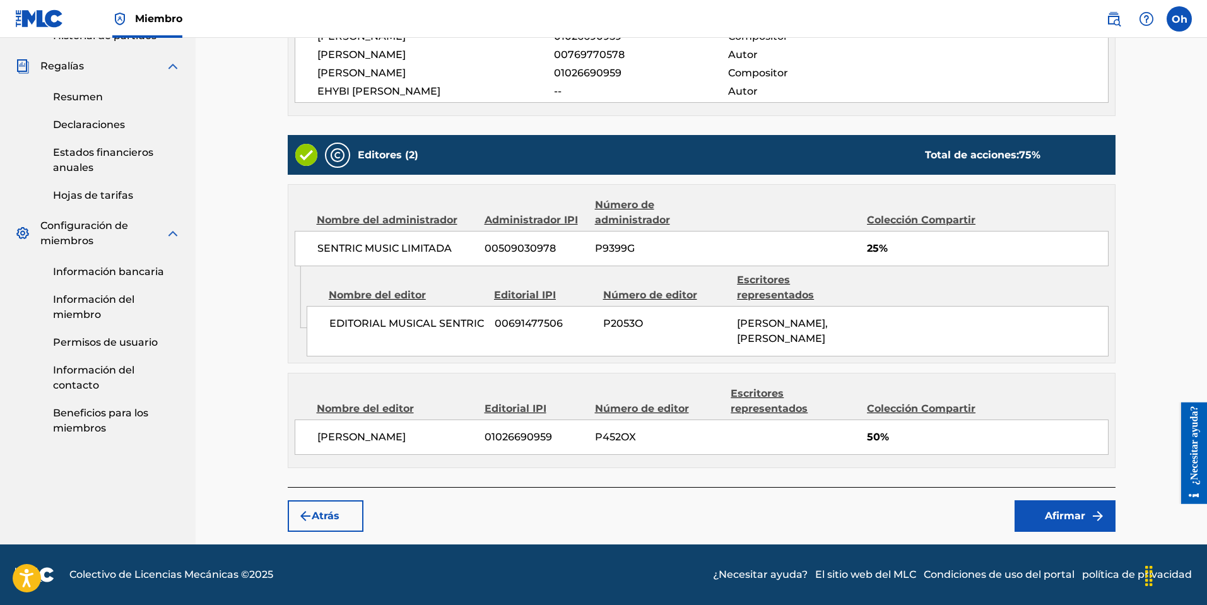
click at [1058, 516] on font "Afirmar" at bounding box center [1065, 516] width 40 height 12
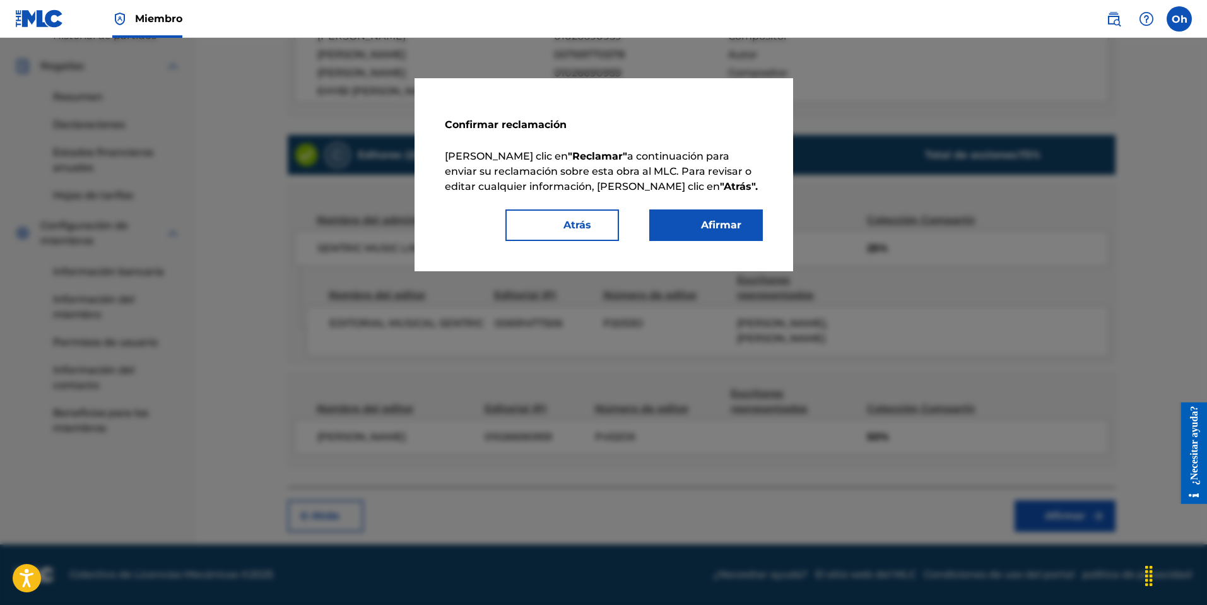
click at [723, 233] on button "Afirmar" at bounding box center [706, 225] width 114 height 32
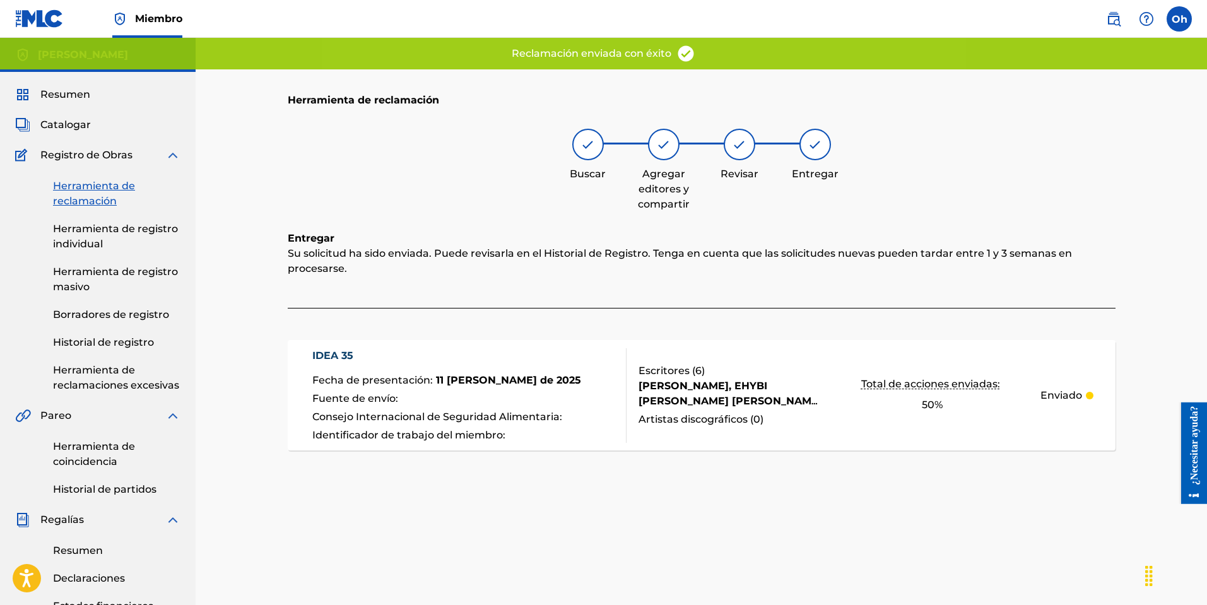
scroll to position [0, 0]
click at [102, 197] on font "Herramienta de reclamación" at bounding box center [94, 193] width 82 height 27
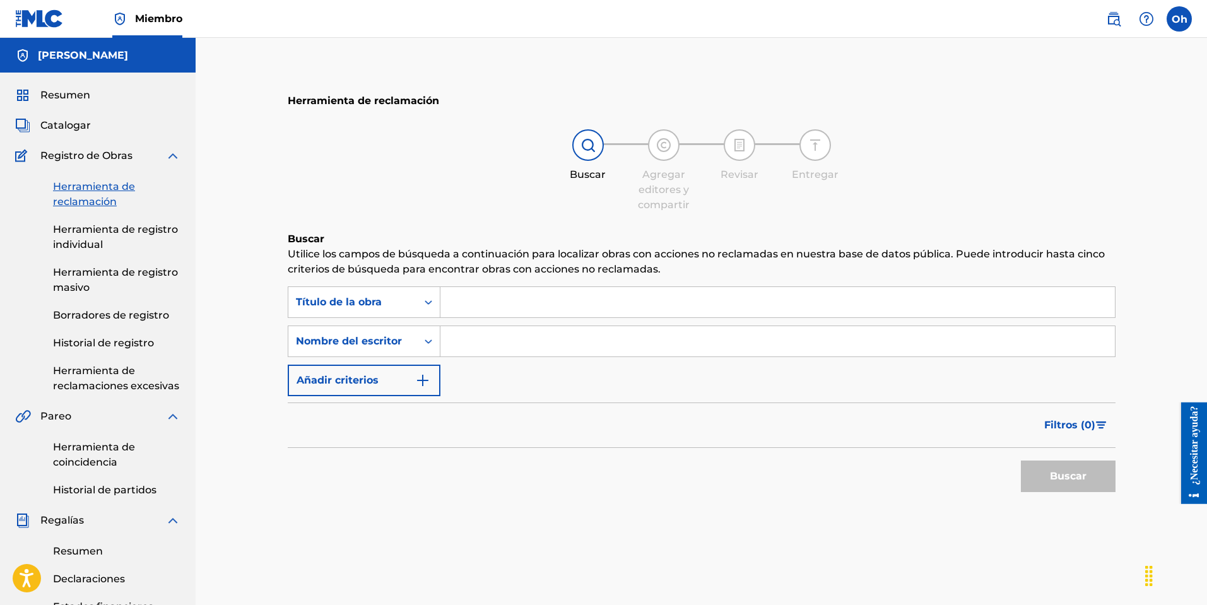
click at [484, 334] on input "Formulario de búsqueda" at bounding box center [777, 341] width 674 height 30
type input "[PERSON_NAME]"
click at [1064, 487] on button "Buscar" at bounding box center [1068, 476] width 95 height 32
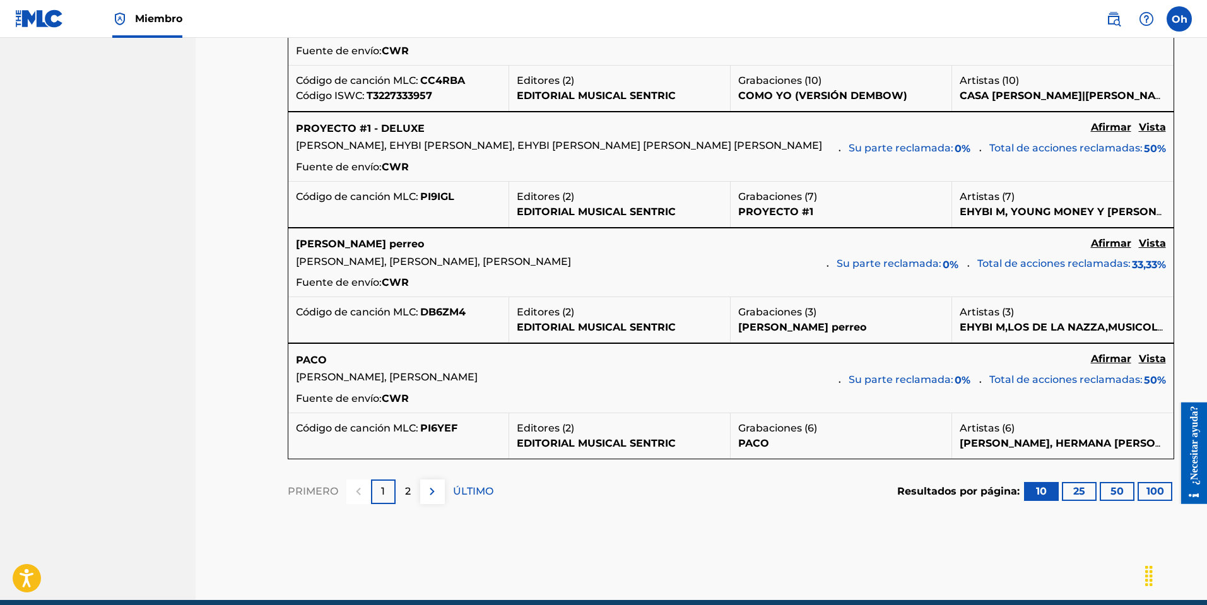
scroll to position [1262, 0]
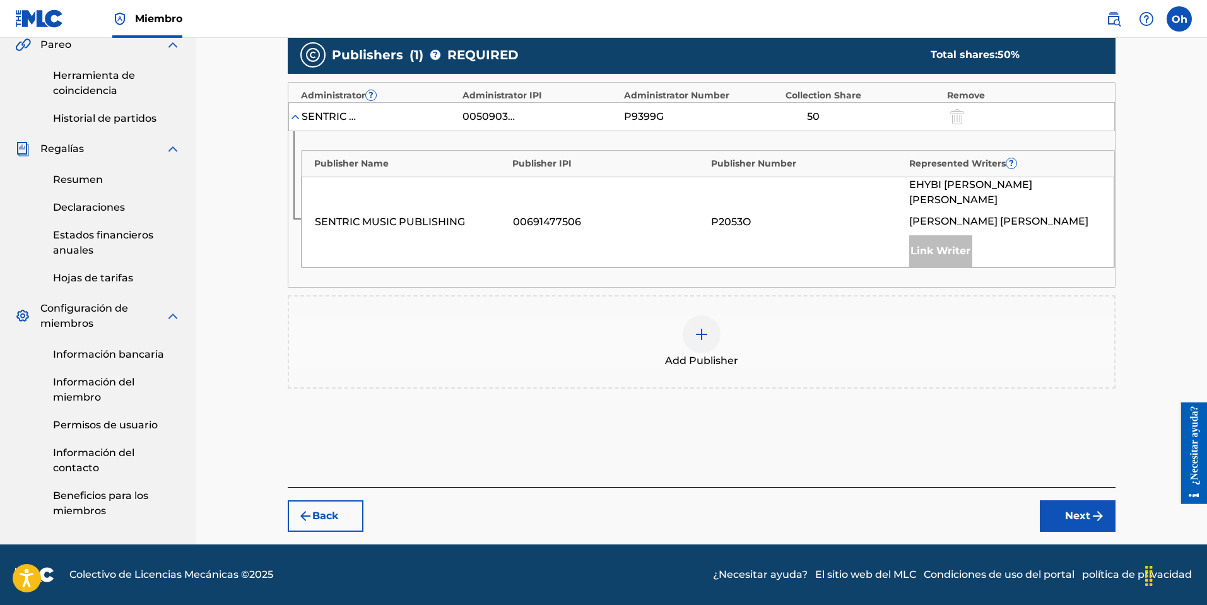
scroll to position [361, 0]
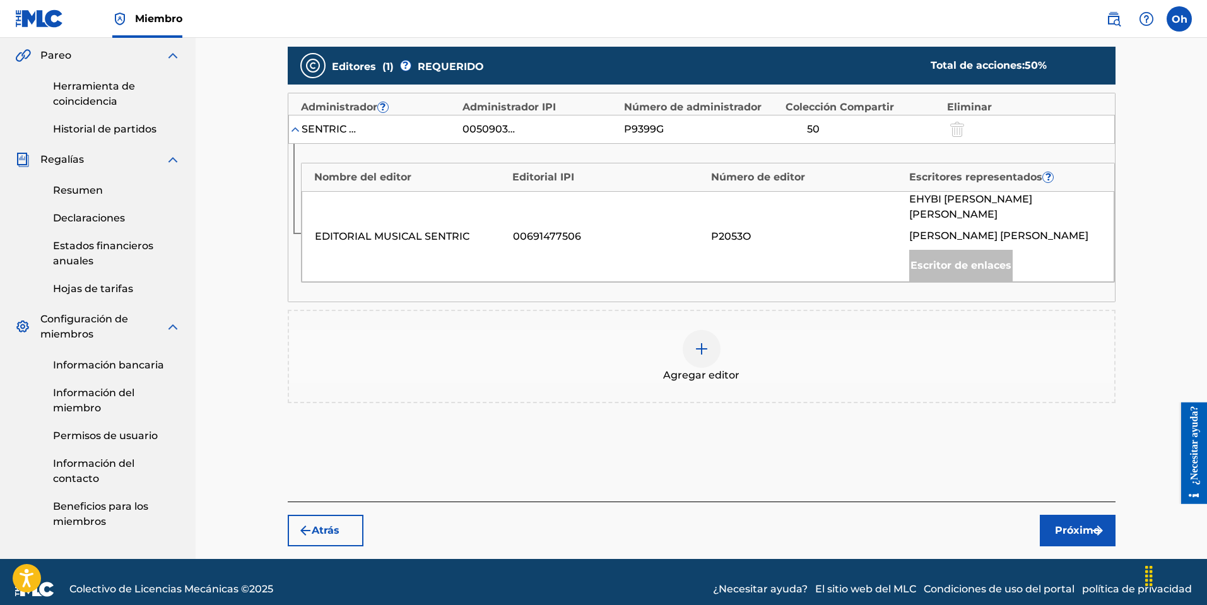
click at [695, 341] on img at bounding box center [701, 348] width 15 height 15
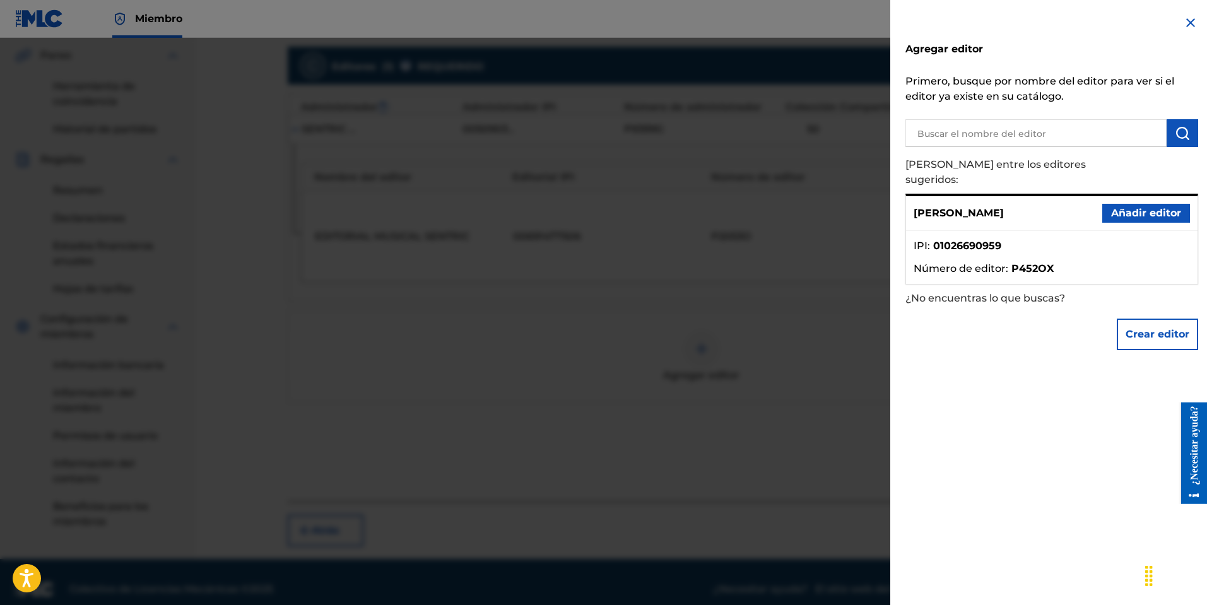
click at [1156, 207] on font "Añadir editor" at bounding box center [1146, 213] width 70 height 12
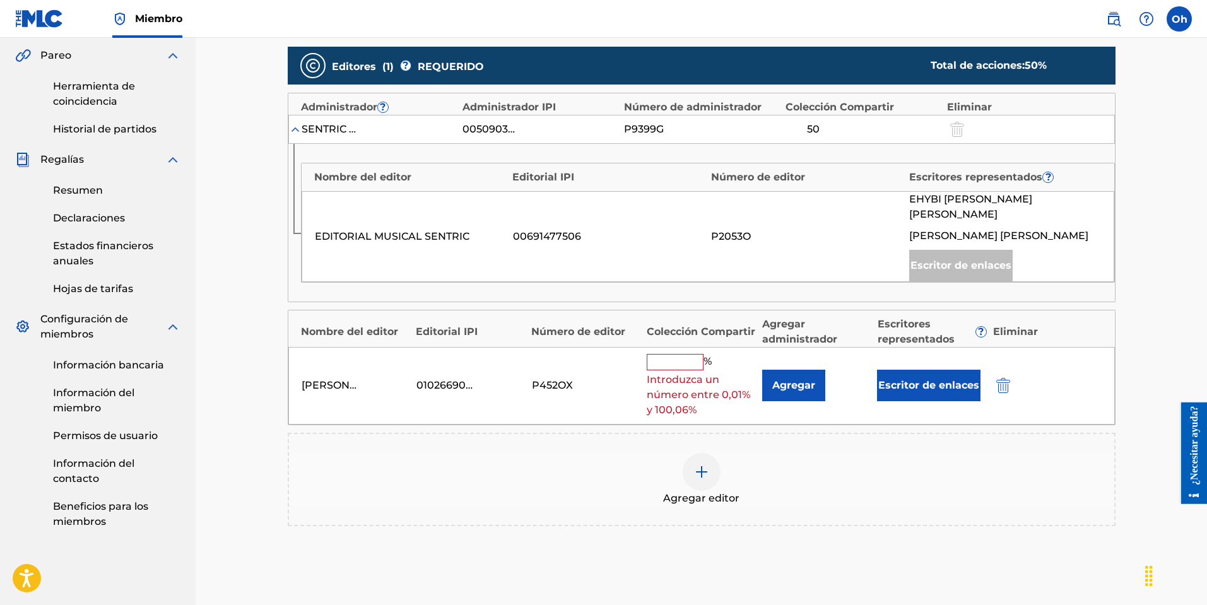
click at [689, 354] on input "text" at bounding box center [675, 362] width 57 height 16
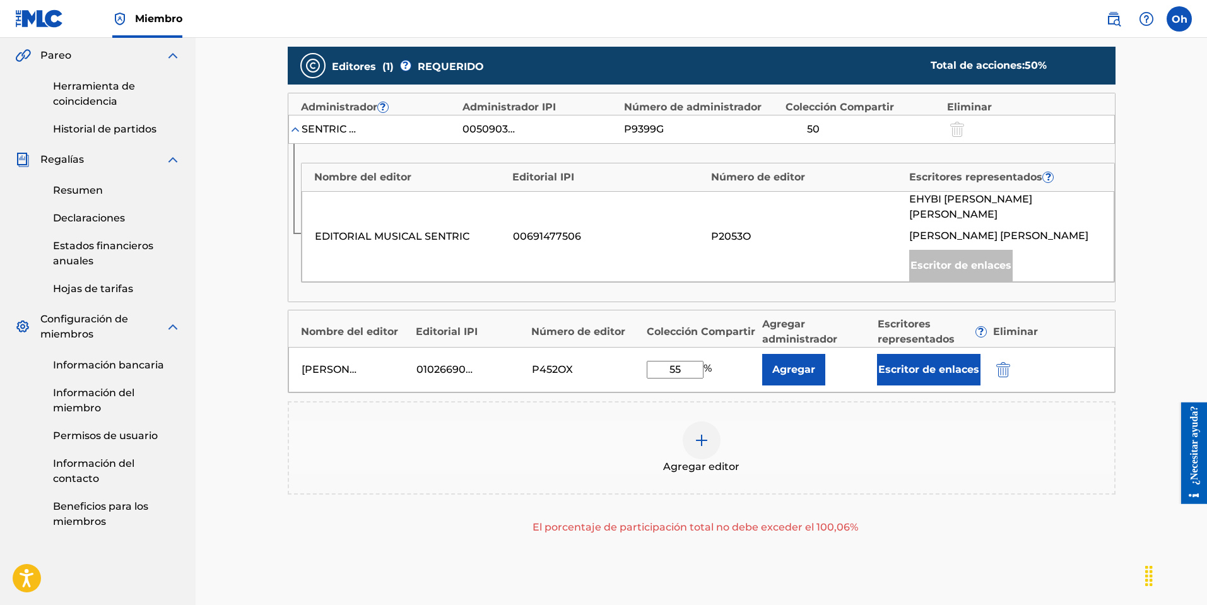
type input "5"
type input "100"
click at [748, 401] on div "Agregar editor" at bounding box center [702, 447] width 828 height 93
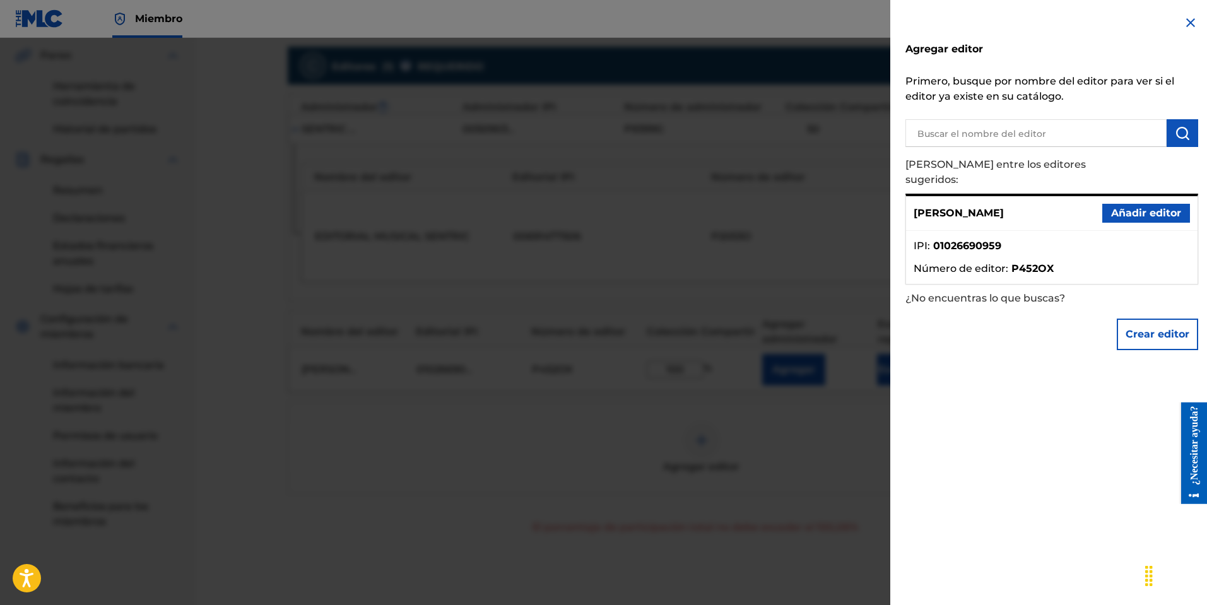
click at [806, 204] on div at bounding box center [603, 340] width 1207 height 605
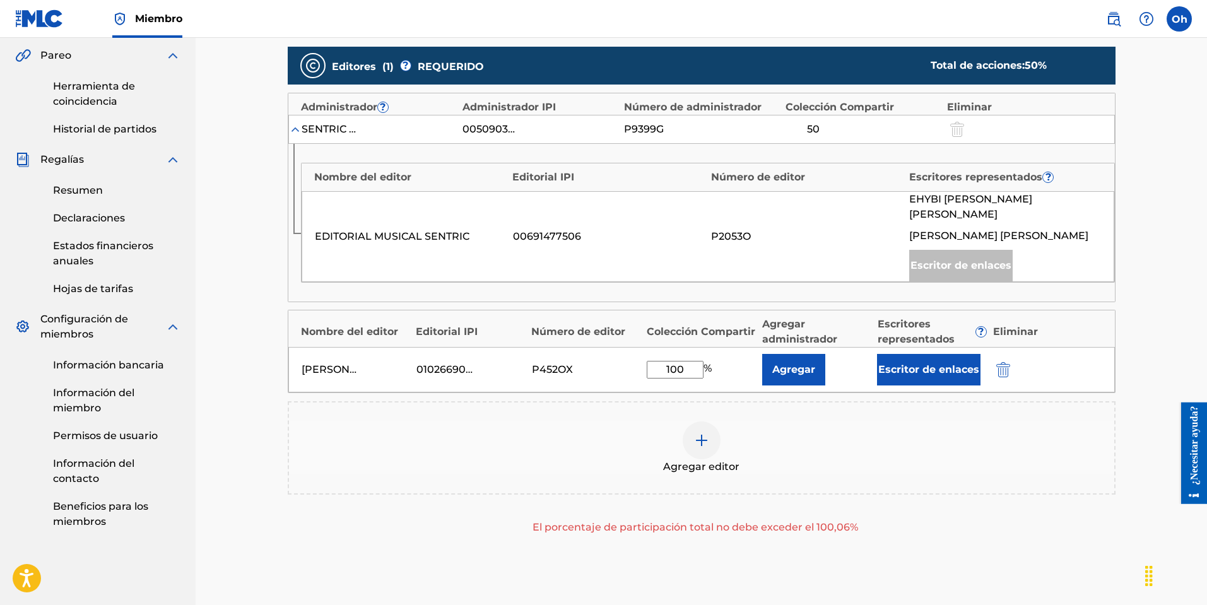
drag, startPoint x: 689, startPoint y: 361, endPoint x: 641, endPoint y: 360, distance: 48.6
click at [657, 361] on input "100" at bounding box center [675, 370] width 57 height 18
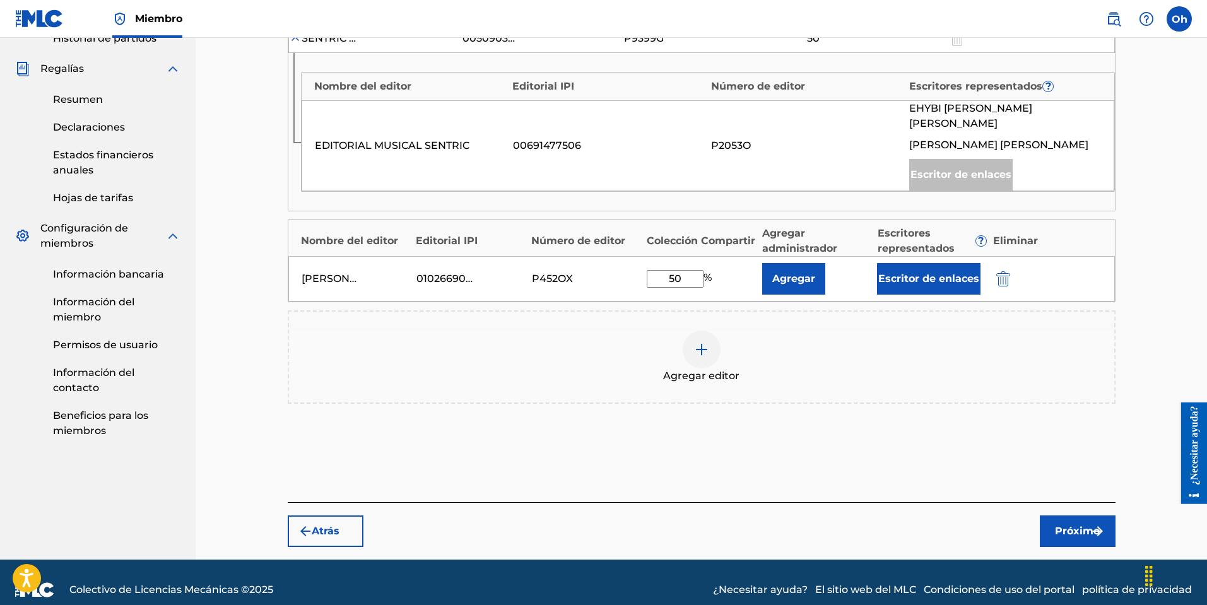
type input "50"
click at [1073, 525] on font "Próximo" at bounding box center [1077, 531] width 45 height 12
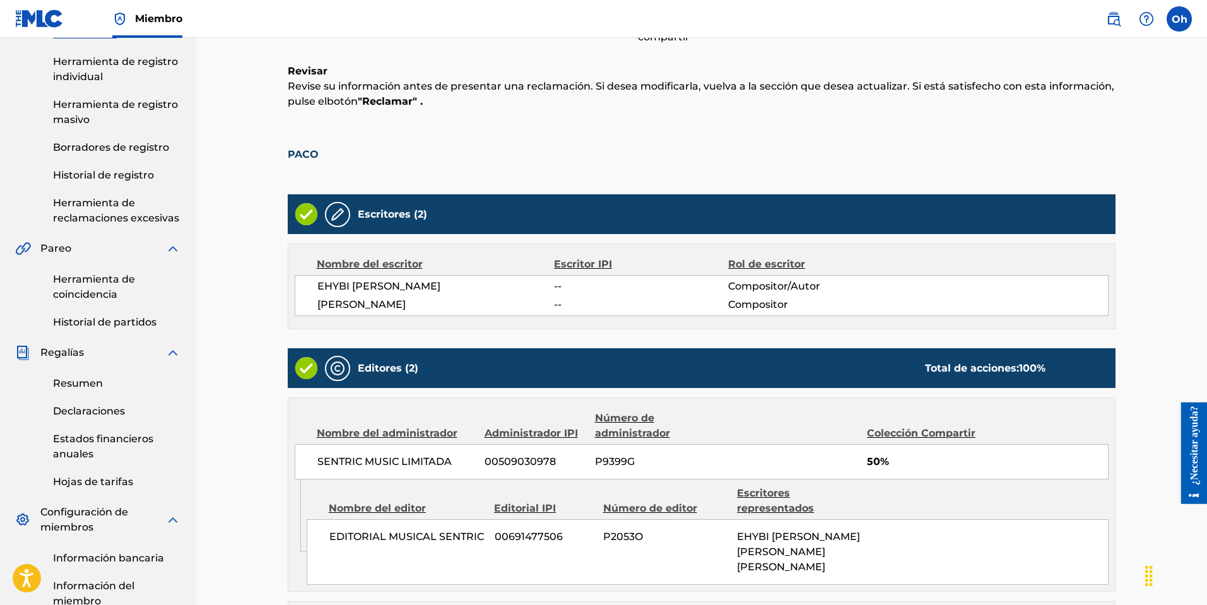
scroll to position [396, 0]
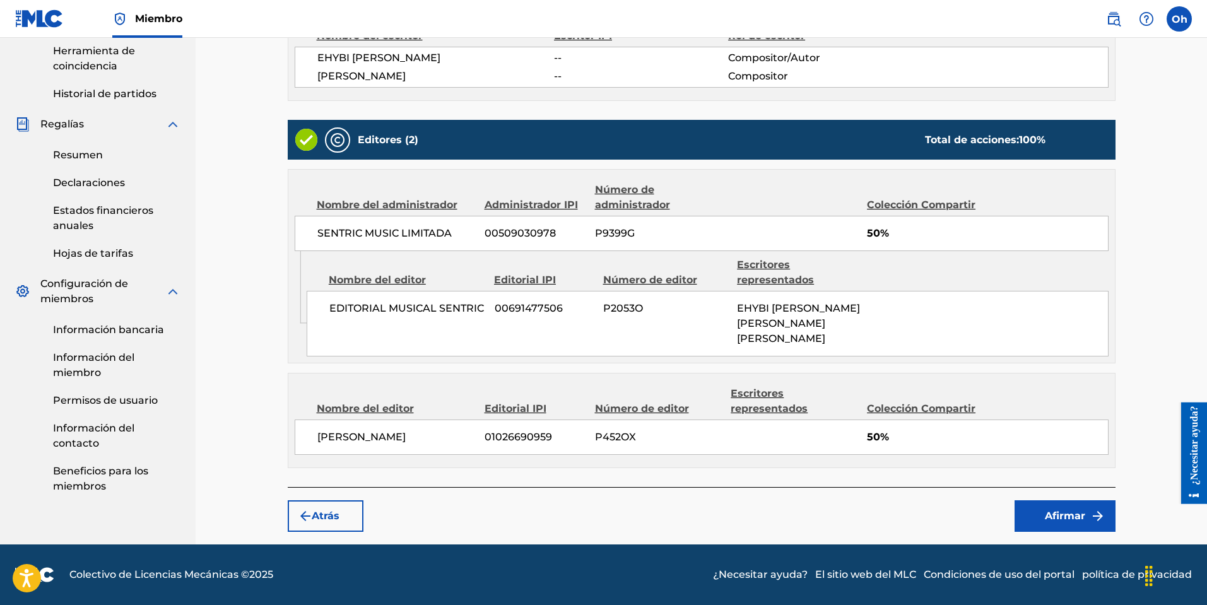
click at [1054, 508] on font "Afirmar" at bounding box center [1065, 515] width 40 height 15
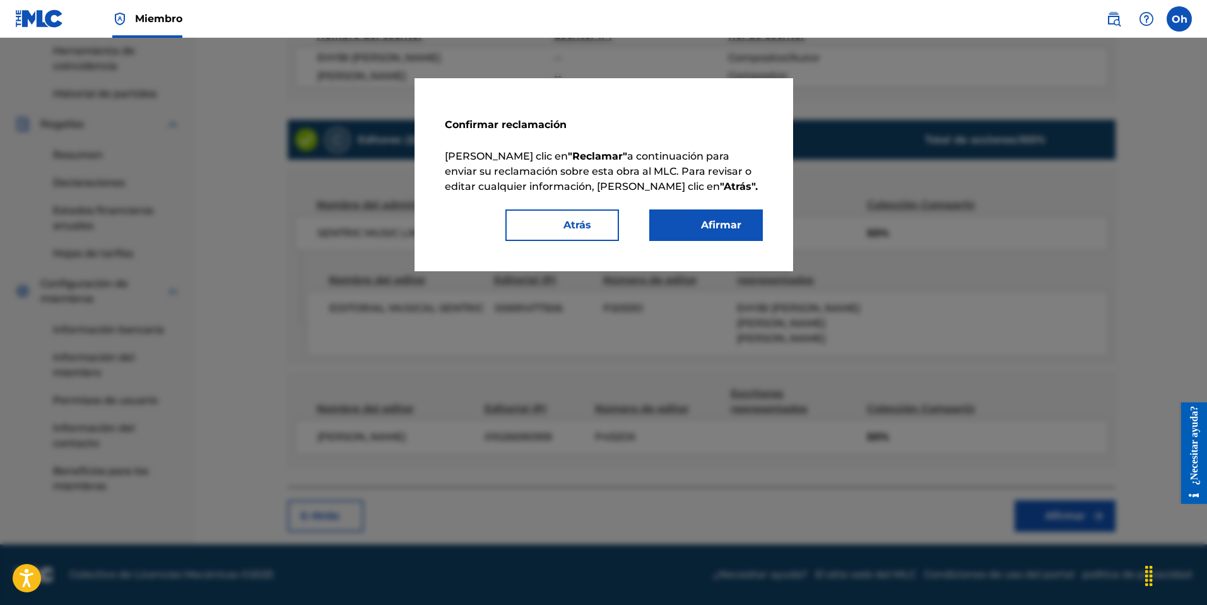
click at [711, 215] on button "Afirmar" at bounding box center [706, 225] width 114 height 32
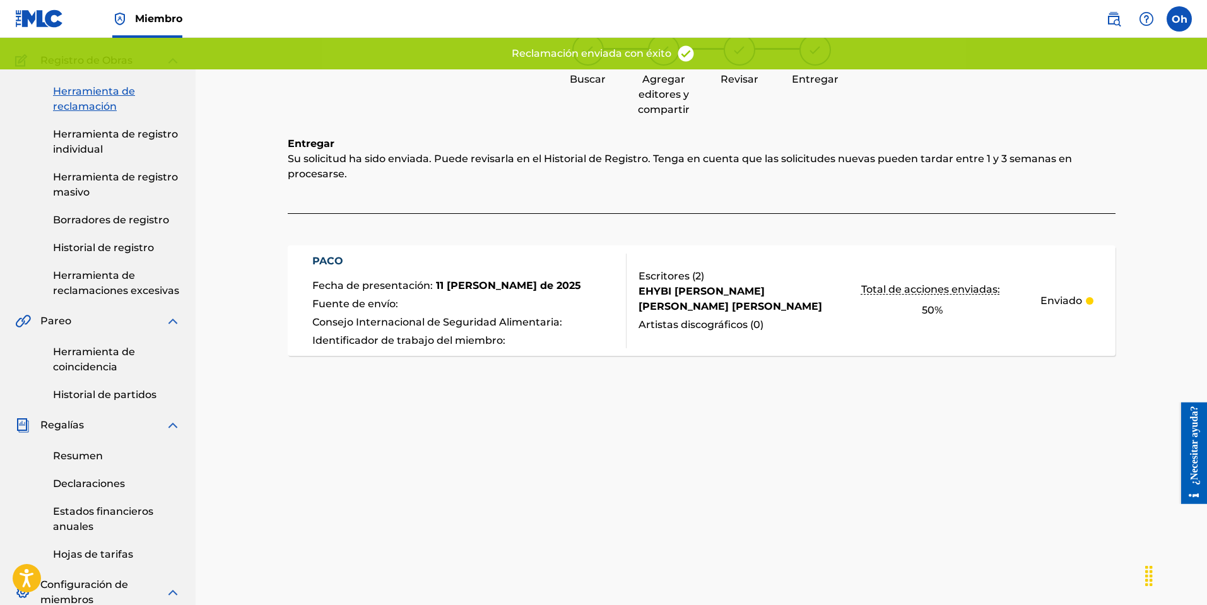
scroll to position [45, 0]
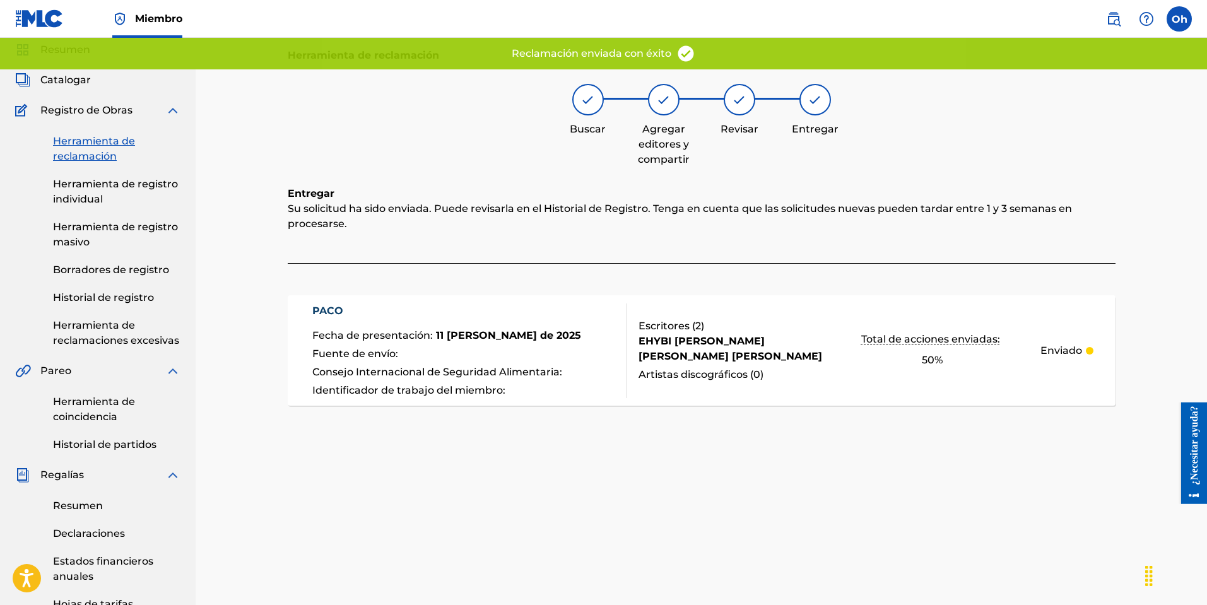
click at [98, 156] on font "Herramienta de reclamación" at bounding box center [94, 148] width 82 height 27
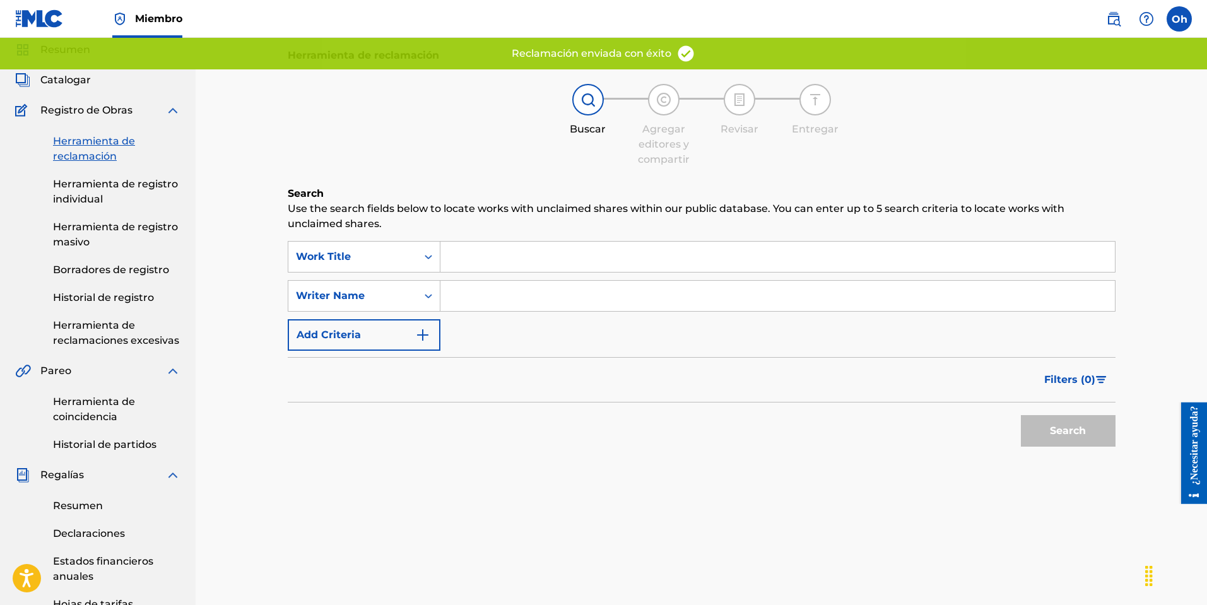
scroll to position [0, 0]
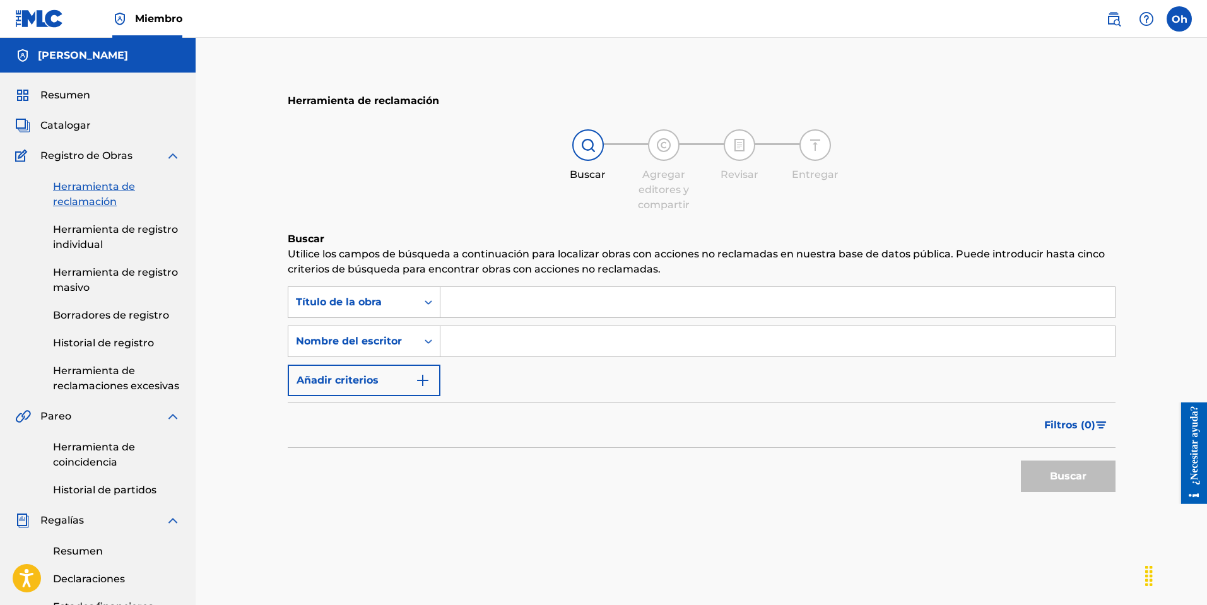
click at [81, 288] on font "Herramienta de registro masivo" at bounding box center [115, 279] width 125 height 27
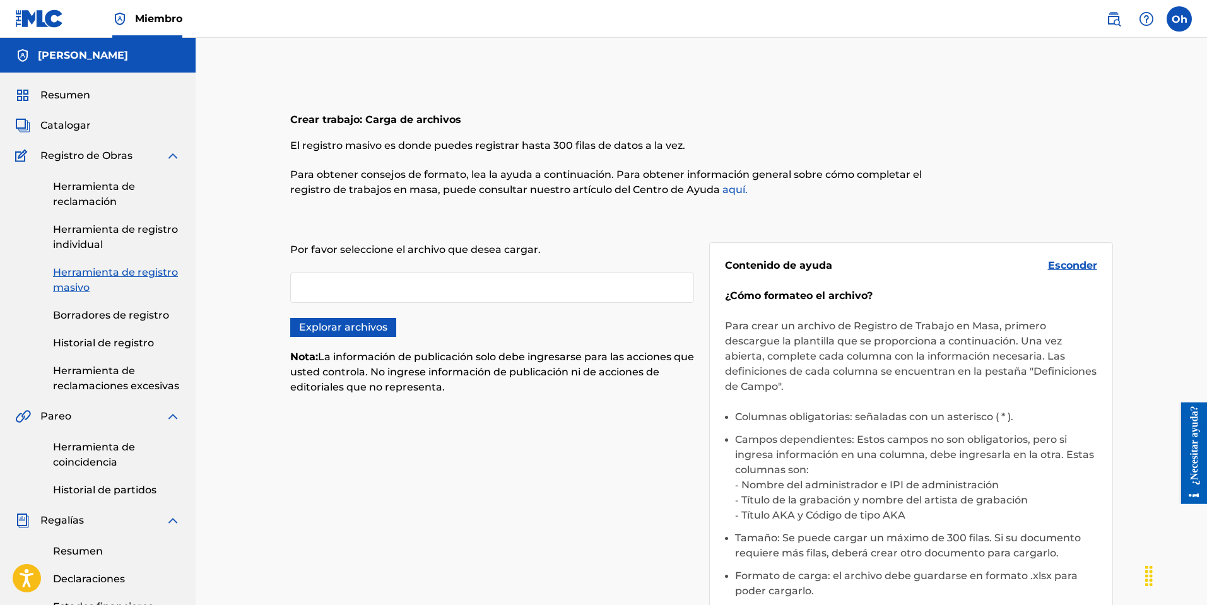
click at [373, 289] on div at bounding box center [492, 288] width 404 height 30
click at [89, 195] on link "Herramienta de reclamación" at bounding box center [116, 194] width 127 height 30
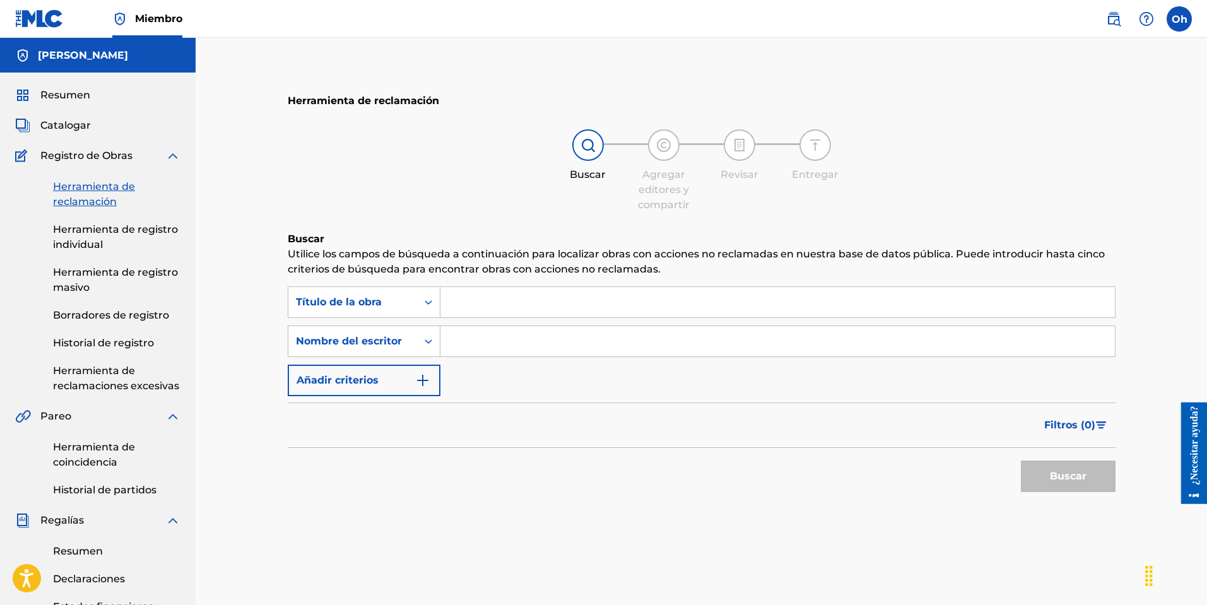
click at [483, 344] on input "Formulario de búsqueda" at bounding box center [777, 341] width 674 height 30
type input "[PERSON_NAME]"
click at [1043, 483] on button "Buscar" at bounding box center [1068, 476] width 95 height 32
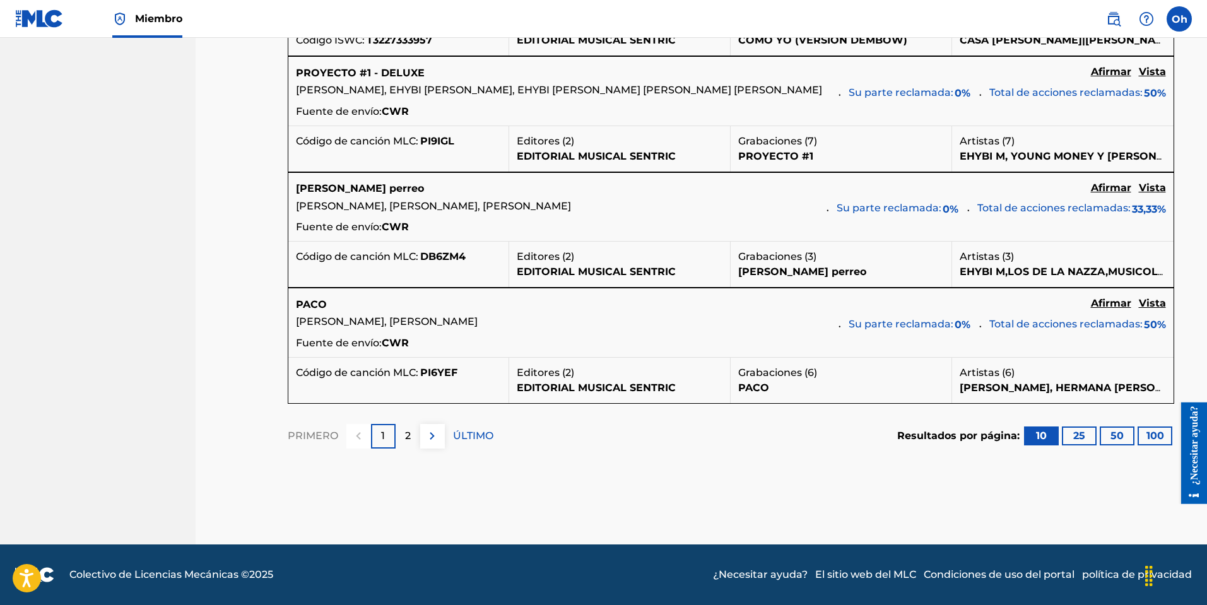
click at [475, 437] on font "ÚLTIMO" at bounding box center [473, 436] width 40 height 12
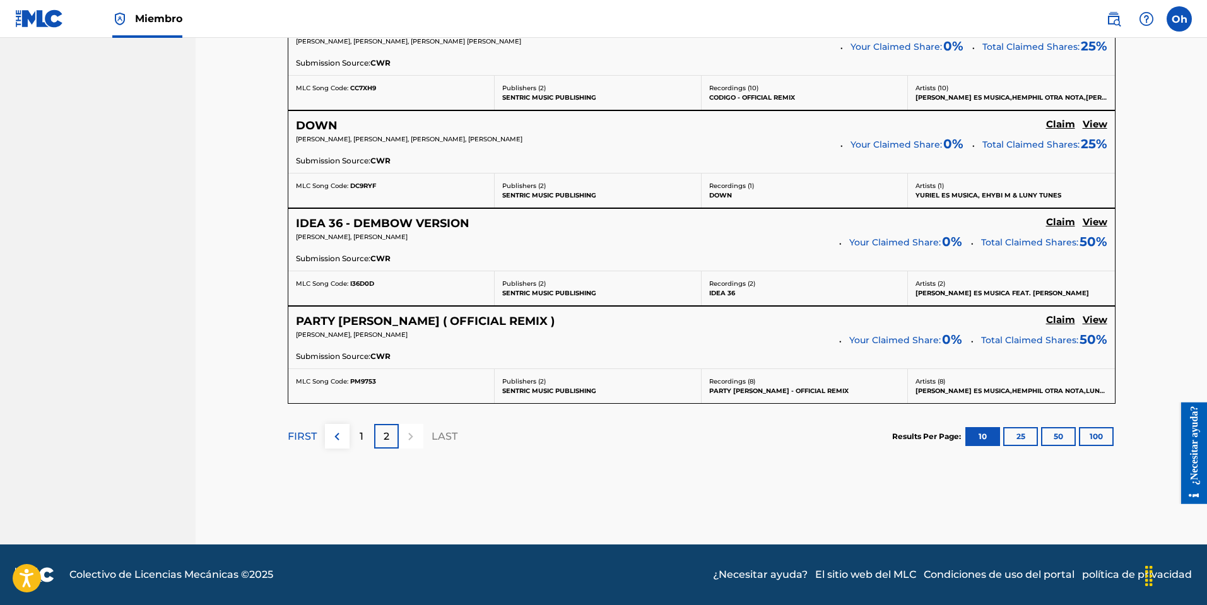
scroll to position [1069, 0]
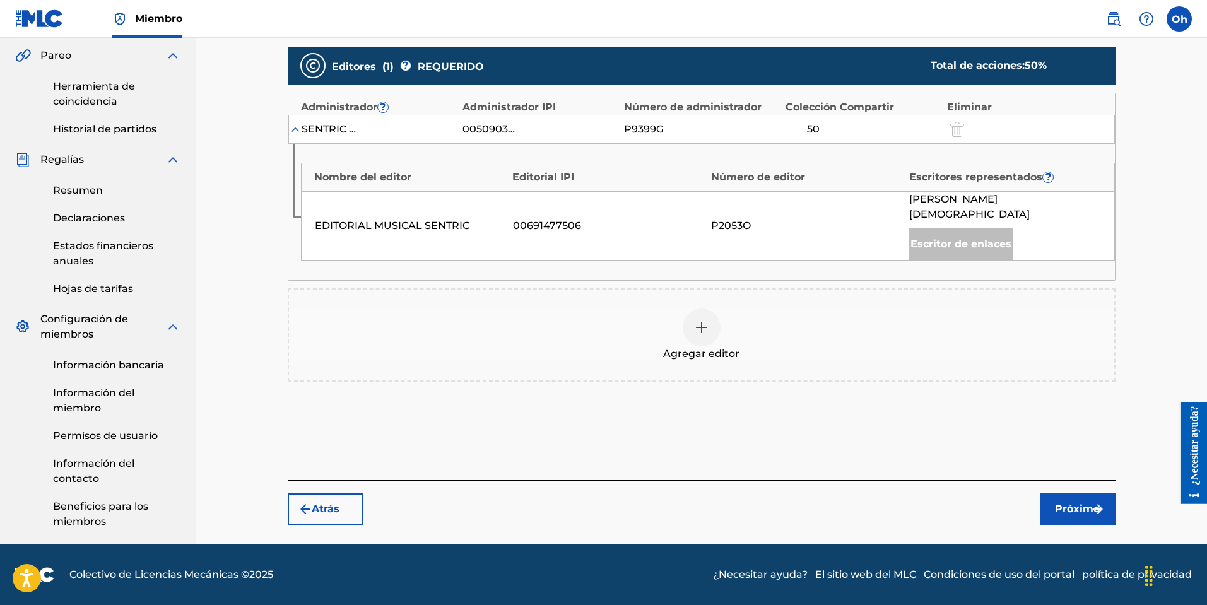
click at [710, 318] on div at bounding box center [702, 327] width 38 height 38
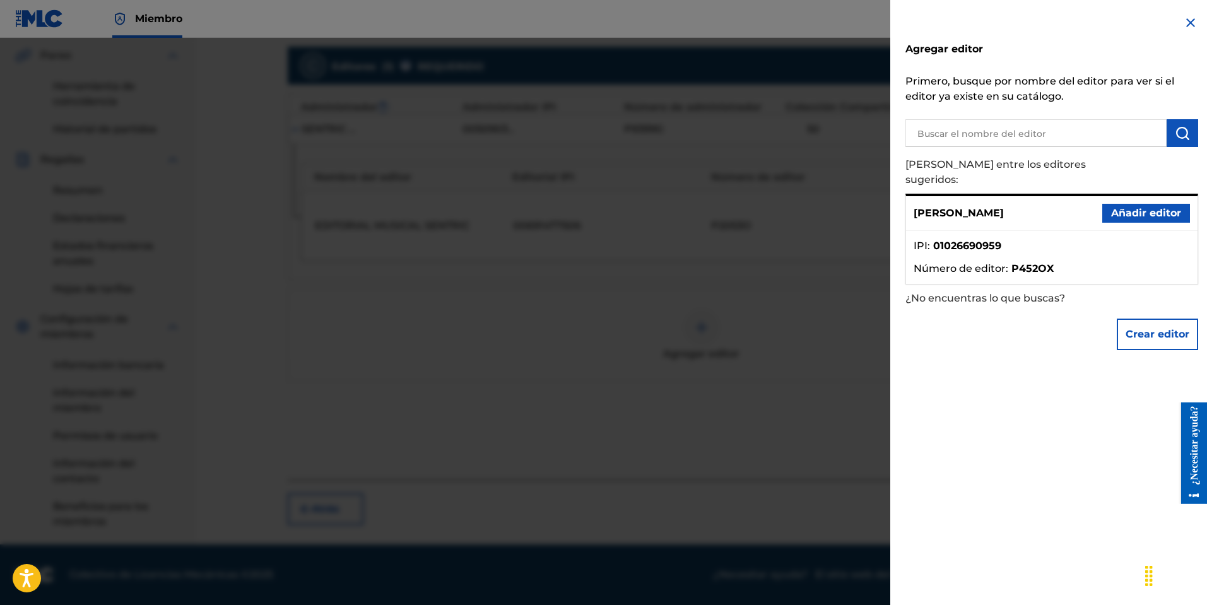
click at [1020, 134] on input "text" at bounding box center [1035, 133] width 261 height 28
click at [1168, 207] on font "Añadir editor" at bounding box center [1146, 213] width 70 height 12
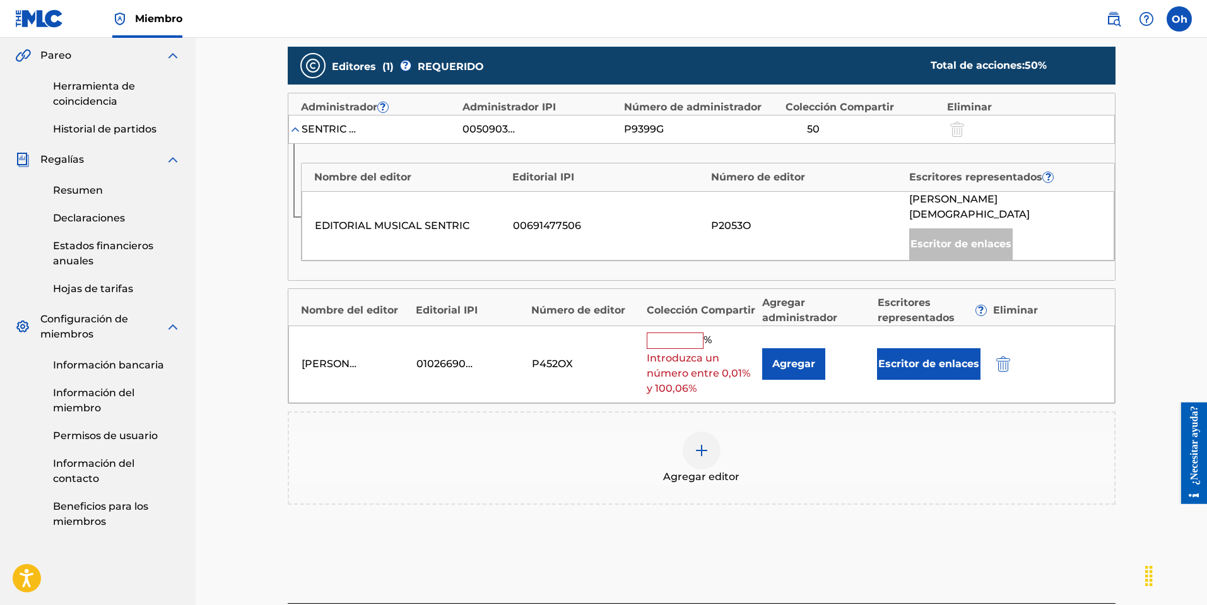
click at [687, 332] on input "text" at bounding box center [675, 340] width 57 height 16
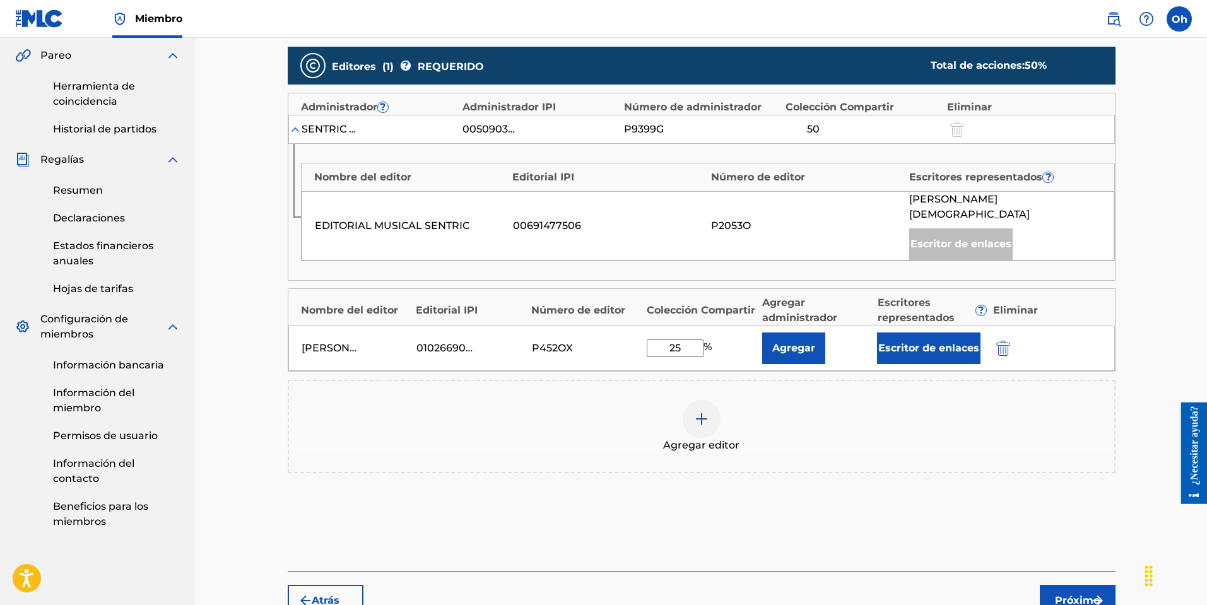
type input "25"
click at [1067, 594] on button "Próximo" at bounding box center [1078, 601] width 76 height 32
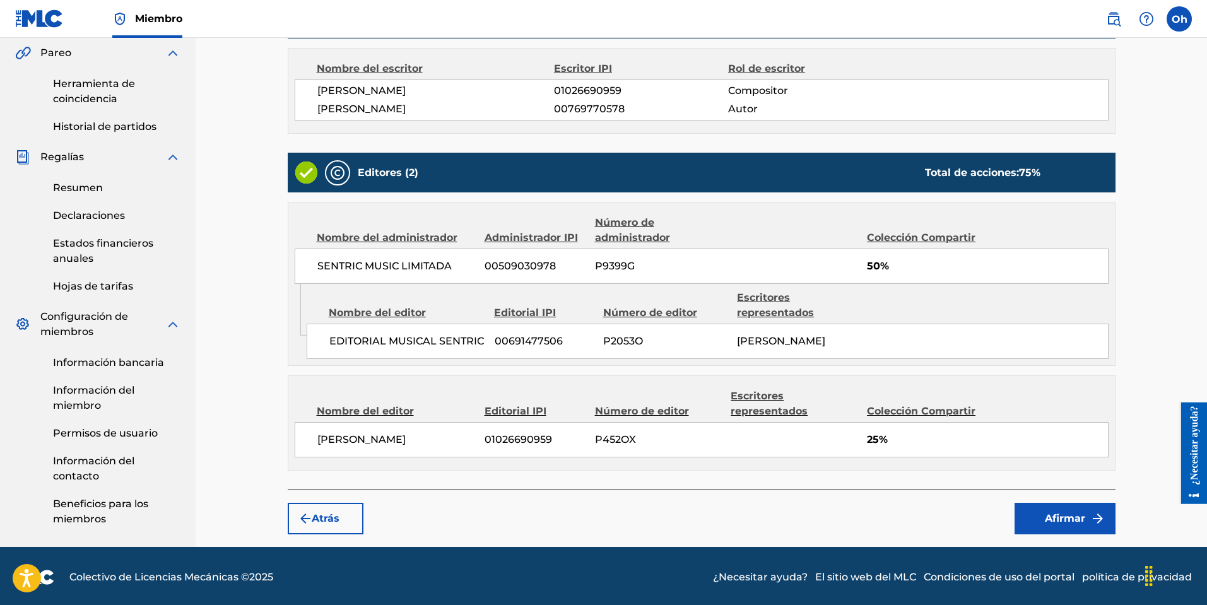
scroll to position [366, 0]
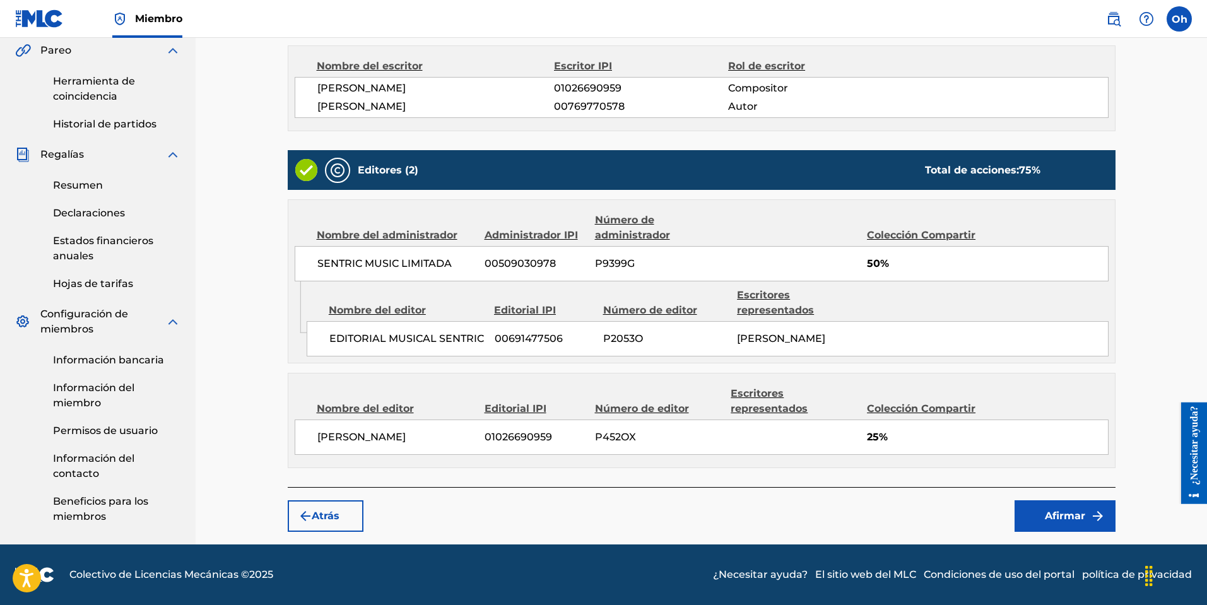
click at [1077, 519] on font "Afirmar" at bounding box center [1065, 516] width 40 height 12
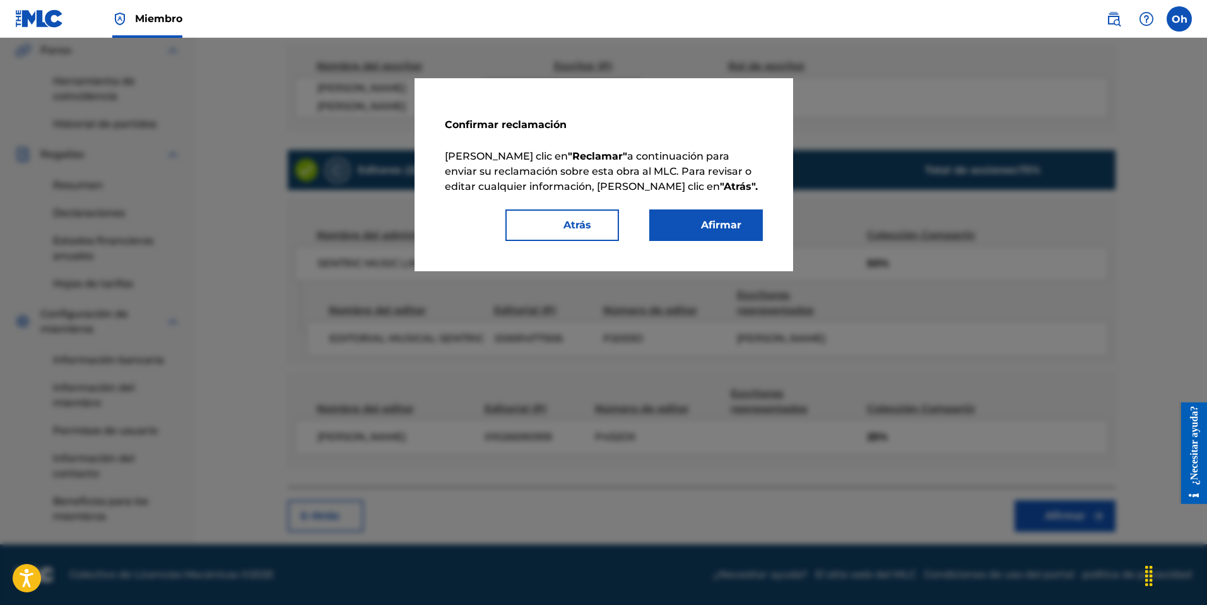
click at [693, 211] on button "Afirmar" at bounding box center [706, 225] width 114 height 32
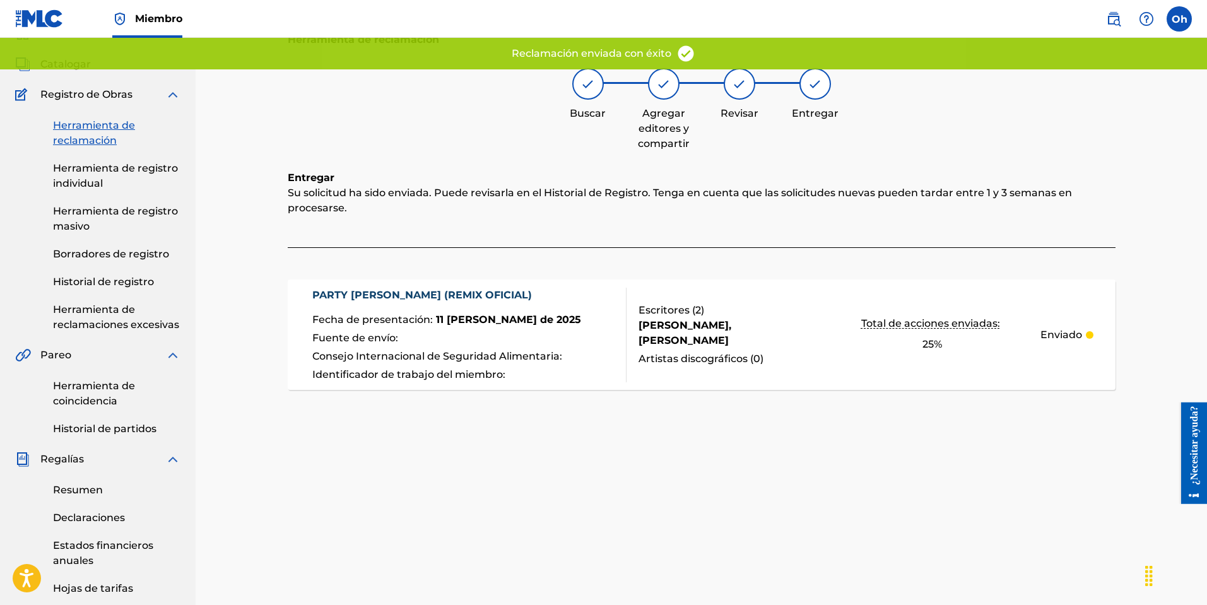
scroll to position [0, 0]
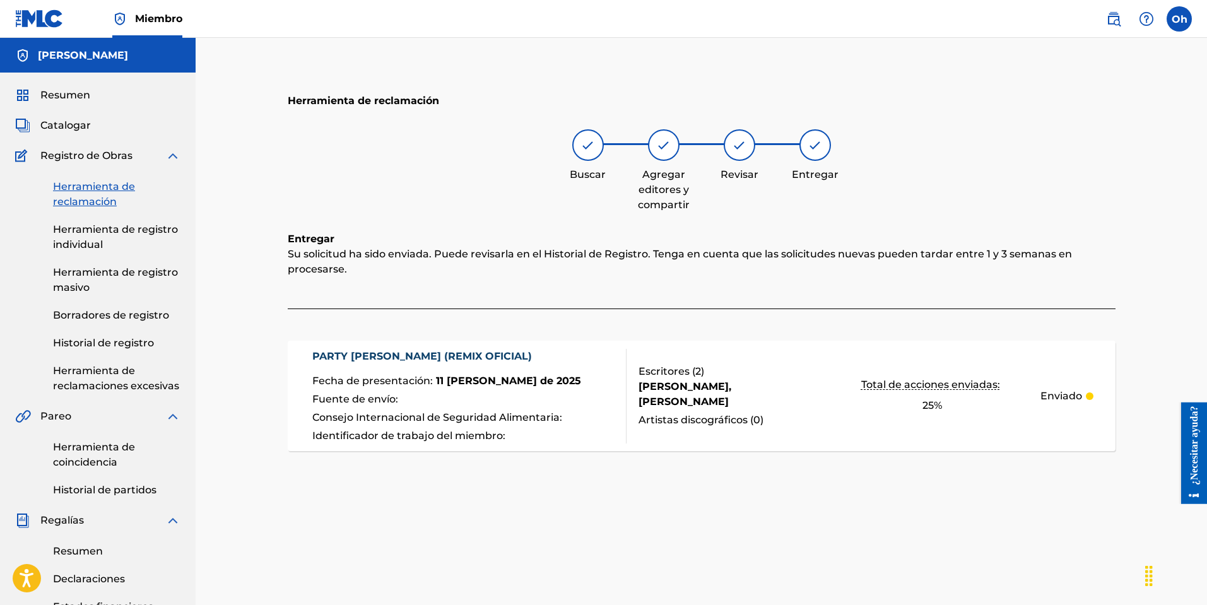
click at [123, 344] on font "Historial de registro" at bounding box center [103, 343] width 101 height 12
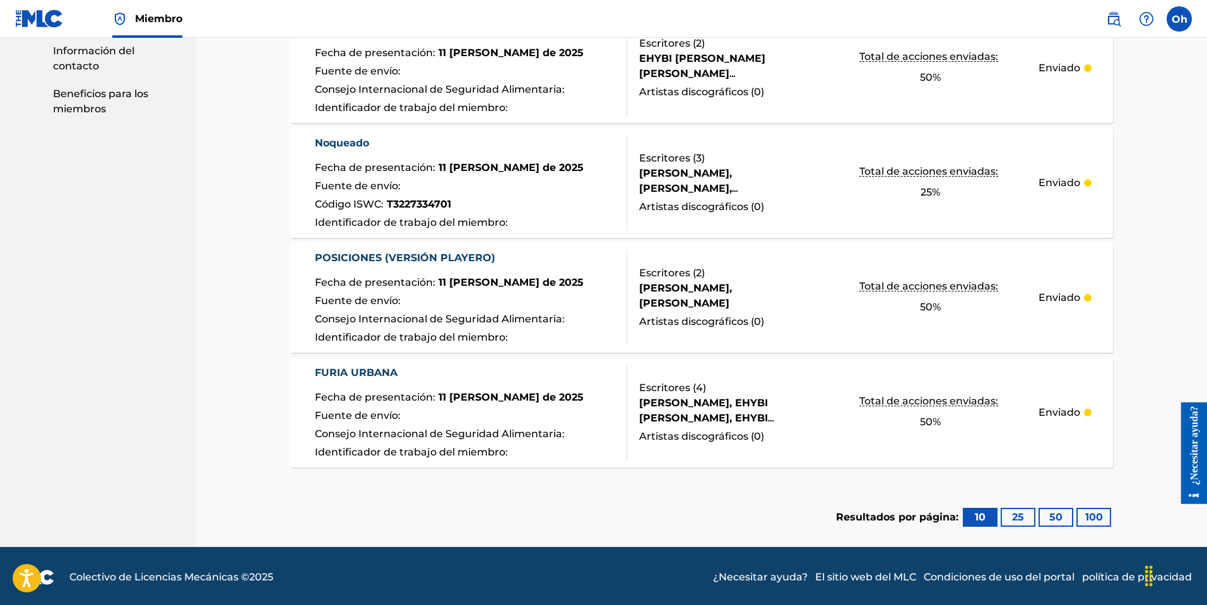
scroll to position [776, 0]
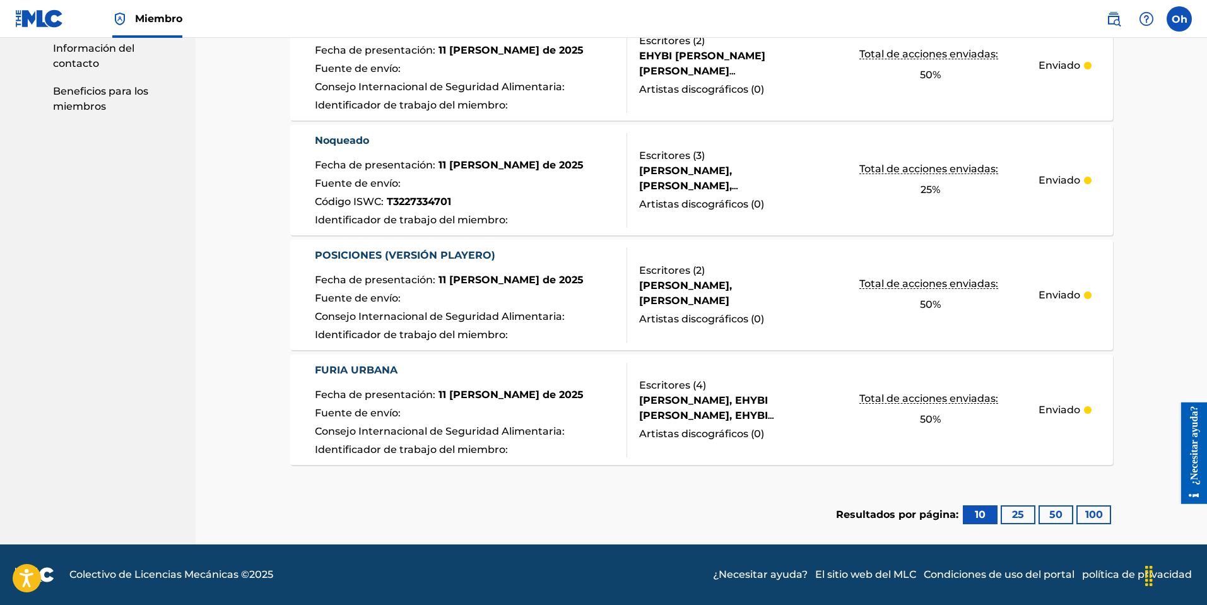
click at [1017, 512] on font "25" at bounding box center [1018, 514] width 12 height 12
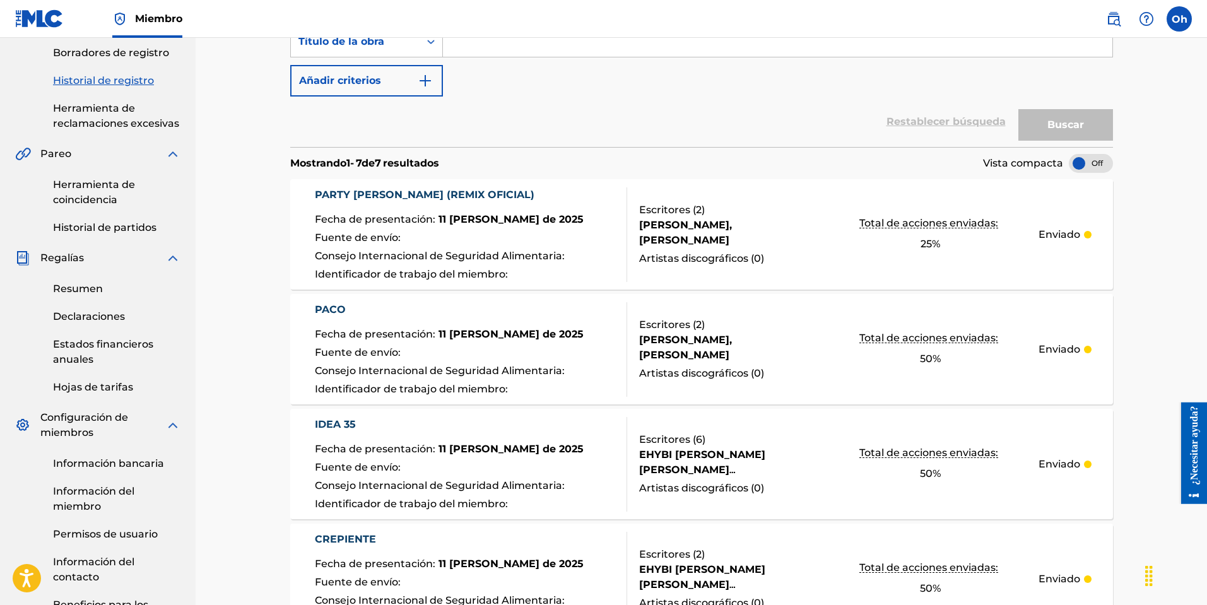
scroll to position [208, 0]
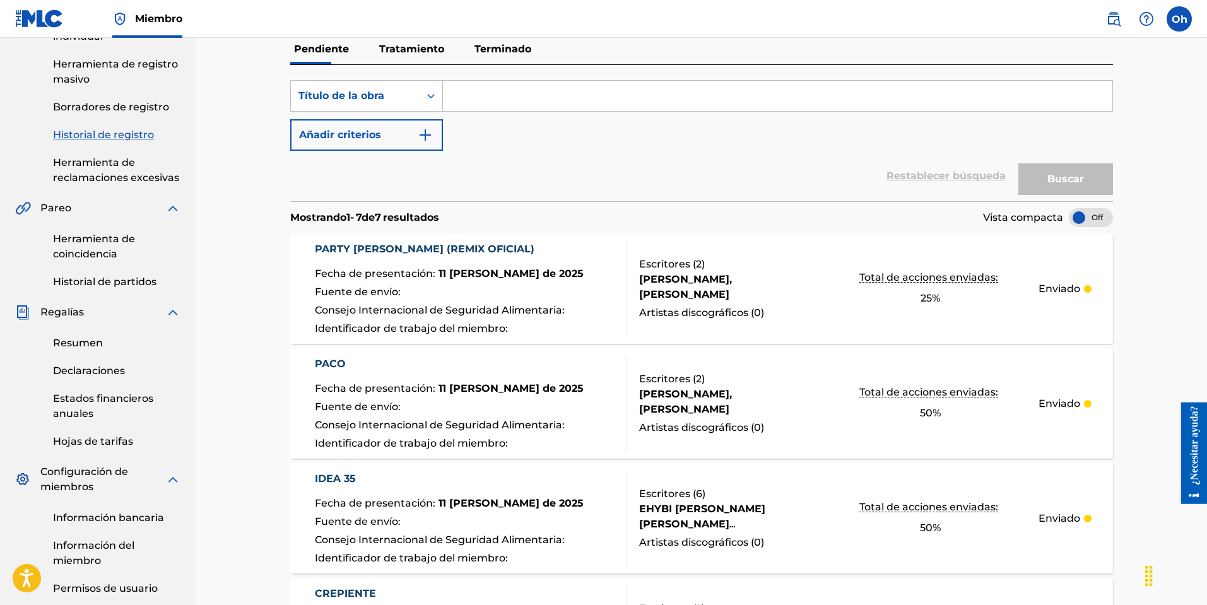
click at [105, 346] on link "Resumen" at bounding box center [116, 343] width 127 height 15
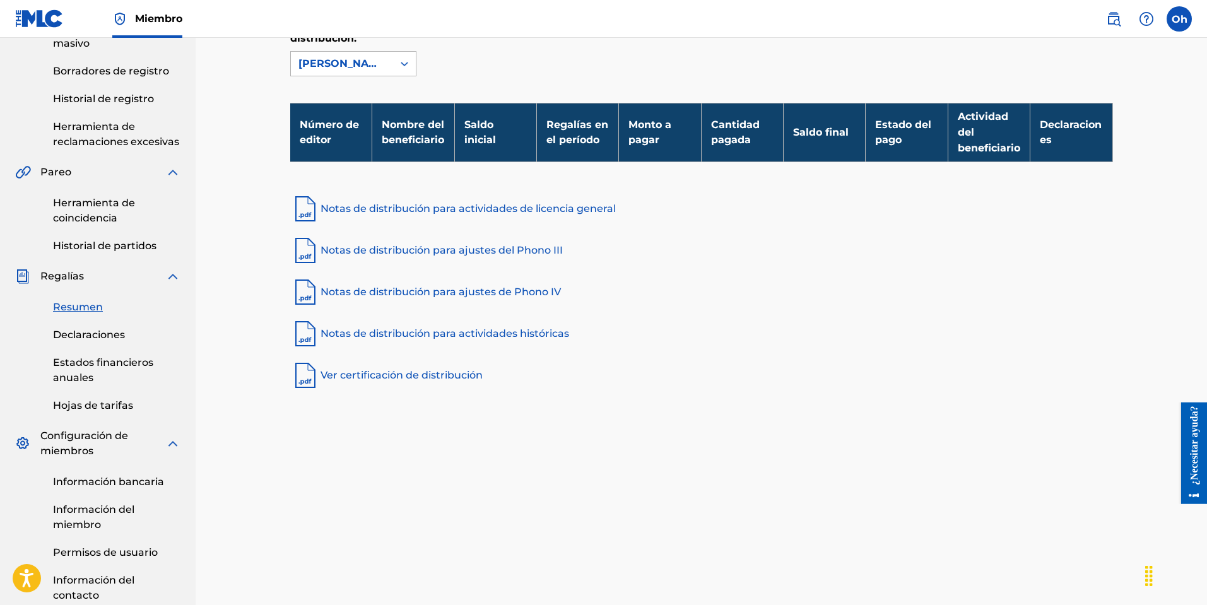
scroll to position [361, 0]
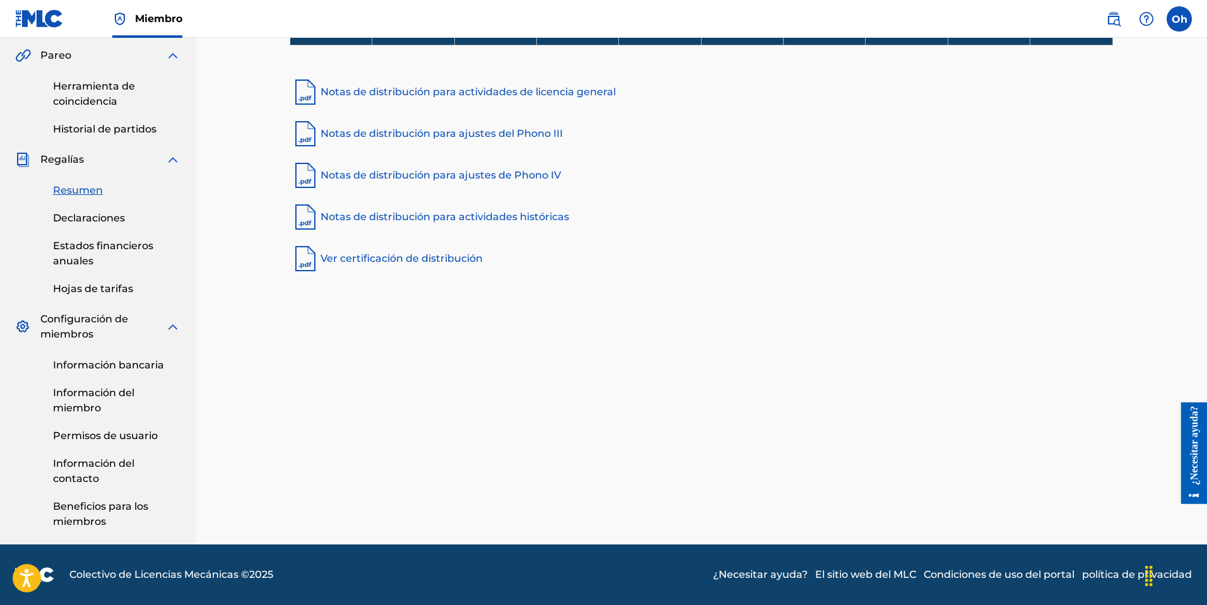
click at [107, 365] on font "Información bancaria" at bounding box center [108, 365] width 111 height 12
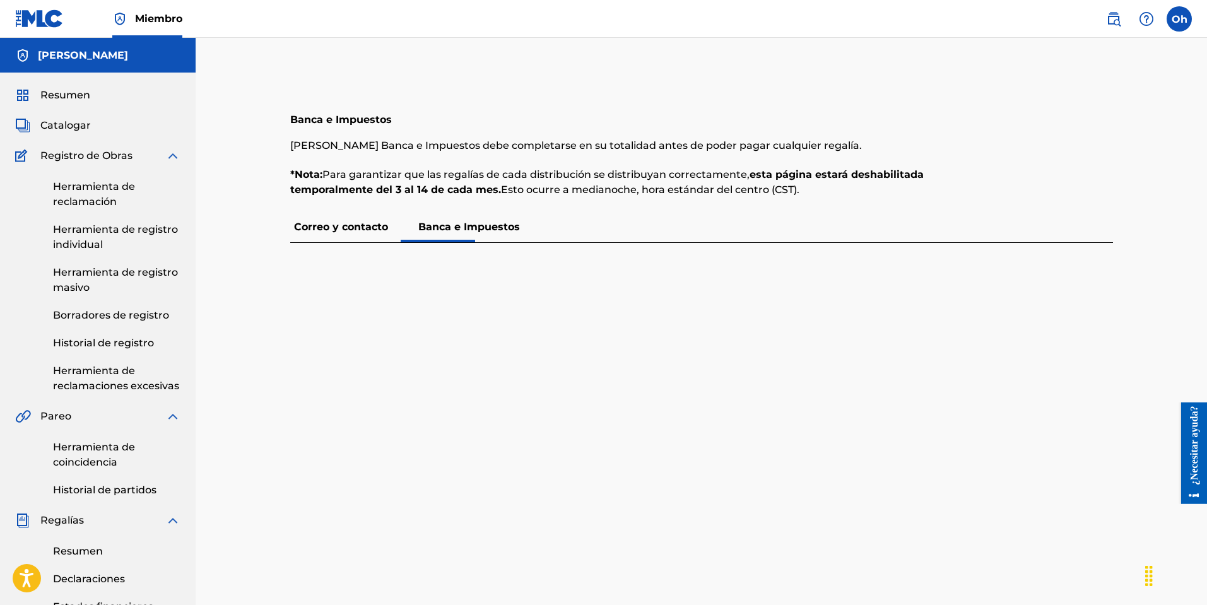
click at [450, 243] on div "Banca e Impuestos [PERSON_NAME] Banca e Impuestos debe completarse en su totali…" at bounding box center [701, 519] width 853 height 836
click at [477, 223] on font "Banca e Impuestos" at bounding box center [469, 227] width 102 height 12
click at [501, 231] on font "Banca e Impuestos" at bounding box center [469, 227] width 102 height 12
click at [336, 220] on p "Correo y contacto" at bounding box center [341, 227] width 102 height 30
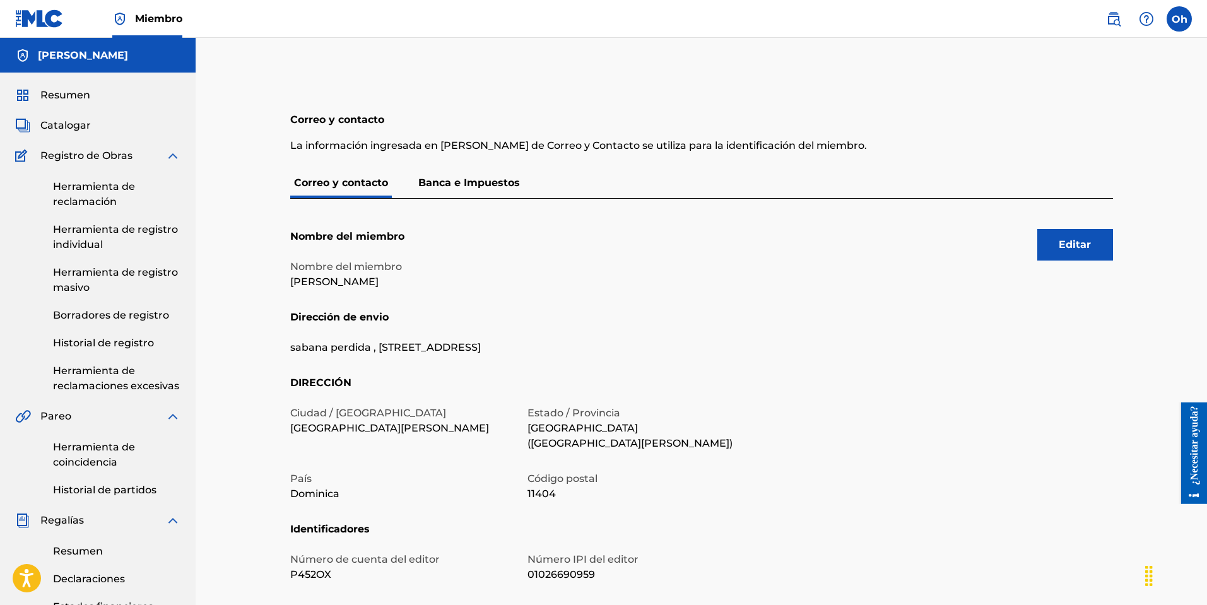
click at [469, 183] on font "Banca e Impuestos" at bounding box center [469, 183] width 102 height 12
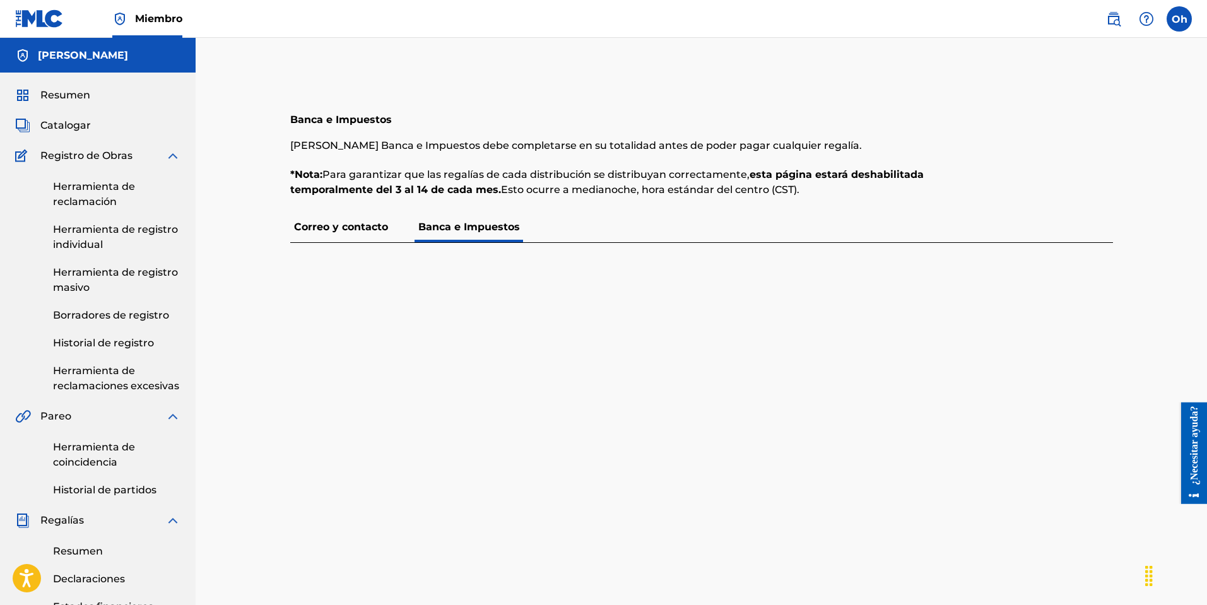
click at [82, 126] on font "Catalogar" at bounding box center [65, 125] width 50 height 12
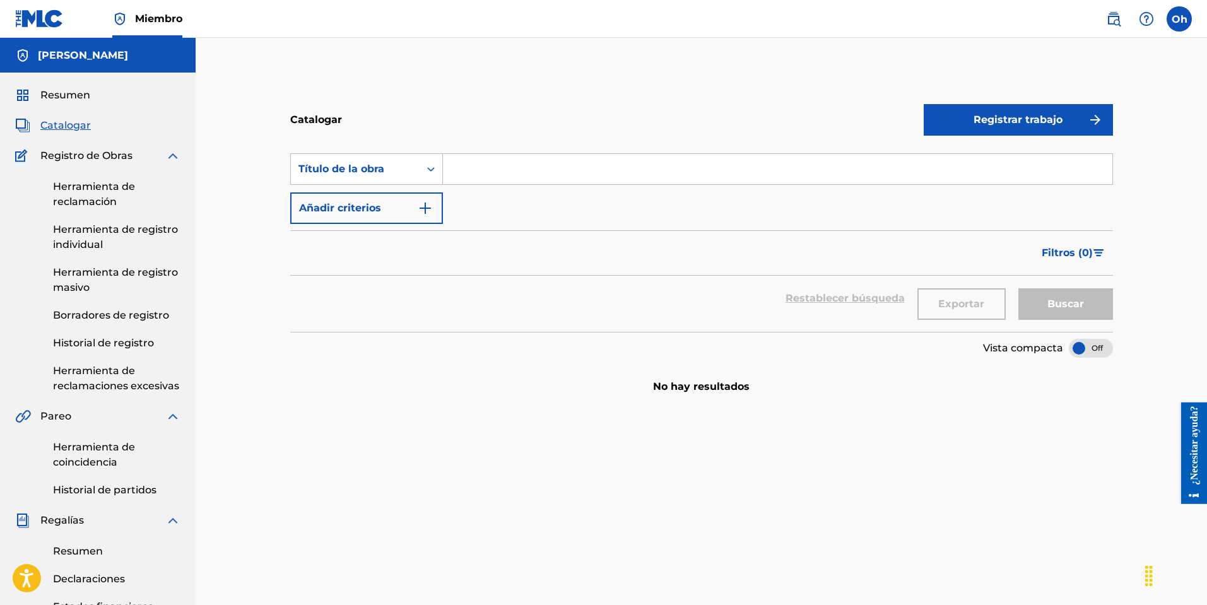
click at [71, 101] on span "Resumen" at bounding box center [65, 95] width 50 height 15
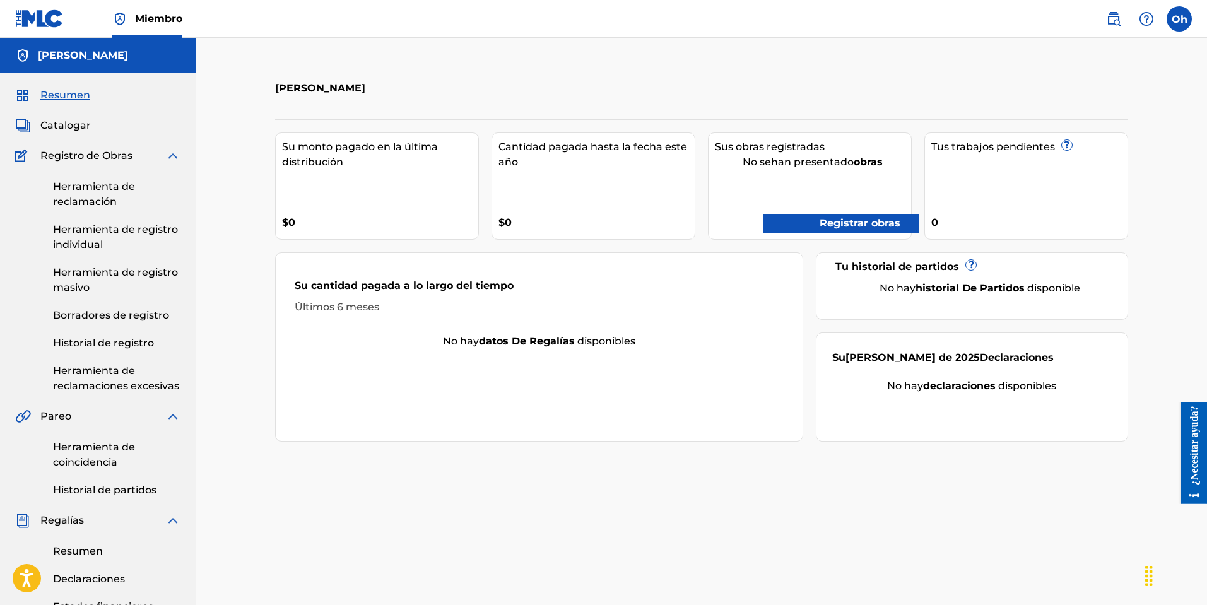
click at [145, 23] on font "Miembro" at bounding box center [158, 19] width 47 height 12
click at [41, 15] on img at bounding box center [39, 18] width 49 height 18
